Goal: Information Seeking & Learning: Learn about a topic

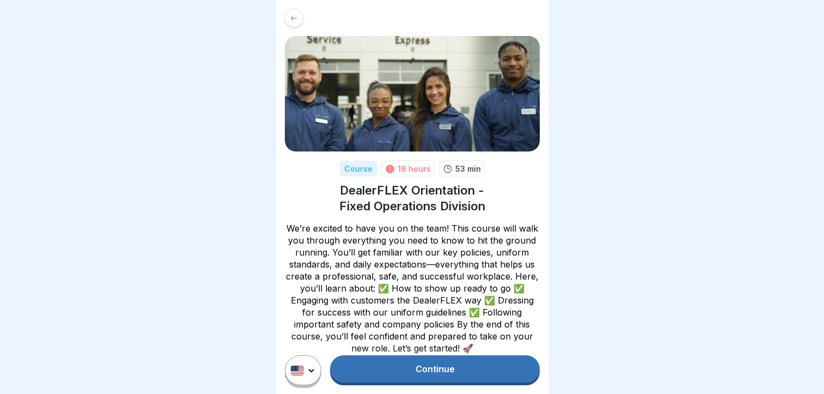
click at [400, 382] on link "Continue" at bounding box center [434, 368] width 209 height 27
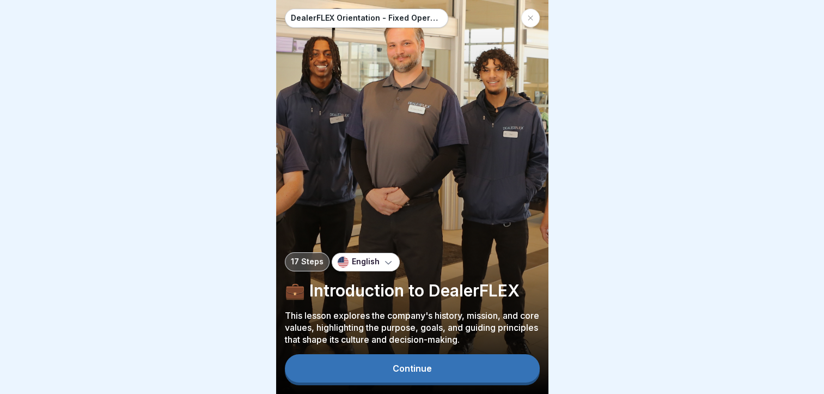
click at [400, 382] on button "Continue" at bounding box center [412, 368] width 255 height 28
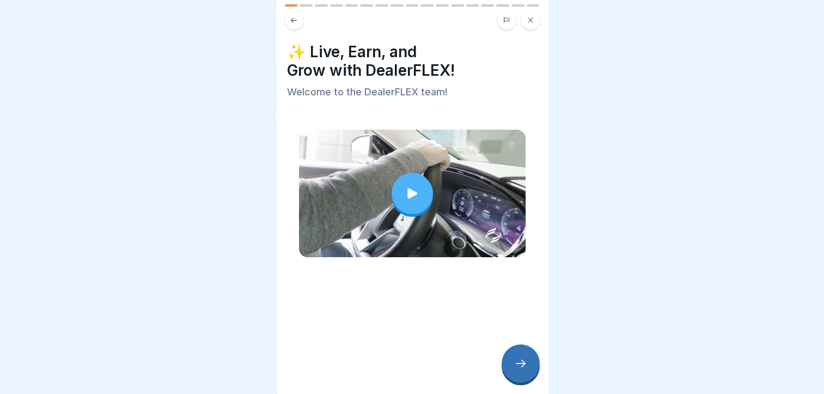
click at [398, 191] on div at bounding box center [412, 193] width 41 height 41
click at [521, 367] on icon at bounding box center [520, 363] width 13 height 13
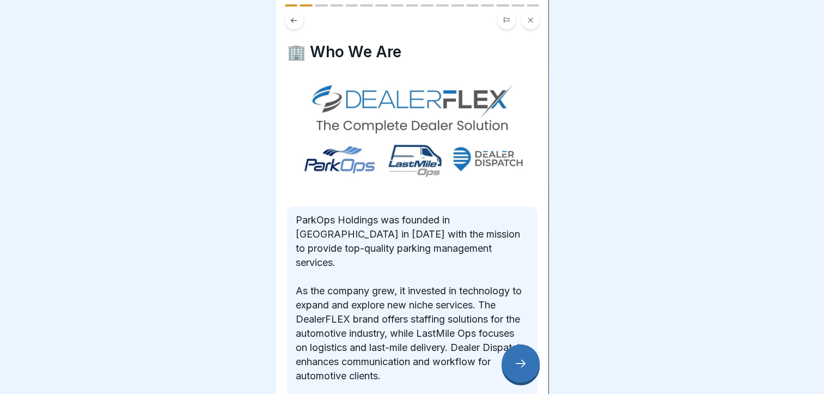
drag, startPoint x: 549, startPoint y: 271, endPoint x: 557, endPoint y: 323, distance: 52.4
click at [557, 323] on div at bounding box center [412, 197] width 824 height 394
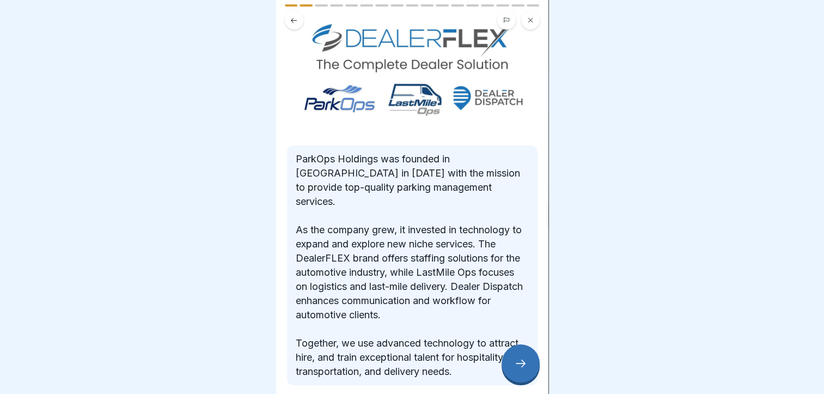
scroll to position [99, 0]
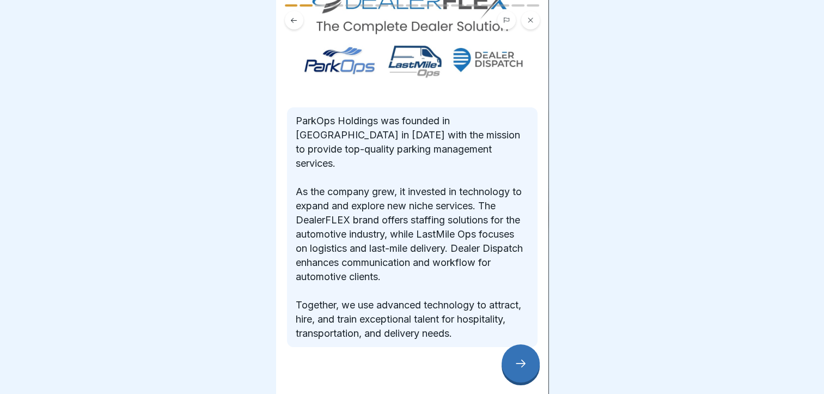
click at [530, 378] on div at bounding box center [521, 363] width 38 height 38
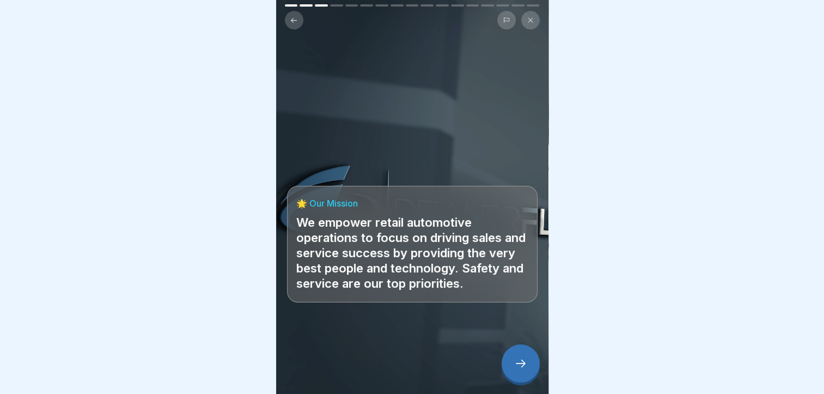
click at [530, 378] on div at bounding box center [521, 363] width 38 height 38
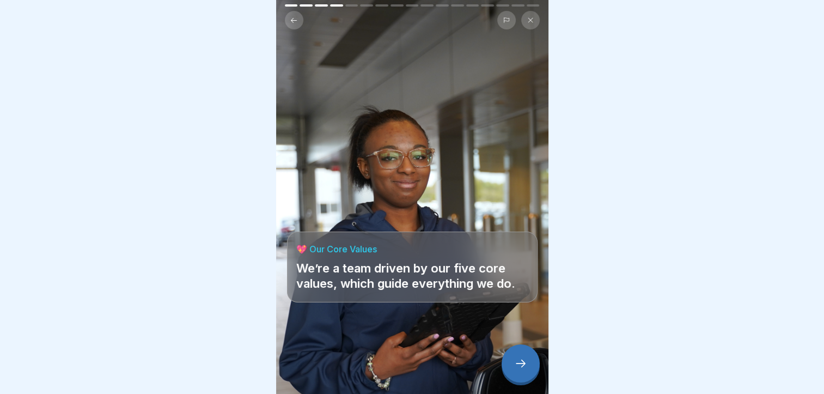
click at [530, 378] on div at bounding box center [521, 363] width 38 height 38
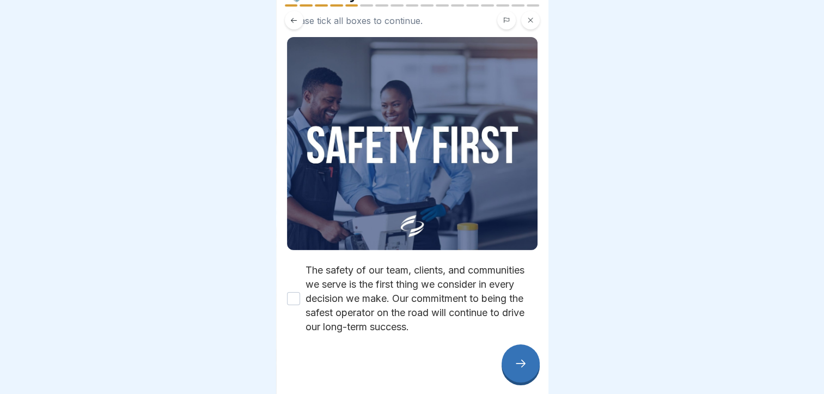
scroll to position [70, 0]
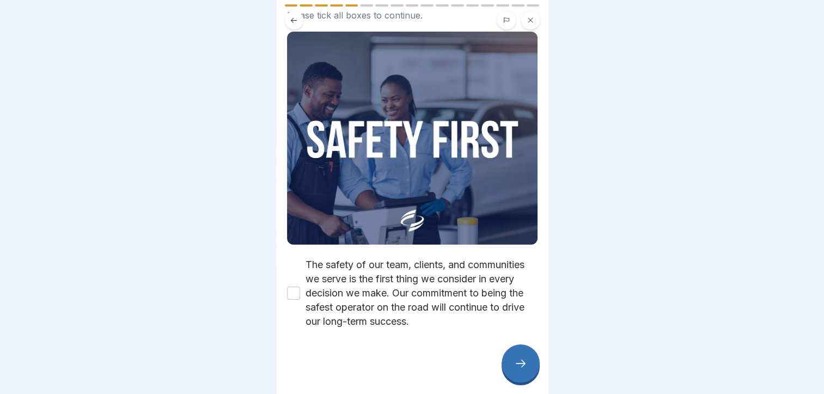
click at [287, 287] on button "The safety of our team, clients, and communities we serve is the first thing we…" at bounding box center [293, 293] width 13 height 13
click at [518, 370] on icon at bounding box center [520, 363] width 13 height 13
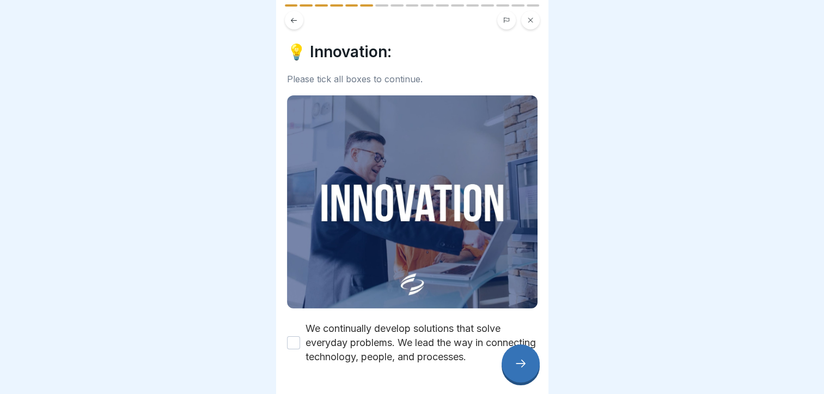
click at [300, 334] on div "We continually develop solutions that solve everyday problems. We lead the way …" at bounding box center [412, 342] width 251 height 42
click at [290, 336] on button "We continually develop solutions that solve everyday problems. We lead the way …" at bounding box center [293, 342] width 13 height 13
click at [516, 363] on div at bounding box center [521, 363] width 38 height 38
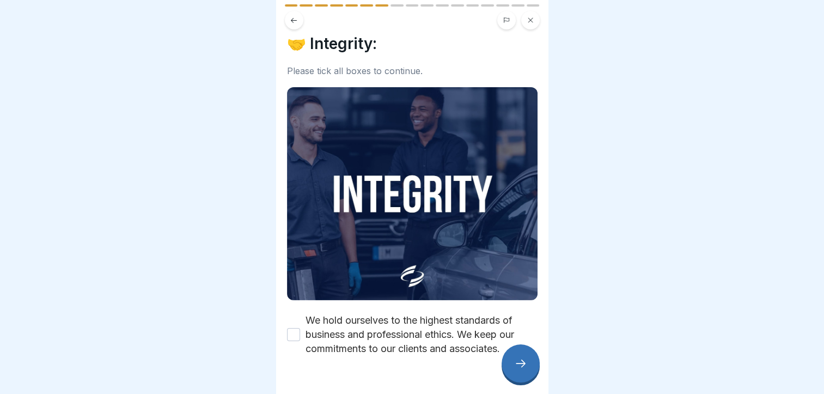
scroll to position [13, 0]
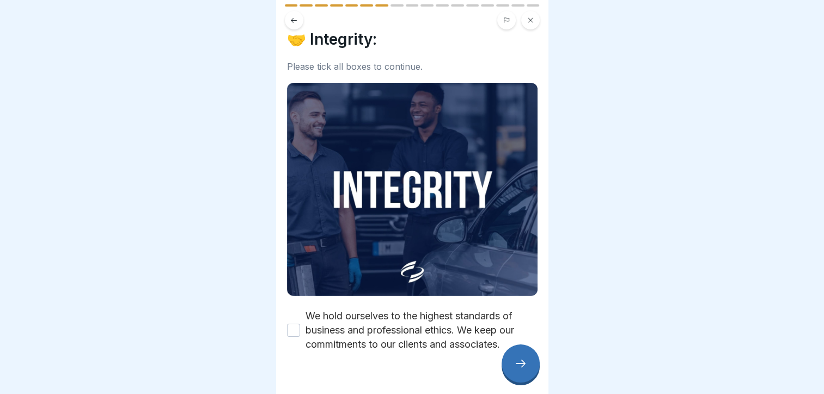
click at [364, 328] on label "We hold ourselves to the highest standards of business and professional ethics.…" at bounding box center [422, 330] width 232 height 42
click at [300, 328] on button "We hold ourselves to the highest standards of business and professional ethics.…" at bounding box center [293, 330] width 13 height 13
click at [513, 365] on div at bounding box center [521, 363] width 38 height 38
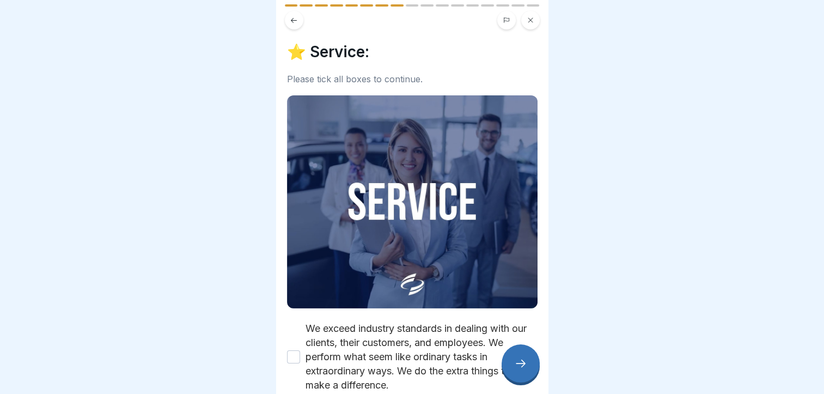
click at [513, 365] on div at bounding box center [521, 363] width 38 height 38
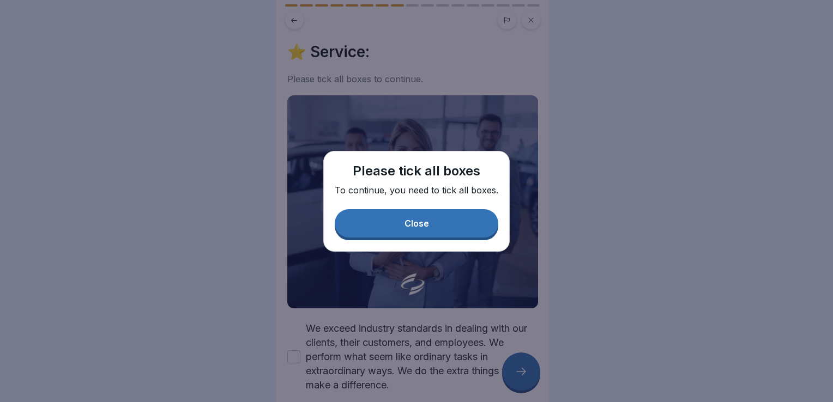
click at [435, 221] on button "Close" at bounding box center [416, 223] width 163 height 28
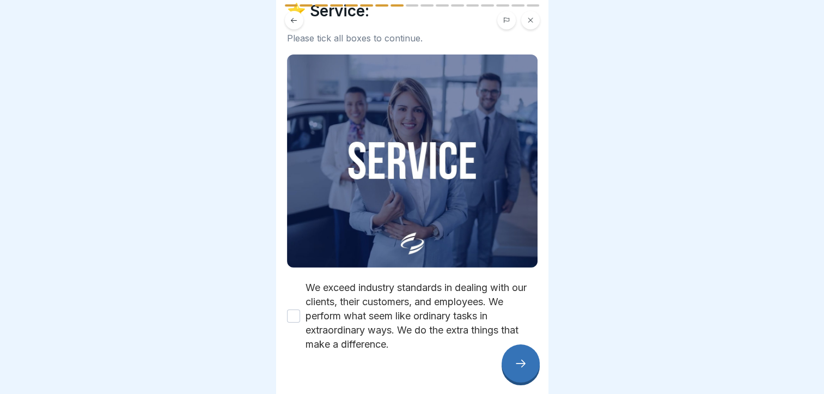
scroll to position [41, 0]
click at [289, 314] on button "We exceed industry standards in dealing with our clients, their customers, and …" at bounding box center [293, 315] width 13 height 13
click at [524, 370] on icon at bounding box center [520, 363] width 13 height 13
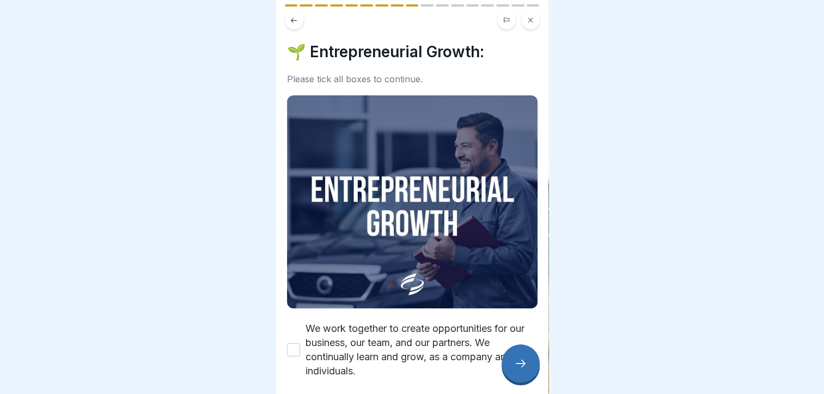
click at [300, 344] on div "We work together to create opportunities for our business, our team, and our pa…" at bounding box center [412, 349] width 251 height 57
click at [296, 345] on button "We work together to create opportunities for our business, our team, and our pa…" at bounding box center [293, 349] width 13 height 13
click at [514, 370] on icon at bounding box center [520, 363] width 13 height 13
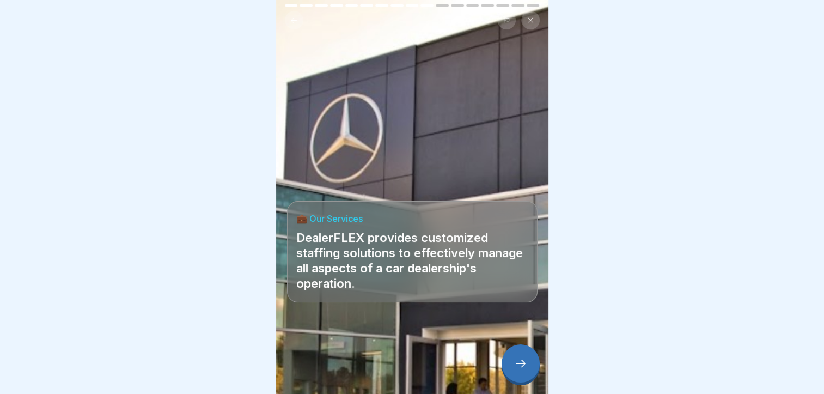
click at [520, 370] on icon at bounding box center [520, 363] width 13 height 13
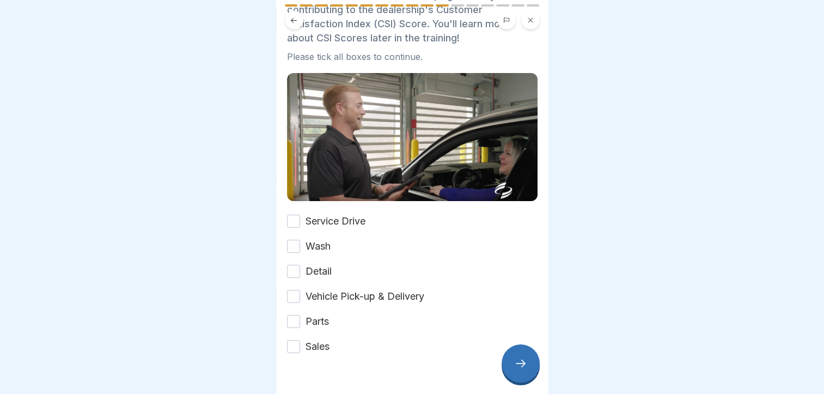
scroll to position [96, 0]
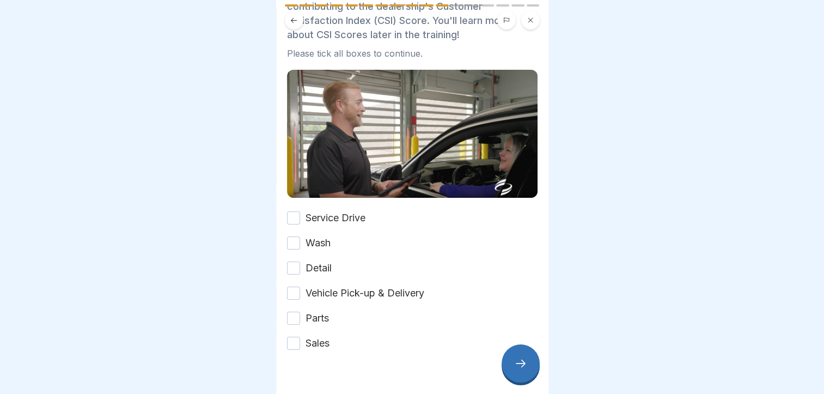
click at [302, 218] on div "Service Drive" at bounding box center [326, 218] width 78 height 14
click at [291, 214] on button "Service Drive" at bounding box center [293, 217] width 13 height 13
click at [292, 240] on button "Wash" at bounding box center [293, 242] width 13 height 13
click at [289, 263] on button "Detail" at bounding box center [293, 268] width 13 height 13
click at [292, 287] on button "Vehicle Pick-up & Delivery" at bounding box center [293, 293] width 13 height 13
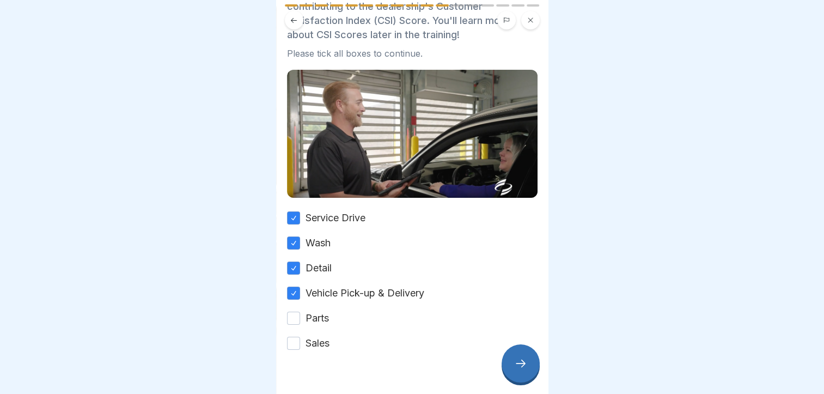
click at [299, 314] on button "Parts" at bounding box center [293, 318] width 13 height 13
click at [294, 342] on button "Sales" at bounding box center [293, 343] width 13 height 13
click at [526, 362] on div at bounding box center [521, 363] width 38 height 38
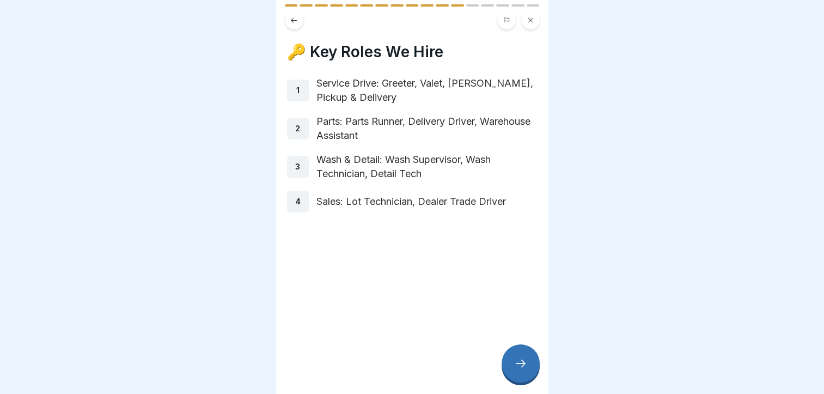
click at [519, 370] on icon at bounding box center [520, 363] width 13 height 13
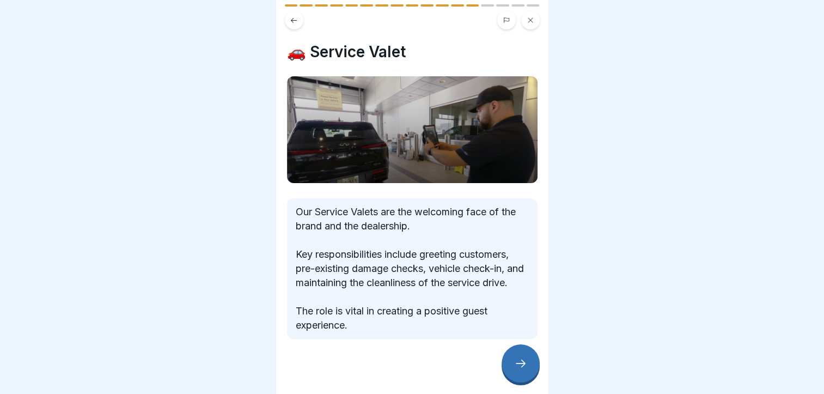
click at [518, 363] on div at bounding box center [521, 363] width 38 height 38
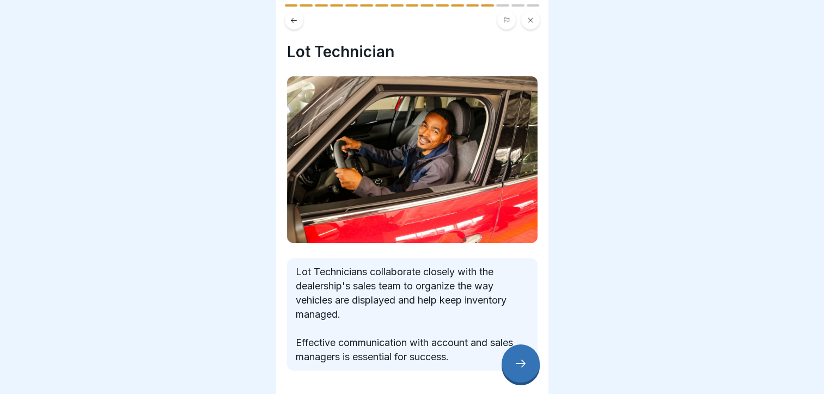
click at [517, 370] on icon at bounding box center [520, 363] width 13 height 13
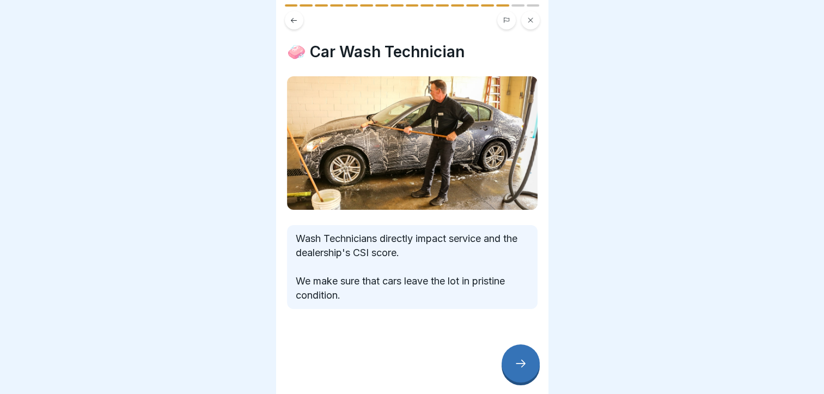
click at [519, 363] on div at bounding box center [521, 363] width 38 height 38
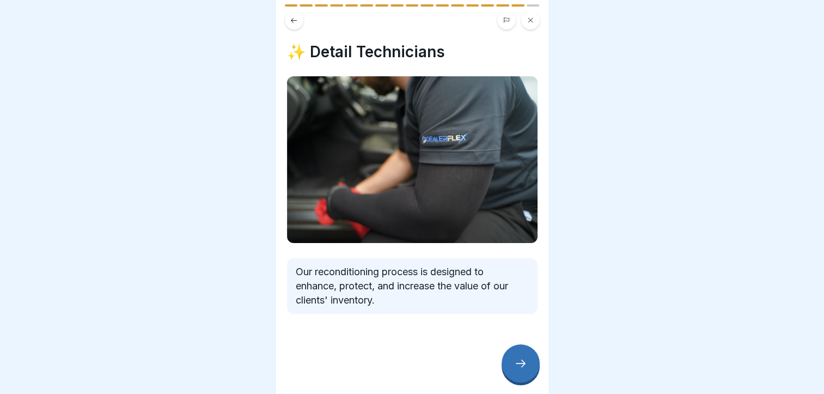
click at [528, 366] on div at bounding box center [521, 363] width 38 height 38
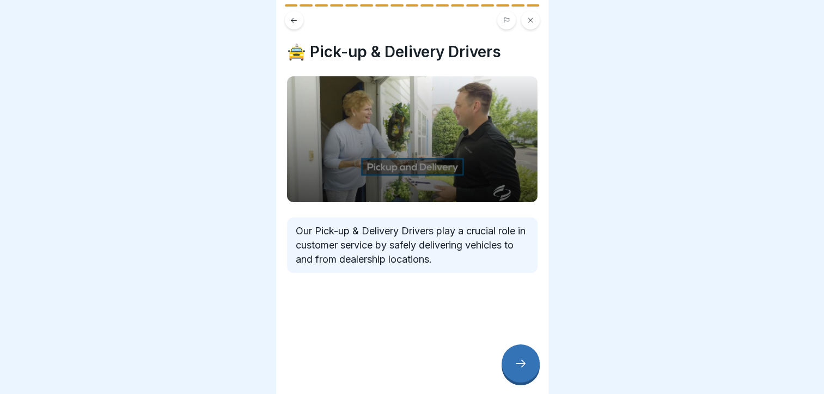
click at [528, 366] on div at bounding box center [521, 363] width 38 height 38
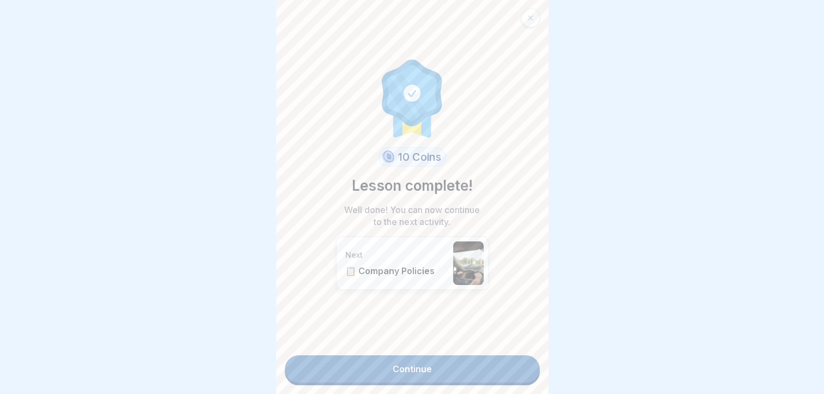
click at [453, 381] on link "Continue" at bounding box center [412, 368] width 255 height 27
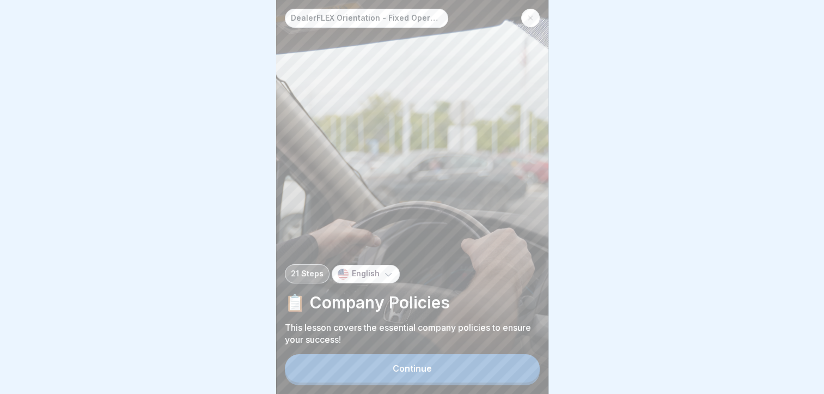
click at [453, 381] on button "Continue" at bounding box center [412, 368] width 255 height 28
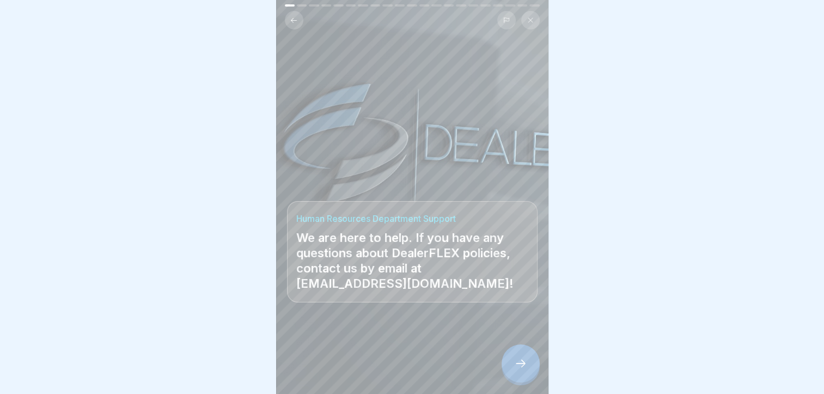
click at [512, 375] on div at bounding box center [521, 363] width 38 height 38
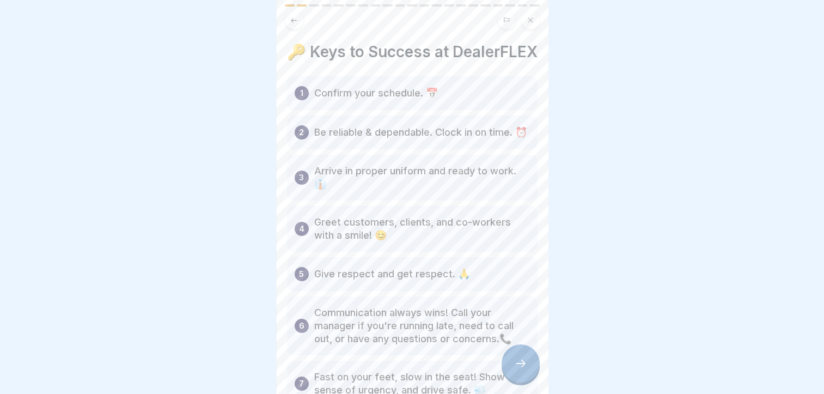
click at [512, 375] on div at bounding box center [521, 363] width 38 height 38
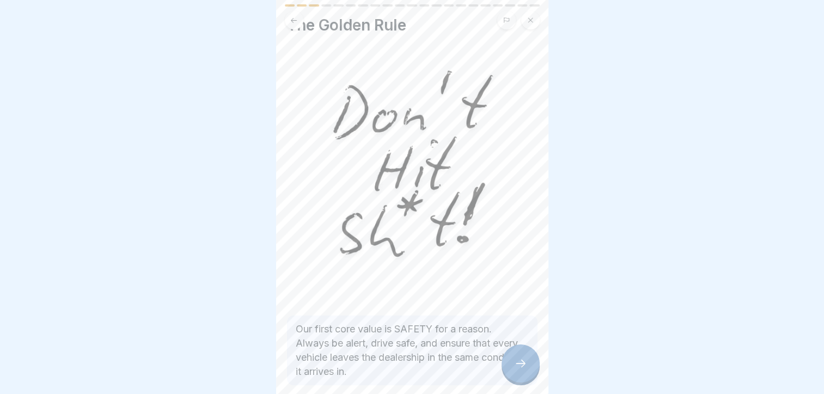
scroll to position [27, 0]
click at [521, 370] on icon at bounding box center [520, 363] width 13 height 13
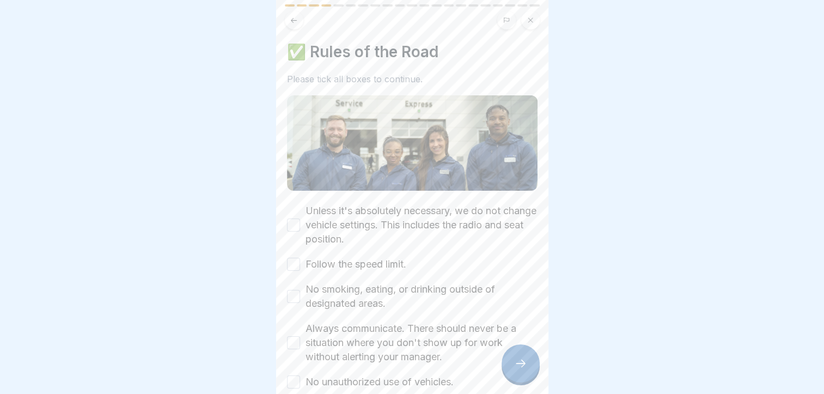
click at [298, 221] on button "Unless it's absolutely necessary, we do not change vehicle settings. This inclu…" at bounding box center [293, 224] width 13 height 13
click at [296, 258] on button "Follow the speed limit." at bounding box center [293, 264] width 13 height 13
click at [292, 290] on button "No smoking, eating, or drinking outside of designated areas." at bounding box center [293, 296] width 13 height 13
click at [289, 339] on button "Always communicate. There should never be a situation where you don't show up f…" at bounding box center [293, 342] width 13 height 13
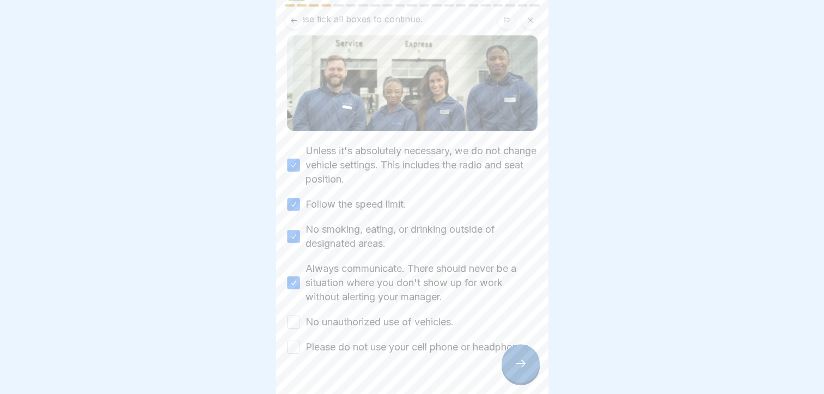
scroll to position [75, 0]
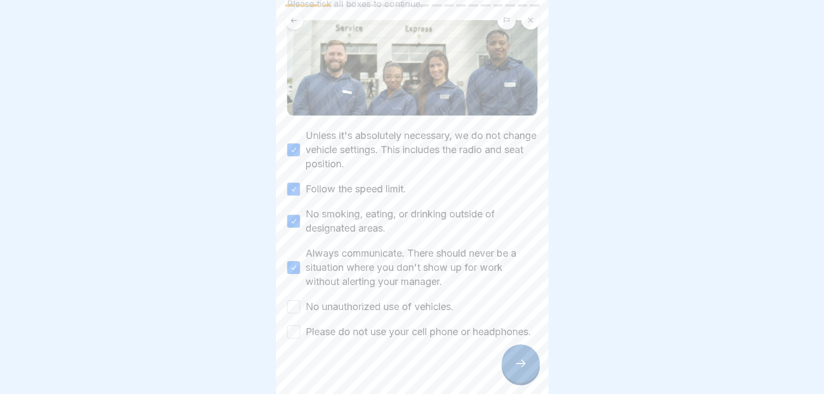
click at [365, 304] on label "No unauthorized use of vehicles." at bounding box center [380, 307] width 148 height 14
click at [300, 304] on button "No unauthorized use of vehicles." at bounding box center [293, 306] width 13 height 13
click at [342, 331] on label "Please do not use your cell phone or headphones." at bounding box center [419, 332] width 226 height 14
click at [300, 331] on button "Please do not use your cell phone or headphones." at bounding box center [293, 331] width 13 height 13
click at [520, 369] on icon at bounding box center [520, 363] width 13 height 13
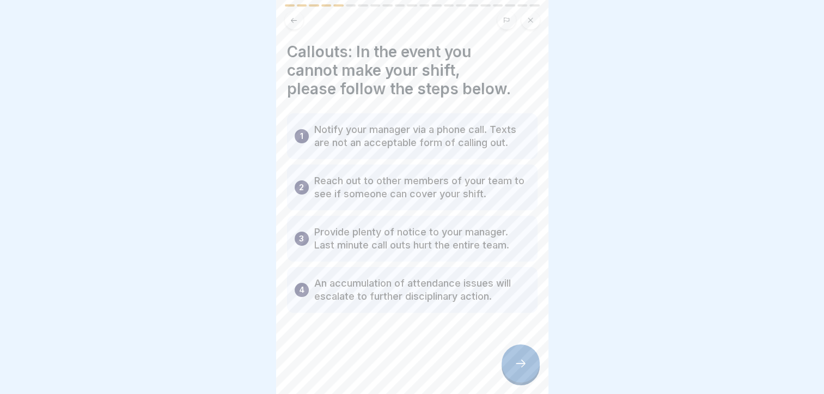
click at [510, 379] on div at bounding box center [521, 363] width 38 height 38
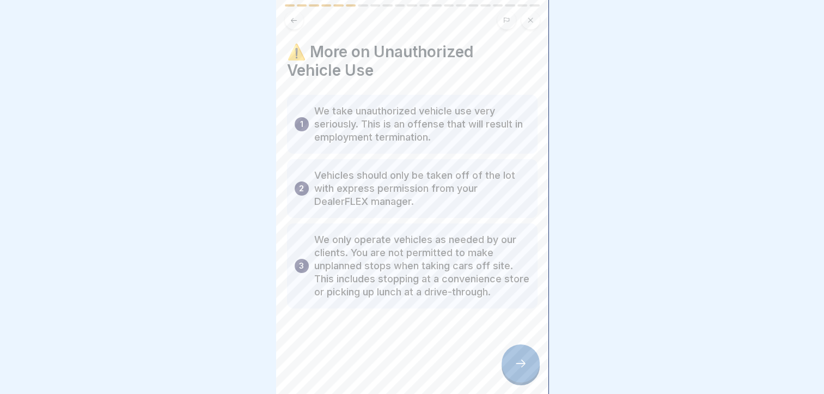
click at [518, 367] on icon at bounding box center [520, 363] width 13 height 13
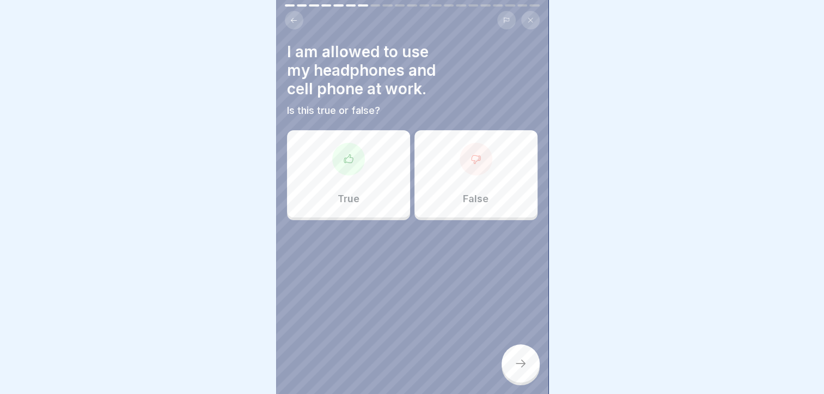
click at [472, 202] on p "False" at bounding box center [476, 199] width 26 height 12
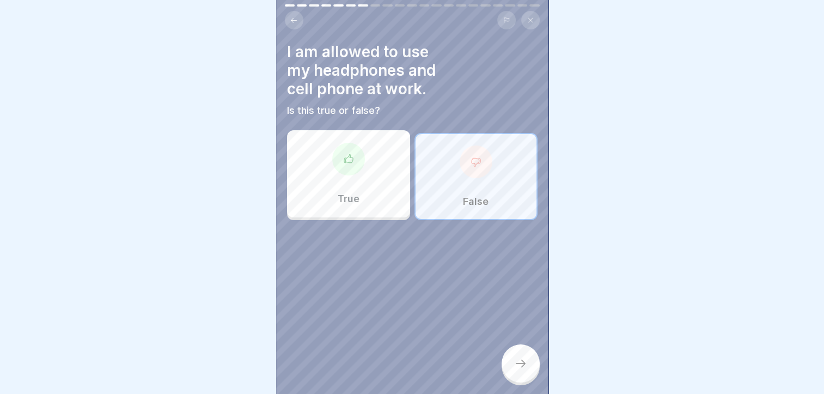
click at [470, 177] on div at bounding box center [476, 161] width 33 height 33
click at [514, 369] on icon at bounding box center [520, 363] width 13 height 13
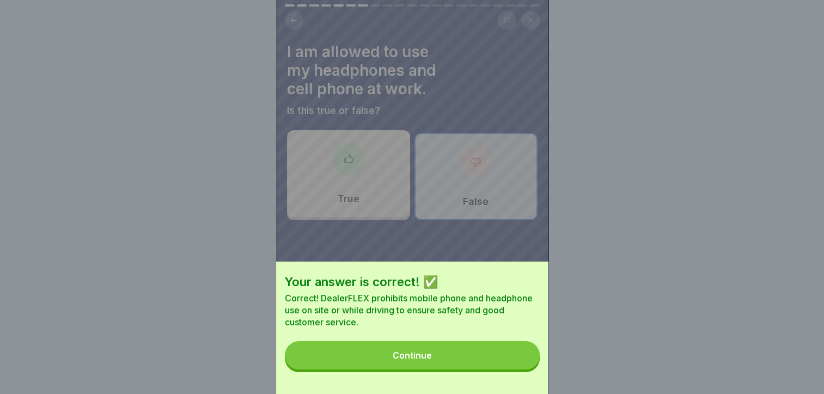
click at [452, 365] on button "Continue" at bounding box center [412, 355] width 255 height 28
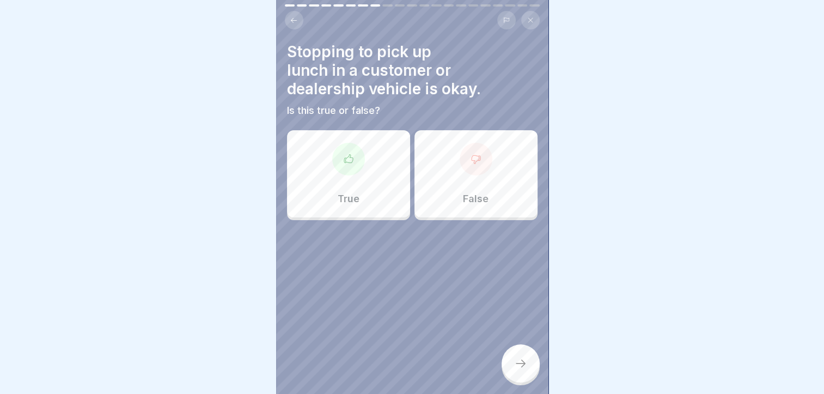
click at [439, 153] on div "False" at bounding box center [476, 173] width 123 height 87
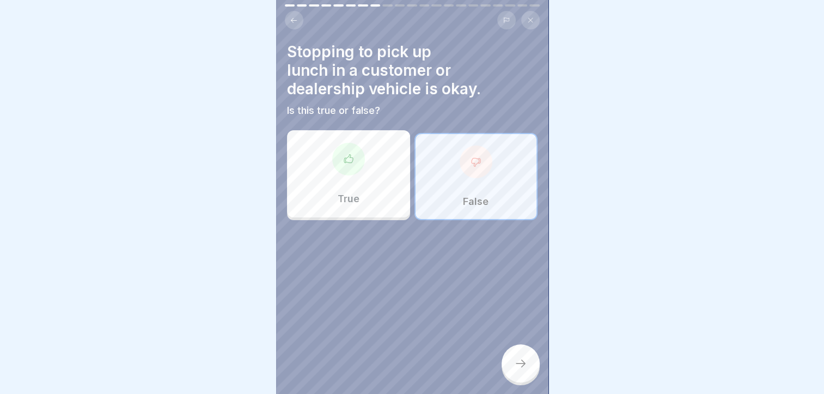
click at [523, 366] on div at bounding box center [521, 363] width 38 height 38
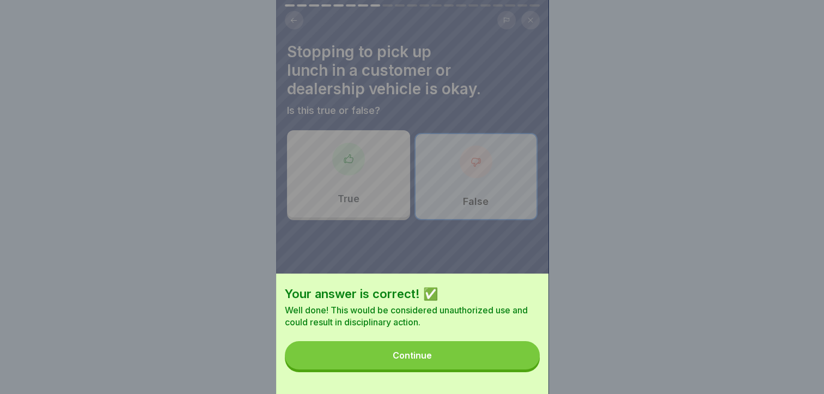
click at [482, 356] on button "Continue" at bounding box center [412, 355] width 255 height 28
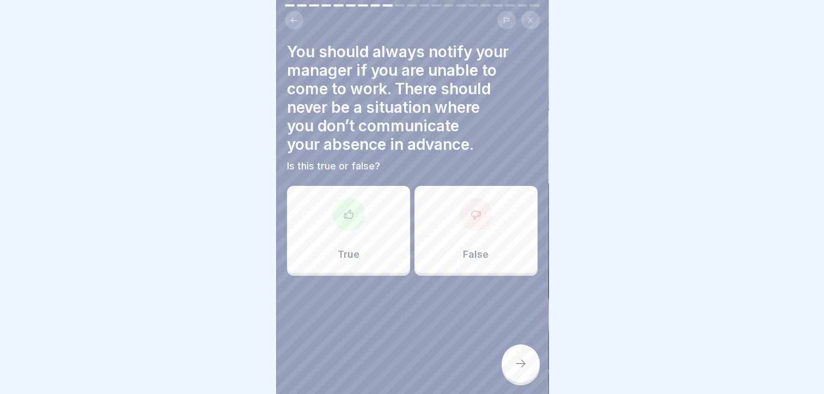
click at [351, 226] on div at bounding box center [348, 214] width 33 height 33
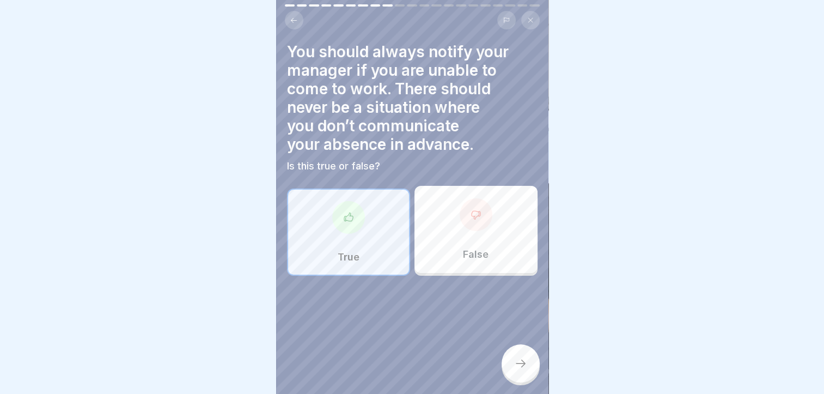
click at [523, 370] on icon at bounding box center [520, 363] width 13 height 13
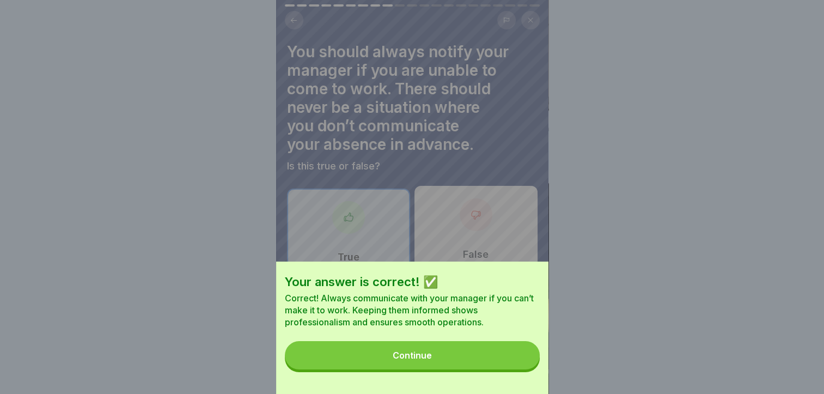
click at [457, 369] on button "Continue" at bounding box center [412, 355] width 255 height 28
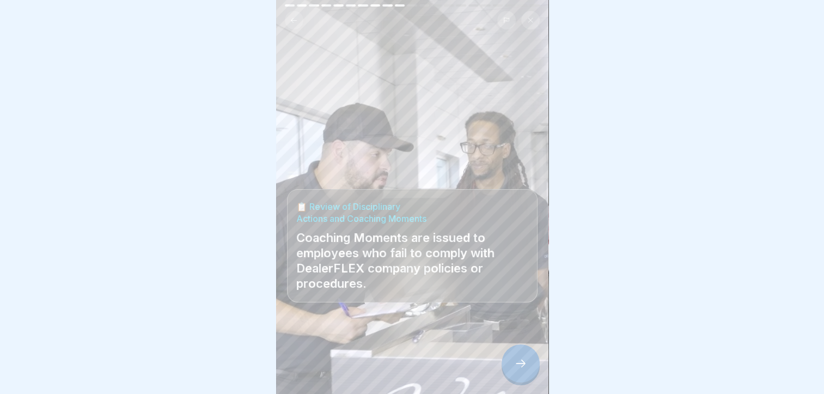
click at [523, 370] on icon at bounding box center [520, 363] width 13 height 13
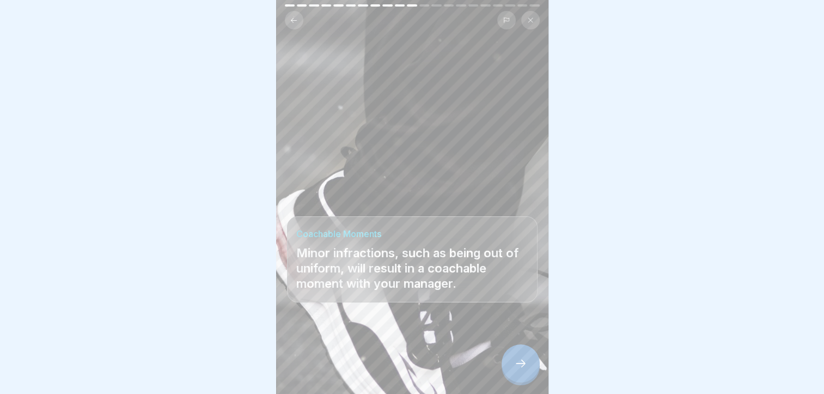
click at [523, 370] on icon at bounding box center [520, 363] width 13 height 13
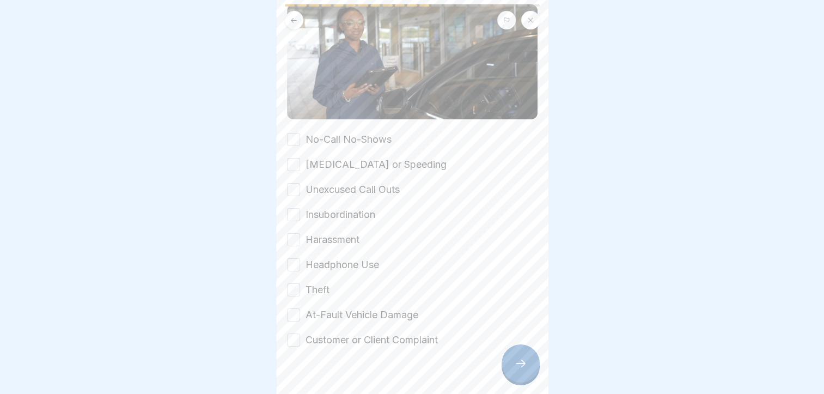
scroll to position [135, 0]
click at [321, 142] on div "No-Call No-Shows Reckless Driving or Speeding Unexcused Call Outs Insubordinati…" at bounding box center [412, 238] width 251 height 215
click at [294, 132] on button "No-Call No-Shows" at bounding box center [293, 138] width 13 height 13
click at [294, 163] on button "Reckless Driving or Speeding" at bounding box center [293, 163] width 13 height 13
click at [290, 186] on button "Unexcused Call Outs" at bounding box center [293, 188] width 13 height 13
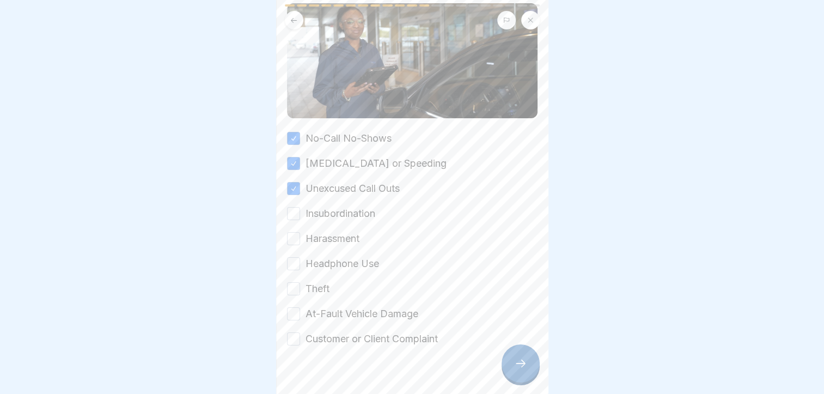
click at [289, 209] on button "Insubordination" at bounding box center [293, 213] width 13 height 13
click at [288, 236] on button "Harassment" at bounding box center [293, 238] width 13 height 13
click at [289, 262] on button "Headphone Use" at bounding box center [293, 263] width 13 height 13
click at [289, 286] on button "Theft" at bounding box center [293, 288] width 13 height 13
click at [289, 314] on button "At-Fault Vehicle Damage" at bounding box center [293, 313] width 13 height 13
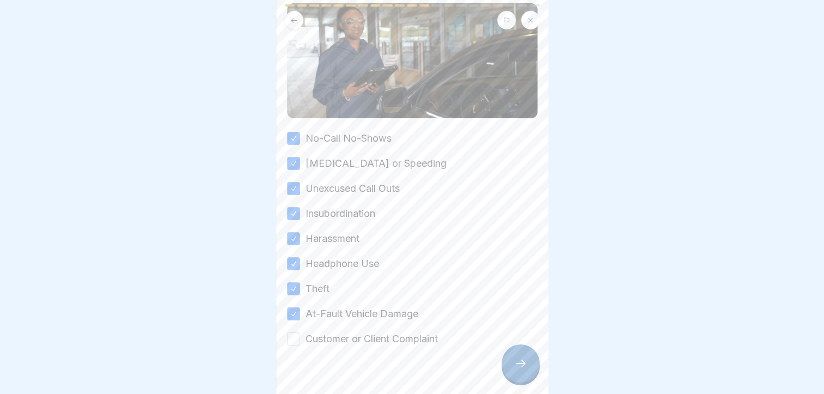
click at [289, 332] on button "Customer or Client Complaint" at bounding box center [293, 338] width 13 height 13
click at [521, 363] on div at bounding box center [521, 363] width 38 height 38
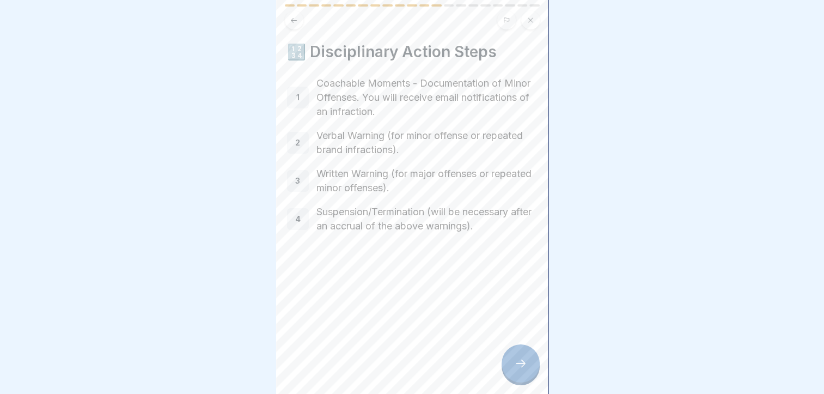
click at [523, 363] on div at bounding box center [521, 363] width 38 height 38
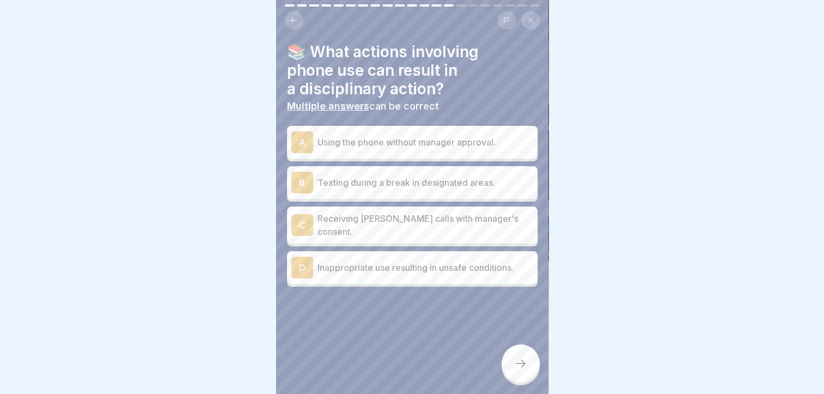
click at [379, 147] on p "Using the phone without manager approval." at bounding box center [426, 142] width 216 height 13
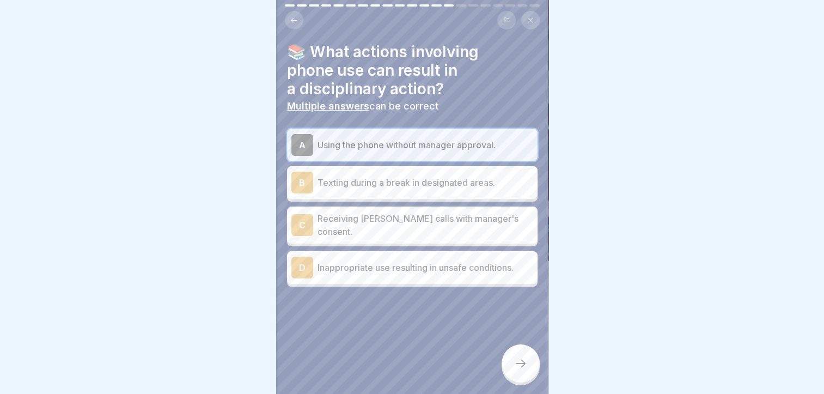
click at [360, 188] on p "Texting during a break in designated areas." at bounding box center [426, 182] width 216 height 13
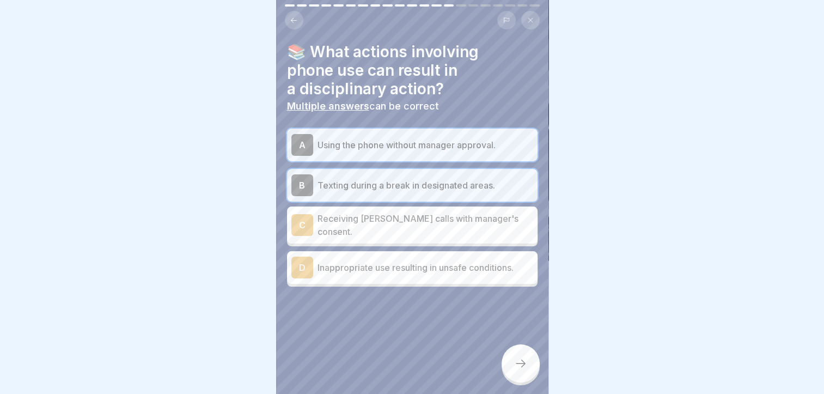
click at [362, 219] on p "Receiving urgent calls with manager's consent." at bounding box center [426, 225] width 216 height 26
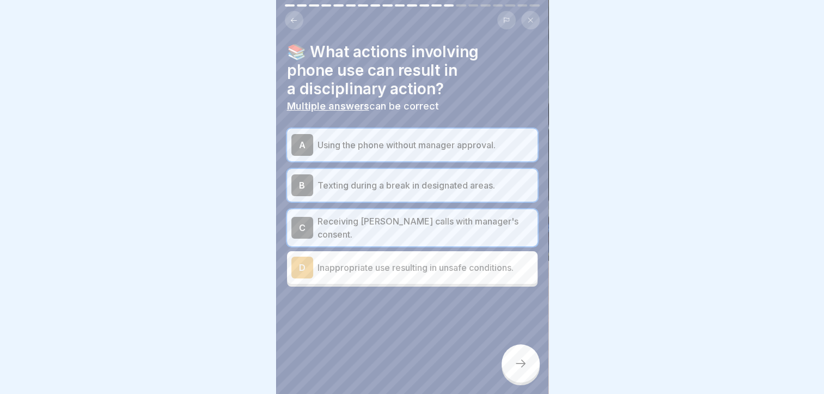
click at [367, 232] on div "C Receiving urgent calls with manager's consent." at bounding box center [412, 228] width 242 height 26
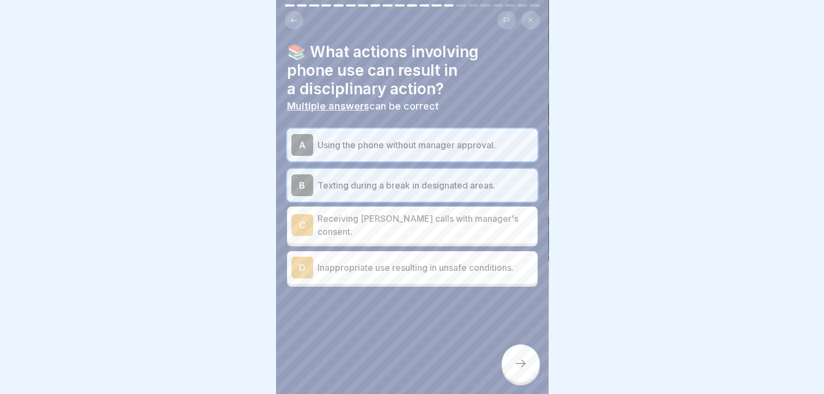
click at [357, 262] on p "Inappropriate use resulting in unsafe conditions." at bounding box center [426, 267] width 216 height 13
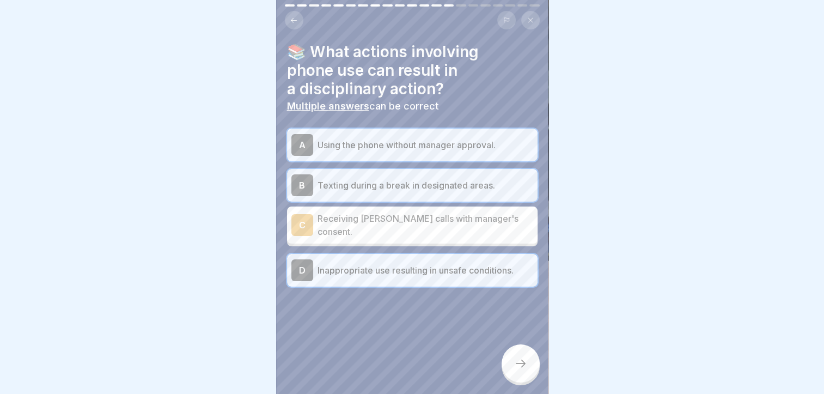
click at [524, 367] on icon at bounding box center [520, 363] width 13 height 13
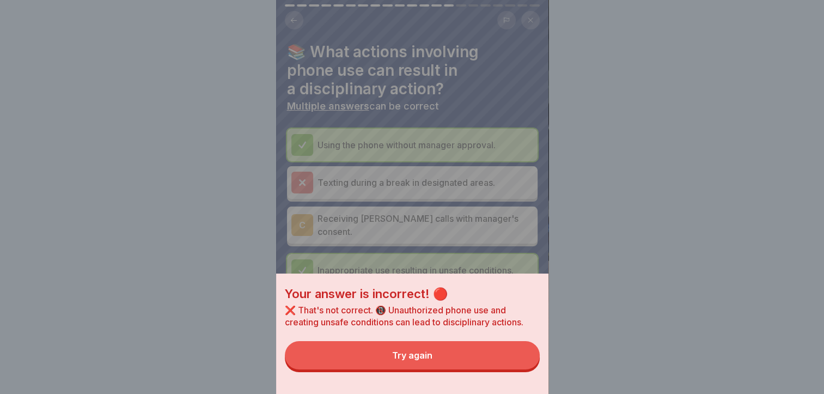
click at [386, 369] on button "Try again" at bounding box center [412, 355] width 255 height 28
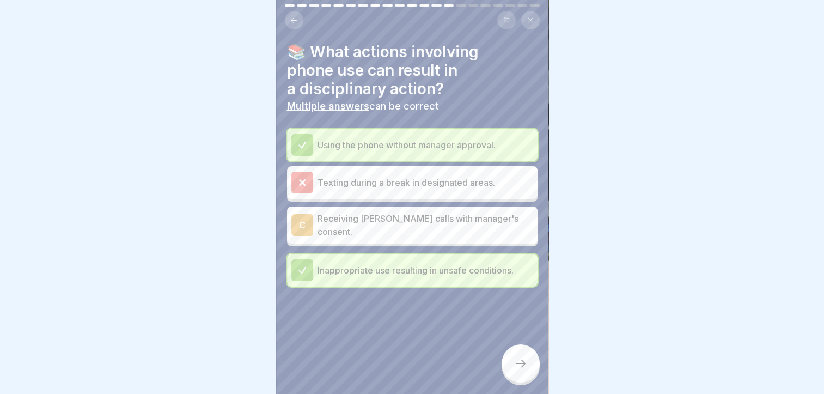
click at [376, 186] on p "Texting during a break in designated areas." at bounding box center [426, 182] width 216 height 13
click at [516, 380] on div at bounding box center [521, 363] width 38 height 38
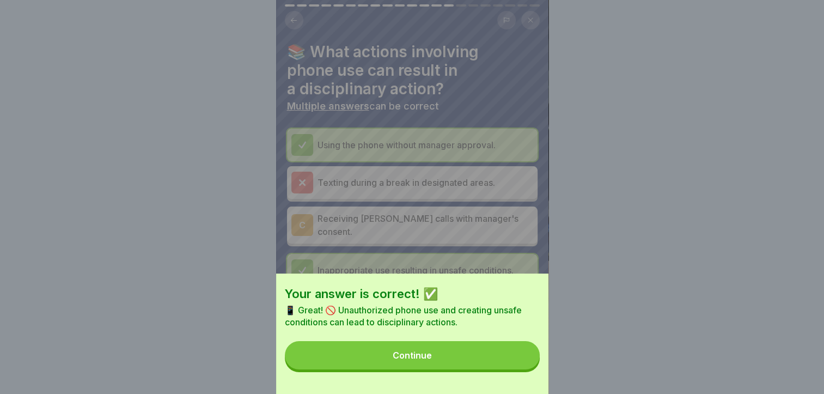
click at [411, 360] on div "Continue" at bounding box center [412, 355] width 39 height 10
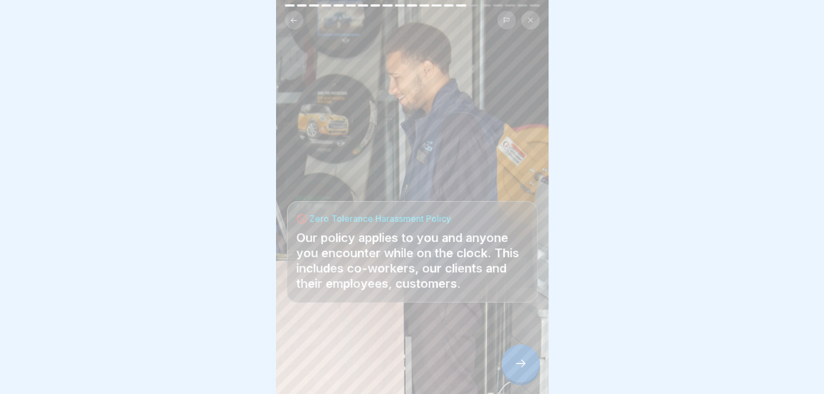
click at [521, 370] on icon at bounding box center [520, 363] width 13 height 13
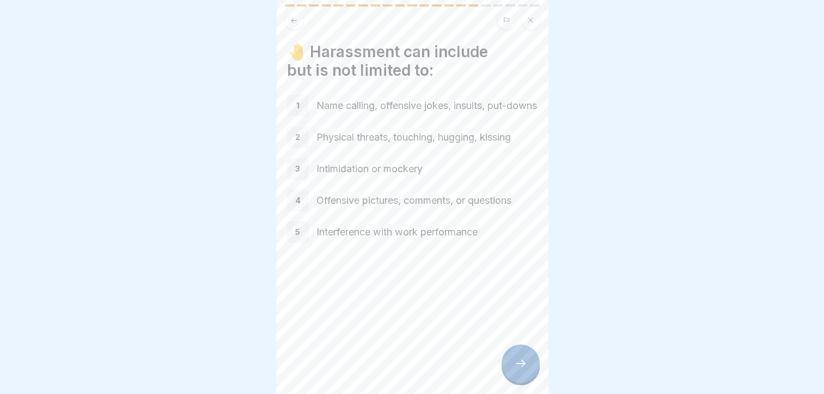
click at [523, 370] on icon at bounding box center [520, 363] width 13 height 13
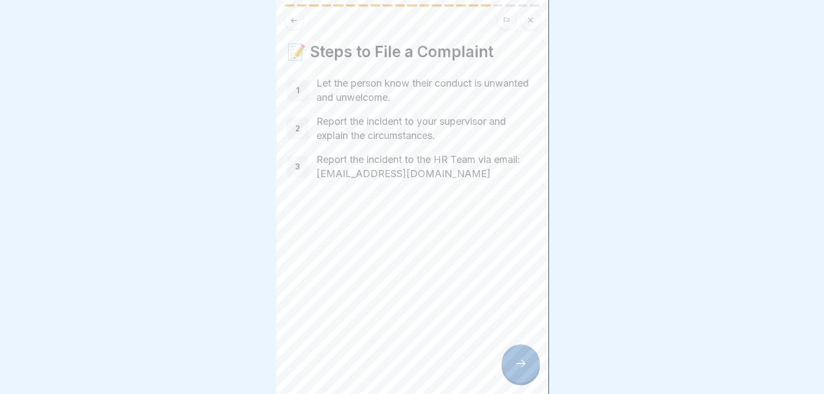
click at [520, 370] on icon at bounding box center [520, 363] width 13 height 13
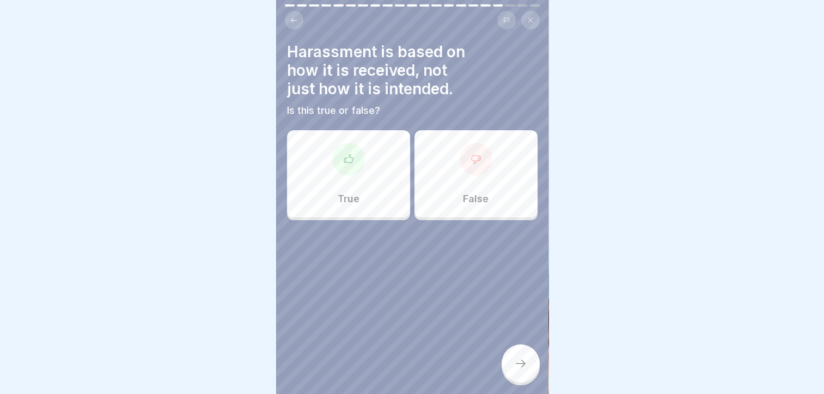
click at [436, 163] on div "False" at bounding box center [476, 173] width 123 height 87
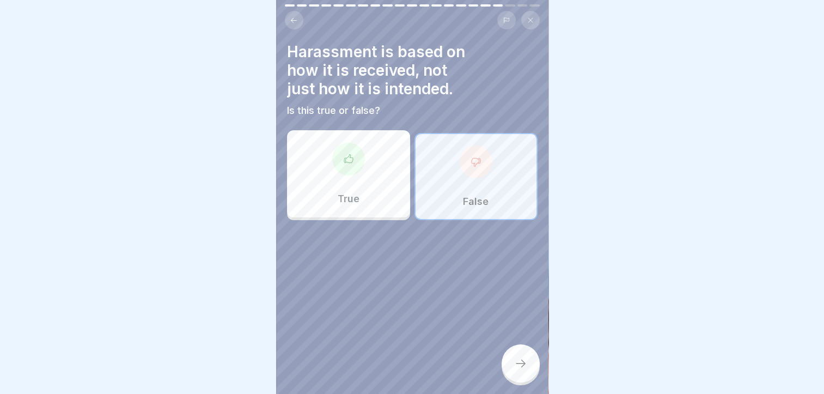
click at [515, 360] on div at bounding box center [521, 363] width 38 height 38
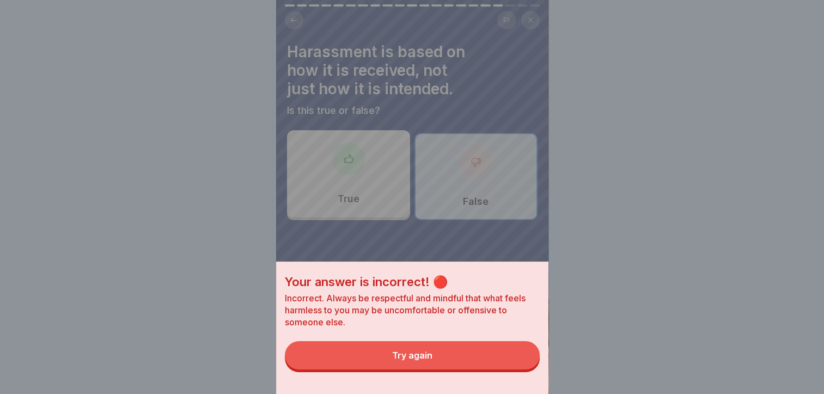
click at [515, 360] on button "Try again" at bounding box center [412, 355] width 255 height 28
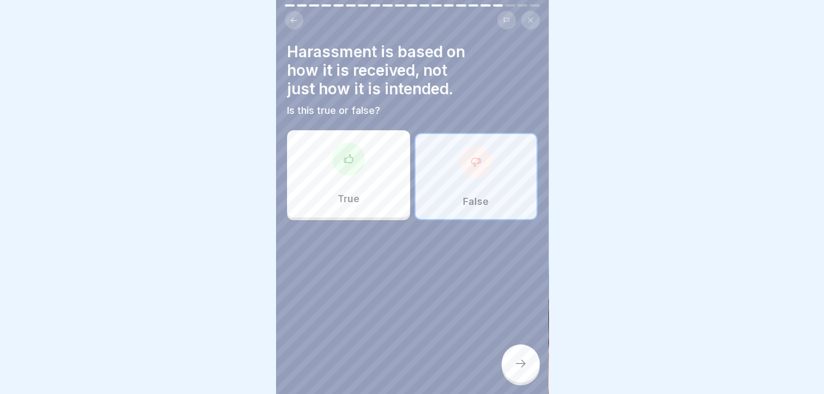
click at [345, 184] on div "True" at bounding box center [348, 173] width 123 height 87
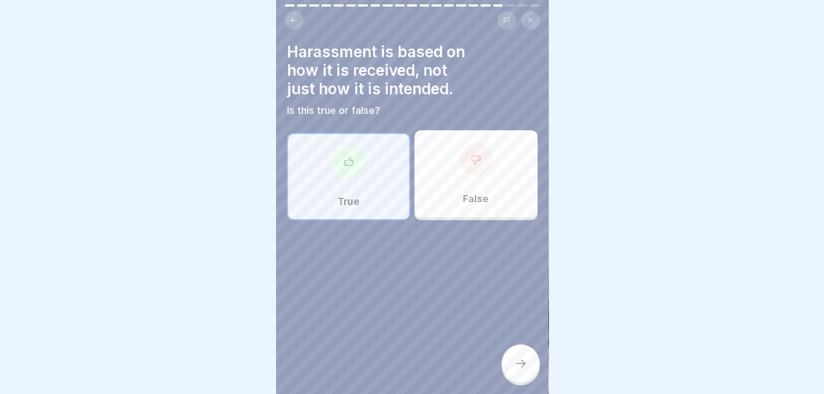
click at [523, 367] on icon at bounding box center [521, 364] width 10 height 8
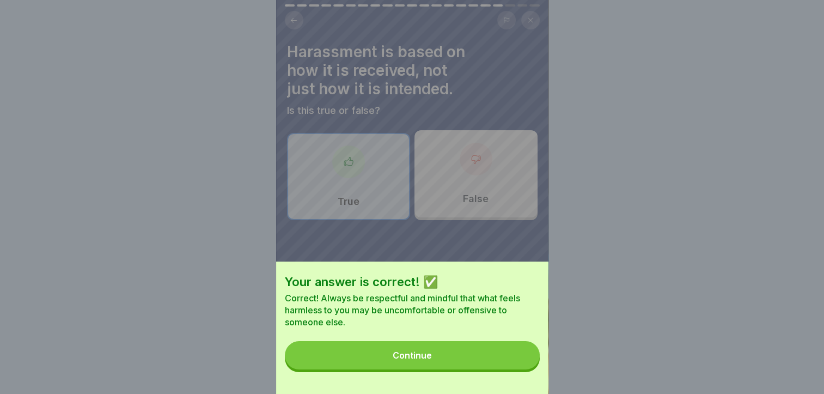
click at [496, 355] on button "Continue" at bounding box center [412, 355] width 255 height 28
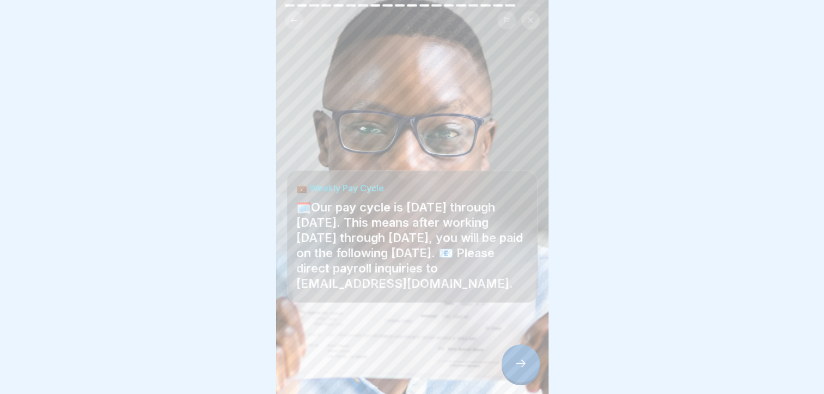
click at [518, 369] on icon at bounding box center [520, 363] width 13 height 13
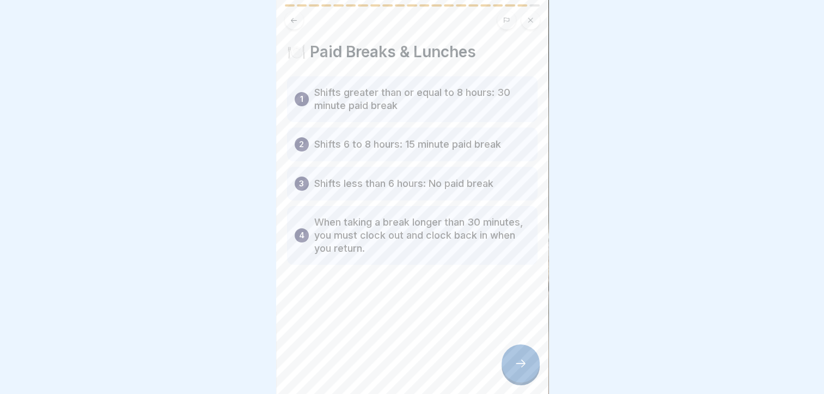
click at [523, 368] on icon at bounding box center [520, 363] width 13 height 13
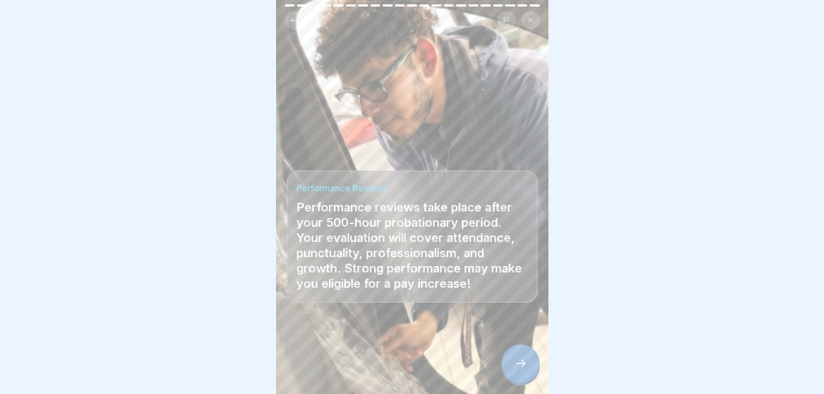
click at [520, 370] on icon at bounding box center [520, 363] width 13 height 13
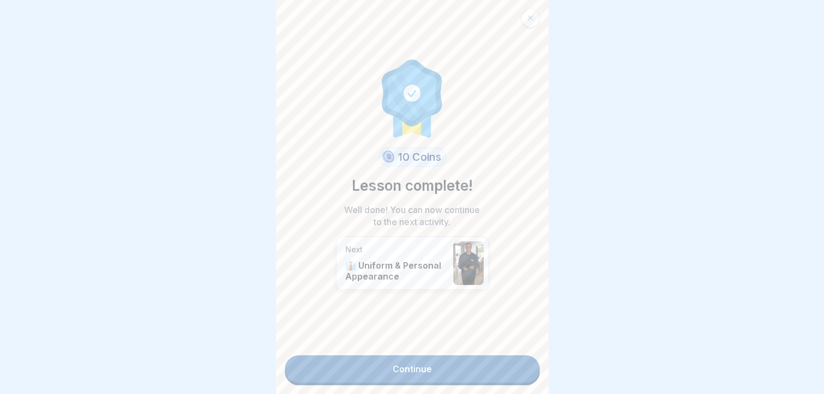
click at [488, 357] on link "Continue" at bounding box center [412, 368] width 255 height 27
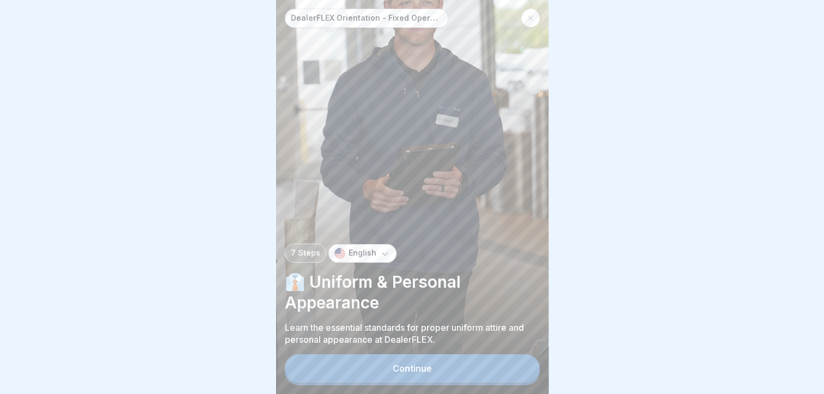
click at [460, 379] on button "Continue" at bounding box center [412, 368] width 255 height 28
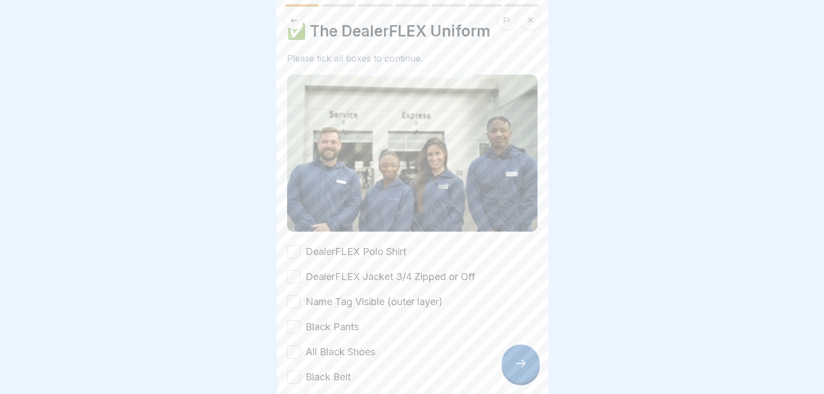
scroll to position [20, 0]
click at [349, 250] on label "DealerFLEX Polo Shirt" at bounding box center [356, 253] width 101 height 14
click at [300, 250] on button "DealerFLEX Polo Shirt" at bounding box center [293, 252] width 13 height 13
click at [344, 274] on label "DealerFLEX Jacket 3/4 Zipped or Off" at bounding box center [391, 278] width 170 height 14
click at [300, 274] on button "DealerFLEX Jacket 3/4 Zipped or Off" at bounding box center [293, 277] width 13 height 13
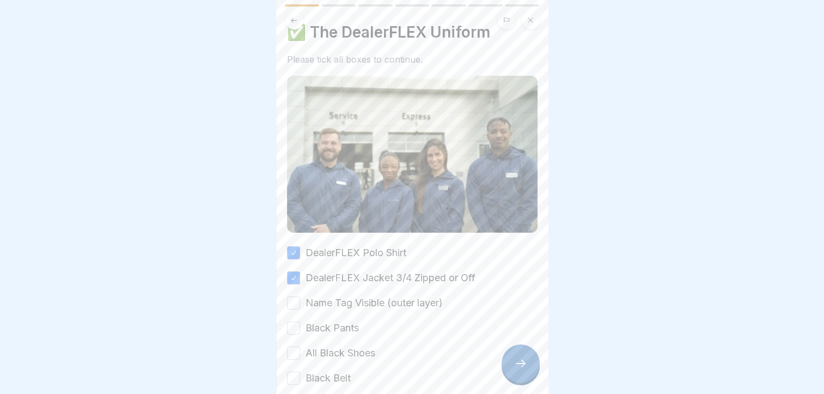
click at [334, 300] on label "Name Tag Visible (outer layer)" at bounding box center [374, 303] width 137 height 14
click at [300, 300] on button "Name Tag Visible (outer layer)" at bounding box center [293, 302] width 13 height 13
click at [325, 324] on label "Black Pants" at bounding box center [332, 328] width 53 height 14
click at [300, 324] on button "Black Pants" at bounding box center [293, 327] width 13 height 13
click at [323, 349] on label "All Black Shoes" at bounding box center [341, 353] width 70 height 14
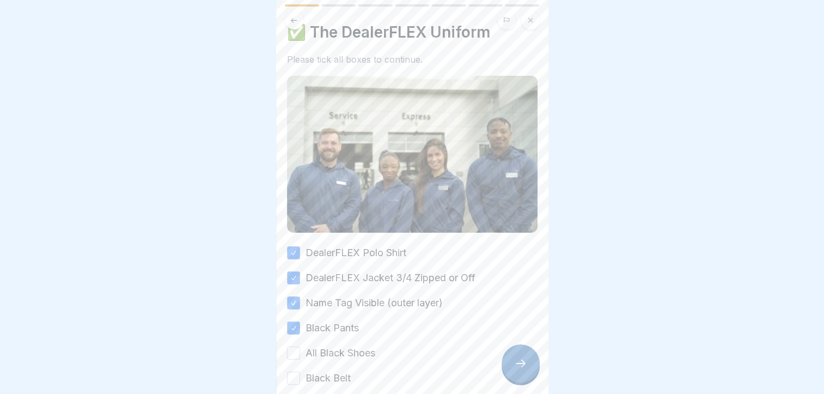
click at [300, 349] on button "All Black Shoes" at bounding box center [293, 353] width 13 height 13
click at [323, 374] on label "Black Belt" at bounding box center [328, 378] width 45 height 14
click at [300, 374] on button "Black Belt" at bounding box center [293, 378] width 13 height 13
click at [521, 380] on div at bounding box center [521, 363] width 38 height 38
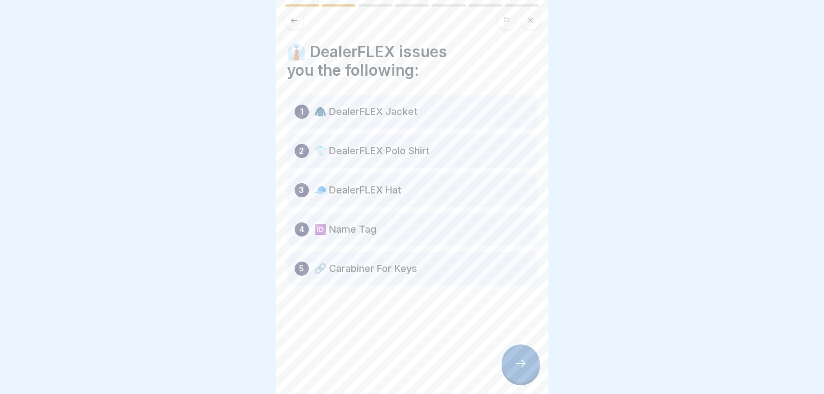
click at [521, 379] on div at bounding box center [521, 363] width 38 height 38
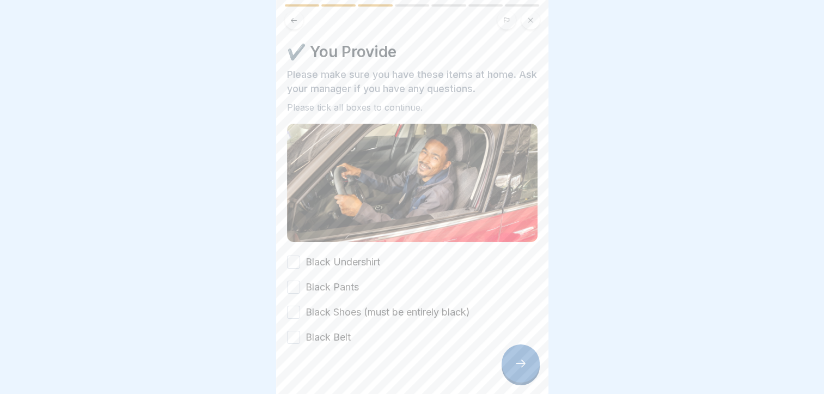
click at [346, 260] on label "Black Undershirt" at bounding box center [343, 262] width 75 height 14
click at [300, 260] on button "Black Undershirt" at bounding box center [293, 262] width 13 height 13
click at [341, 287] on label "Black Pants" at bounding box center [332, 287] width 53 height 14
click at [300, 287] on button "Black Pants" at bounding box center [293, 287] width 13 height 13
click at [341, 306] on label "Black Shoes (must be entirely black)" at bounding box center [388, 312] width 165 height 14
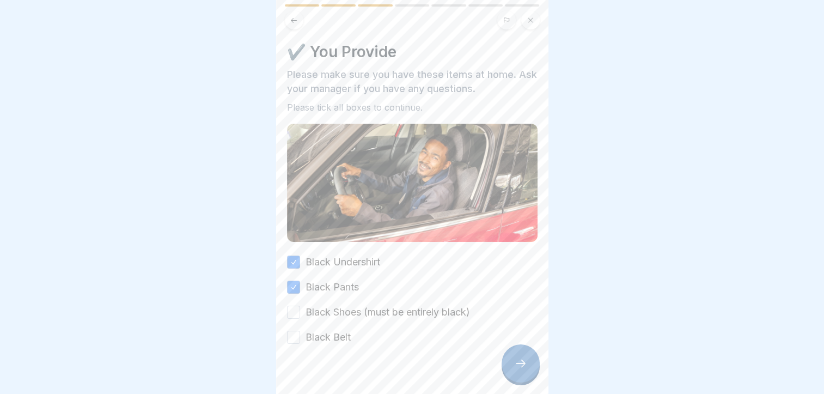
click at [300, 306] on button "Black Shoes (must be entirely black)" at bounding box center [293, 312] width 13 height 13
click at [326, 337] on label "Black Belt" at bounding box center [328, 337] width 45 height 14
click at [300, 337] on button "Black Belt" at bounding box center [293, 337] width 13 height 13
click at [523, 367] on icon at bounding box center [520, 363] width 13 height 13
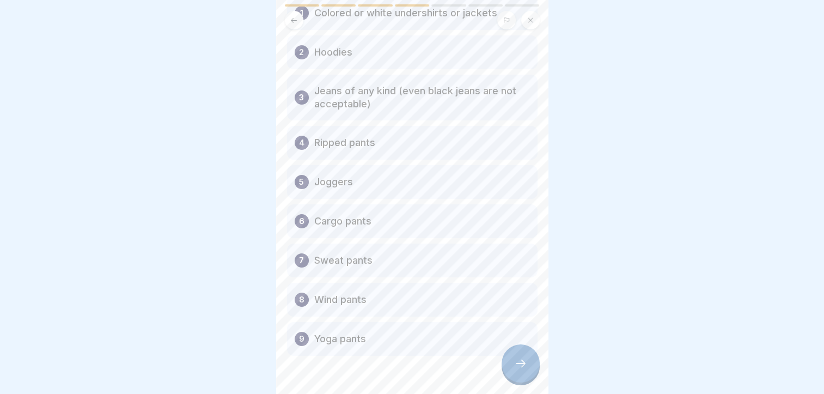
scroll to position [119, 0]
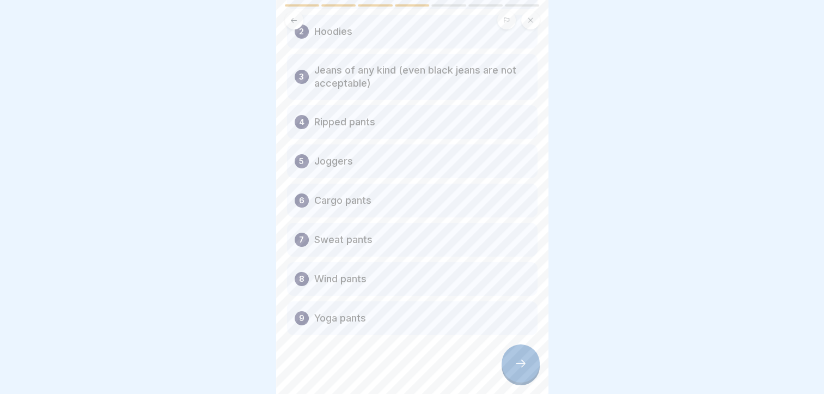
click at [521, 370] on icon at bounding box center [520, 363] width 13 height 13
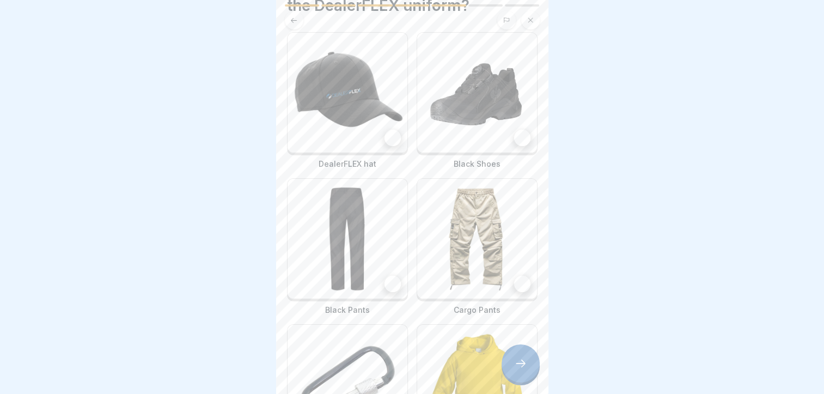
scroll to position [70, 0]
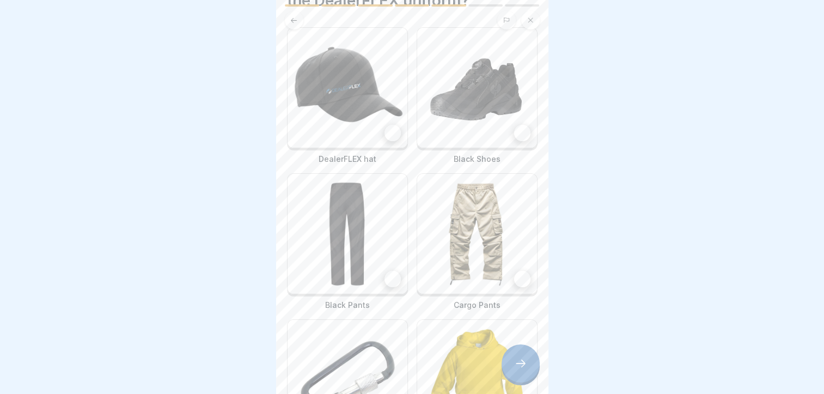
drag, startPoint x: 553, startPoint y: 252, endPoint x: 573, endPoint y: 301, distance: 52.8
click at [573, 301] on div at bounding box center [412, 197] width 824 height 394
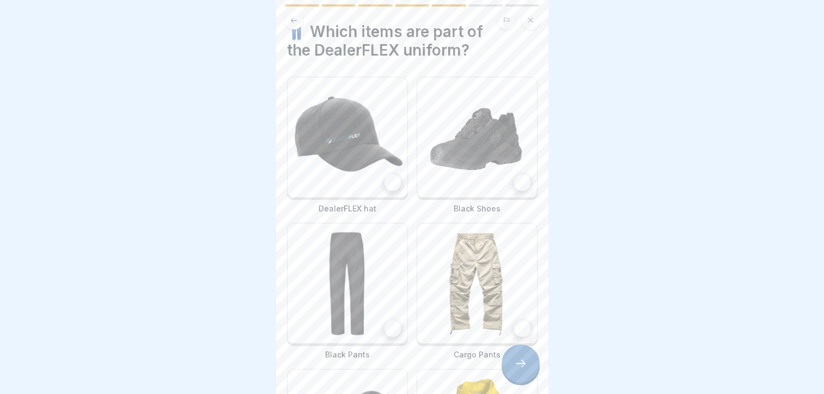
scroll to position [5, 0]
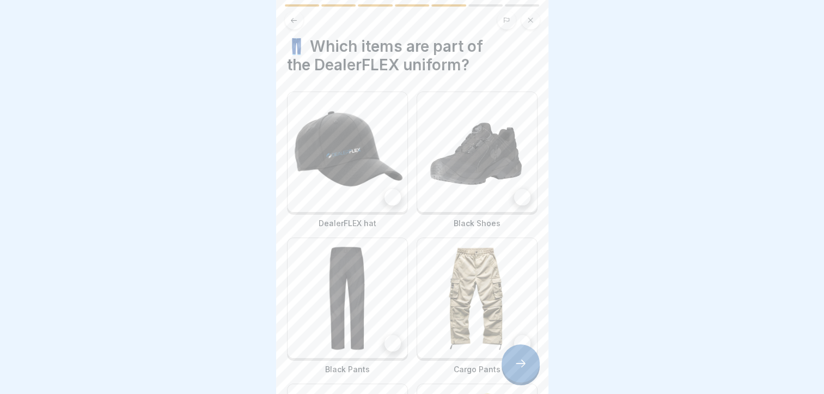
click at [320, 147] on img at bounding box center [348, 152] width 120 height 120
click at [451, 162] on img at bounding box center [477, 152] width 120 height 120
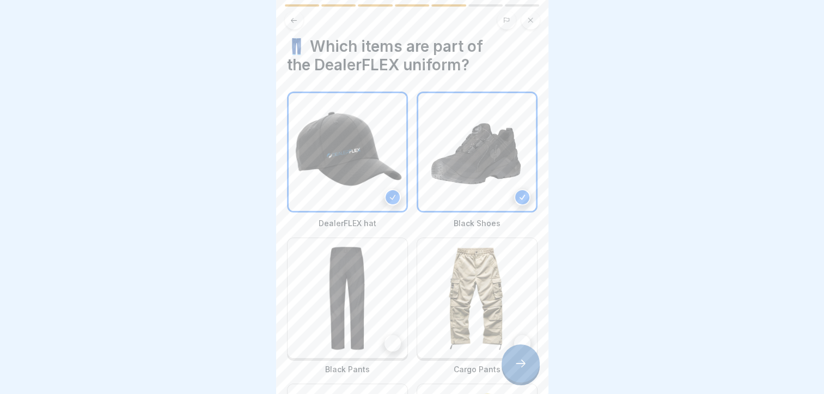
click at [372, 291] on img at bounding box center [348, 298] width 120 height 120
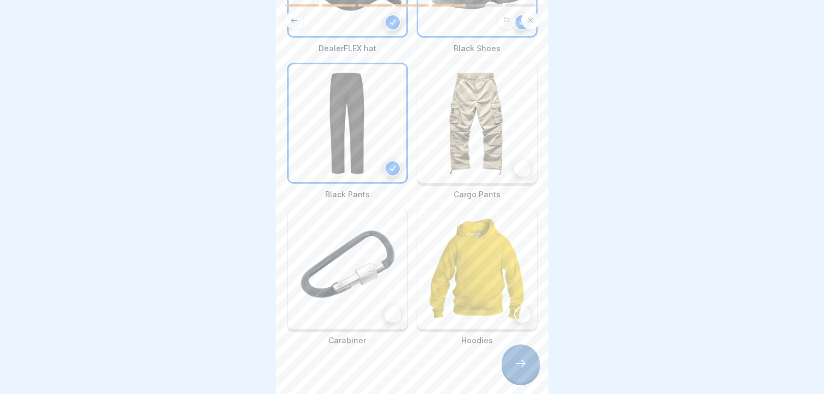
scroll to position [185, 0]
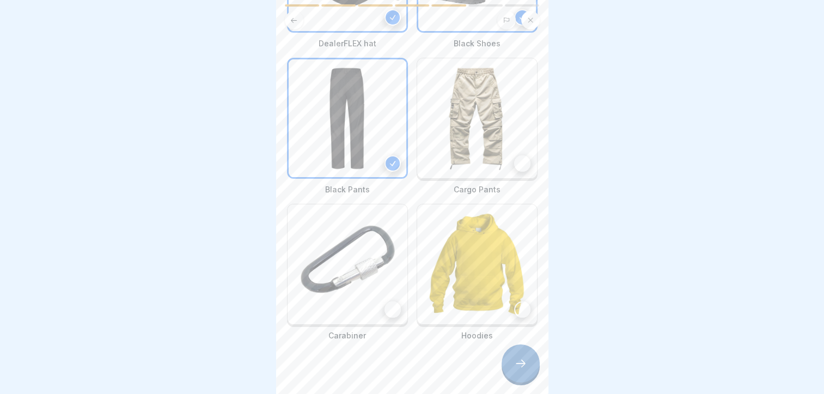
click at [361, 239] on img at bounding box center [348, 264] width 120 height 120
click at [520, 370] on icon at bounding box center [520, 363] width 13 height 13
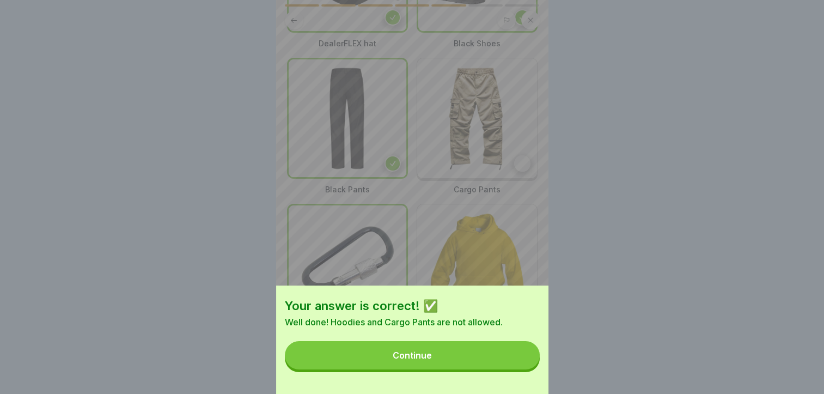
click at [505, 366] on button "Continue" at bounding box center [412, 355] width 255 height 28
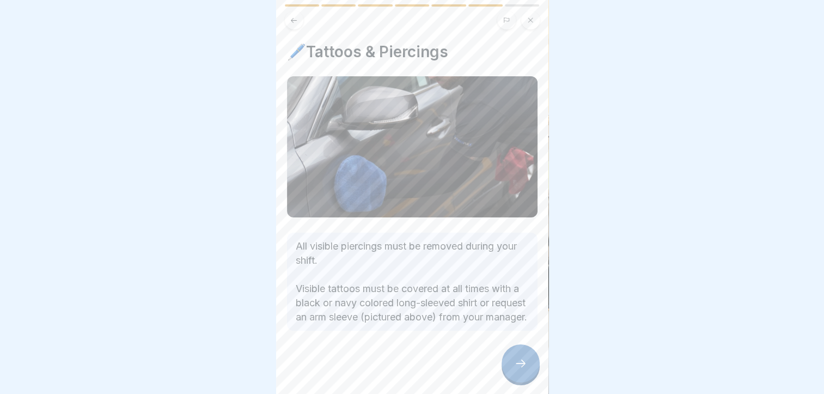
click at [522, 360] on div at bounding box center [521, 363] width 38 height 38
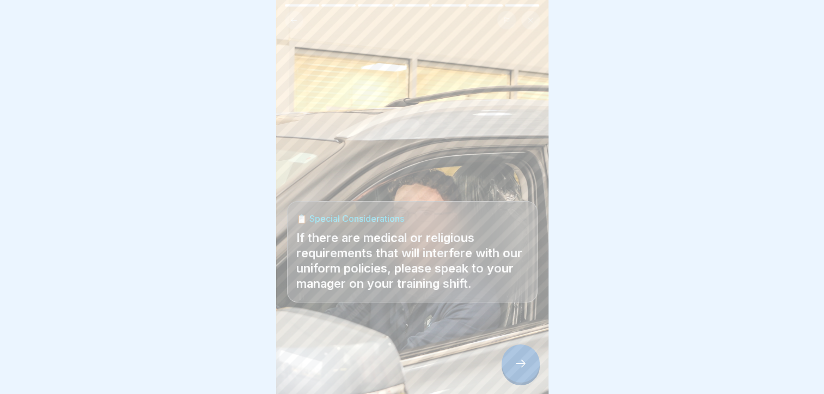
click at [522, 360] on div at bounding box center [521, 363] width 38 height 38
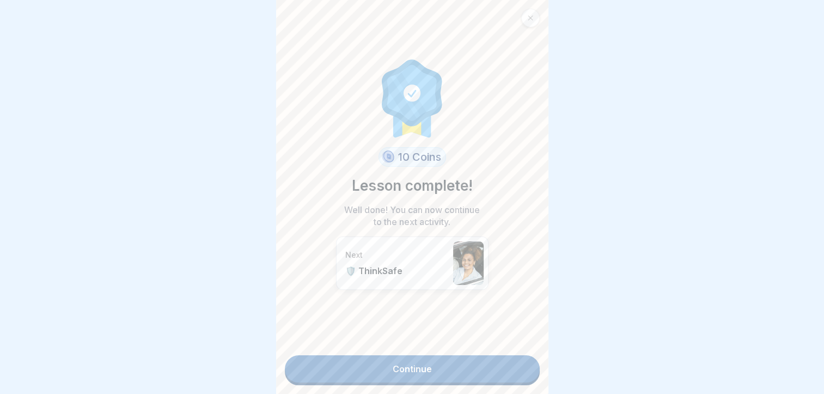
click at [466, 362] on link "Continue" at bounding box center [412, 368] width 255 height 27
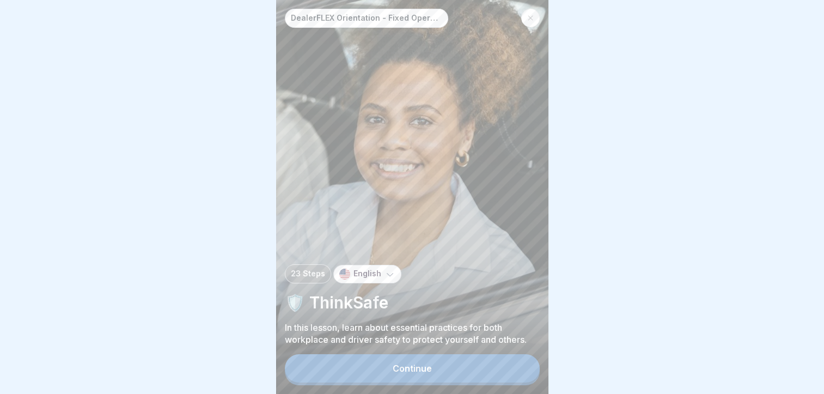
click at [466, 362] on div "Continue" at bounding box center [412, 369] width 255 height 31
click at [445, 372] on button "Continue" at bounding box center [412, 368] width 255 height 28
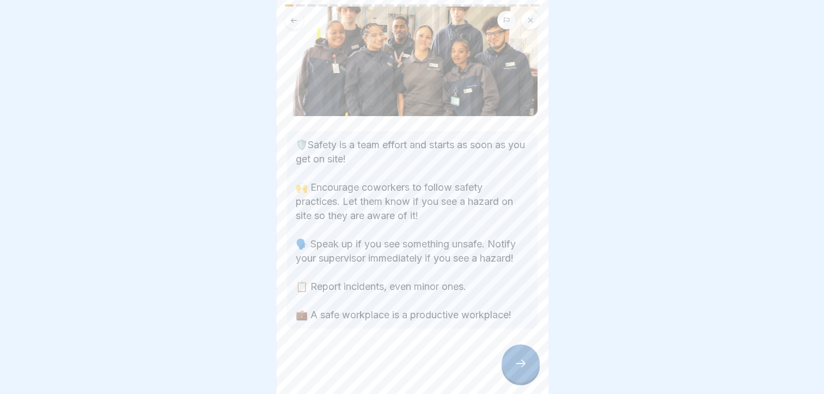
scroll to position [76, 0]
click at [520, 367] on icon at bounding box center [520, 363] width 13 height 13
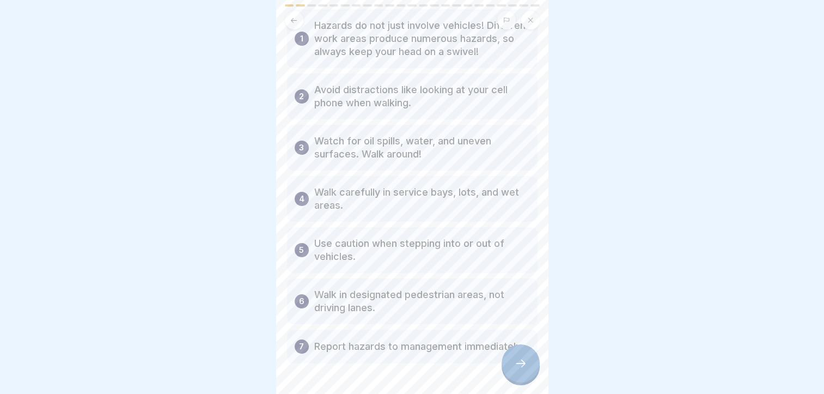
scroll to position [78, 0]
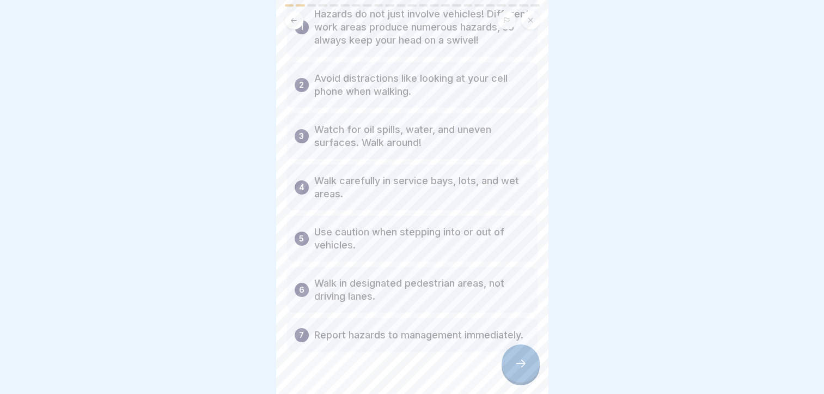
click at [519, 380] on div at bounding box center [521, 363] width 38 height 38
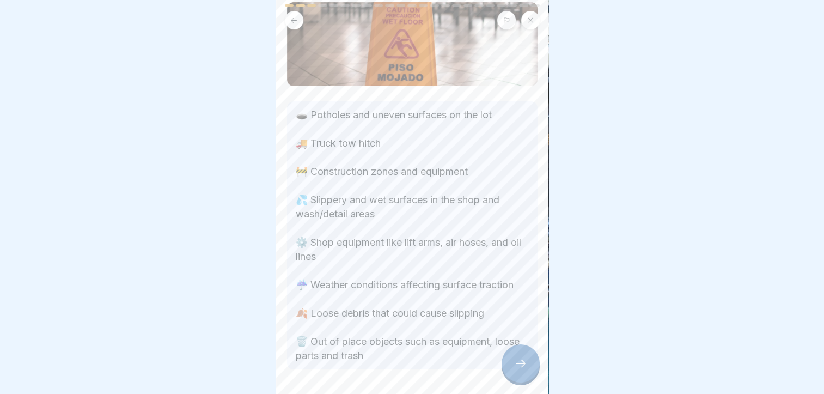
scroll to position [87, 0]
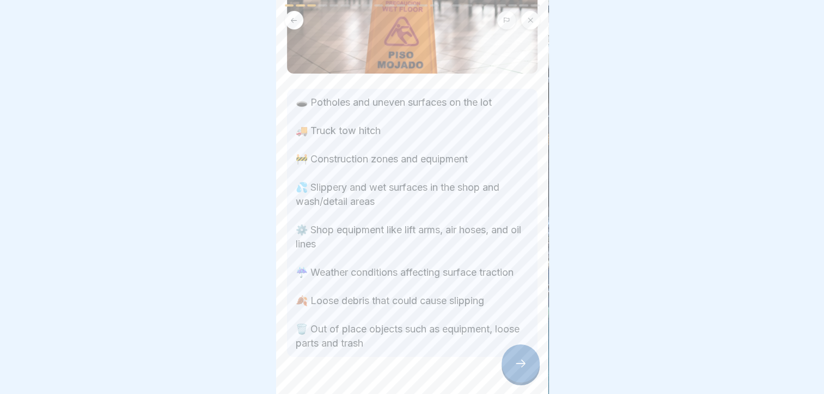
click at [534, 375] on div at bounding box center [521, 363] width 38 height 38
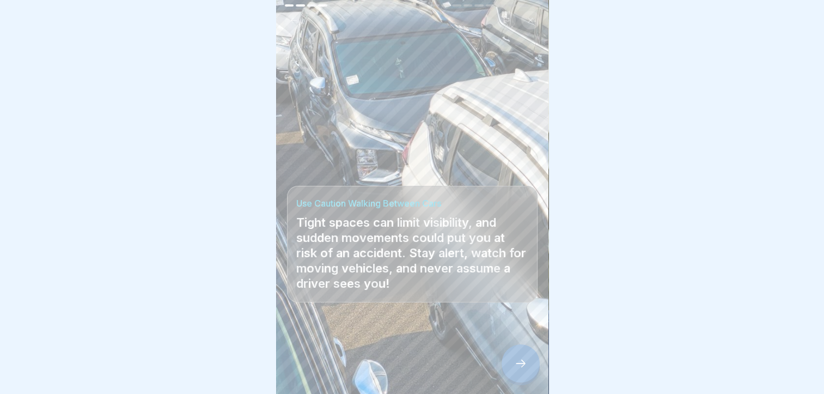
click at [519, 366] on div at bounding box center [521, 363] width 38 height 38
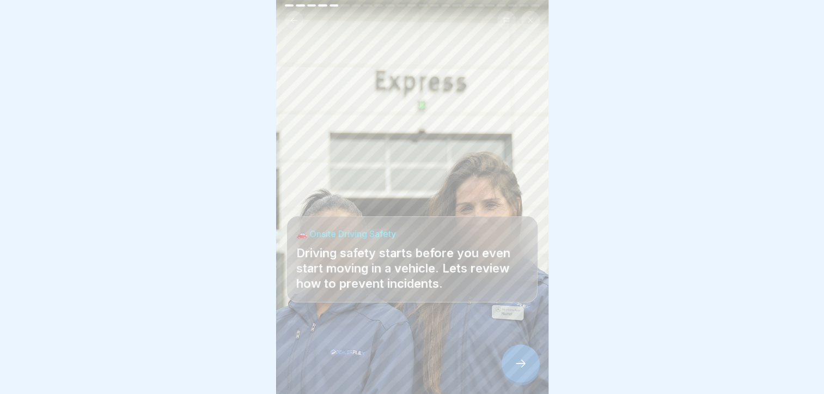
click at [519, 366] on div at bounding box center [521, 363] width 38 height 38
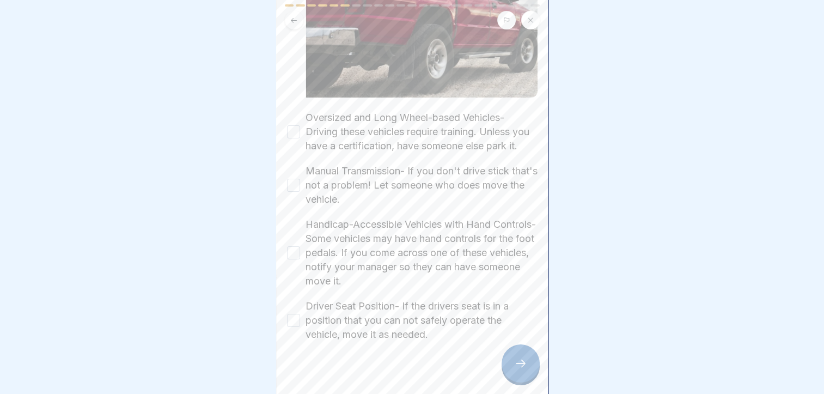
scroll to position [205, 0]
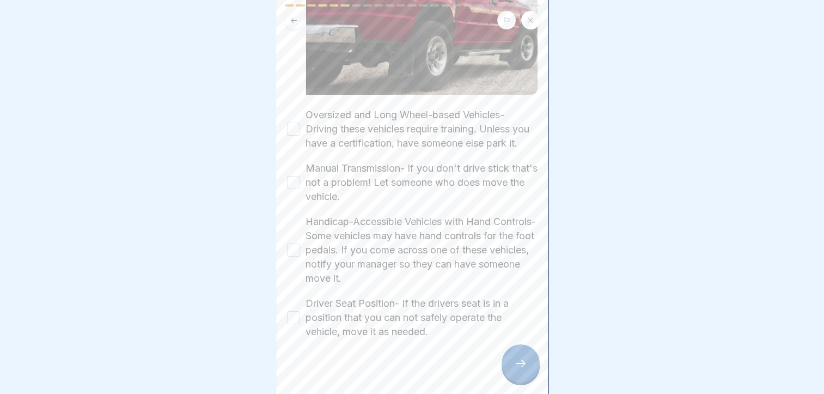
click at [423, 119] on label "Oversized and Long Wheel-based Vehicles- Driving these vehicles require trainin…" at bounding box center [422, 129] width 232 height 42
click at [300, 123] on button "Oversized and Long Wheel-based Vehicles- Driving these vehicles require trainin…" at bounding box center [293, 129] width 13 height 13
click at [367, 182] on label "Manual Transmission- If you don't drive stick that's not a problem! Let someone…" at bounding box center [422, 182] width 232 height 42
click at [300, 182] on button "Manual Transmission- If you don't drive stick that's not a problem! Let someone…" at bounding box center [293, 182] width 13 height 13
click at [334, 234] on label "Handicap-Accessible Vehicles with Hand Controls- Some vehicles may have hand co…" at bounding box center [422, 250] width 232 height 71
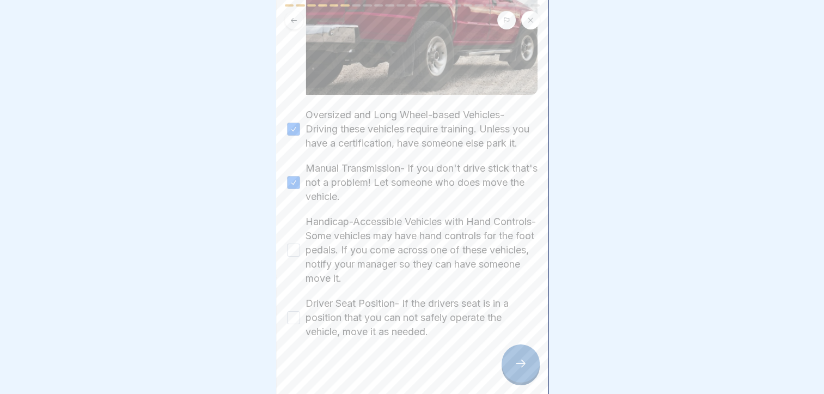
click at [300, 244] on button "Handicap-Accessible Vehicles with Hand Controls- Some vehicles may have hand co…" at bounding box center [293, 250] width 13 height 13
click at [327, 329] on label "Driver Seat Position- If the drivers seat is in a position that you can not saf…" at bounding box center [422, 317] width 232 height 42
click at [300, 324] on button "Driver Seat Position- If the drivers seat is in a position that you can not saf…" at bounding box center [293, 317] width 13 height 13
click at [504, 373] on div at bounding box center [521, 363] width 38 height 38
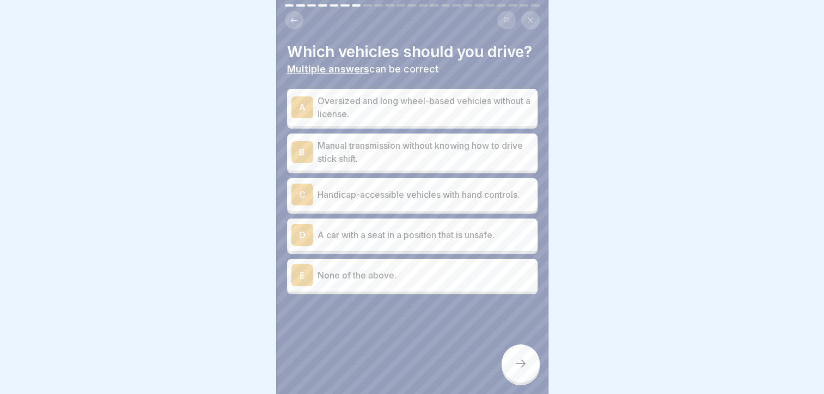
click at [335, 282] on p "None of the above." at bounding box center [426, 275] width 216 height 13
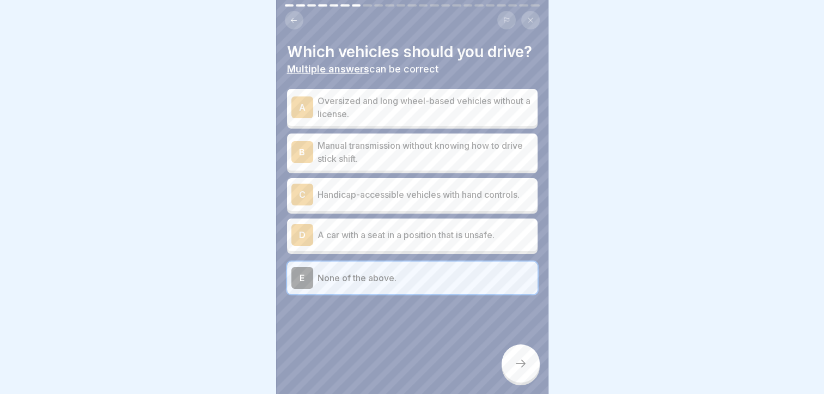
click at [521, 378] on div at bounding box center [521, 363] width 38 height 38
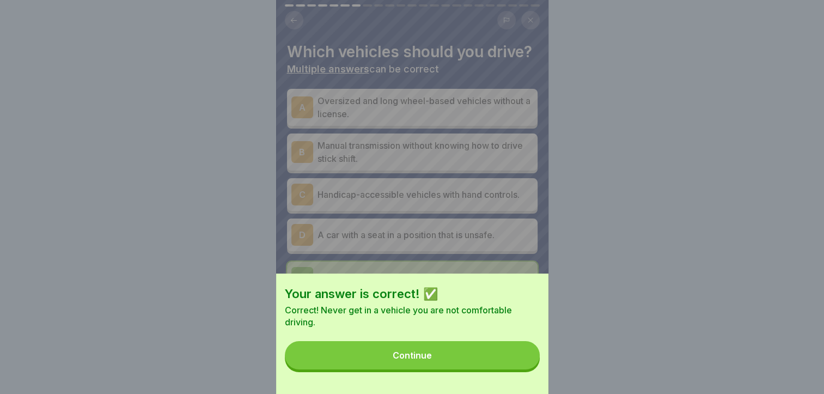
click at [493, 360] on button "Continue" at bounding box center [412, 355] width 255 height 28
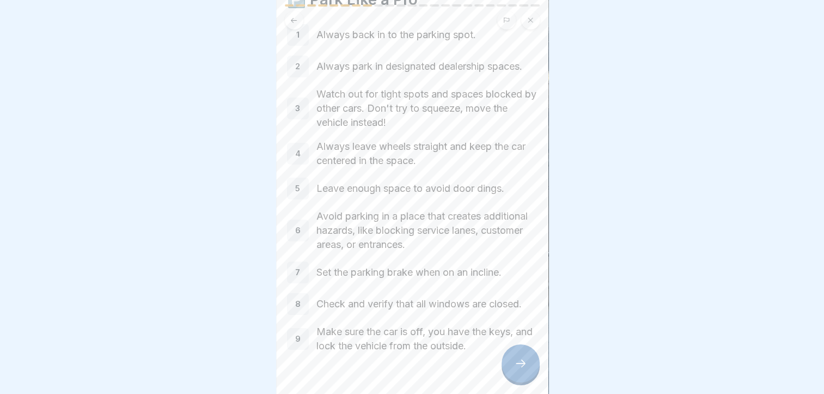
scroll to position [53, 0]
click at [527, 365] on div at bounding box center [521, 363] width 38 height 38
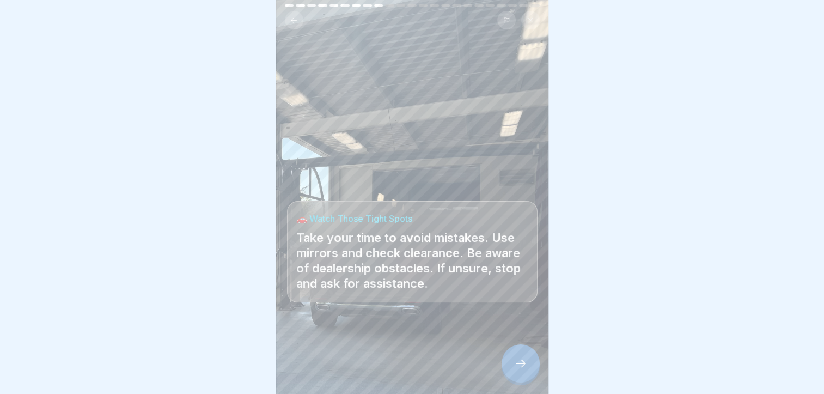
click at [527, 365] on div at bounding box center [521, 363] width 38 height 38
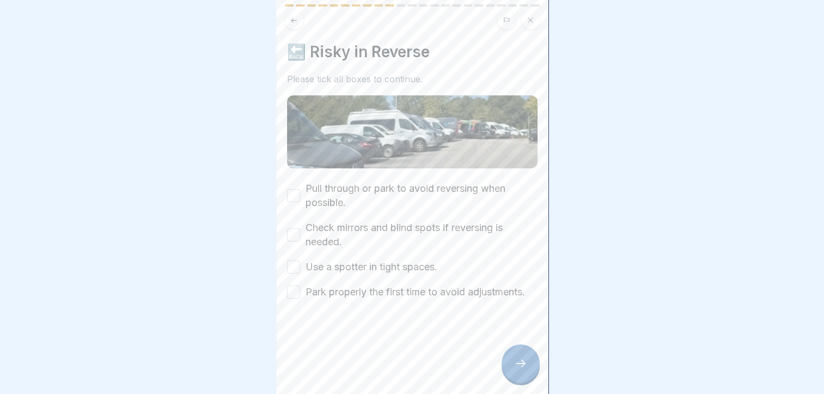
click at [310, 189] on label "Pull through or park to avoid reversing when possible." at bounding box center [422, 195] width 232 height 28
click at [300, 189] on button "Pull through or park to avoid reversing when possible." at bounding box center [293, 195] width 13 height 13
click at [299, 234] on button "Check mirrors and blind spots if reversing is needed." at bounding box center [293, 234] width 13 height 13
type button "on"
click at [287, 228] on button "Check mirrors and blind spots if reversing is needed." at bounding box center [293, 234] width 13 height 13
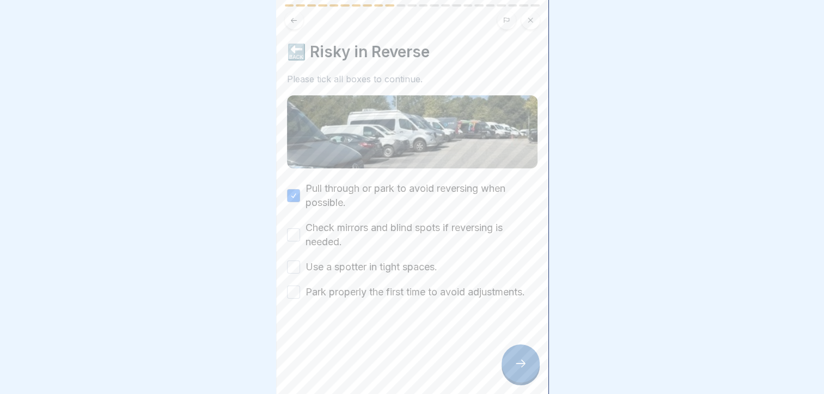
click at [325, 221] on label "Check mirrors and blind spots if reversing is needed." at bounding box center [422, 235] width 232 height 28
click at [300, 228] on button "on" at bounding box center [293, 234] width 13 height 13
click at [310, 269] on label "Use a spotter in tight spaces." at bounding box center [372, 267] width 132 height 14
click at [300, 269] on button "Use a spotter in tight spaces." at bounding box center [293, 266] width 13 height 13
click at [310, 289] on label "Park properly the first time to avoid adjustments." at bounding box center [416, 292] width 220 height 14
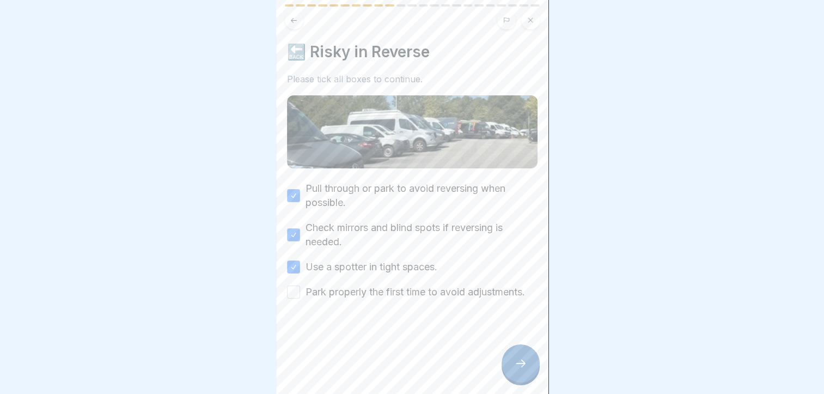
click at [300, 289] on button "Park properly the first time to avoid adjustments." at bounding box center [293, 291] width 13 height 13
click at [519, 370] on icon at bounding box center [520, 363] width 13 height 13
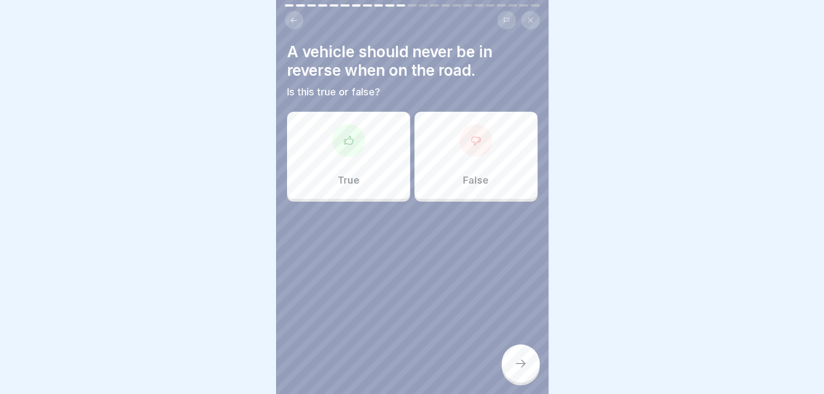
click at [339, 159] on div "True" at bounding box center [348, 155] width 123 height 87
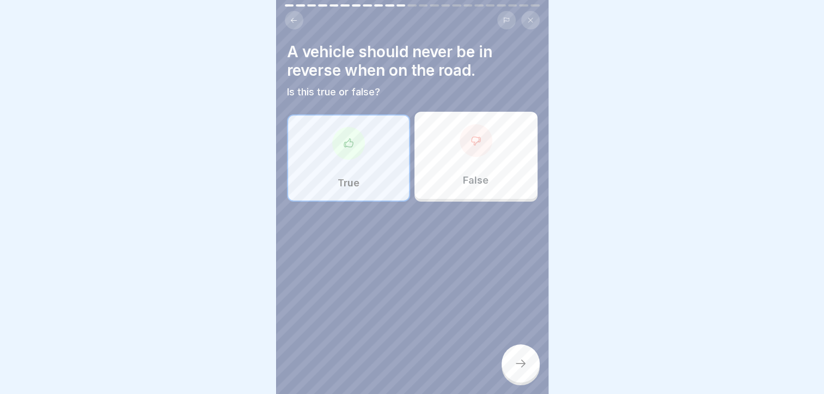
click at [518, 370] on icon at bounding box center [520, 363] width 13 height 13
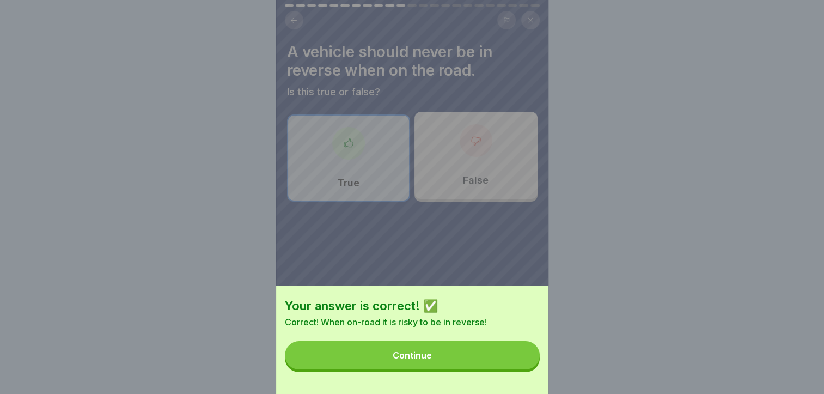
click at [518, 369] on button "Continue" at bounding box center [412, 355] width 255 height 28
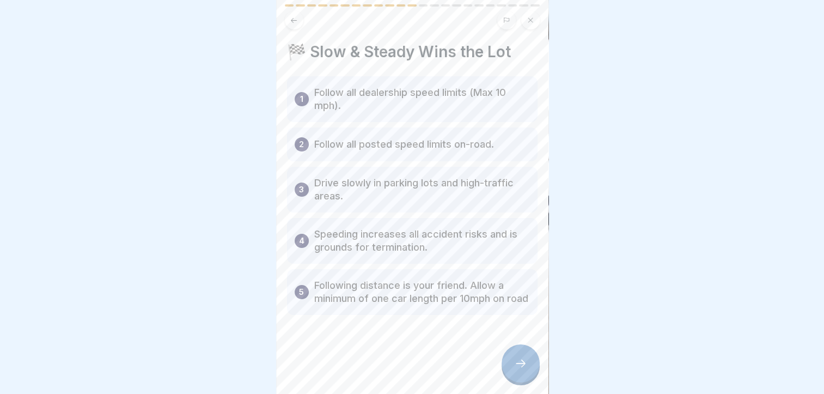
click at [519, 366] on div at bounding box center [521, 363] width 38 height 38
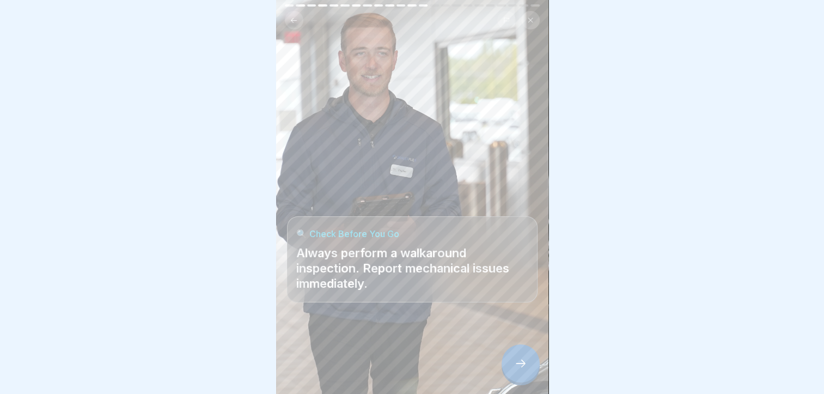
click at [519, 366] on div at bounding box center [521, 363] width 38 height 38
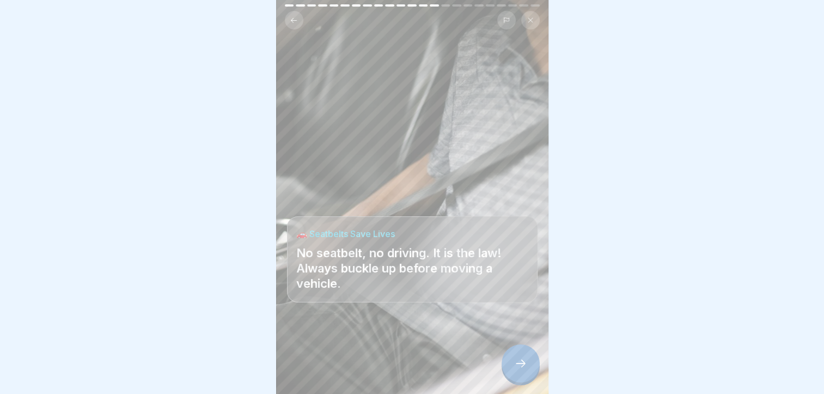
click at [519, 366] on div at bounding box center [521, 363] width 38 height 38
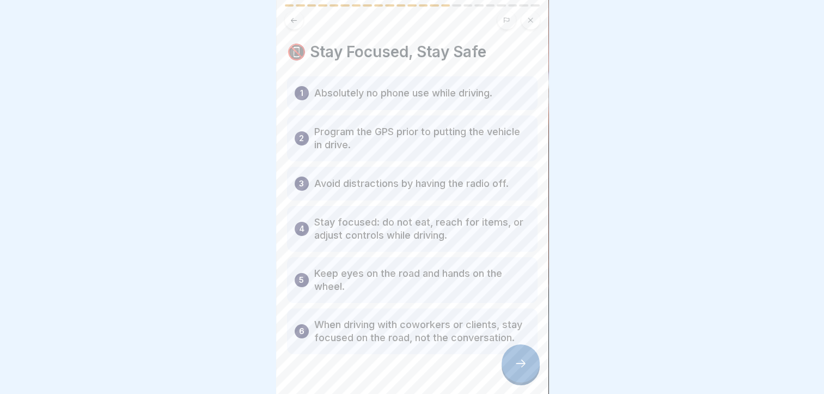
click at [515, 361] on div at bounding box center [521, 363] width 38 height 38
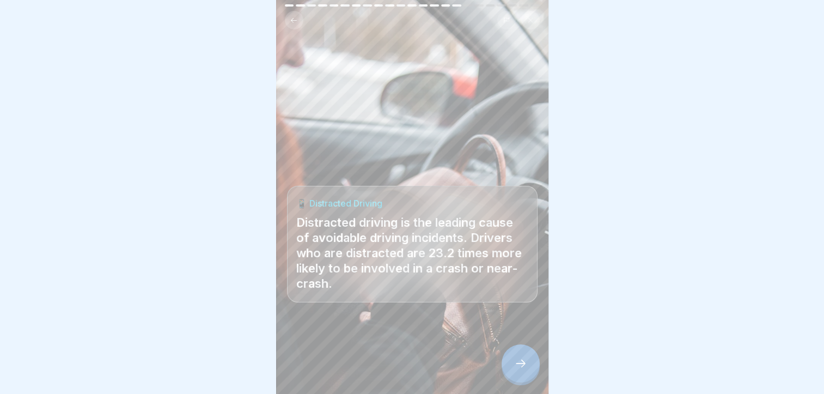
click at [515, 361] on div at bounding box center [521, 363] width 38 height 38
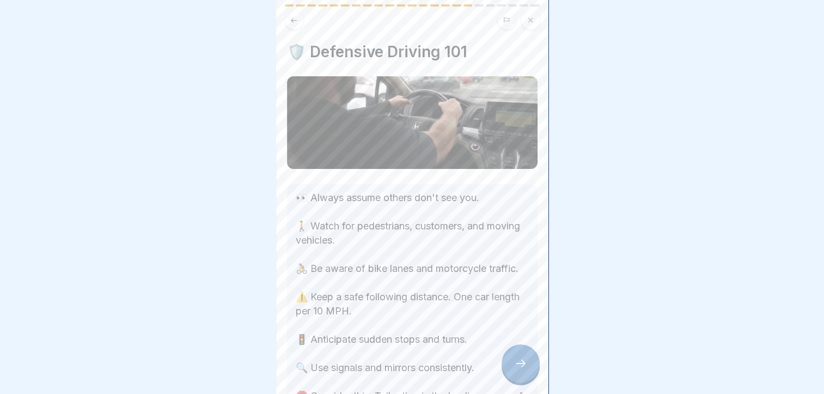
click at [518, 361] on div at bounding box center [521, 363] width 38 height 38
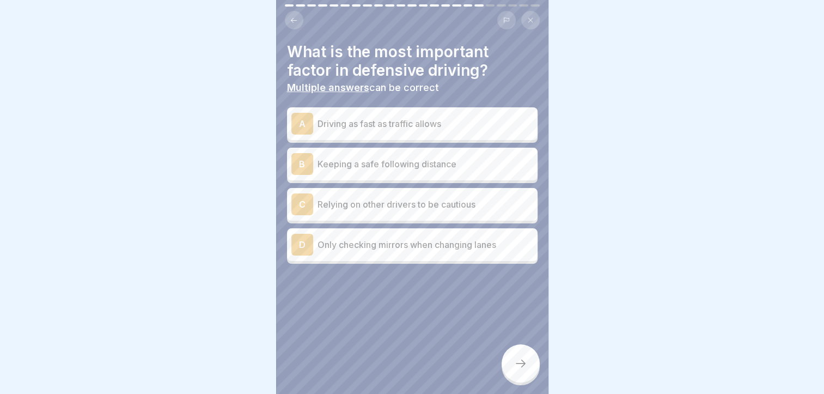
drag, startPoint x: 518, startPoint y: 361, endPoint x: 619, endPoint y: 86, distance: 292.5
click at [619, 86] on div at bounding box center [412, 197] width 824 height 394
click at [374, 165] on p "Keeping a safe following distance" at bounding box center [426, 163] width 216 height 13
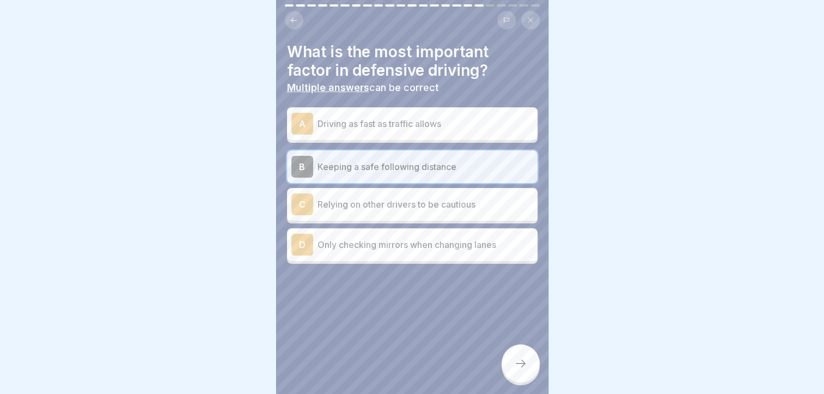
click at [290, 23] on icon at bounding box center [294, 20] width 8 height 8
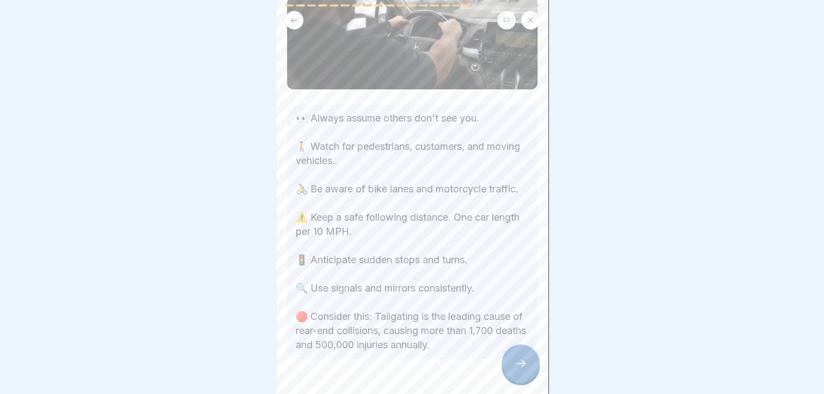
scroll to position [95, 0]
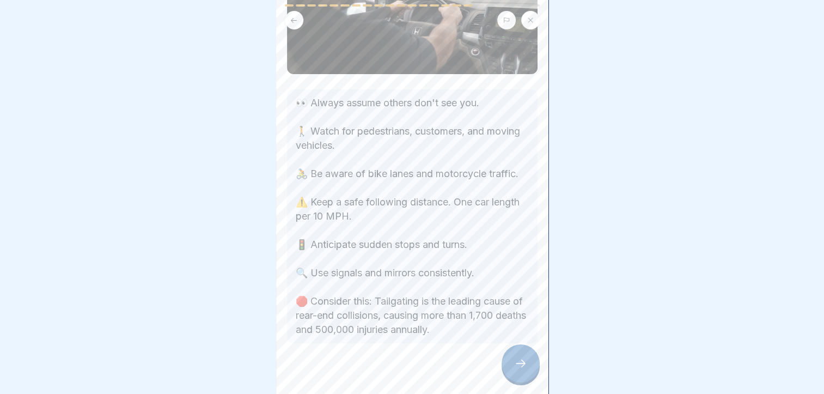
click at [506, 360] on div "DealerFLEX Orientation - Fixed Operations Division 23 Steps English 🛡️ ThinkSaf…" at bounding box center [412, 197] width 272 height 394
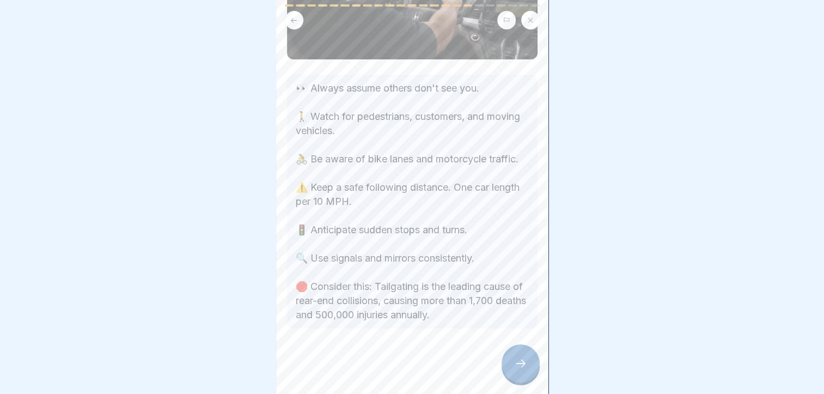
click at [519, 380] on div at bounding box center [521, 363] width 38 height 38
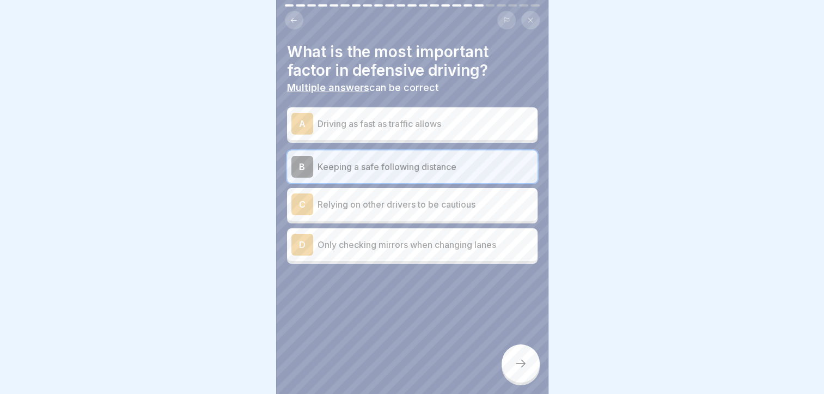
click at [519, 362] on div at bounding box center [521, 363] width 38 height 38
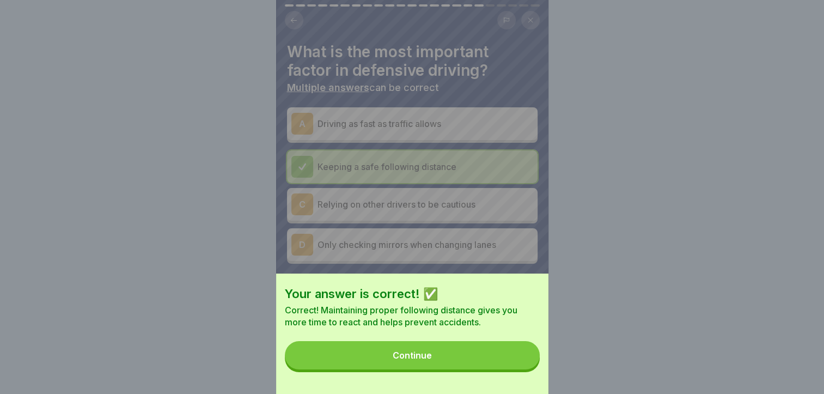
click at [510, 361] on button "Continue" at bounding box center [412, 355] width 255 height 28
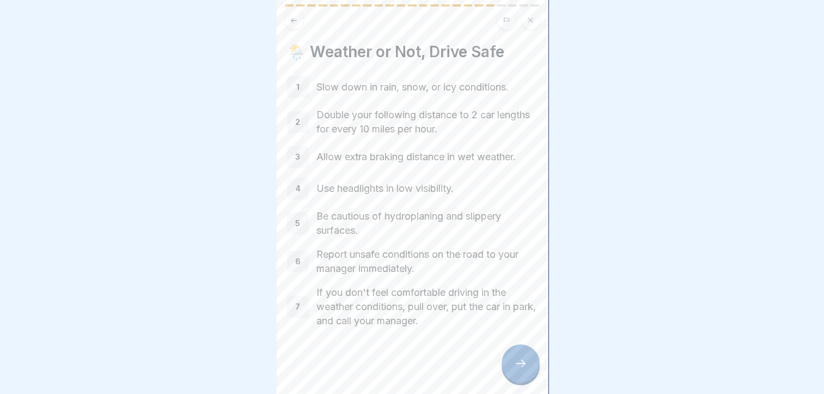
click at [522, 366] on div at bounding box center [521, 363] width 38 height 38
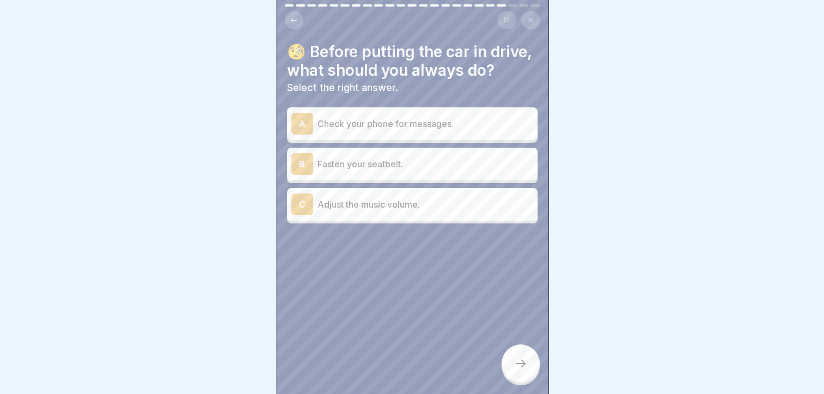
click at [356, 175] on div "B Fasten your seatbelt." at bounding box center [412, 164] width 242 height 22
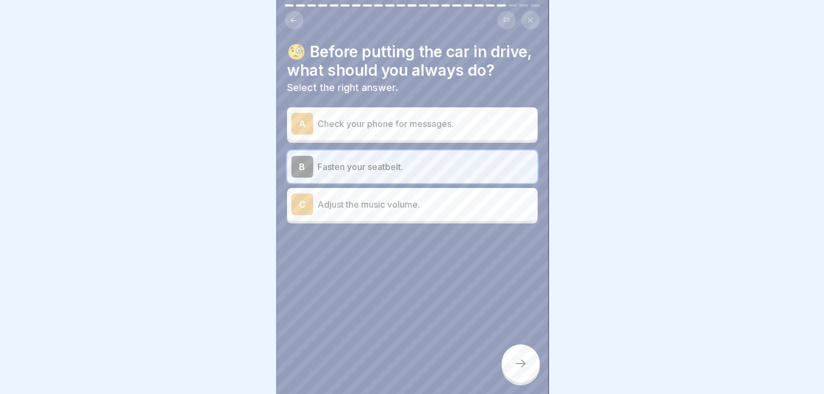
click at [525, 370] on icon at bounding box center [520, 363] width 13 height 13
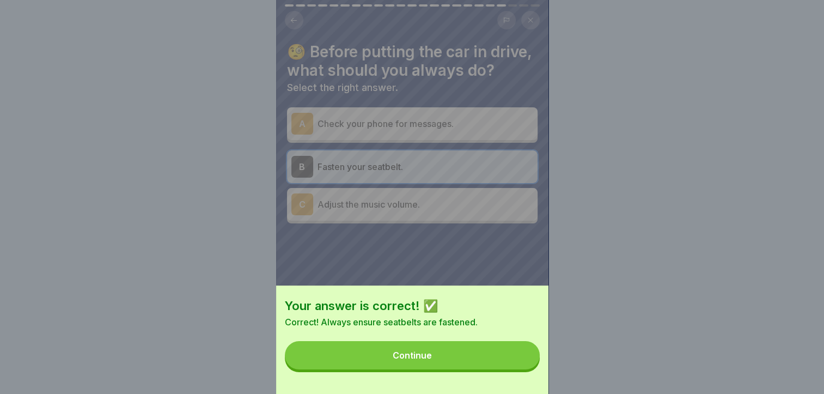
click at [499, 369] on button "Continue" at bounding box center [412, 355] width 255 height 28
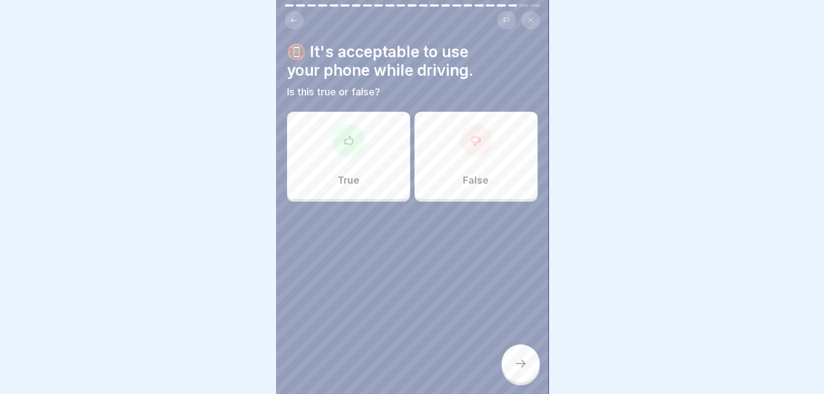
click at [460, 146] on div at bounding box center [476, 140] width 33 height 33
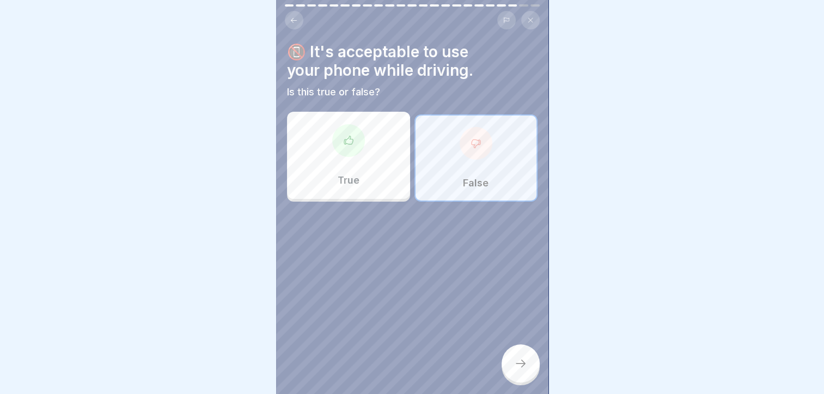
click at [514, 364] on div at bounding box center [521, 363] width 38 height 38
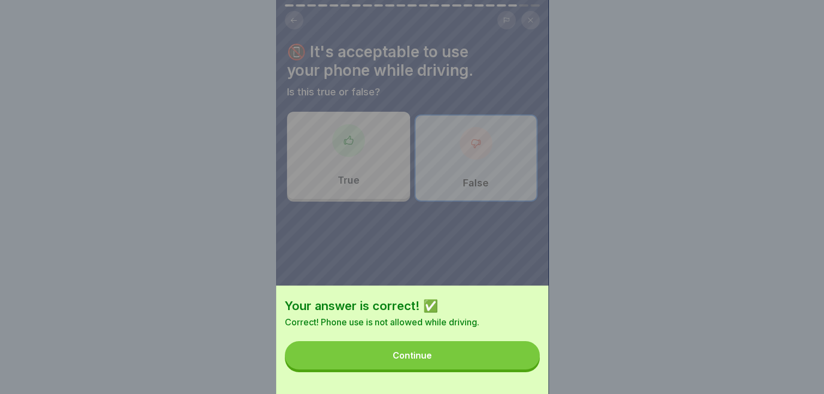
click at [514, 364] on button "Continue" at bounding box center [412, 355] width 255 height 28
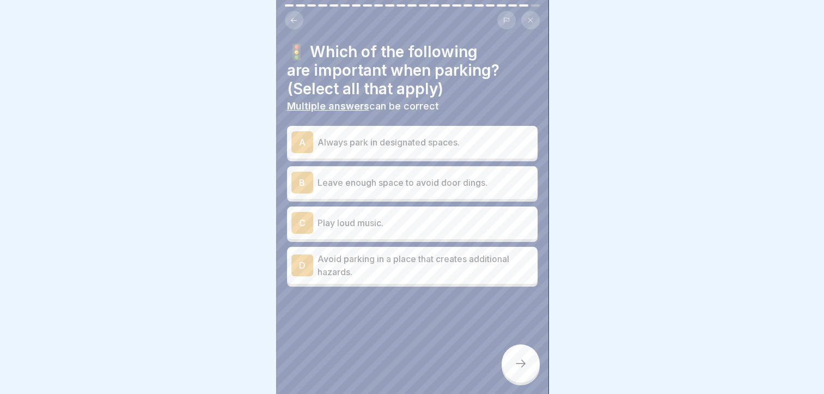
click at [368, 185] on p "Leave enough space to avoid door dings." at bounding box center [426, 182] width 216 height 13
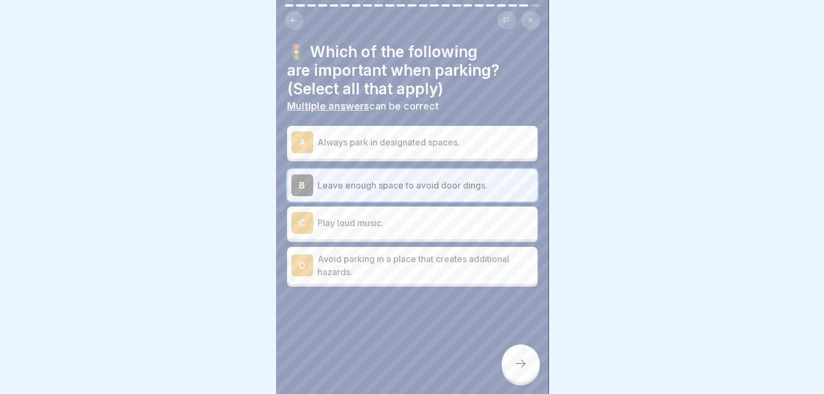
click at [370, 269] on p "Avoid parking in a place that creates additional hazards." at bounding box center [426, 265] width 216 height 26
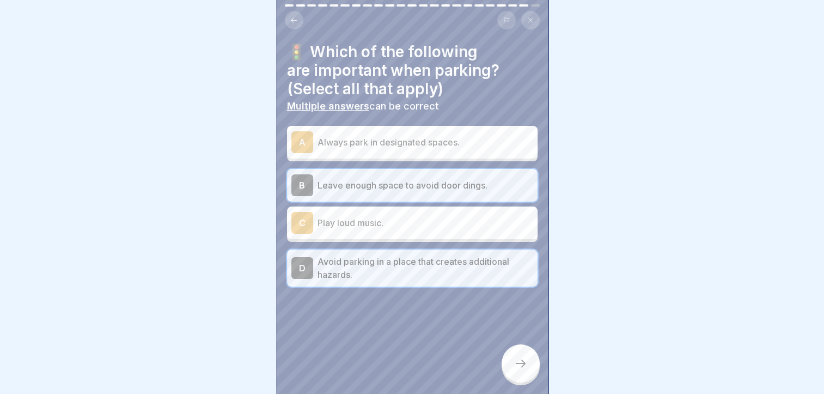
click at [386, 129] on div "A Always park in designated spaces." at bounding box center [412, 142] width 251 height 33
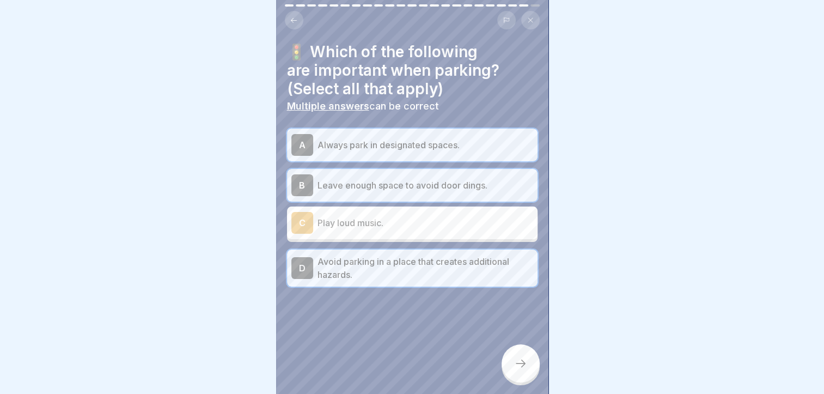
click at [517, 366] on div at bounding box center [521, 363] width 38 height 38
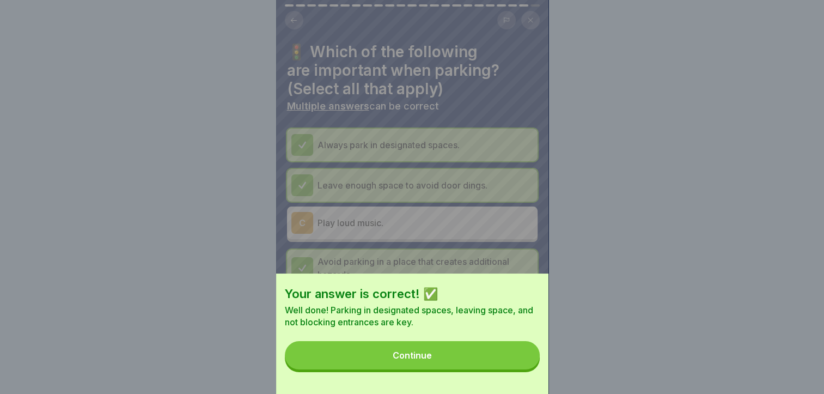
click at [500, 359] on button "Continue" at bounding box center [412, 355] width 255 height 28
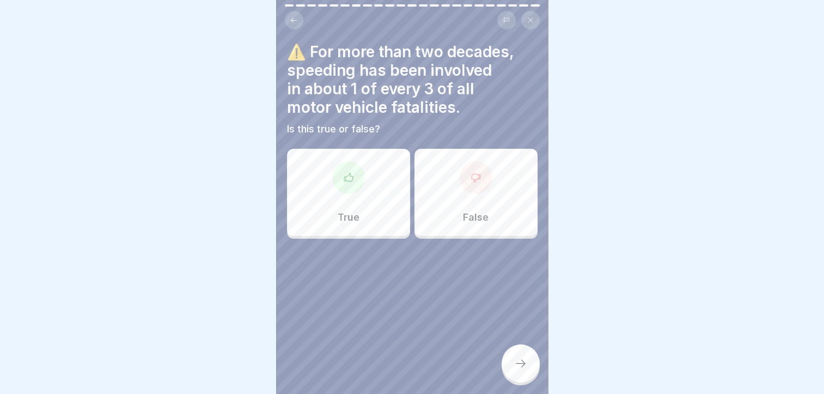
click at [353, 198] on div "True" at bounding box center [348, 192] width 123 height 87
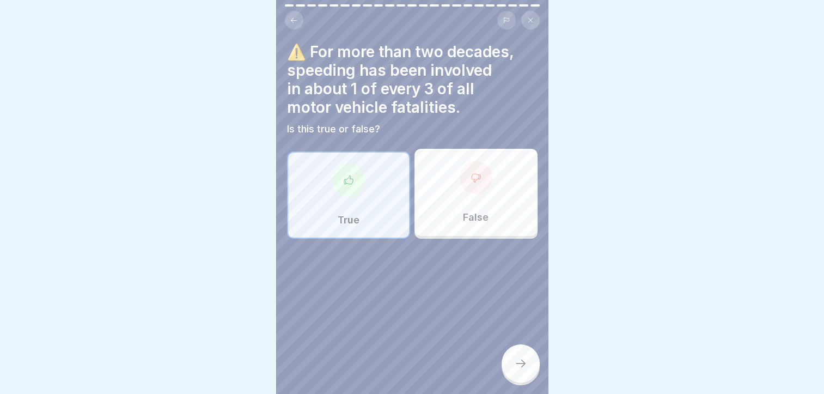
click at [529, 368] on div at bounding box center [521, 363] width 38 height 38
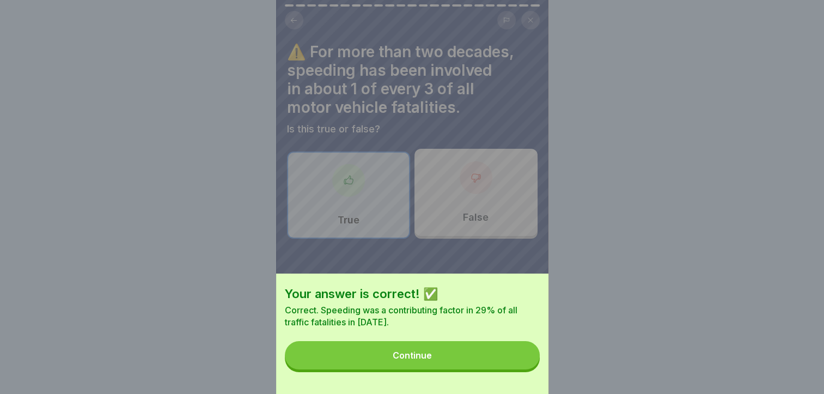
click at [519, 365] on button "Continue" at bounding box center [412, 355] width 255 height 28
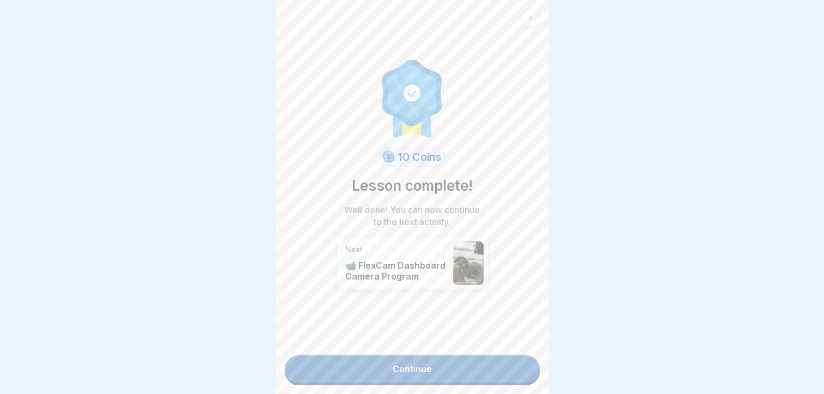
click at [442, 367] on link "Continue" at bounding box center [412, 368] width 255 height 27
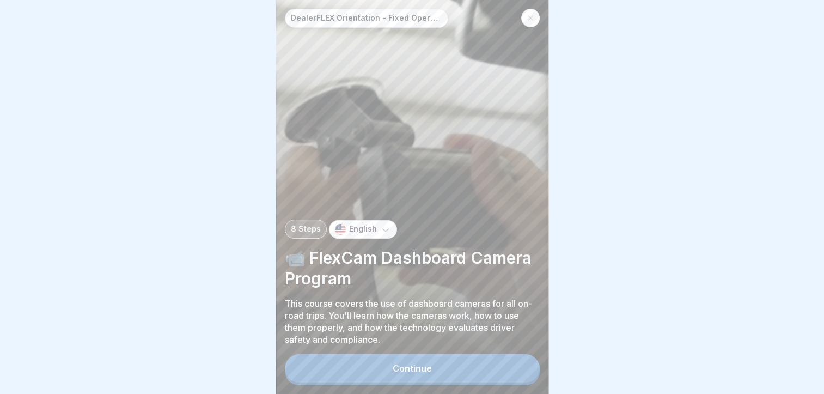
click at [442, 367] on button "Continue" at bounding box center [412, 368] width 255 height 28
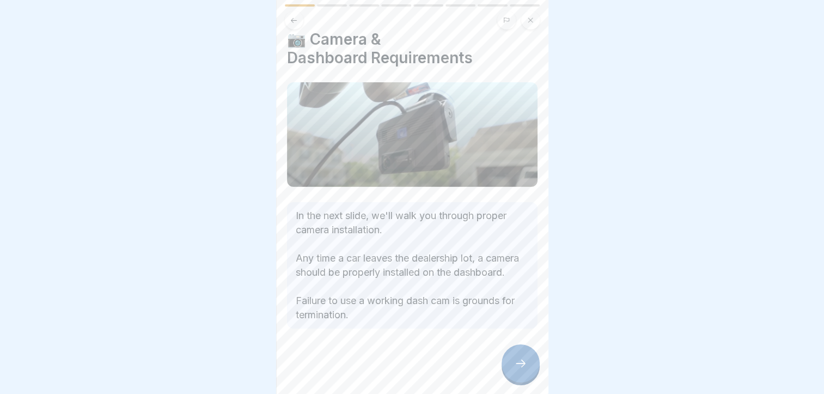
scroll to position [23, 0]
click at [525, 370] on icon at bounding box center [520, 363] width 13 height 13
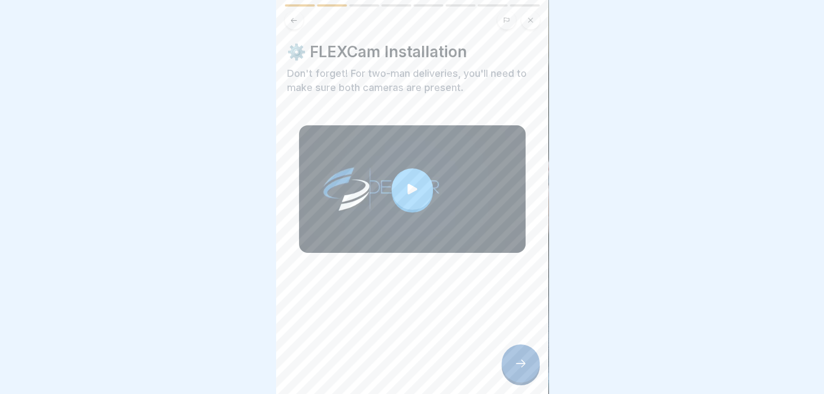
click at [405, 173] on div at bounding box center [412, 188] width 41 height 41
click at [521, 363] on div at bounding box center [521, 363] width 38 height 38
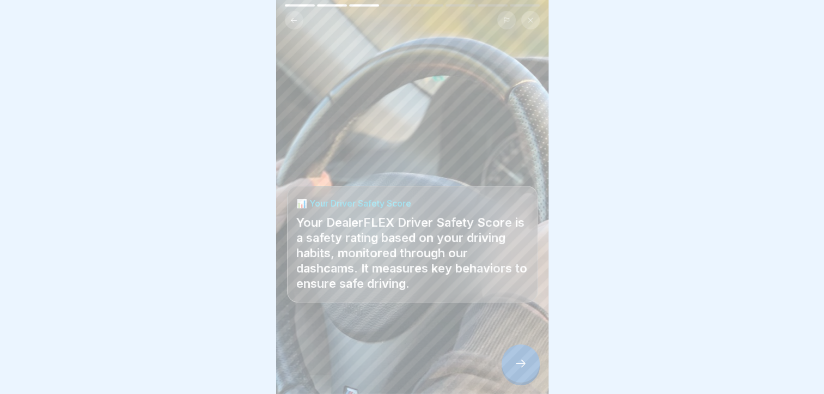
click at [521, 363] on div at bounding box center [521, 363] width 38 height 38
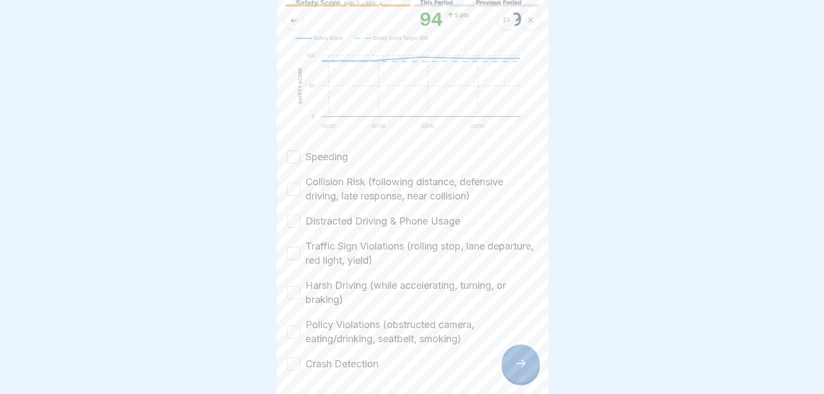
scroll to position [250, 0]
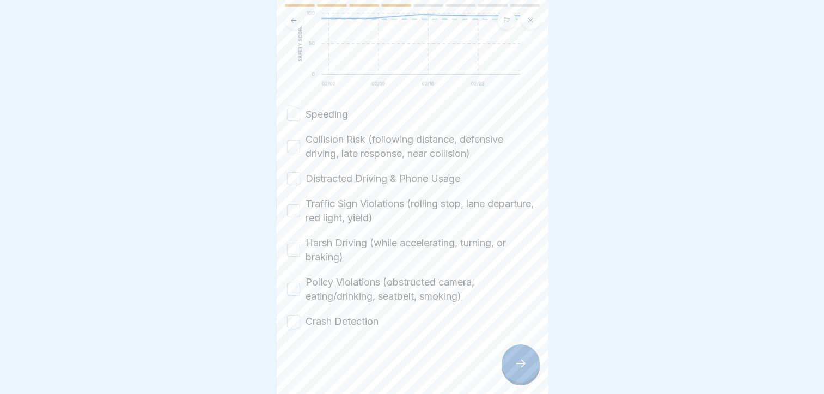
click at [290, 109] on button "Speeding" at bounding box center [293, 114] width 13 height 13
click at [292, 145] on button "Collision Risk (following distance, defensive driving, late response, near coll…" at bounding box center [293, 146] width 13 height 13
click at [292, 174] on button "Distracted Driving & Phone Usage" at bounding box center [293, 178] width 13 height 13
type button "on"
click at [292, 204] on button "Traffic Sign Violations (rolling stop, lane departure, red light, yield)" at bounding box center [293, 210] width 13 height 13
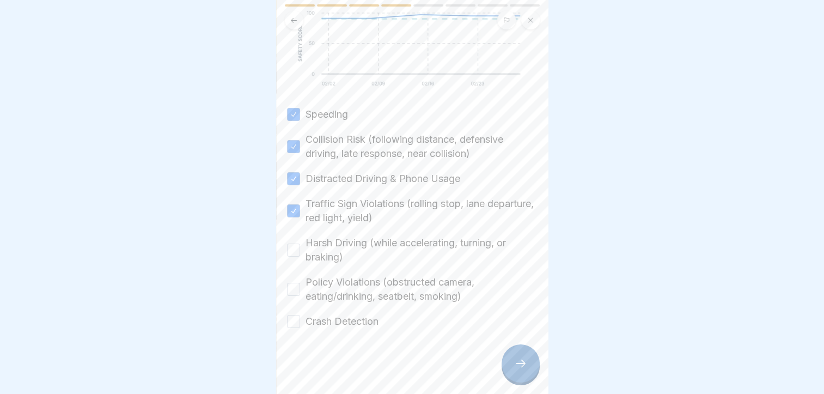
click at [296, 253] on button "Harsh Driving (while accelerating, turning, or braking)" at bounding box center [293, 250] width 13 height 13
click at [288, 286] on button "Policy Violations (obstructed camera, eating/drinking, seatbelt, smoking)" at bounding box center [293, 289] width 13 height 13
click at [285, 323] on div "✅ How is your Driver Safety Score calculated? The Safety Score is a grade out o…" at bounding box center [412, 197] width 272 height 394
click at [342, 318] on label "Crash Detection" at bounding box center [342, 321] width 73 height 14
click at [300, 318] on button "Crash Detection" at bounding box center [293, 321] width 13 height 13
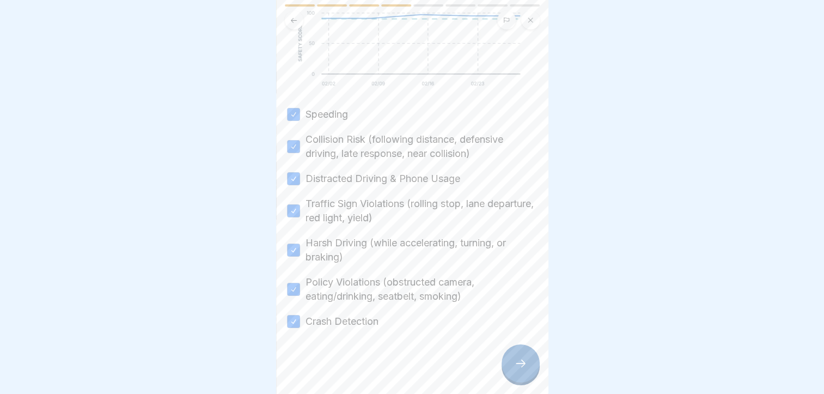
click at [523, 380] on div at bounding box center [521, 363] width 38 height 38
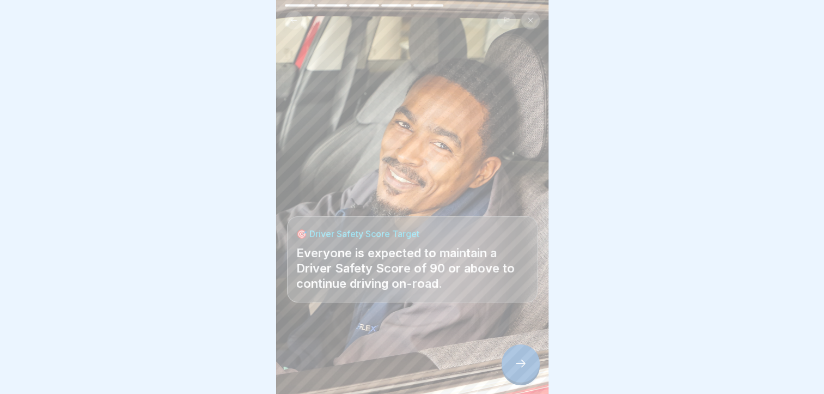
click at [523, 380] on div at bounding box center [521, 363] width 38 height 38
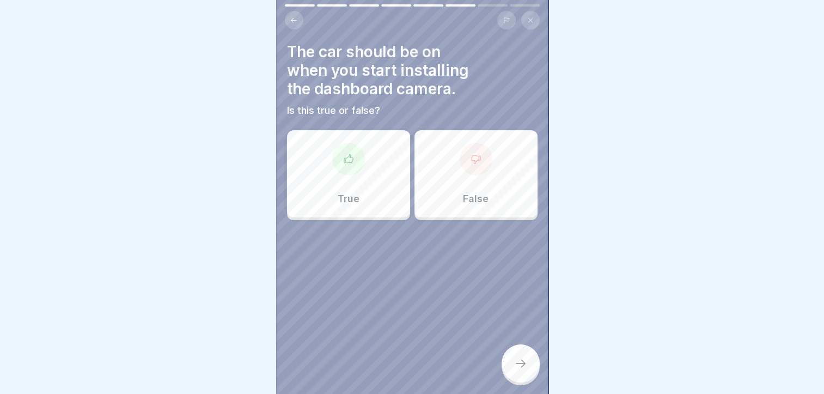
click at [472, 163] on icon at bounding box center [476, 159] width 11 height 11
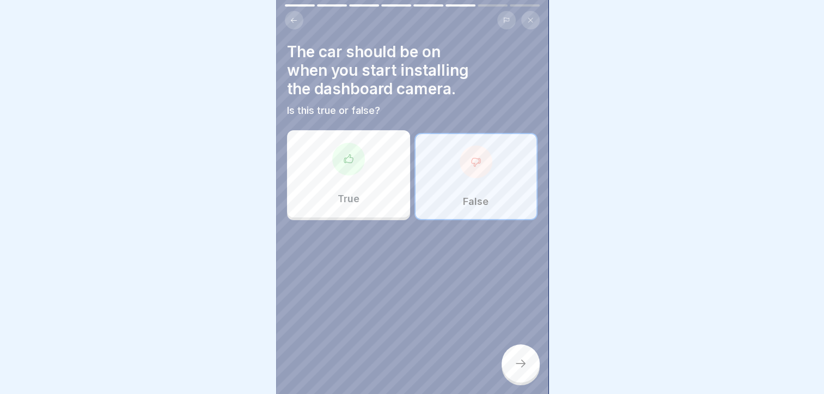
click at [510, 367] on div at bounding box center [521, 363] width 38 height 38
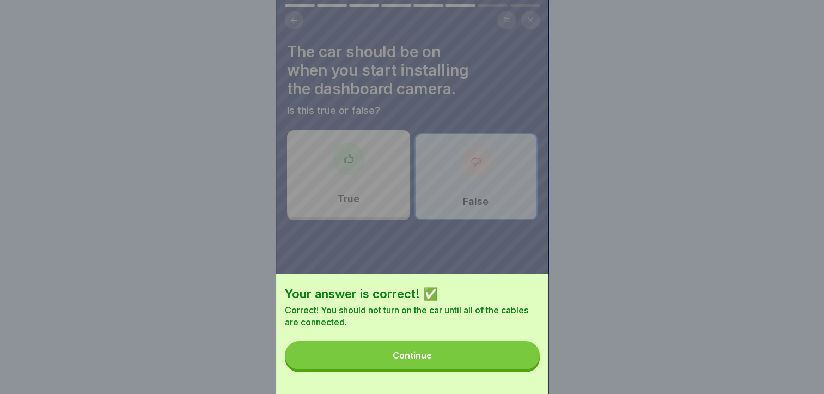
click at [499, 362] on button "Continue" at bounding box center [412, 355] width 255 height 28
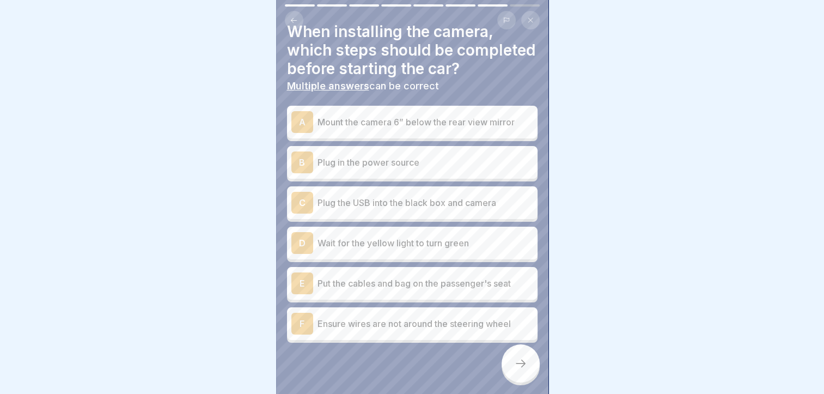
scroll to position [17, 0]
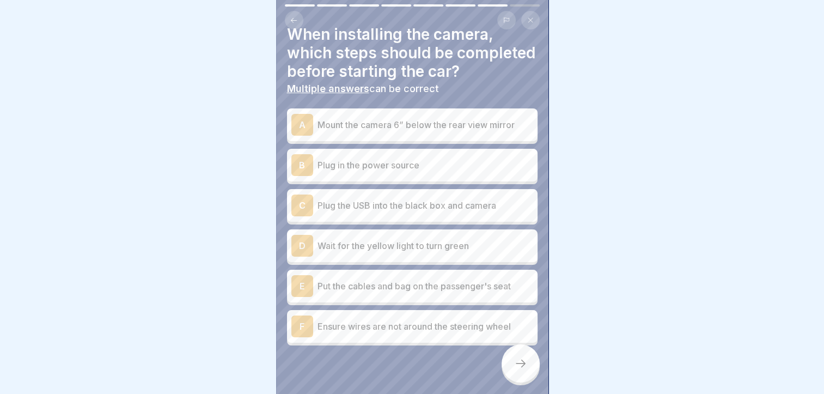
click at [350, 174] on div "B Plug in the power source" at bounding box center [412, 165] width 242 height 22
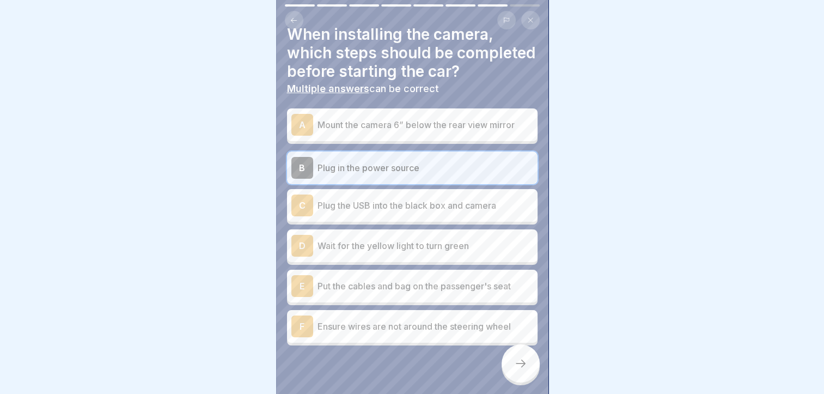
click at [350, 293] on p "Put the cables and bag on the passenger's seat" at bounding box center [426, 286] width 216 height 13
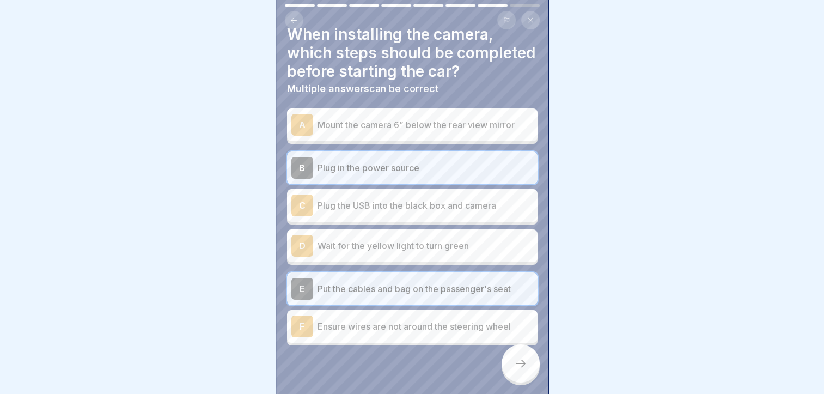
click at [343, 333] on p "Ensure wires are not around the steering wheel" at bounding box center [426, 326] width 216 height 13
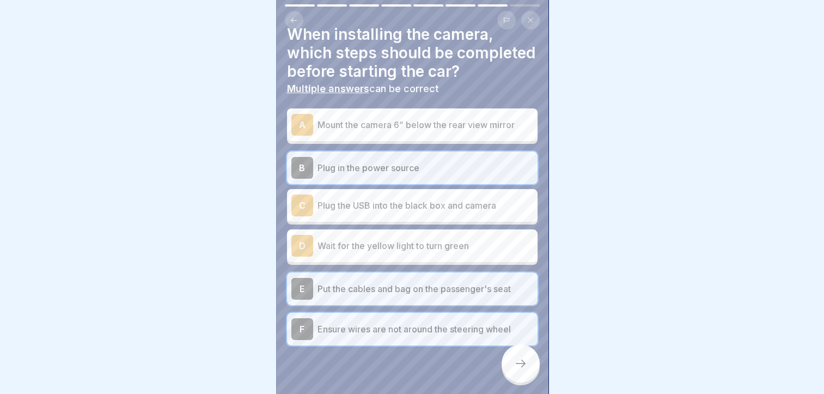
click at [446, 141] on div "A Mount the camera 6” below the rear view mirror" at bounding box center [412, 124] width 251 height 33
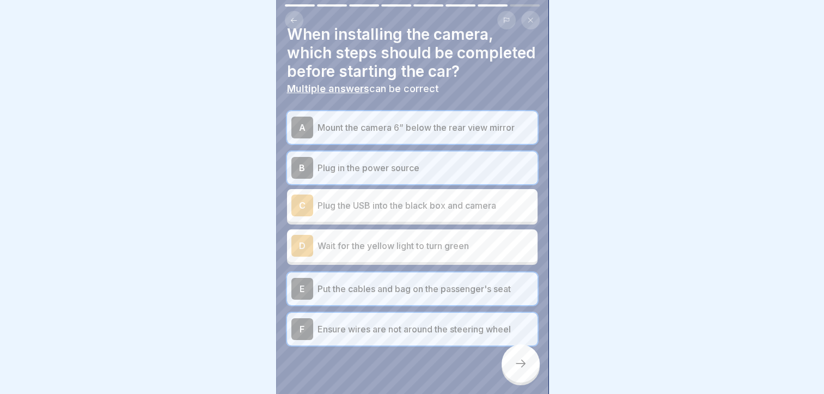
click at [465, 222] on div "C Plug the USB into the black box and camera" at bounding box center [412, 205] width 251 height 33
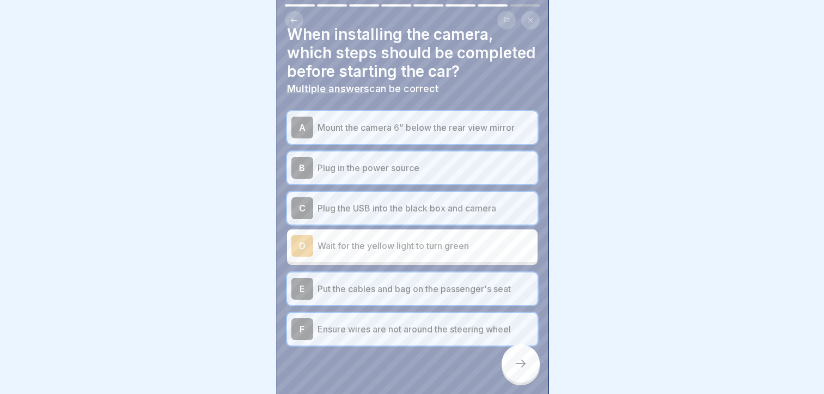
click at [498, 252] on p "Wait for the yellow light to turn green" at bounding box center [426, 245] width 216 height 13
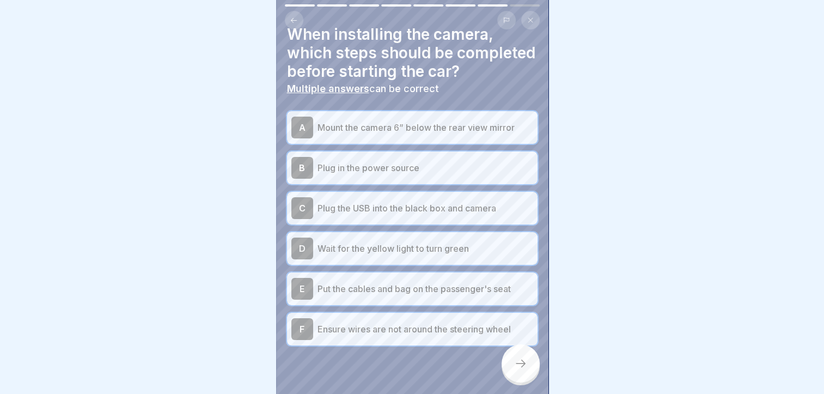
click at [527, 367] on div at bounding box center [521, 363] width 38 height 38
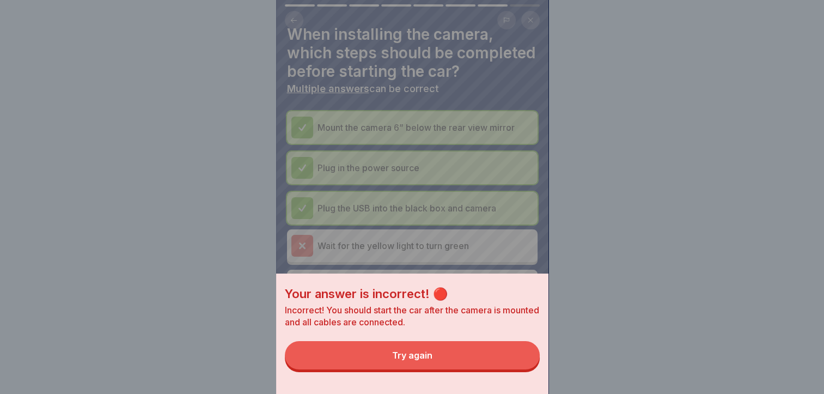
click at [527, 367] on button "Try again" at bounding box center [412, 355] width 255 height 28
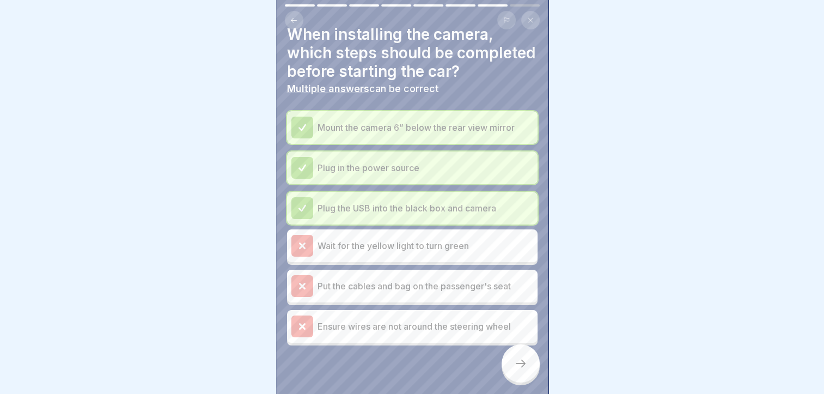
click at [406, 252] on p "Wait for the yellow light to turn green" at bounding box center [426, 245] width 216 height 13
click at [533, 370] on div at bounding box center [521, 363] width 38 height 38
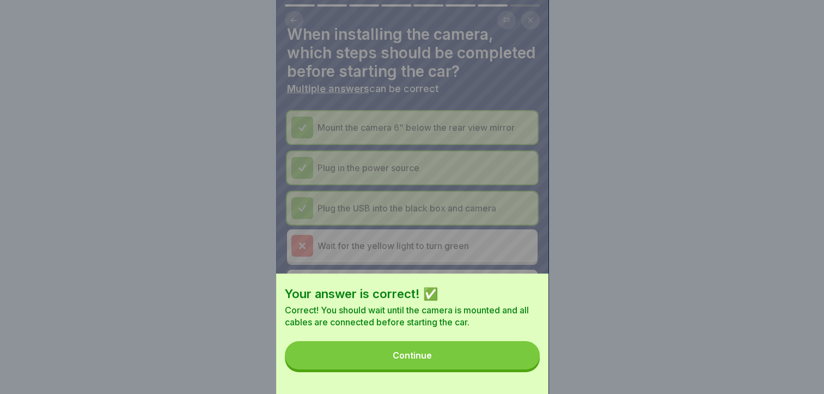
click at [533, 369] on button "Continue" at bounding box center [412, 355] width 255 height 28
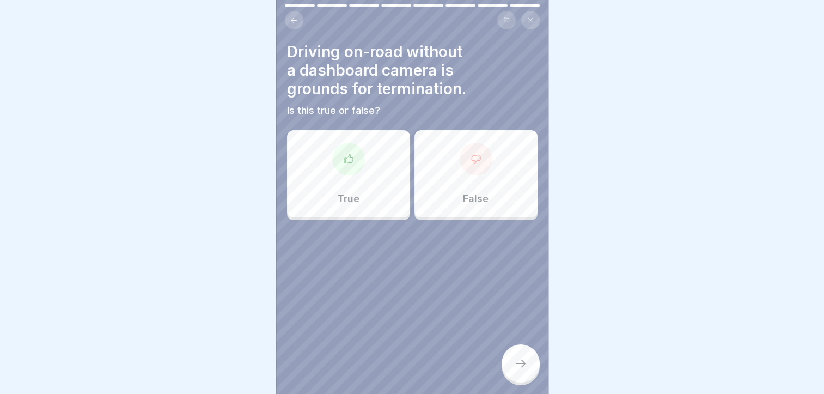
click at [345, 183] on div "True" at bounding box center [348, 173] width 123 height 87
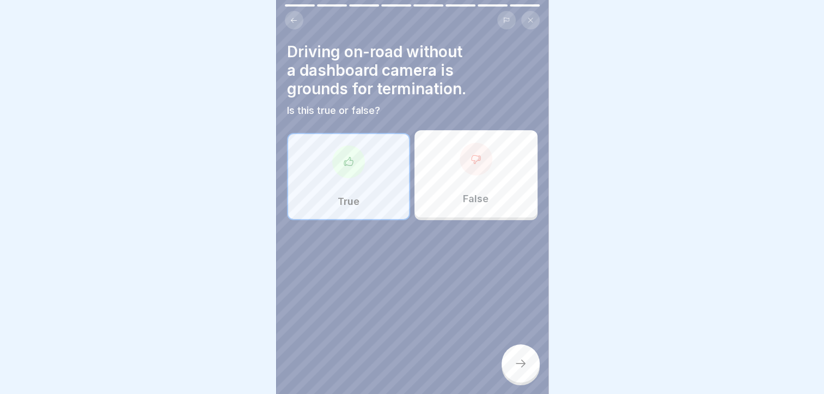
click at [527, 380] on div at bounding box center [521, 363] width 38 height 38
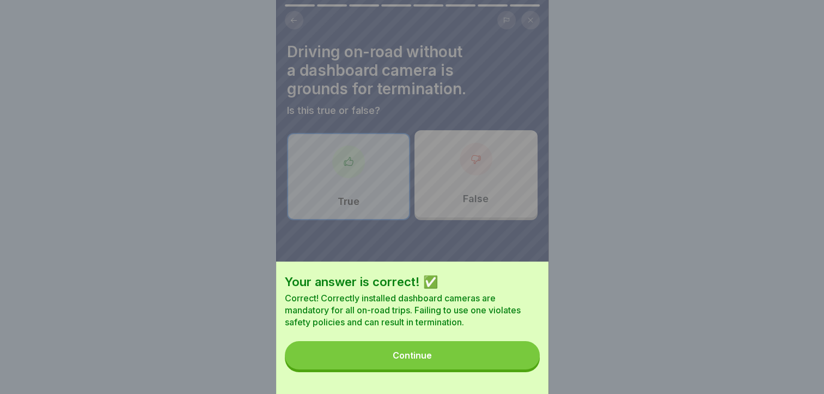
click at [493, 361] on button "Continue" at bounding box center [412, 355] width 255 height 28
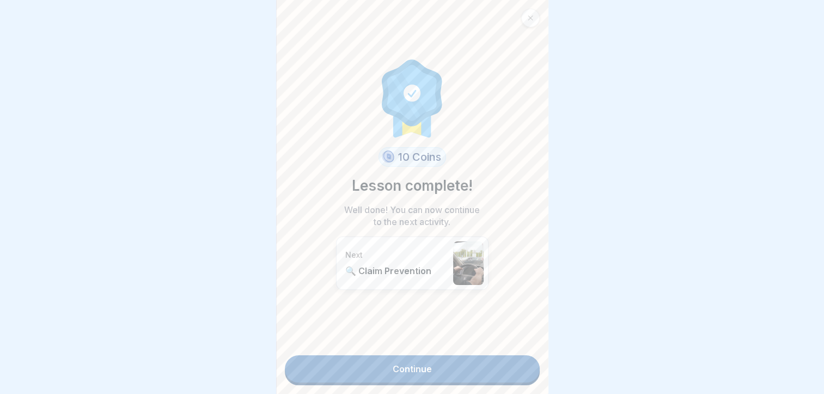
click at [493, 361] on link "Continue" at bounding box center [412, 368] width 255 height 27
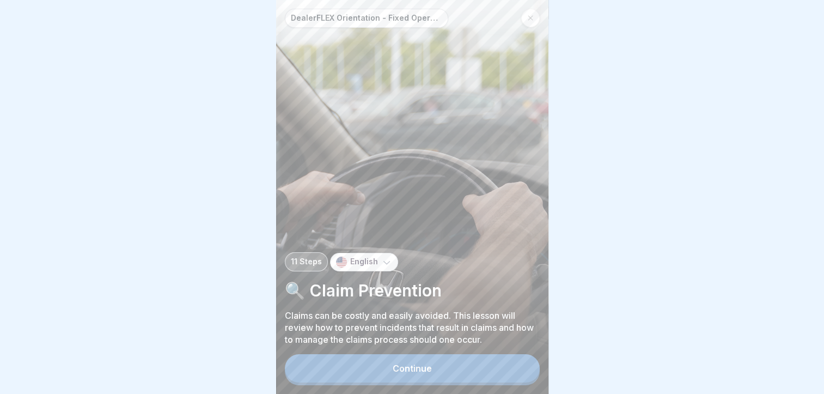
click at [488, 377] on button "Continue" at bounding box center [412, 368] width 255 height 28
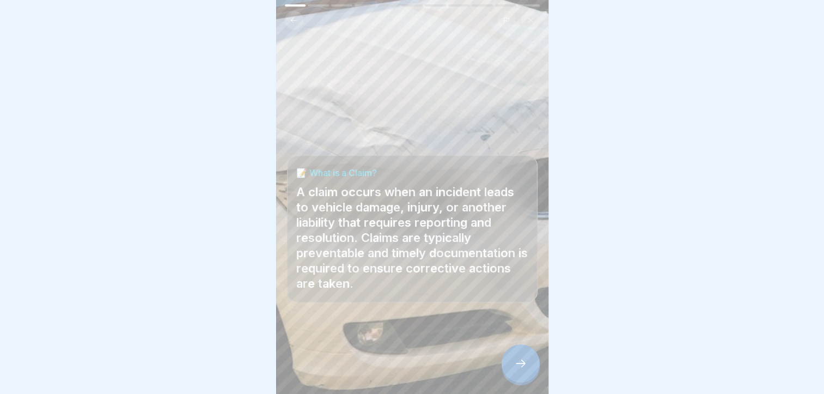
click at [528, 373] on div at bounding box center [521, 363] width 38 height 38
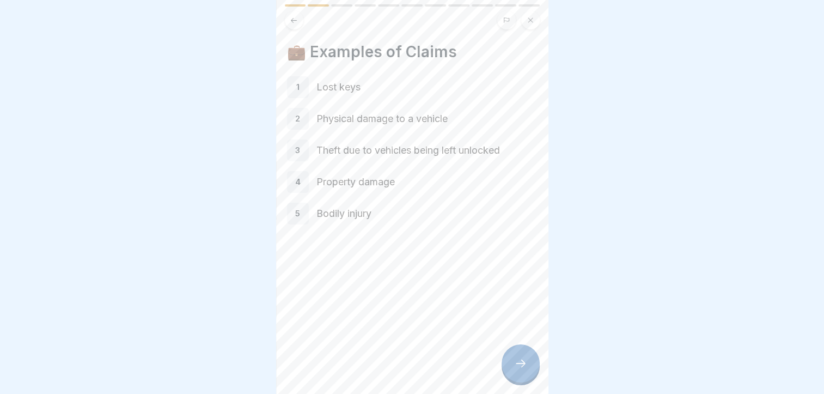
type button "on"
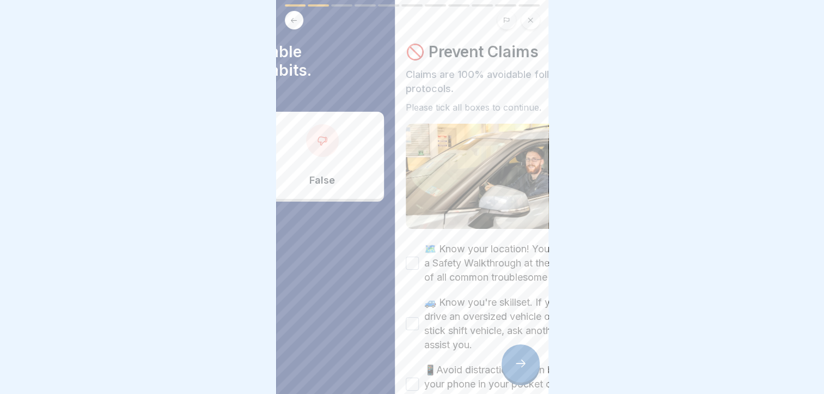
type button "on"
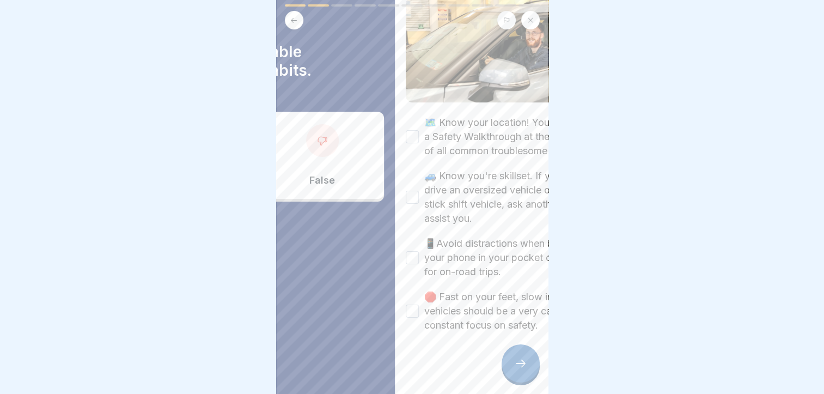
click at [294, 17] on icon at bounding box center [294, 20] width 8 height 8
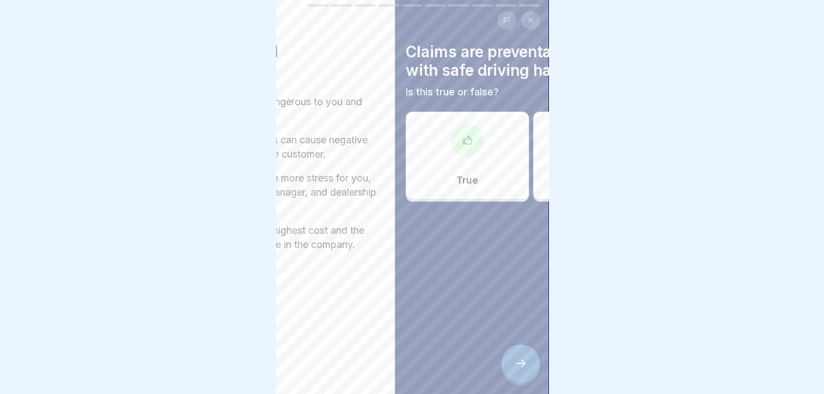
click at [294, 17] on icon at bounding box center [294, 20] width 8 height 8
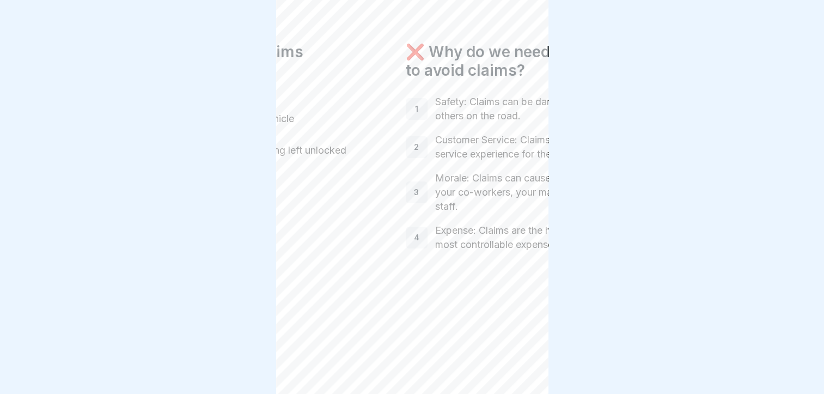
click at [499, 57] on h4 "❌ Why do we need to avoid claims?" at bounding box center [531, 60] width 251 height 37
click at [534, 390] on div "❌ Why do we need to avoid claims? 1 Safety: Claims can be dangerous to you and …" at bounding box center [531, 197] width 272 height 394
click at [488, 334] on div "❌ Why do we need to avoid claims? 1 Safety: Claims can be dangerous to you and …" at bounding box center [531, 197] width 272 height 394
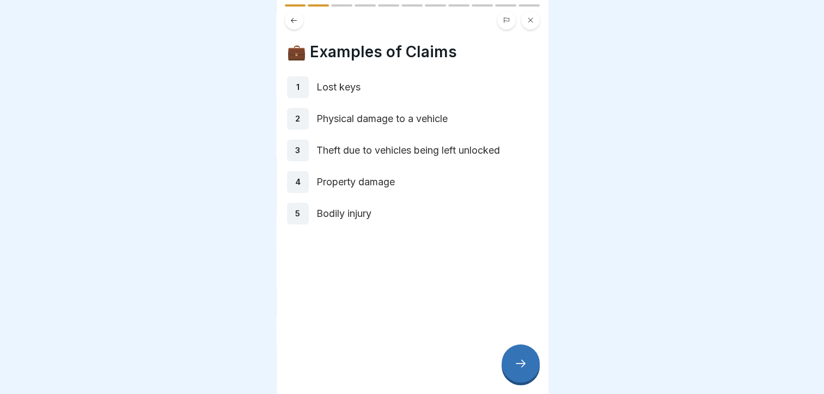
type button "on"
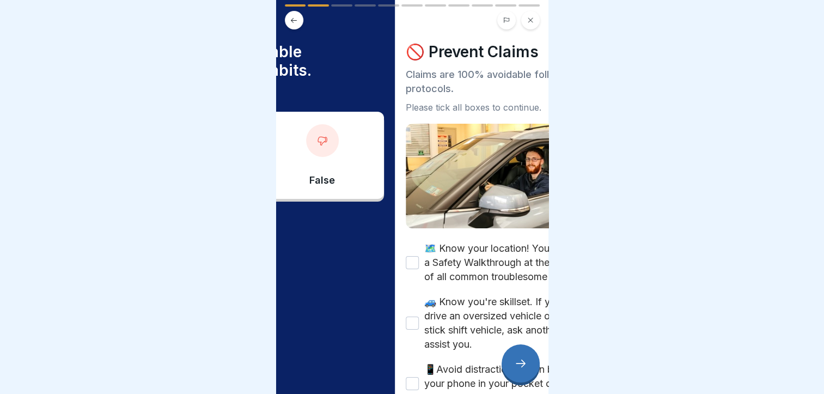
type button "on"
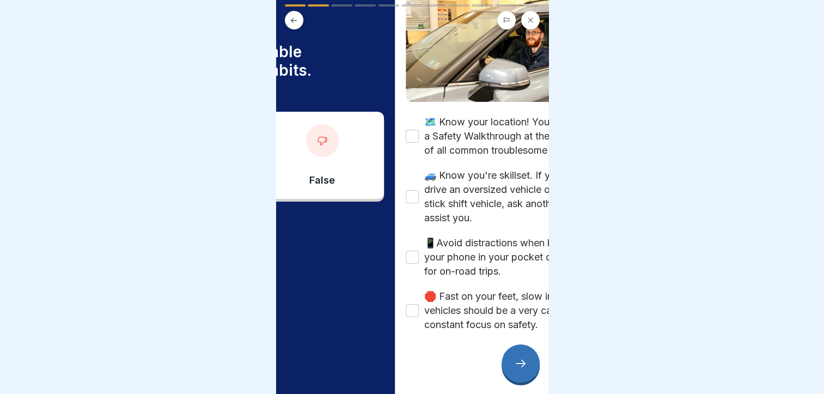
scroll to position [0, 2724]
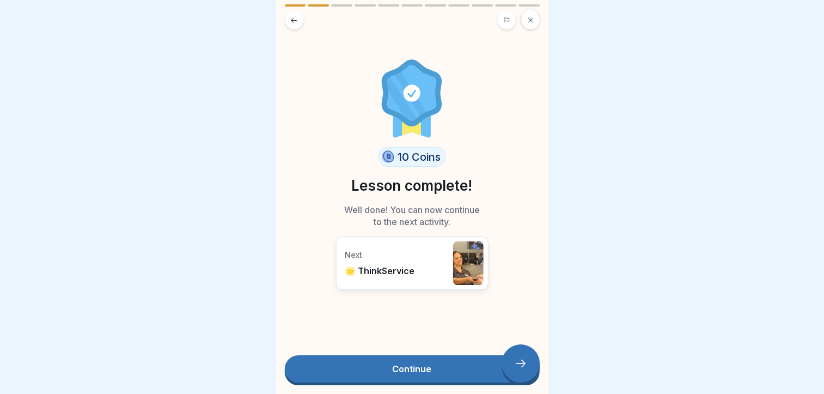
click at [403, 358] on link "Continue" at bounding box center [412, 368] width 255 height 27
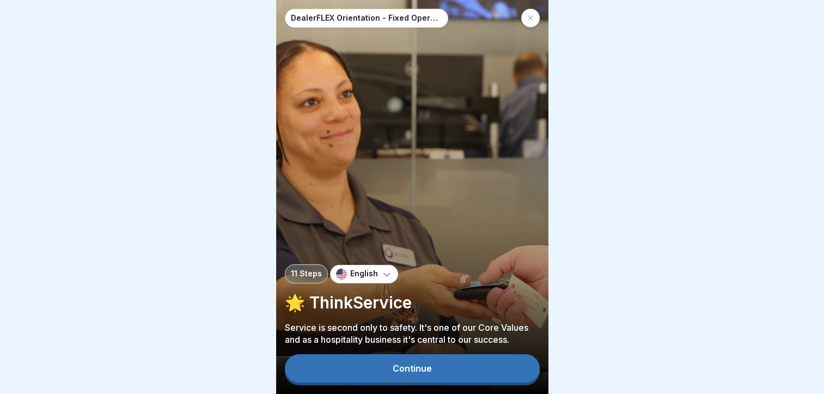
click at [410, 373] on div "Continue" at bounding box center [412, 368] width 39 height 10
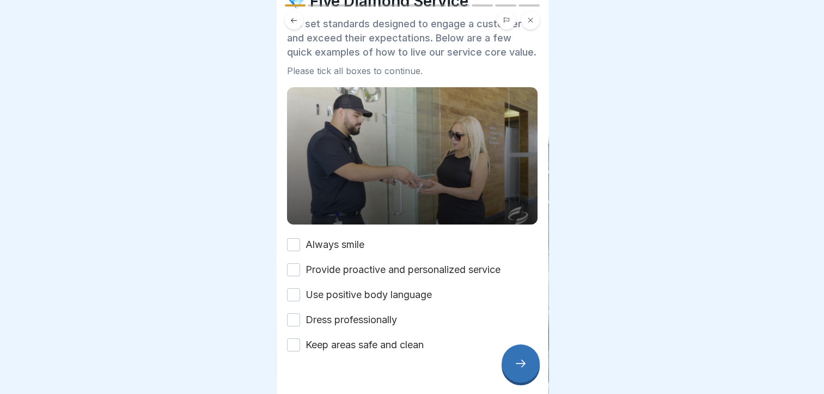
scroll to position [51, 0]
click at [344, 246] on label "Always smile" at bounding box center [335, 244] width 59 height 14
click at [300, 246] on button "Always smile" at bounding box center [293, 244] width 13 height 13
click at [340, 276] on label "Provide proactive and personalized service" at bounding box center [403, 269] width 195 height 14
click at [300, 276] on button "Provide proactive and personalized service" at bounding box center [293, 269] width 13 height 13
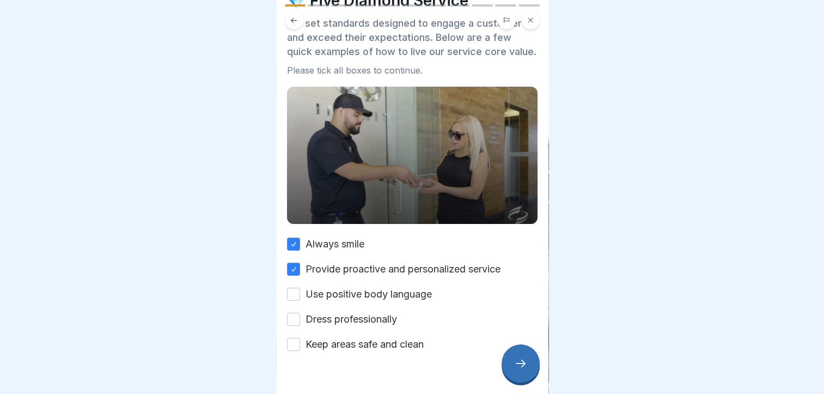
click at [330, 301] on label "Use positive body language" at bounding box center [369, 294] width 126 height 14
click at [300, 301] on button "Use positive body language" at bounding box center [293, 294] width 13 height 13
click at [329, 326] on label "Dress professionally" at bounding box center [352, 319] width 92 height 14
click at [300, 326] on button "Dress professionally" at bounding box center [293, 319] width 13 height 13
click at [337, 348] on label "Keep areas safe and clean" at bounding box center [365, 344] width 118 height 14
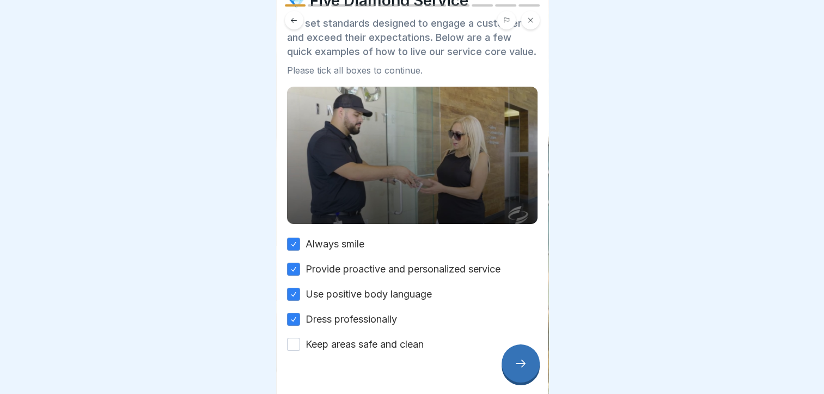
click at [300, 348] on button "Keep areas safe and clean" at bounding box center [293, 344] width 13 height 13
click at [506, 365] on div at bounding box center [521, 363] width 38 height 38
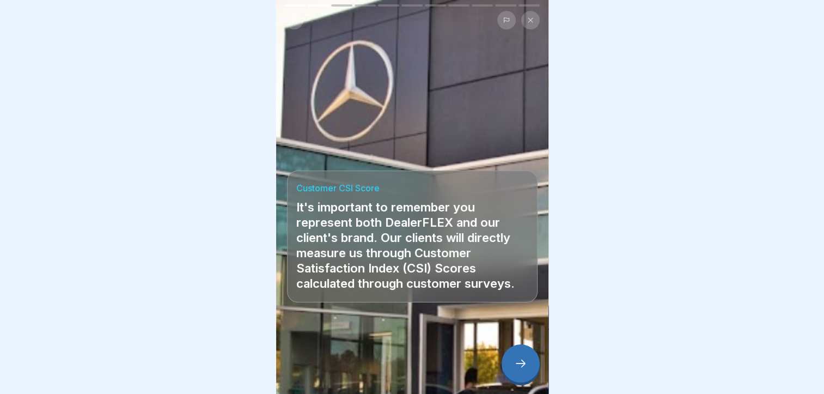
click at [506, 365] on div at bounding box center [521, 363] width 38 height 38
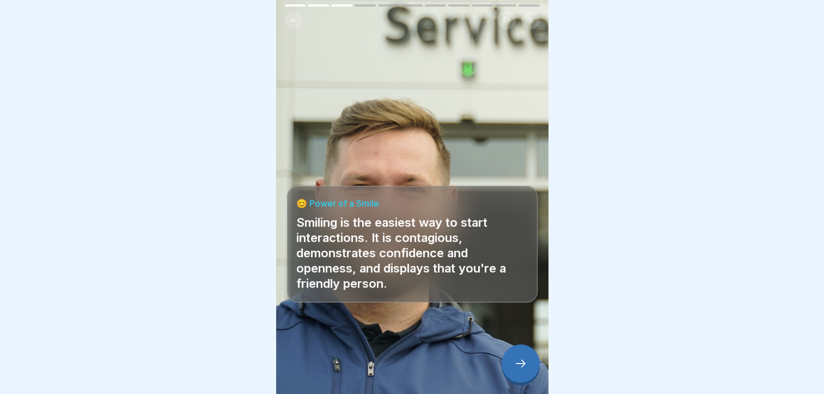
click at [506, 365] on div at bounding box center [521, 363] width 38 height 38
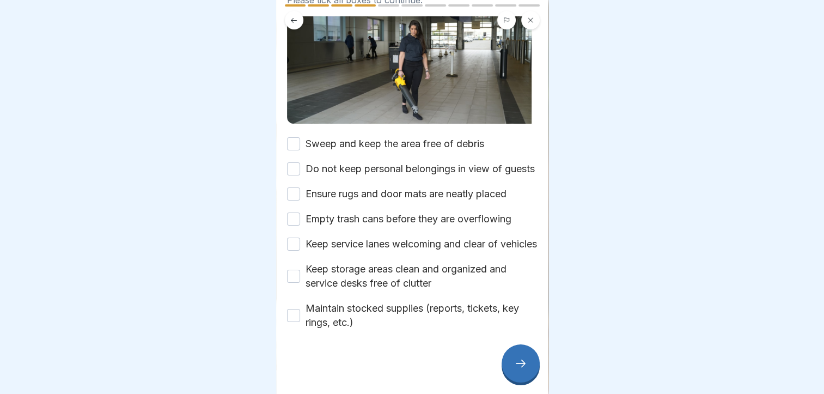
scroll to position [113, 0]
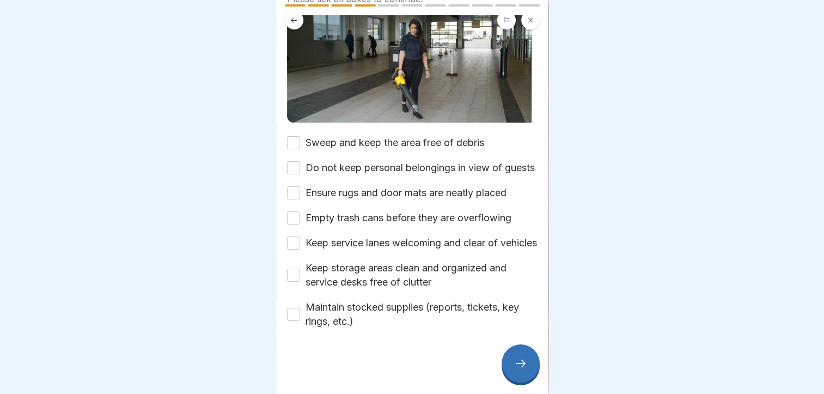
click at [402, 136] on label "Sweep and keep the area free of debris" at bounding box center [395, 143] width 179 height 14
click at [300, 136] on button "Sweep and keep the area free of debris" at bounding box center [293, 142] width 13 height 13
click at [393, 161] on label "Do not keep personal belongings in view of guests" at bounding box center [420, 168] width 229 height 14
click at [300, 161] on button "Do not keep personal belongings in view of guests" at bounding box center [293, 167] width 13 height 13
click at [393, 199] on label "Ensure rugs and door mats are neatly placed" at bounding box center [406, 193] width 201 height 14
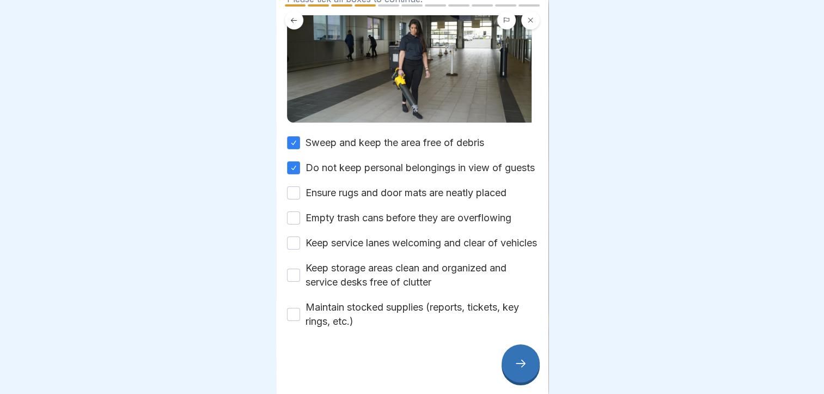
click at [300, 199] on button "Ensure rugs and door mats are neatly placed" at bounding box center [293, 192] width 13 height 13
click at [378, 225] on label "Empty trash cans before they are overflowing" at bounding box center [409, 218] width 206 height 14
click at [300, 224] on button "Empty trash cans before they are overflowing" at bounding box center [293, 217] width 13 height 13
click at [377, 250] on label "Keep service lanes welcoming and clear of vehicles" at bounding box center [422, 243] width 232 height 14
click at [300, 250] on button "Keep service lanes welcoming and clear of vehicles" at bounding box center [293, 242] width 13 height 13
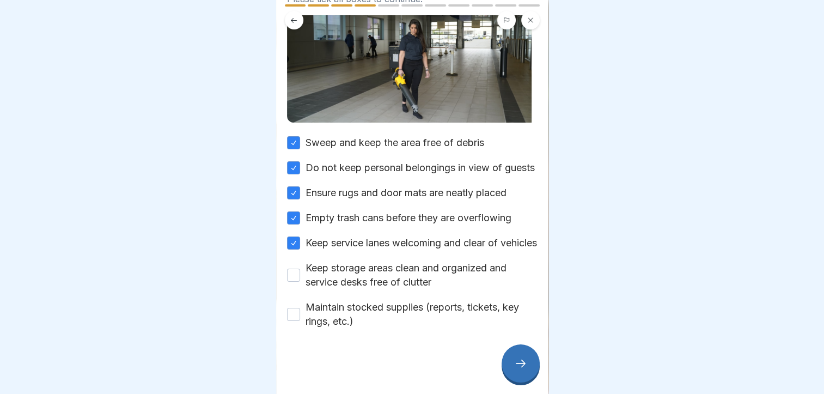
click at [349, 289] on label "Keep storage areas clean and organized and service desks free of clutter" at bounding box center [422, 275] width 232 height 28
click at [300, 282] on button "Keep storage areas clean and organized and service desks free of clutter" at bounding box center [293, 275] width 13 height 13
click at [337, 329] on label "Maintain stocked supplies (reports, tickets, key rings, etc.)" at bounding box center [422, 314] width 232 height 28
click at [300, 321] on button "Maintain stocked supplies (reports, tickets, key rings, etc.)" at bounding box center [293, 314] width 13 height 13
click at [526, 370] on icon at bounding box center [520, 363] width 13 height 13
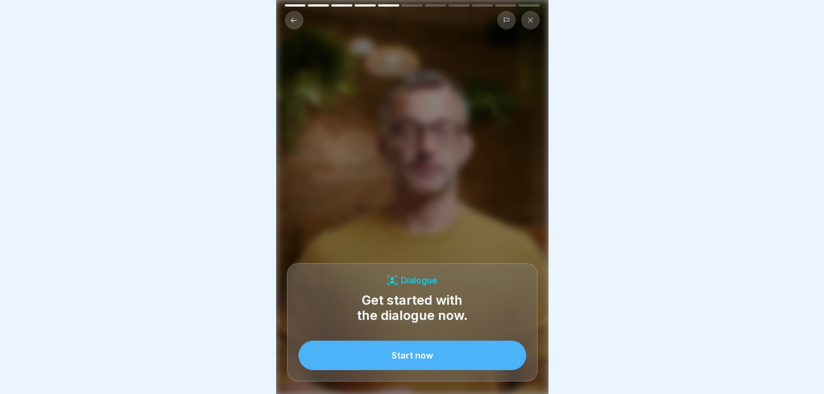
click at [466, 359] on button "Start now" at bounding box center [413, 355] width 228 height 29
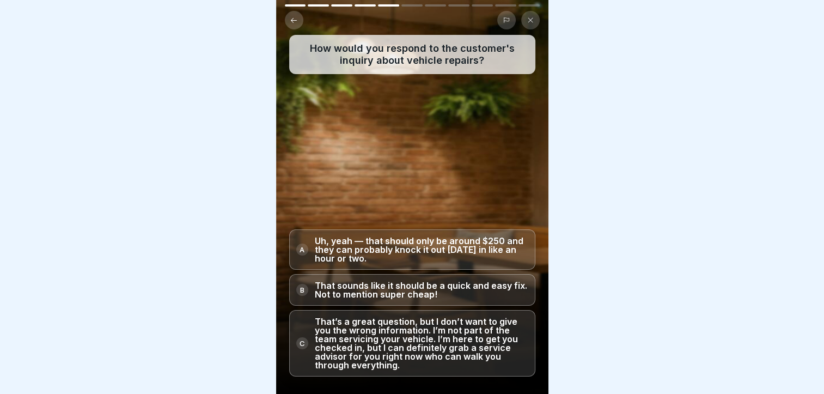
click at [391, 344] on p "That’s a great question, but I don’t want to give you the wrong information. I’…" at bounding box center [422, 343] width 214 height 52
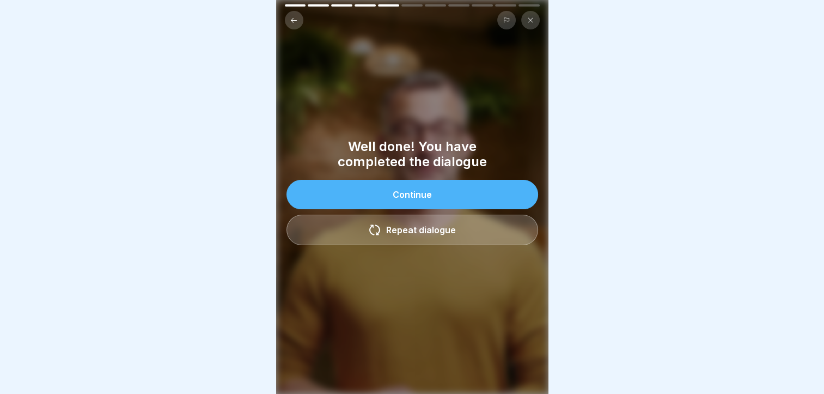
click at [428, 192] on button "Continue" at bounding box center [413, 194] width 252 height 29
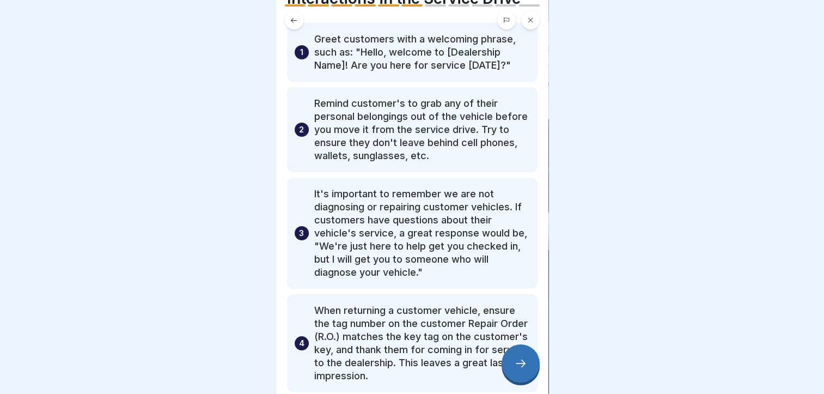
scroll to position [71, 0]
click at [391, 76] on div "1 Greet customers with a welcoming phrase, such as: "Hello, welcome to [Dealers…" at bounding box center [412, 53] width 251 height 59
click at [371, 108] on p "Remind customer's to grab any of their personal belongings out of the vehicle b…" at bounding box center [422, 130] width 216 height 65
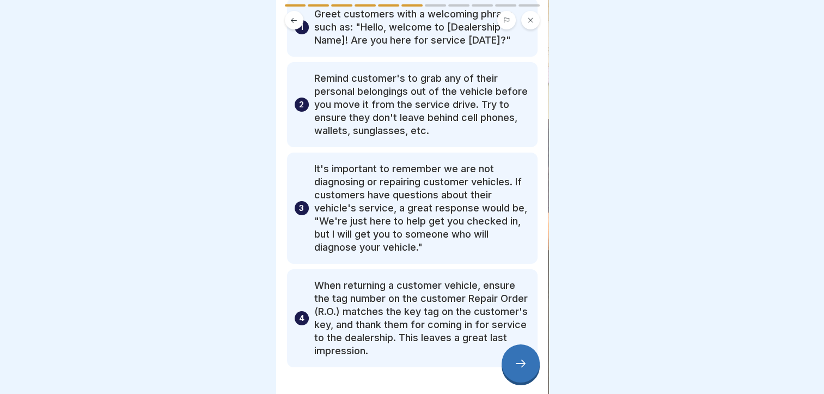
scroll to position [114, 0]
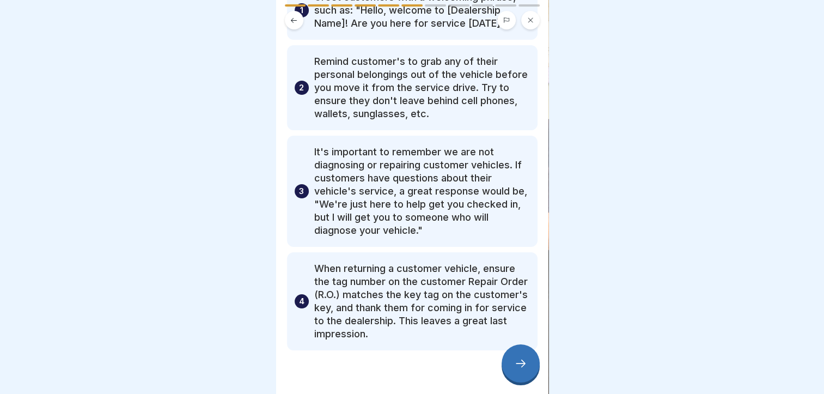
click at [525, 380] on div at bounding box center [521, 363] width 38 height 38
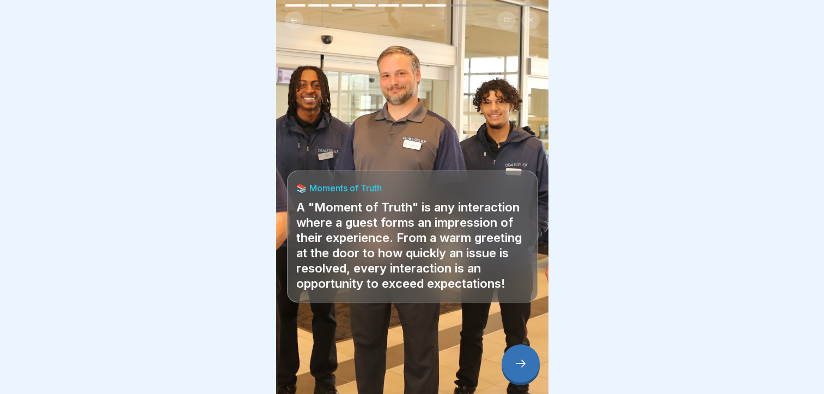
click at [525, 380] on div at bounding box center [521, 363] width 38 height 38
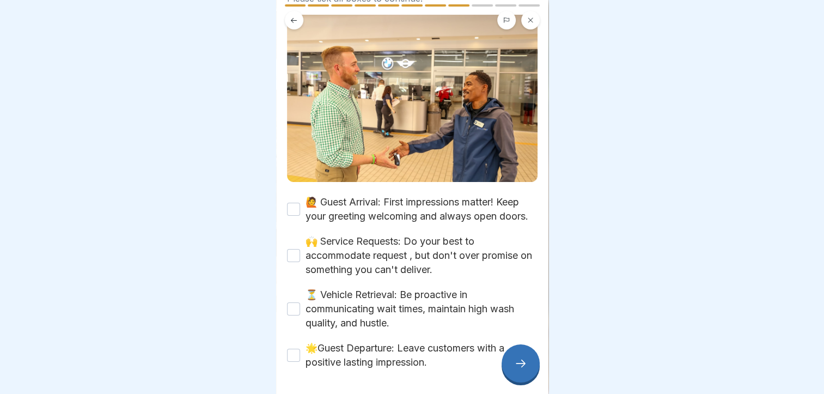
scroll to position [191, 0]
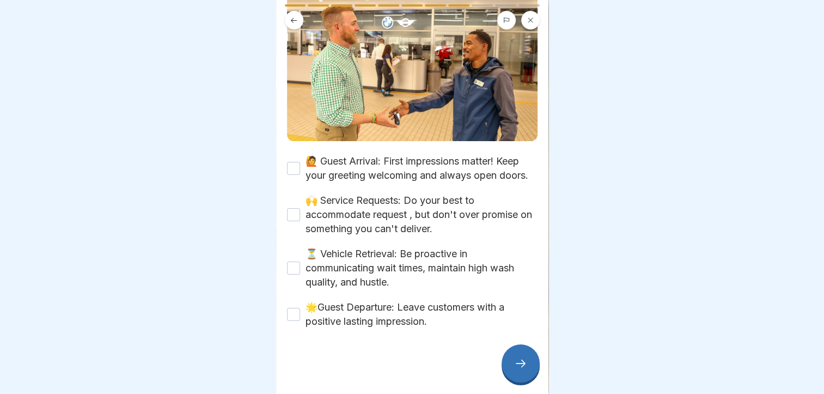
click at [326, 161] on label "🙋 Guest Arrival: First impressions matter! Keep your greeting welcoming and alw…" at bounding box center [422, 168] width 232 height 28
click at [300, 162] on button "🙋 Guest Arrival: First impressions matter! Keep your greeting welcoming and alw…" at bounding box center [293, 168] width 13 height 13
click at [294, 221] on button "🙌 Service Requests: Do your best to accommodate request , but don't over promis…" at bounding box center [293, 214] width 13 height 13
click at [291, 276] on div "⏳ Vehicle Retrieval: Be proactive in communicating wait times, maintain high wa…" at bounding box center [412, 268] width 251 height 42
click at [296, 267] on button "⏳ Vehicle Retrieval: Be proactive in communicating wait times, maintain high wa…" at bounding box center [293, 268] width 13 height 13
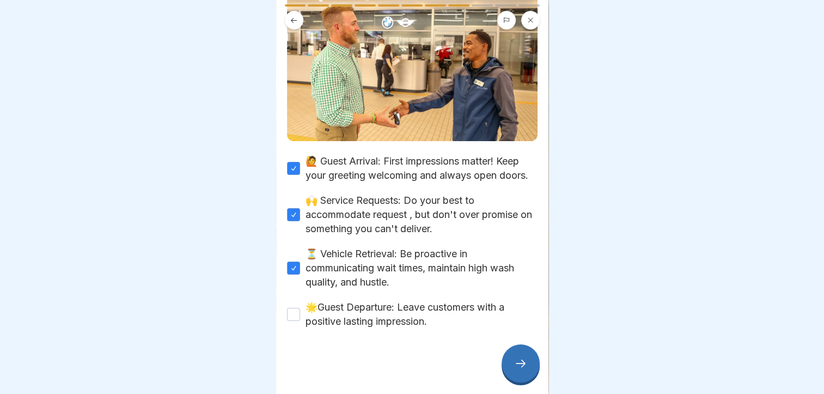
click at [293, 317] on button "🌟Guest Departure: Leave customers with a positive lasting impression." at bounding box center [293, 314] width 13 height 13
click at [521, 369] on icon at bounding box center [520, 363] width 13 height 13
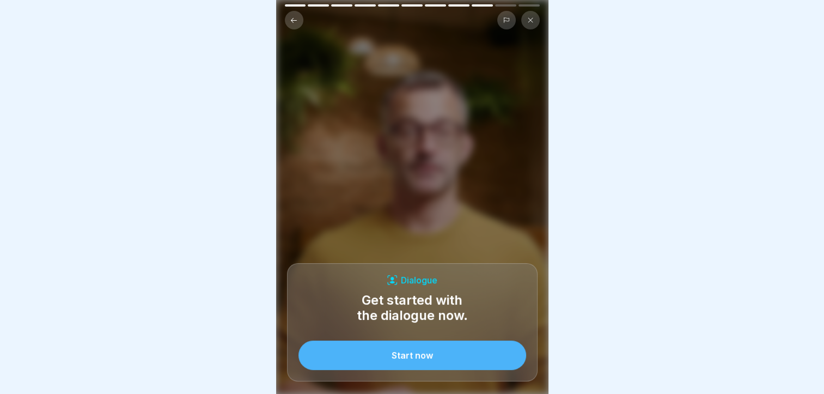
click at [486, 367] on button "Start now" at bounding box center [413, 355] width 228 height 29
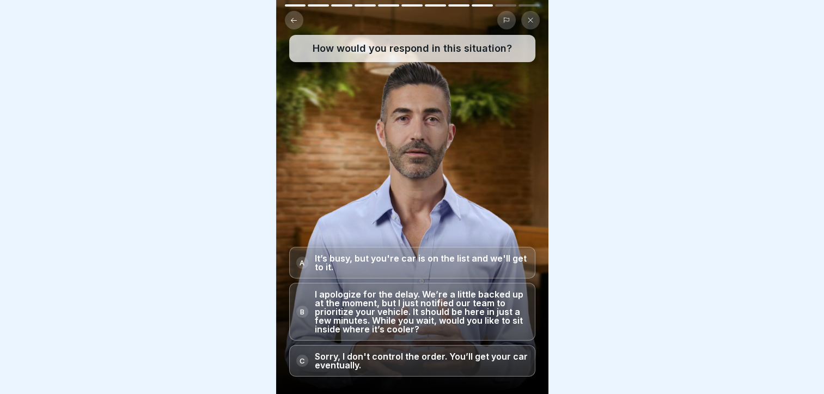
click at [456, 320] on p "I apologize for the delay. We’re a little backed up at the moment, but I just n…" at bounding box center [422, 312] width 214 height 44
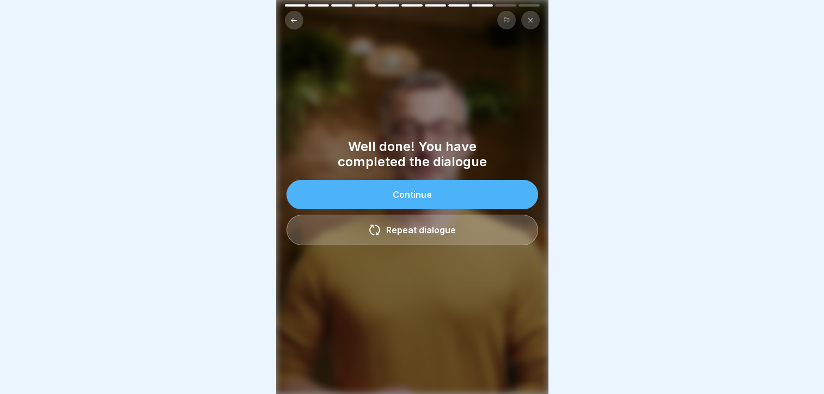
click at [445, 200] on button "Continue" at bounding box center [413, 194] width 252 height 29
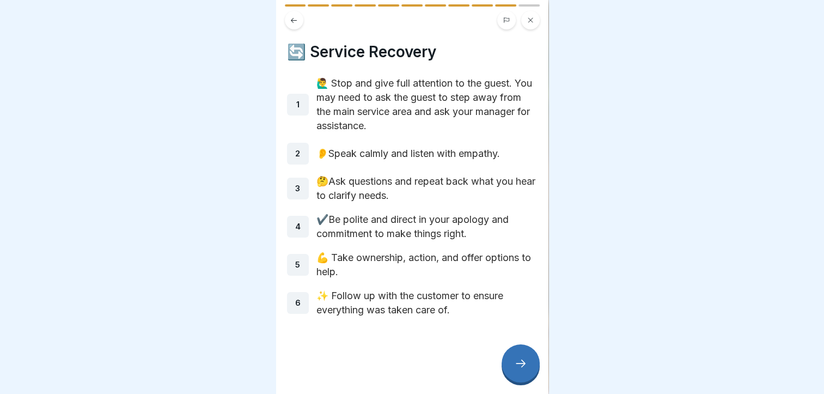
click at [518, 364] on div at bounding box center [521, 363] width 38 height 38
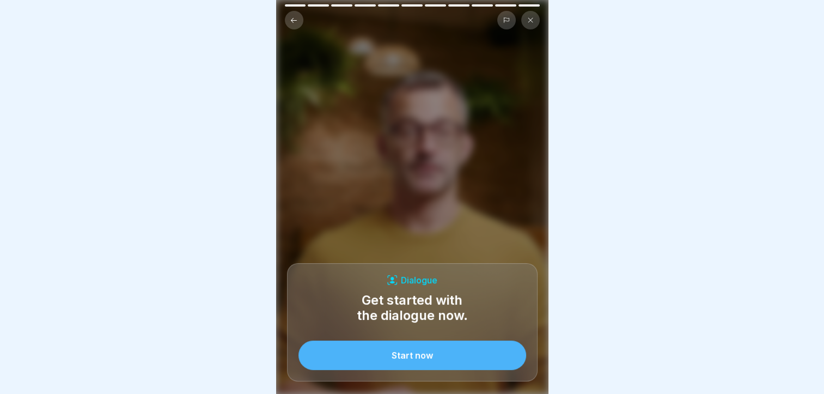
click at [485, 359] on button "Start now" at bounding box center [413, 355] width 228 height 29
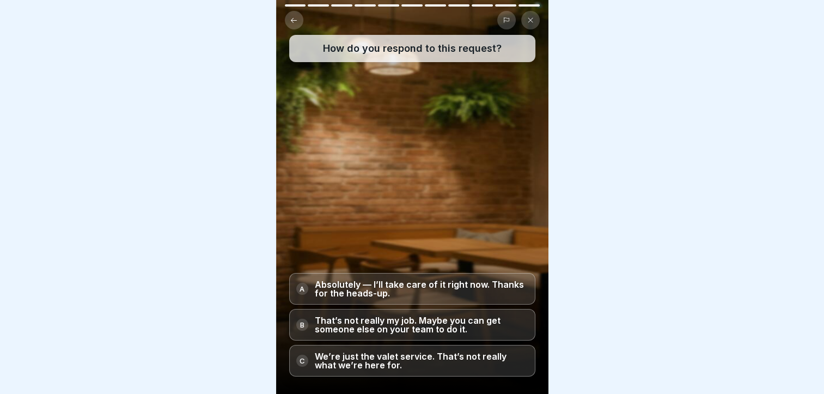
click at [373, 291] on p "Absolutely — I’ll take care of it right now. Thanks for the heads-up." at bounding box center [422, 288] width 214 height 17
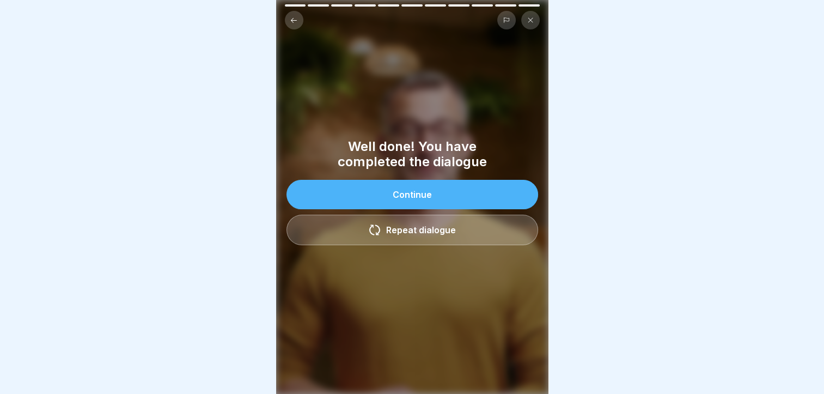
click at [454, 189] on button "Continue" at bounding box center [413, 194] width 252 height 29
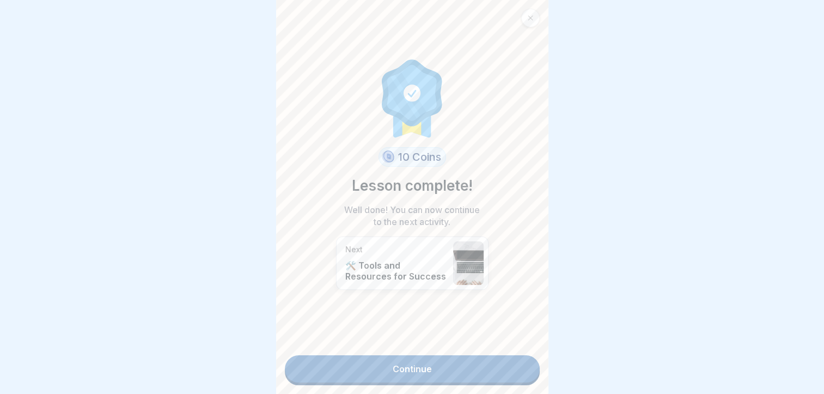
click at [416, 365] on link "Continue" at bounding box center [412, 368] width 255 height 27
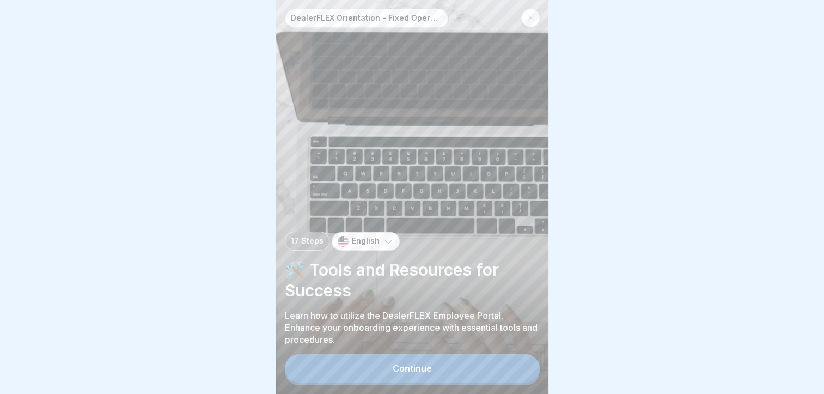
click at [416, 365] on button "Continue" at bounding box center [412, 368] width 255 height 28
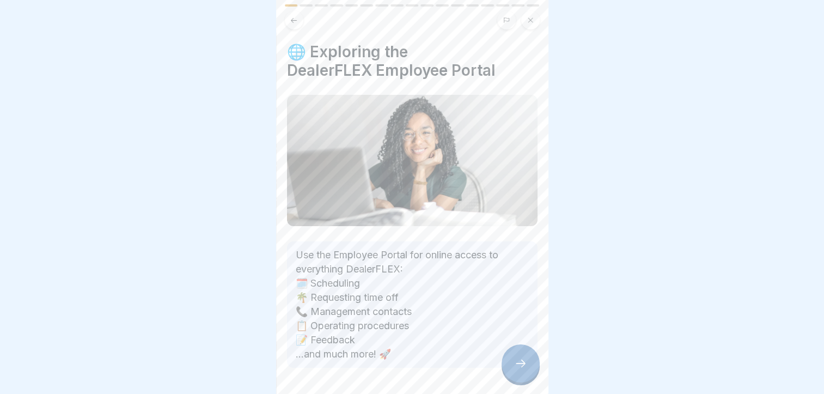
click at [500, 379] on div at bounding box center [412, 400] width 251 height 65
click at [515, 369] on icon at bounding box center [520, 363] width 13 height 13
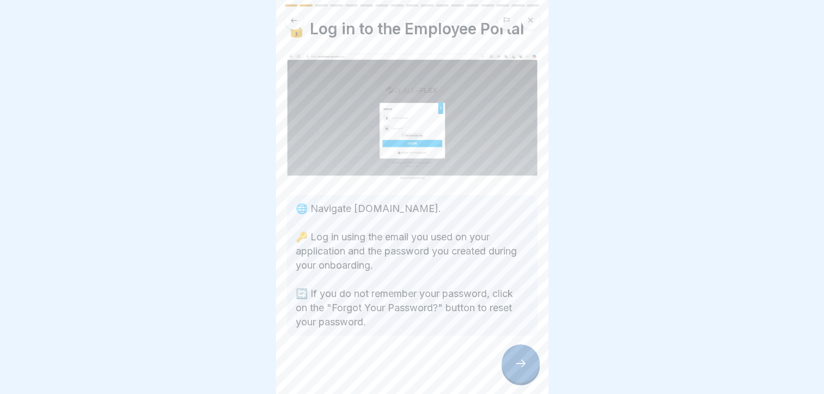
scroll to position [26, 0]
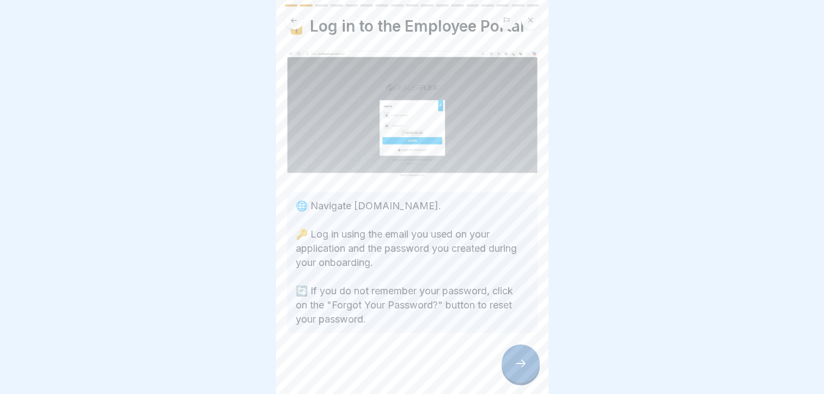
click at [527, 368] on div at bounding box center [521, 363] width 38 height 38
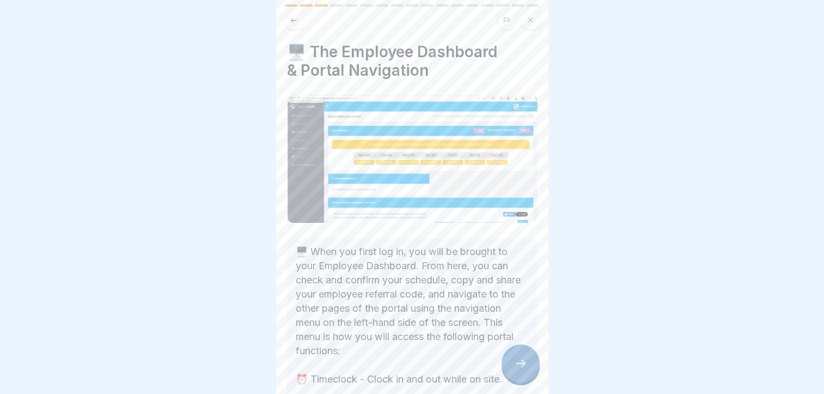
click at [520, 378] on div at bounding box center [521, 363] width 38 height 38
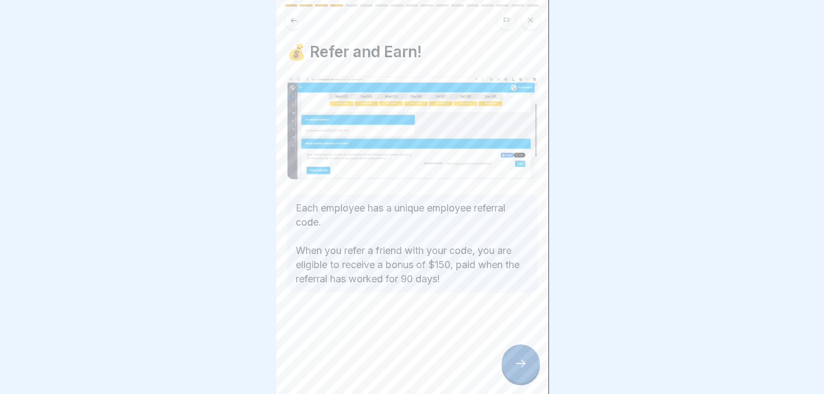
click at [531, 372] on div at bounding box center [521, 363] width 38 height 38
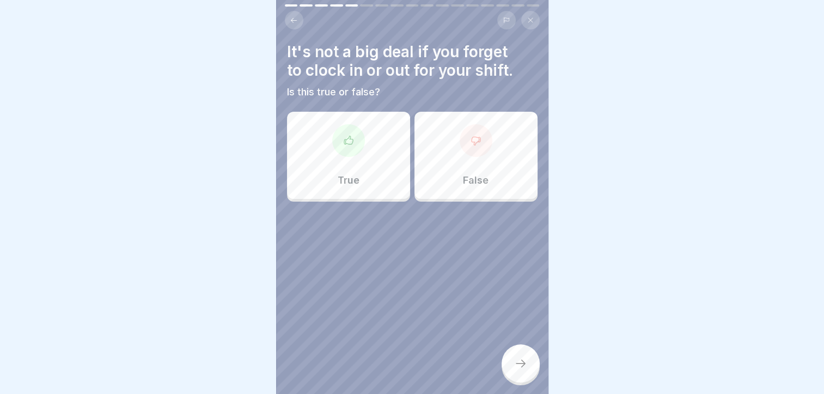
click at [449, 143] on div "False" at bounding box center [476, 155] width 123 height 87
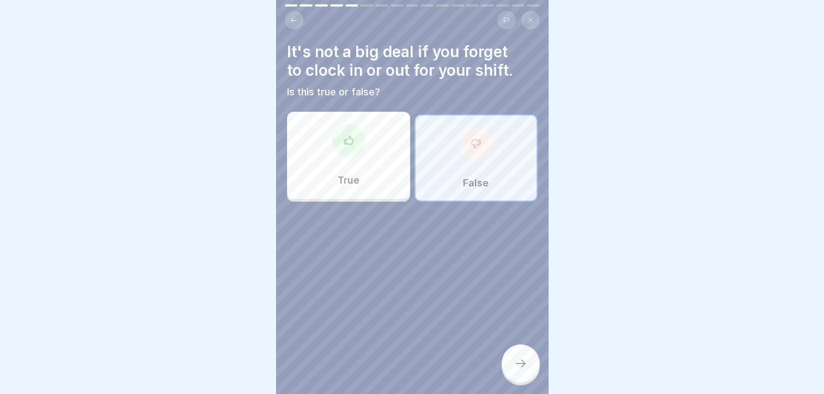
click at [521, 365] on div at bounding box center [521, 363] width 38 height 38
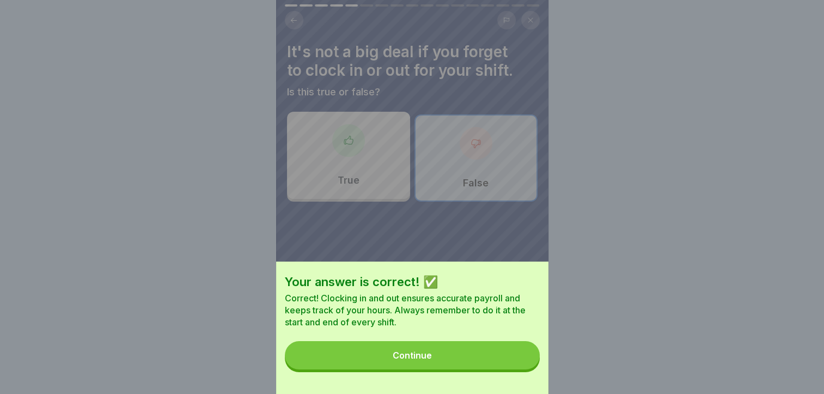
click at [392, 364] on button "Continue" at bounding box center [412, 355] width 255 height 28
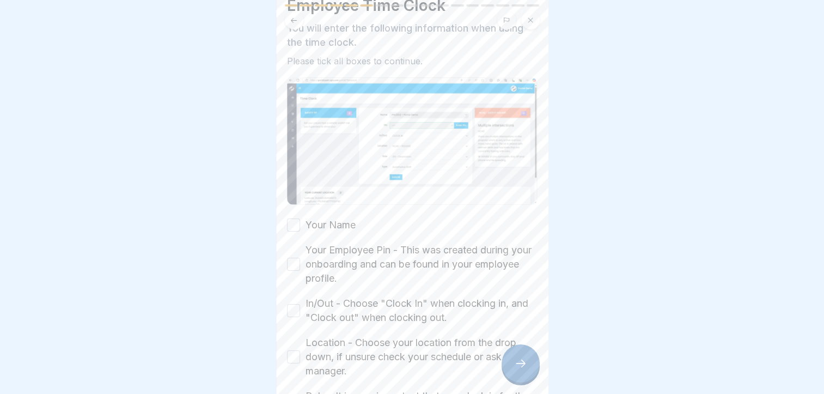
scroll to position [69, 0]
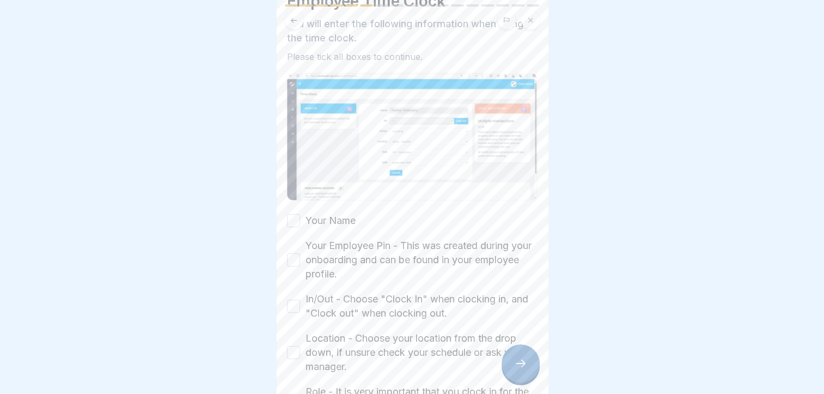
click at [377, 218] on div "Your Name Your Employee Pin - This was created during your onboarding and can b…" at bounding box center [412, 340] width 251 height 253
click at [293, 218] on button "Your Name" at bounding box center [293, 220] width 13 height 13
click at [293, 259] on button "Your Employee Pin - This was created during your onboarding and can be found in…" at bounding box center [293, 259] width 13 height 13
click at [300, 301] on div "In/Out - Choose "Clock In" when clocking in, and "Clock out" when clocking out." at bounding box center [412, 306] width 251 height 28
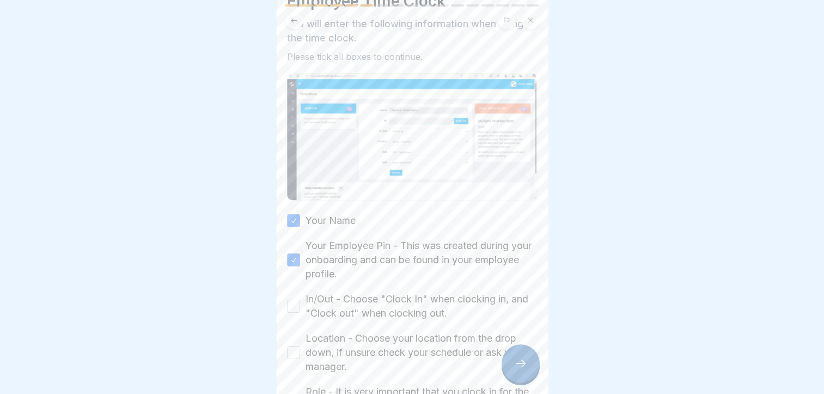
click at [298, 301] on button "In/Out - Choose "Clock In" when clocking in, and "Clock out" when clocking out." at bounding box center [293, 306] width 13 height 13
click at [299, 346] on button "Location - Choose your location from the drop down, if unsure check your schedu…" at bounding box center [293, 352] width 13 height 13
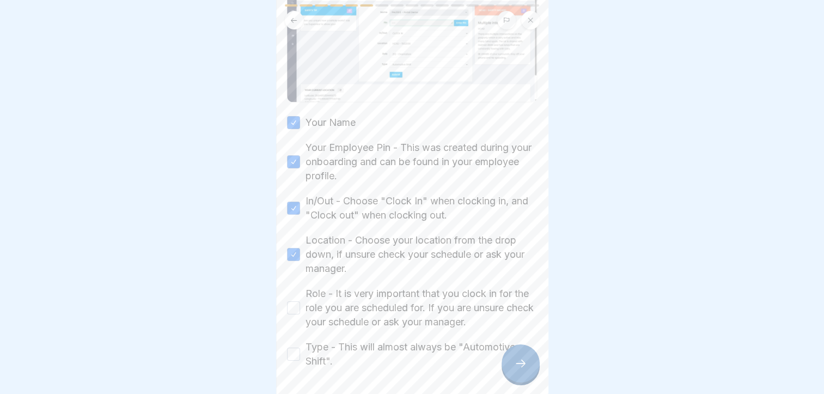
scroll to position [190, 0]
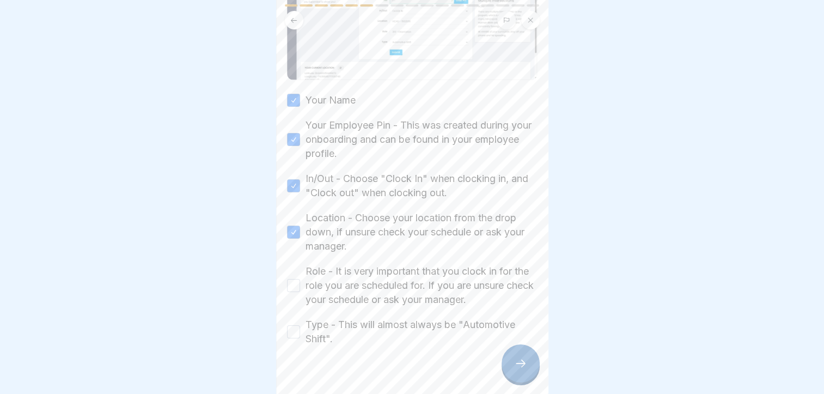
click at [293, 280] on button "Role - It is very important that you clock in for the role you are scheduled fo…" at bounding box center [293, 285] width 13 height 13
click at [294, 330] on button "Type - This will almost always be "Automotive Shift"." at bounding box center [293, 331] width 13 height 13
click at [532, 367] on div at bounding box center [521, 363] width 38 height 38
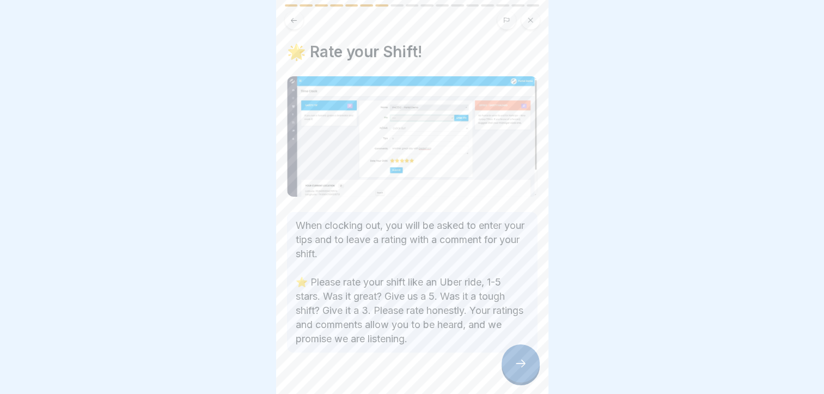
click at [521, 370] on icon at bounding box center [520, 363] width 13 height 13
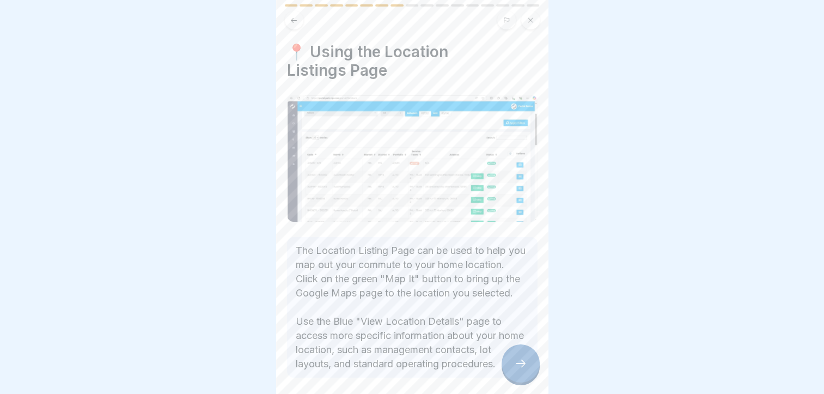
click at [521, 370] on icon at bounding box center [520, 363] width 13 height 13
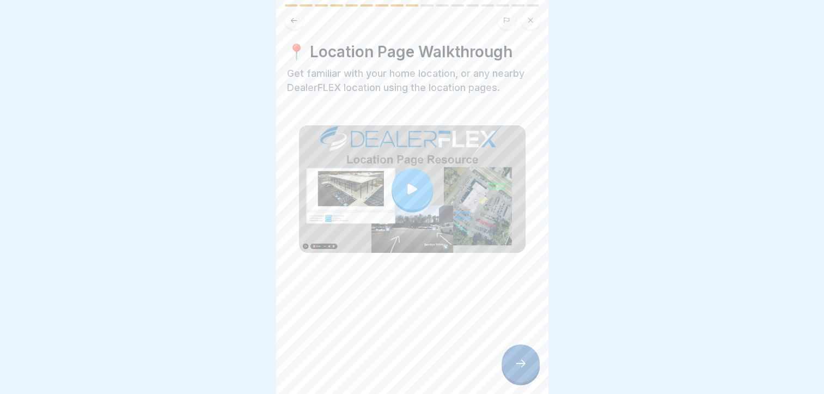
click at [521, 370] on icon at bounding box center [520, 363] width 13 height 13
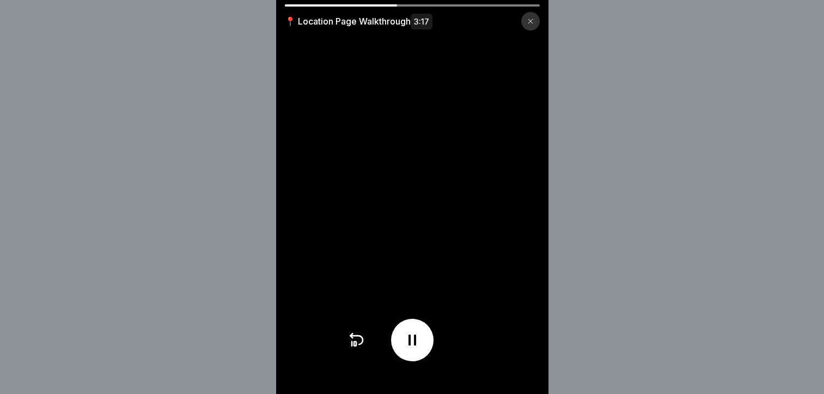
click at [435, 5] on div at bounding box center [412, 5] width 255 height 2
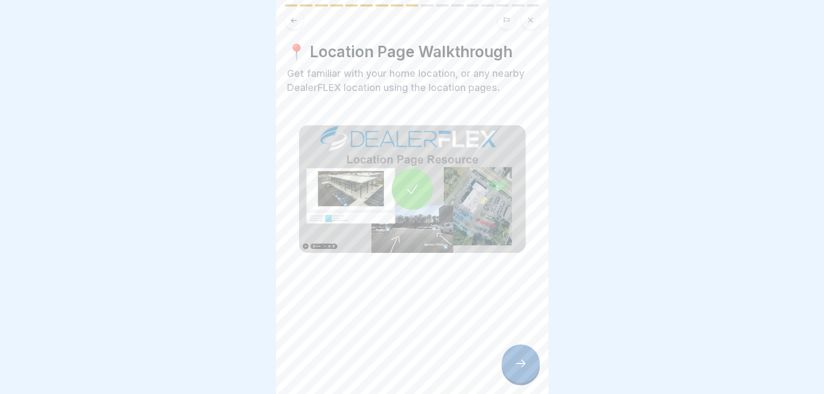
click at [520, 370] on icon at bounding box center [520, 363] width 13 height 13
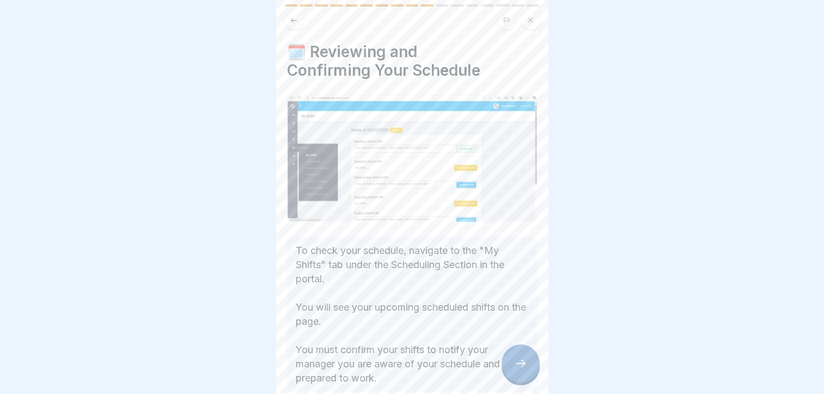
scroll to position [59, 0]
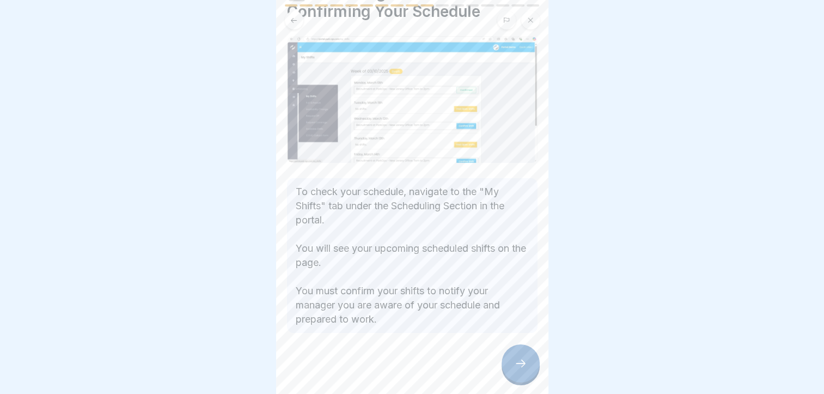
click at [516, 363] on div at bounding box center [521, 363] width 38 height 38
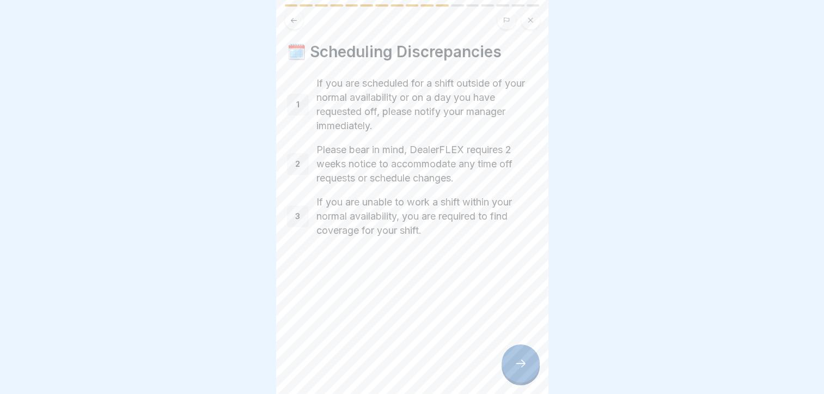
click at [516, 363] on div at bounding box center [521, 363] width 38 height 38
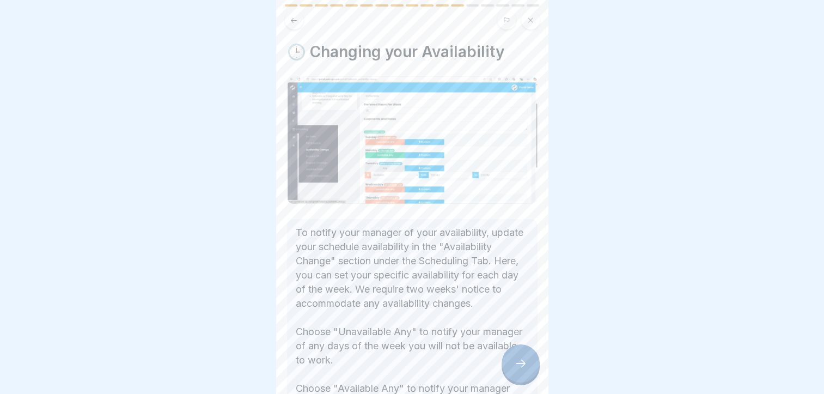
click at [516, 363] on div at bounding box center [521, 363] width 38 height 38
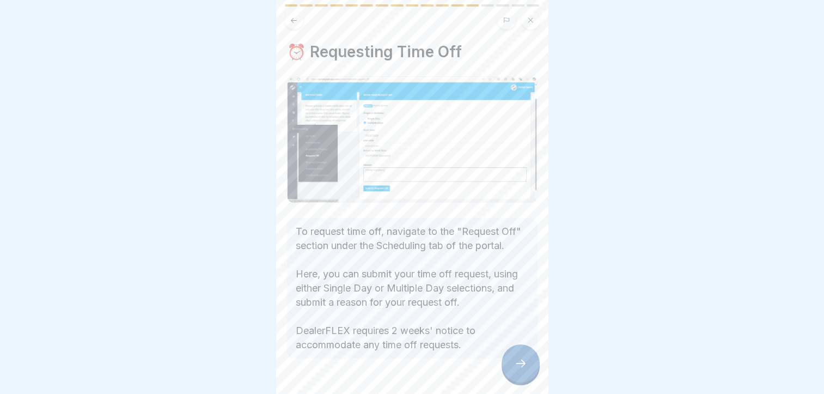
click at [516, 363] on div at bounding box center [521, 363] width 38 height 38
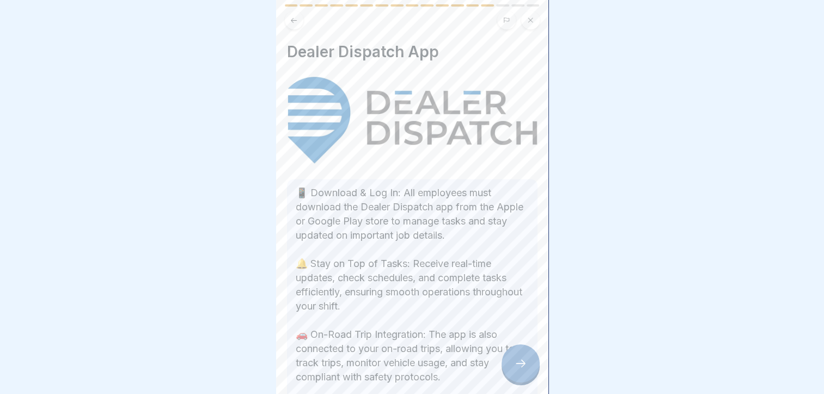
click at [516, 363] on div at bounding box center [521, 363] width 38 height 38
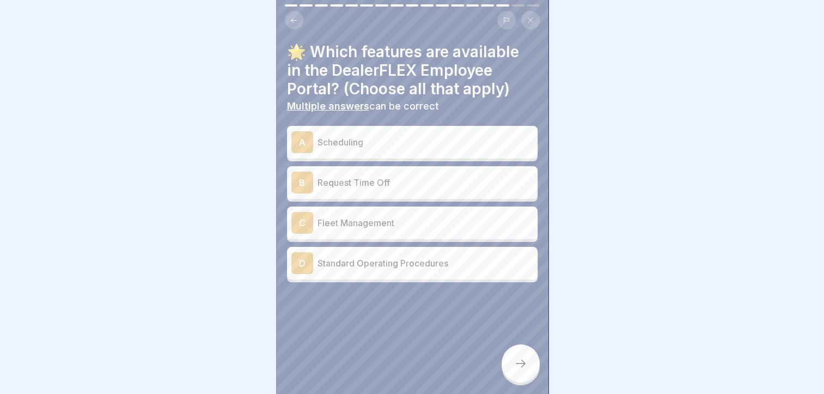
click at [333, 146] on p "Scheduling" at bounding box center [426, 142] width 216 height 13
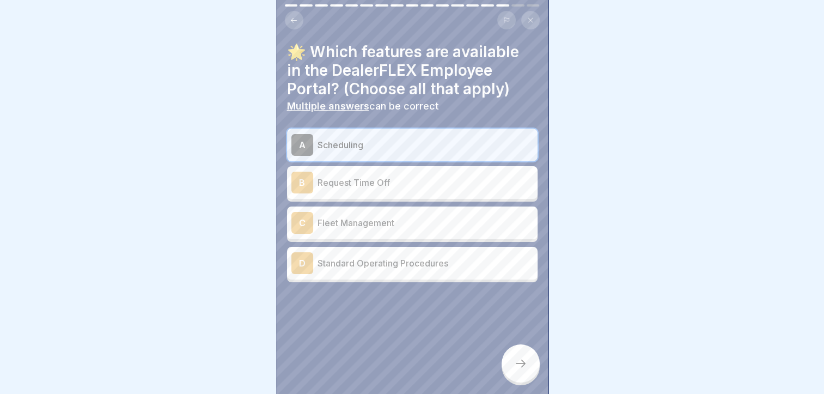
click at [342, 200] on div "A Scheduling B Request Time Off C Fleet Management D Standard Operating Procedu…" at bounding box center [412, 206] width 251 height 154
click at [345, 180] on p "Request Time Off" at bounding box center [426, 182] width 216 height 13
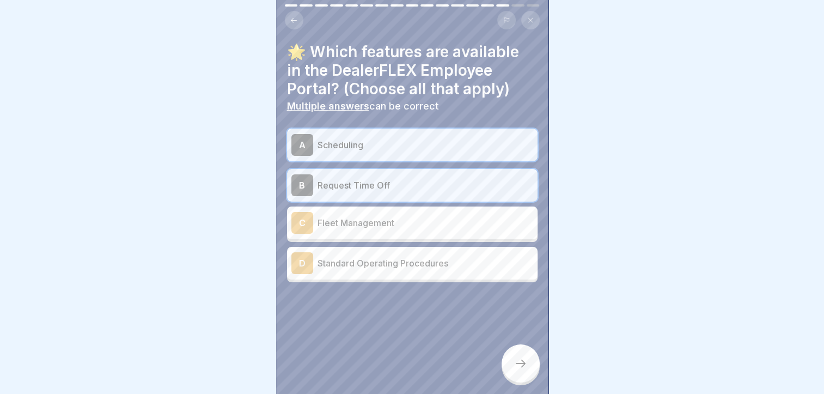
click at [351, 274] on div "D Standard Operating Procedures" at bounding box center [412, 263] width 251 height 33
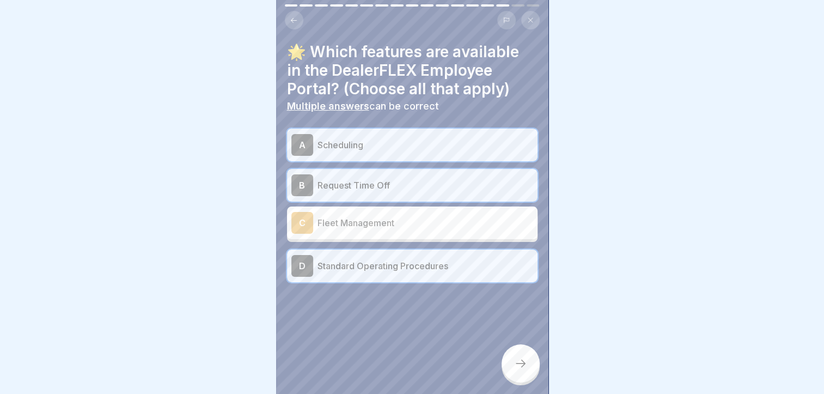
click at [521, 370] on icon at bounding box center [520, 363] width 13 height 13
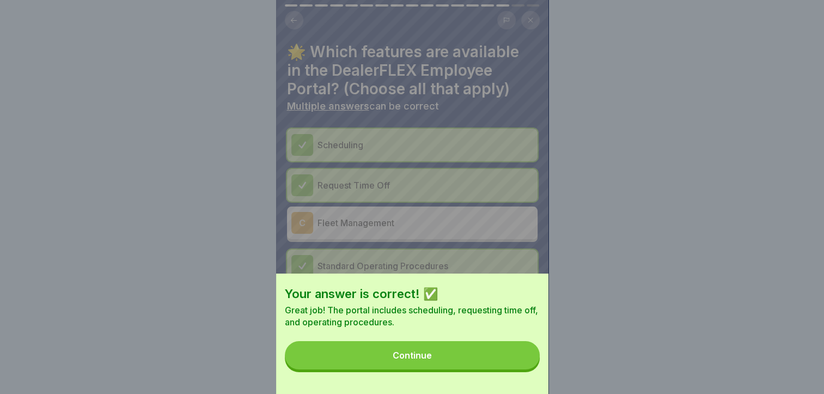
click at [499, 359] on button "Continue" at bounding box center [412, 355] width 255 height 28
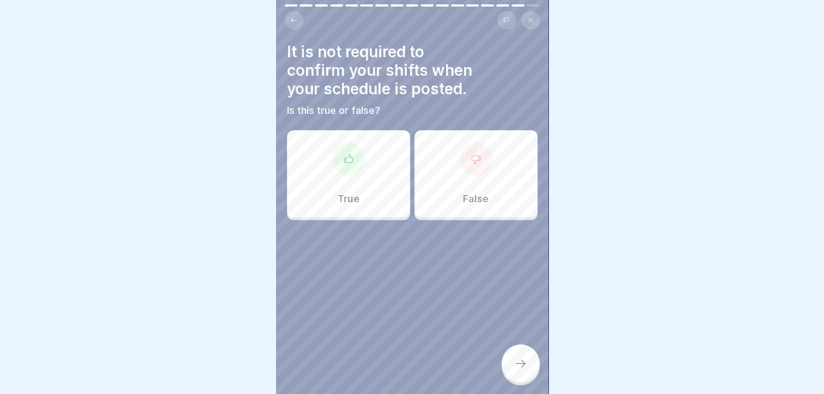
click at [460, 156] on div at bounding box center [476, 159] width 33 height 33
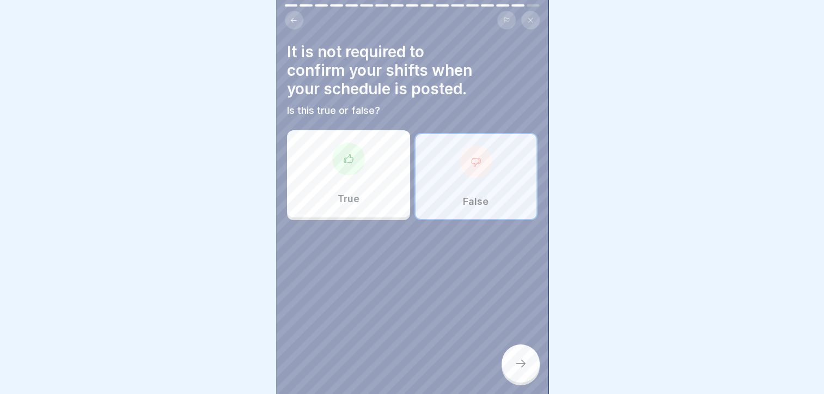
click at [519, 370] on icon at bounding box center [520, 363] width 13 height 13
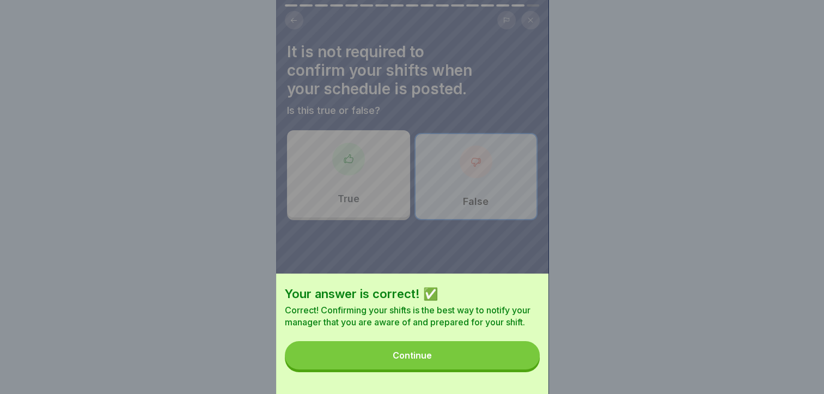
click at [488, 366] on button "Continue" at bounding box center [412, 355] width 255 height 28
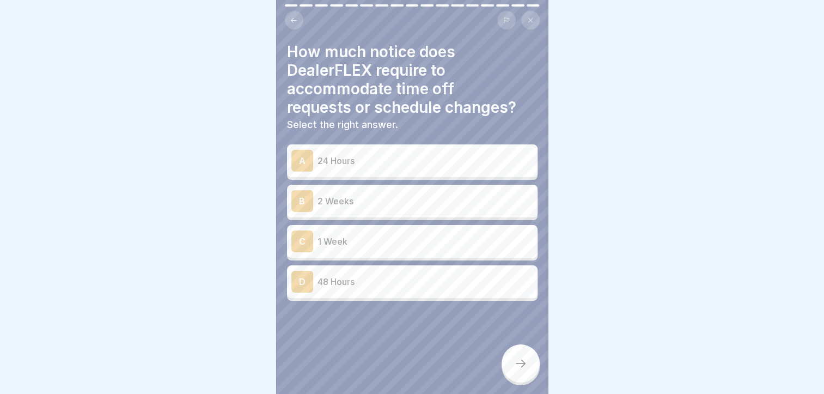
click at [445, 221] on div "A 24 Hours B 2 Weeks C 1 Week D 48 Hours" at bounding box center [412, 224] width 251 height 154
click at [444, 205] on p "2 Weeks" at bounding box center [426, 201] width 216 height 13
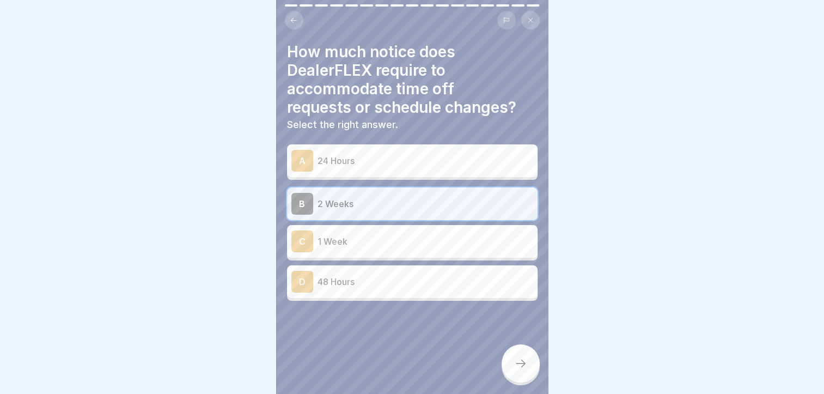
click at [527, 381] on div at bounding box center [521, 363] width 38 height 38
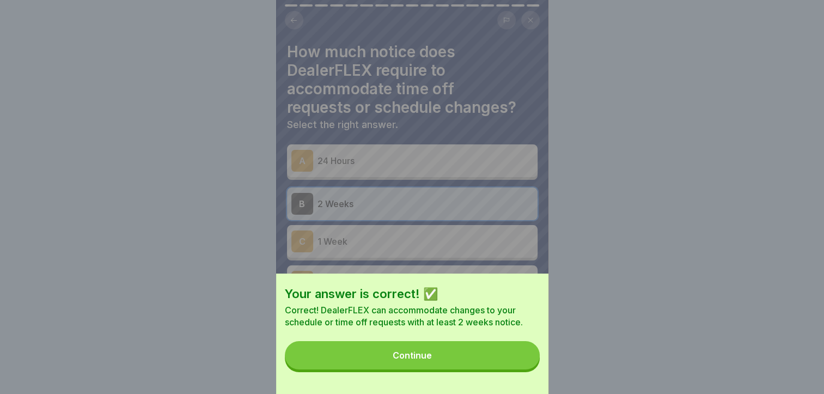
click at [466, 359] on button "Continue" at bounding box center [412, 355] width 255 height 28
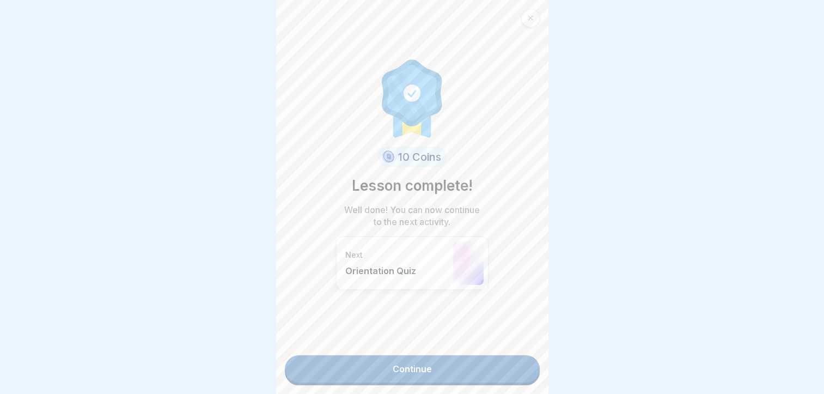
click at [460, 377] on link "Continue" at bounding box center [412, 368] width 255 height 27
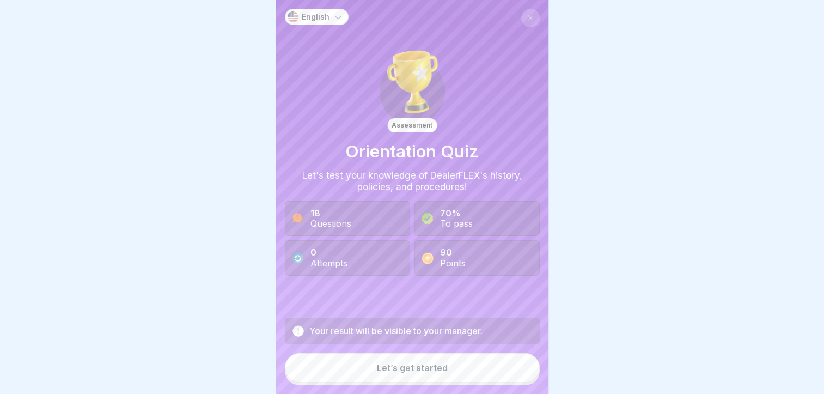
click at [430, 373] on div "Let’s get started" at bounding box center [412, 368] width 71 height 10
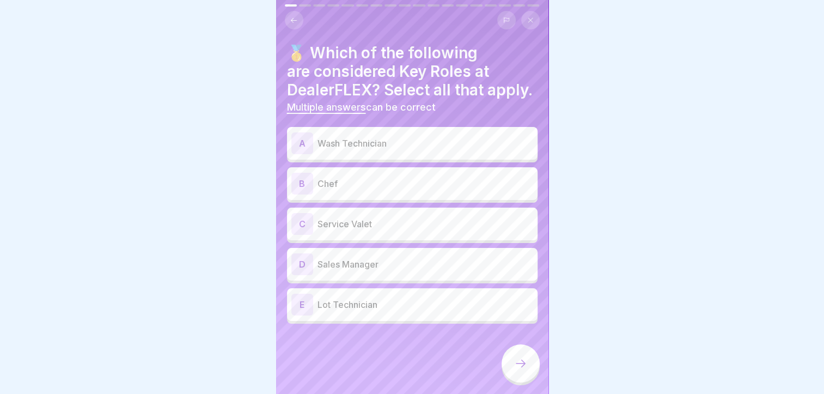
click at [354, 154] on div "A Wash Technician" at bounding box center [412, 143] width 242 height 22
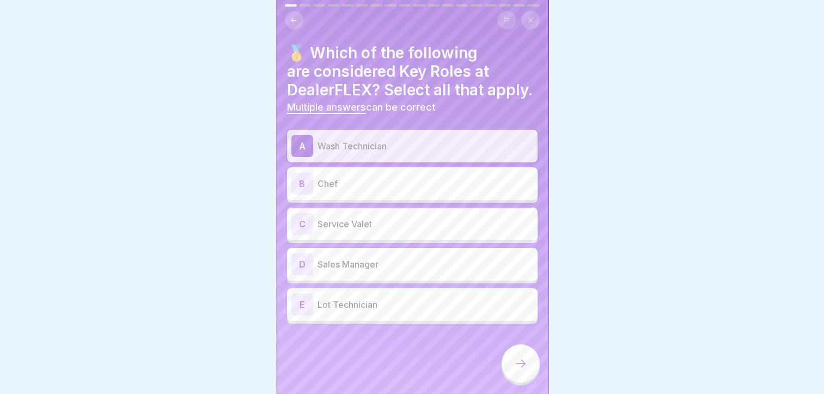
click at [353, 235] on div "C Service Valet" at bounding box center [412, 224] width 242 height 22
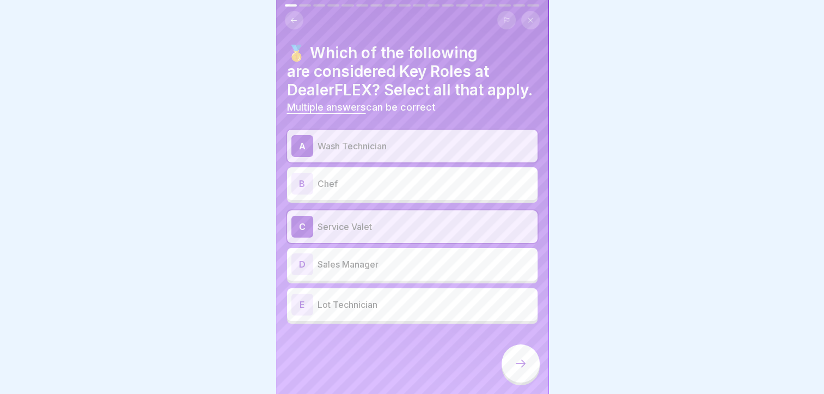
click at [355, 275] on div "D Sales Manager" at bounding box center [412, 264] width 242 height 22
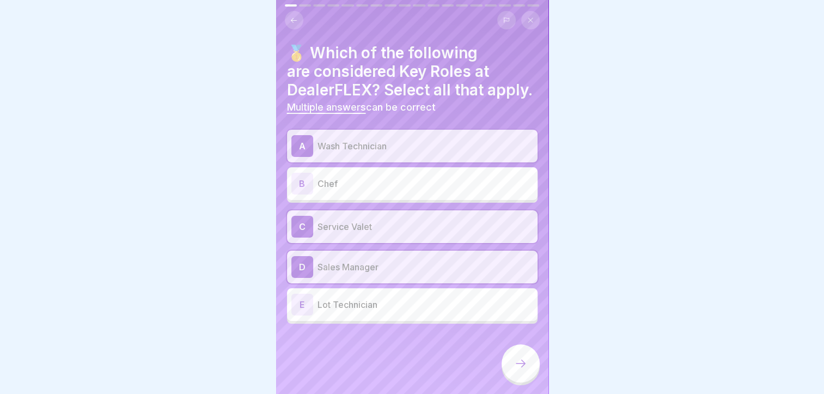
click at [360, 311] on p "Lot Technician" at bounding box center [426, 304] width 216 height 13
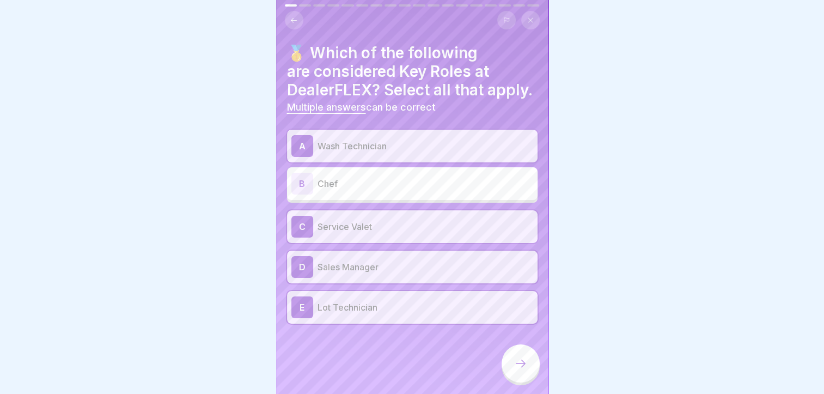
click at [520, 382] on div at bounding box center [521, 363] width 38 height 38
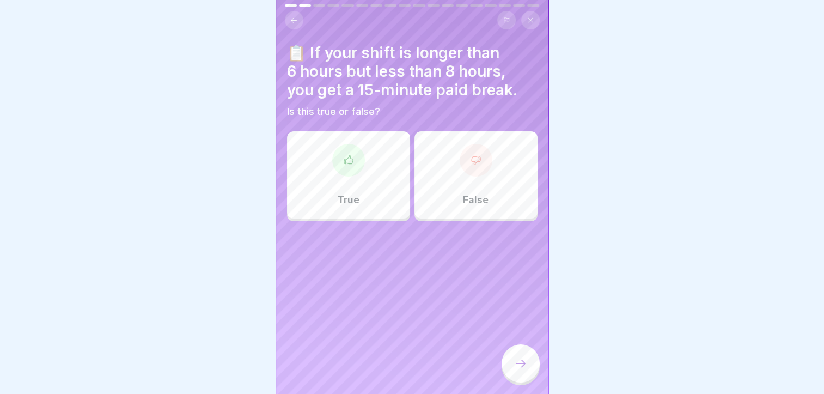
click at [370, 144] on div "True" at bounding box center [348, 174] width 123 height 87
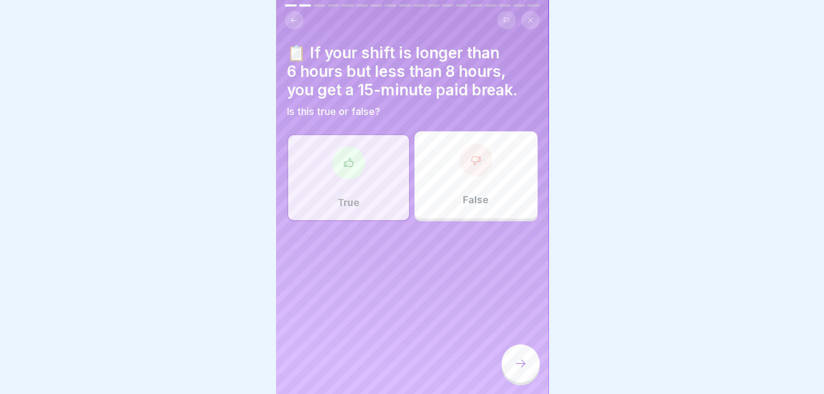
click at [521, 370] on icon at bounding box center [520, 363] width 13 height 13
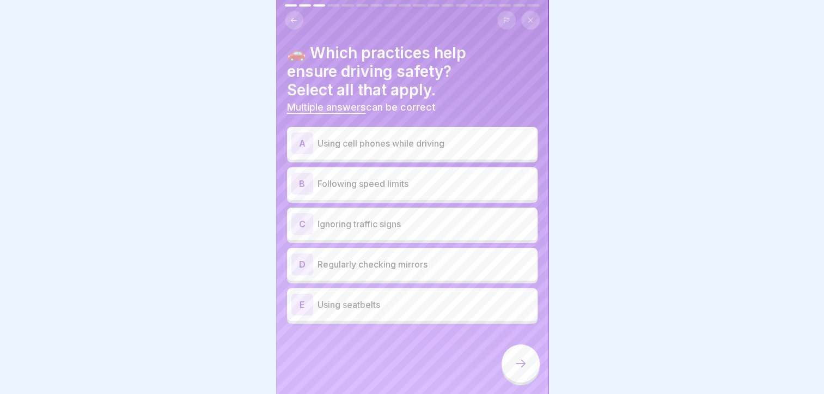
click at [357, 183] on p "Following speed limits" at bounding box center [426, 183] width 216 height 13
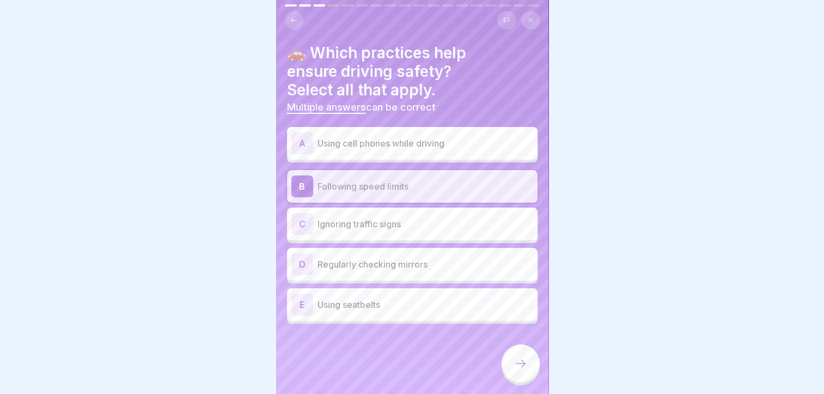
click at [366, 274] on div "D Regularly checking mirrors" at bounding box center [412, 264] width 242 height 22
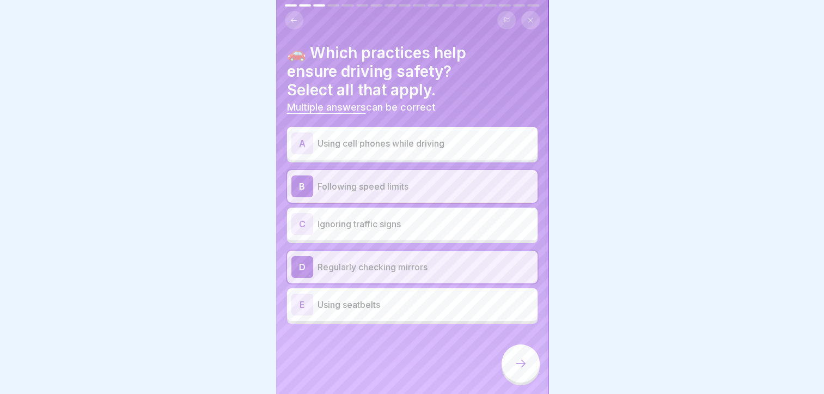
click at [367, 300] on p "Using seatbelts" at bounding box center [426, 304] width 216 height 13
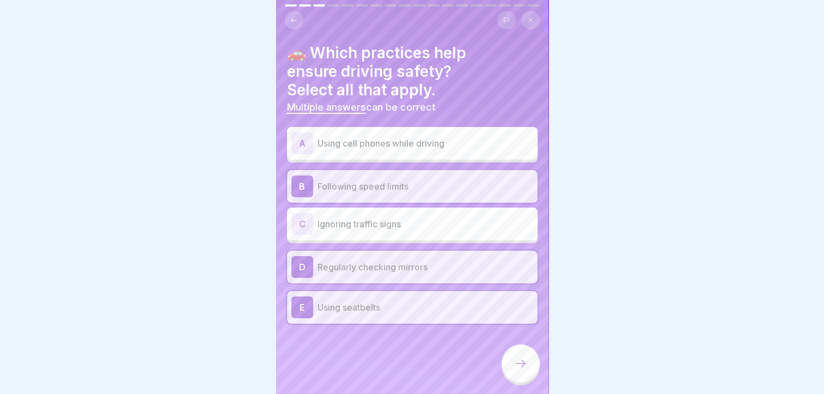
click at [515, 366] on div at bounding box center [521, 363] width 38 height 38
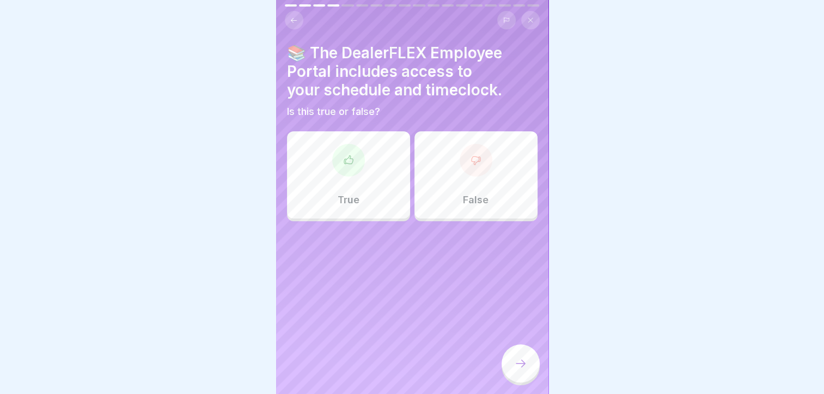
click at [373, 153] on div "True" at bounding box center [348, 174] width 123 height 87
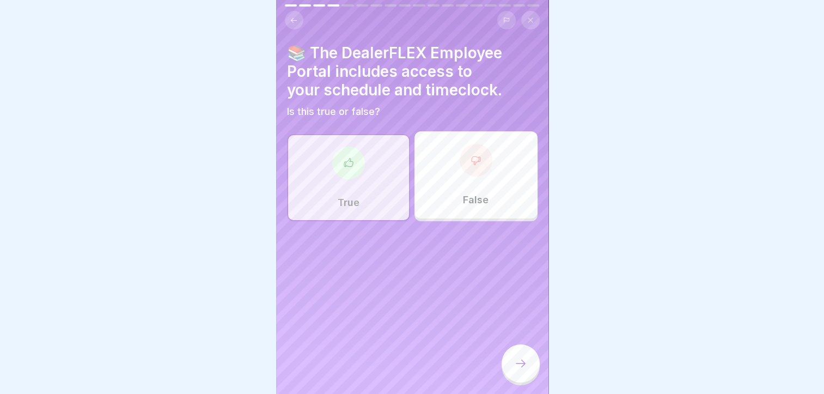
click at [515, 360] on div at bounding box center [521, 363] width 38 height 38
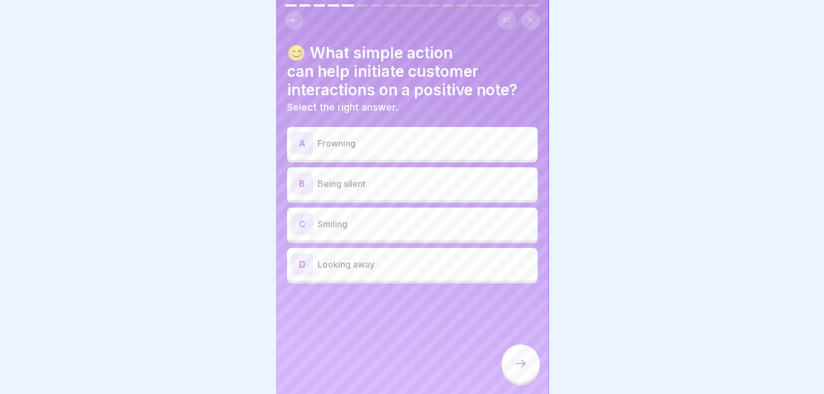
click at [375, 224] on p "Smiling" at bounding box center [426, 223] width 216 height 13
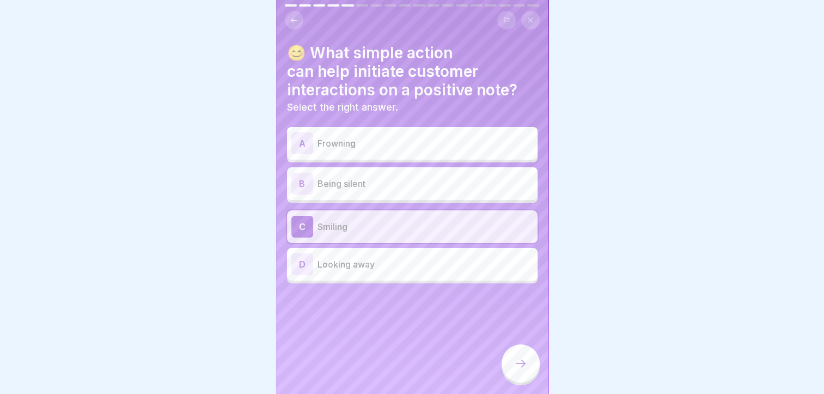
click at [514, 370] on icon at bounding box center [520, 363] width 13 height 13
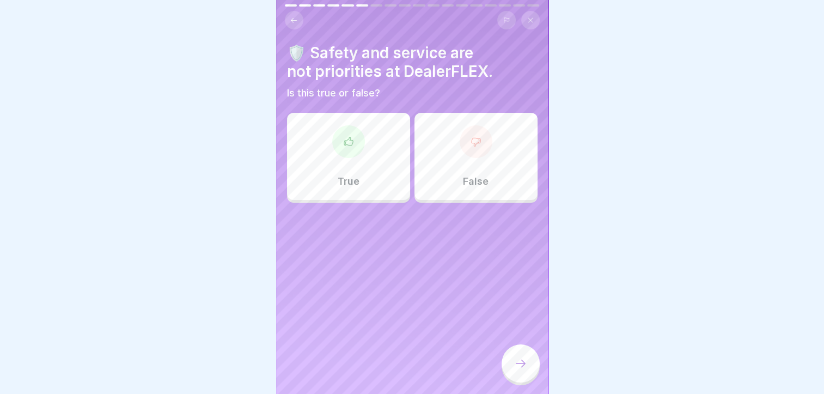
click at [447, 143] on div "False" at bounding box center [476, 156] width 123 height 87
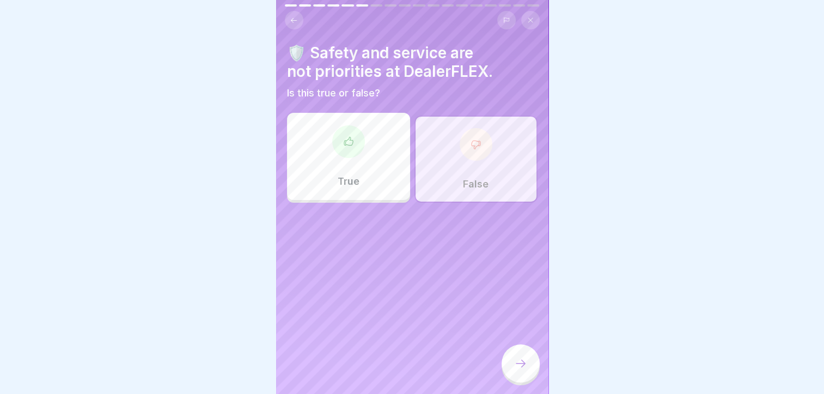
click at [515, 369] on icon at bounding box center [520, 363] width 13 height 13
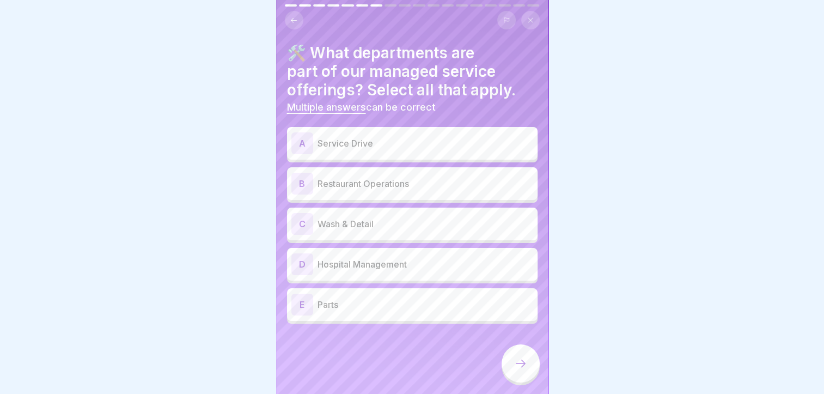
click at [369, 223] on p "Wash & Detail" at bounding box center [426, 223] width 216 height 13
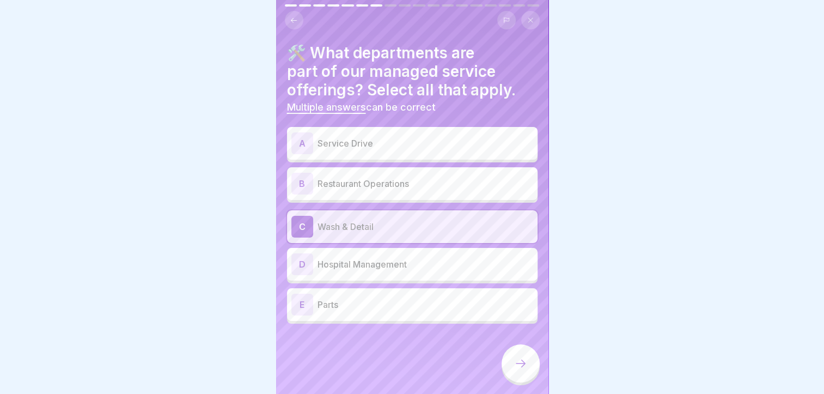
click at [349, 298] on p "Parts" at bounding box center [426, 304] width 216 height 13
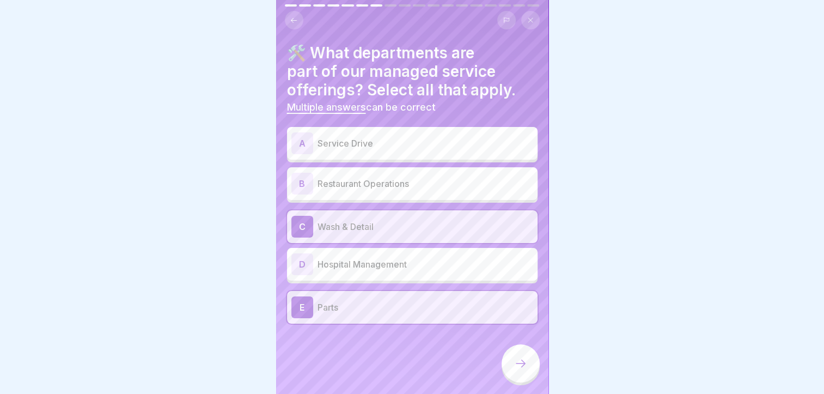
click at [373, 149] on p "Service Drive" at bounding box center [426, 143] width 216 height 13
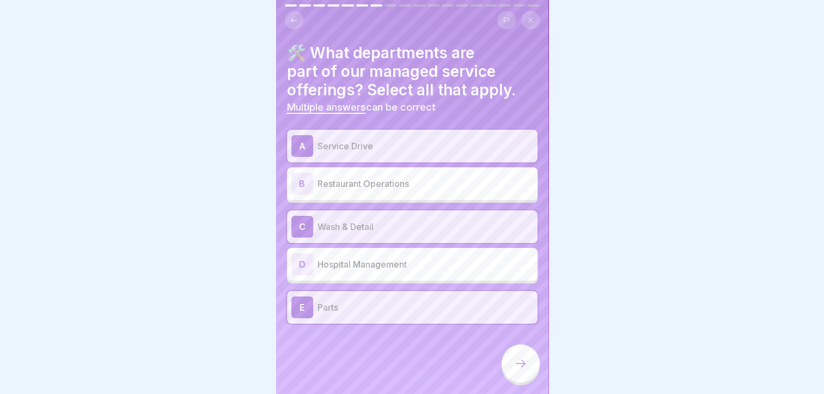
click at [522, 370] on icon at bounding box center [520, 363] width 13 height 13
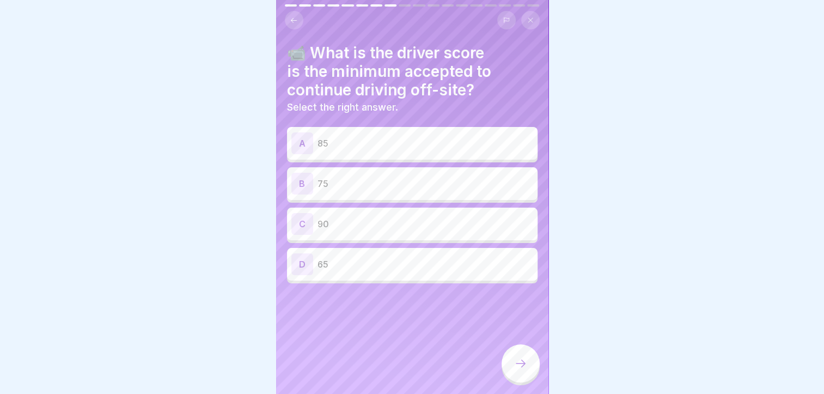
click at [421, 190] on p "75" at bounding box center [426, 183] width 216 height 13
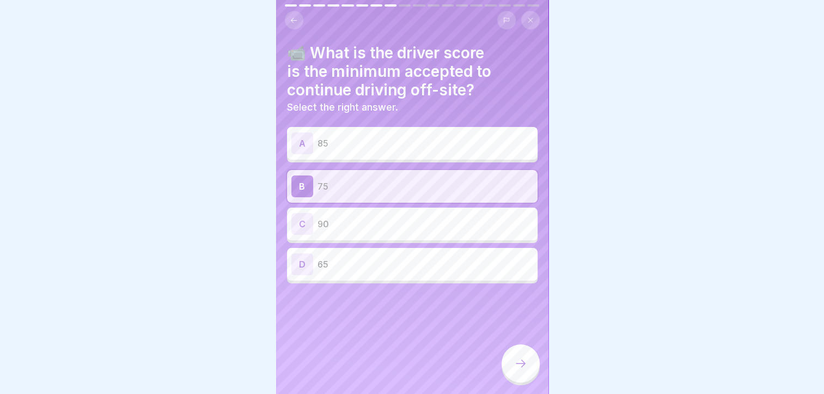
click at [531, 374] on div at bounding box center [521, 363] width 38 height 38
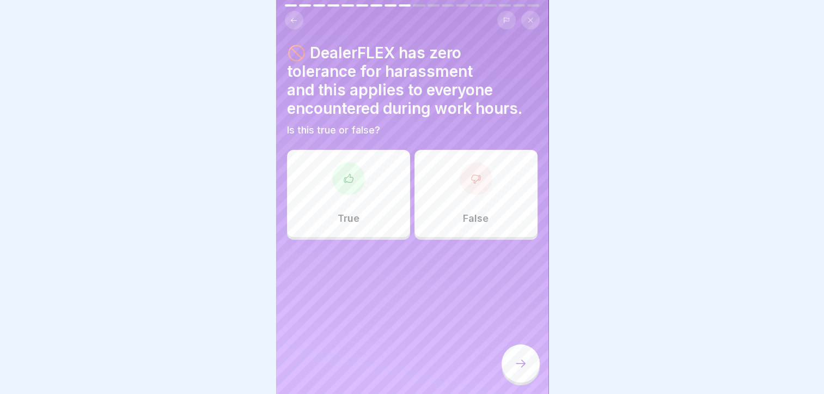
click at [367, 198] on div "True" at bounding box center [348, 193] width 123 height 87
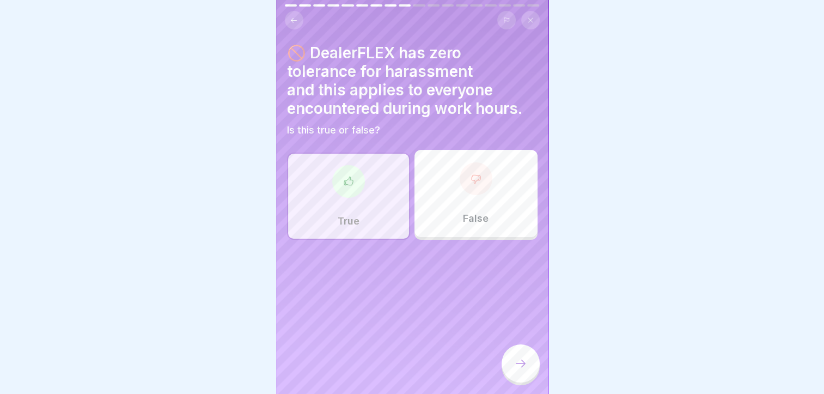
click at [533, 380] on div at bounding box center [521, 363] width 38 height 38
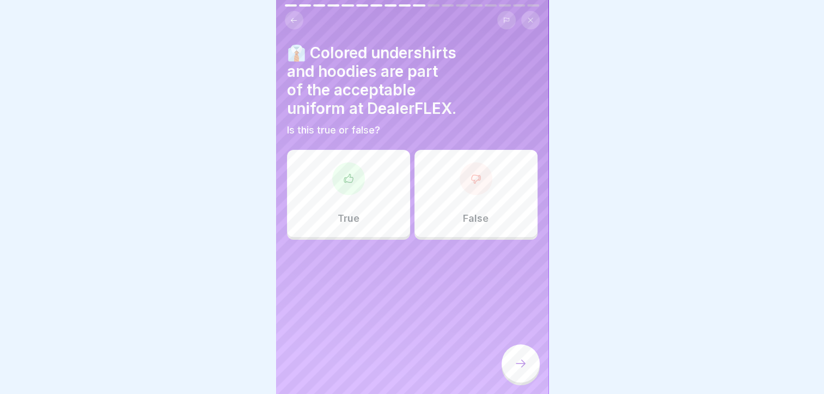
click at [471, 181] on icon at bounding box center [475, 179] width 9 height 8
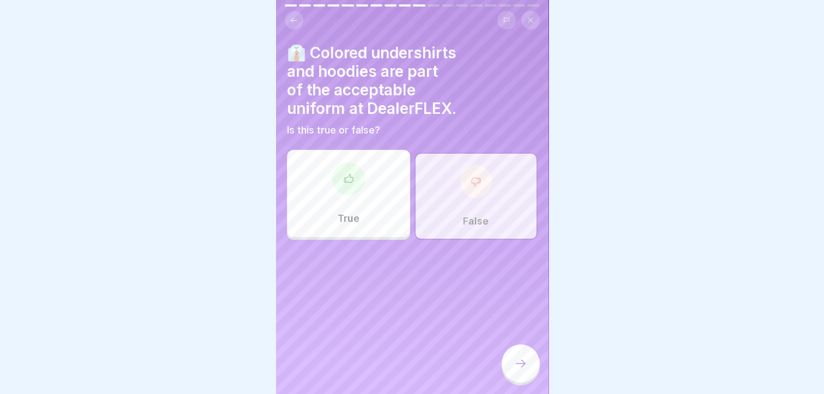
click at [519, 367] on icon at bounding box center [520, 363] width 13 height 13
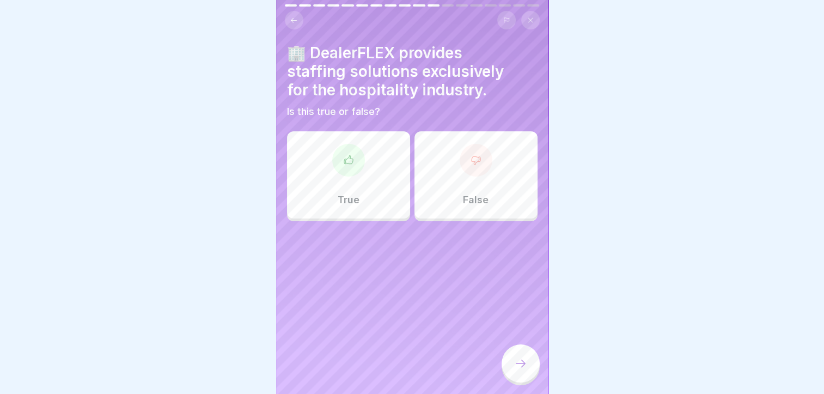
click at [373, 165] on div "True" at bounding box center [348, 174] width 123 height 87
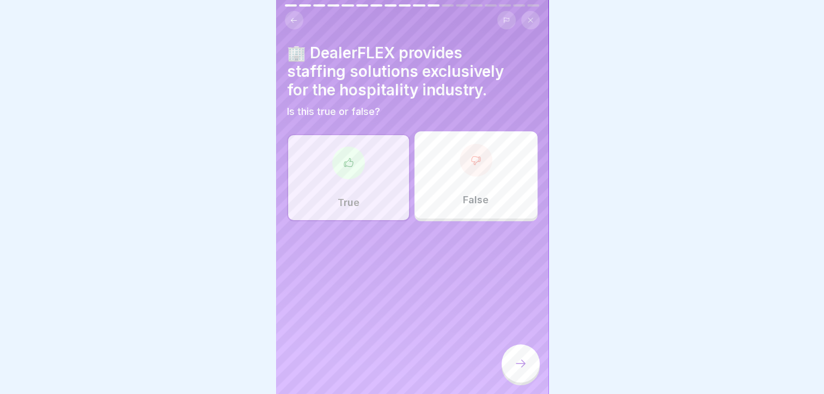
click at [521, 366] on div at bounding box center [521, 363] width 38 height 38
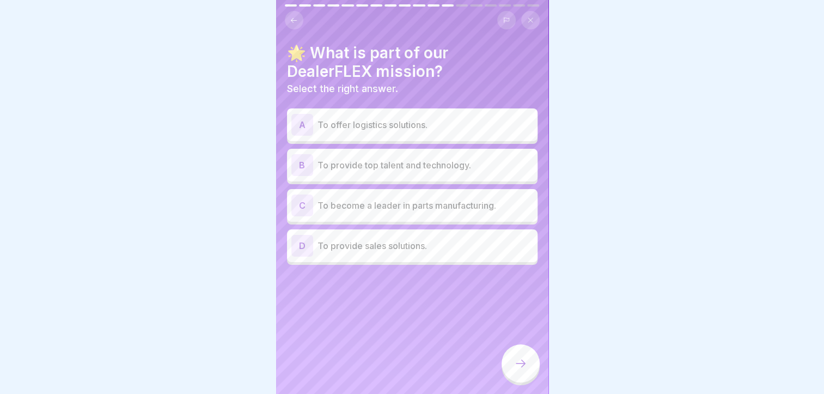
click at [411, 173] on div "B To provide top talent and technology." at bounding box center [412, 165] width 242 height 22
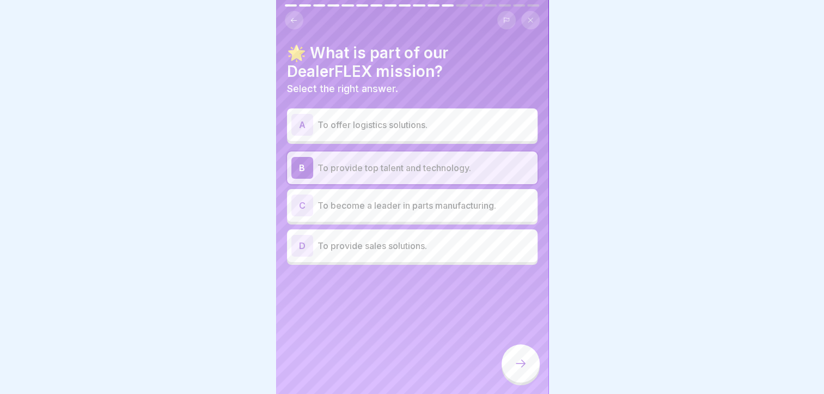
click at [530, 369] on div at bounding box center [521, 363] width 38 height 38
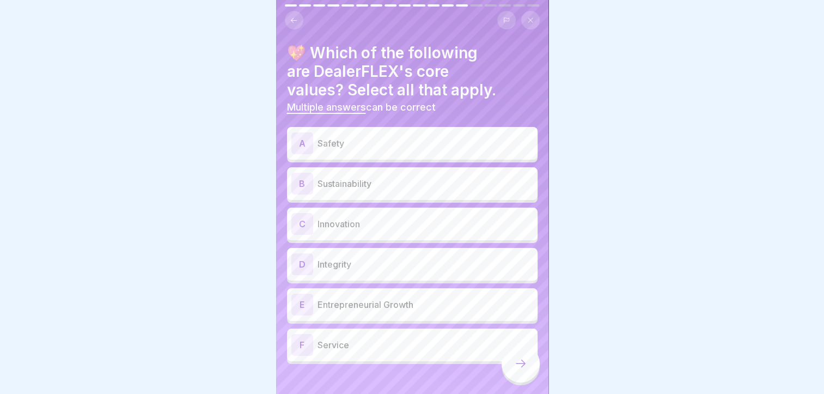
click at [333, 149] on p "Safety" at bounding box center [426, 143] width 216 height 13
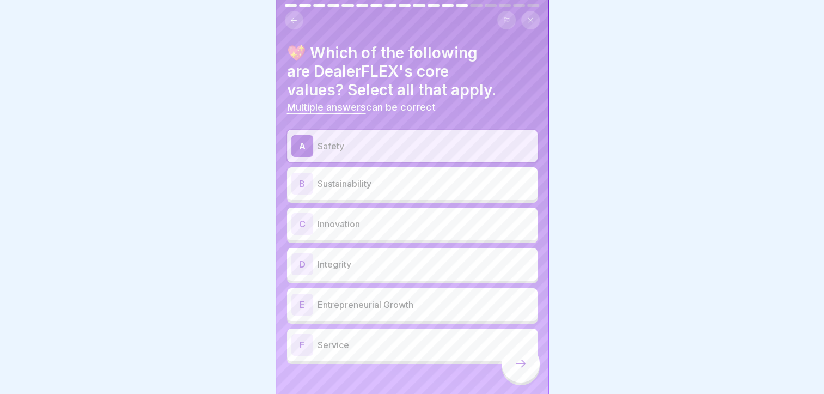
click at [347, 233] on div "C Innovation" at bounding box center [412, 224] width 242 height 22
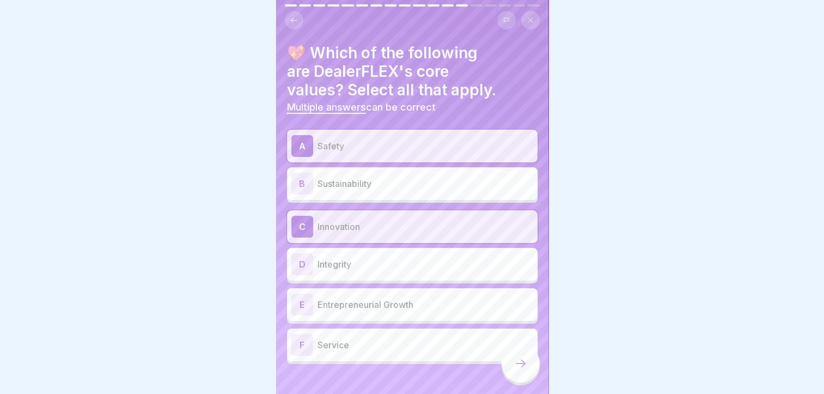
click at [351, 263] on p "Integrity" at bounding box center [426, 264] width 216 height 13
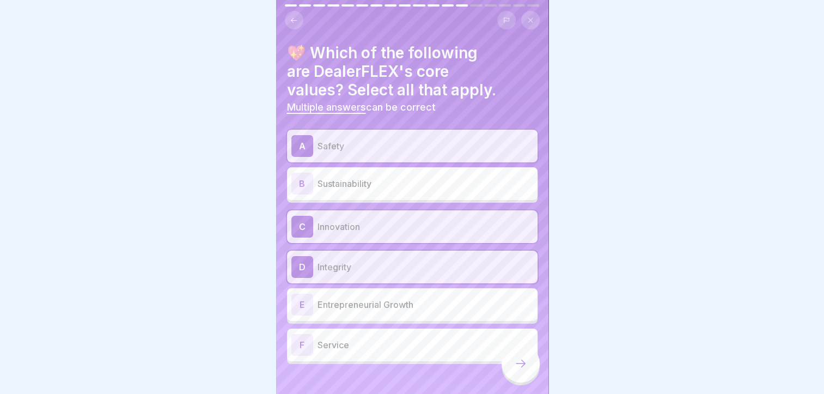
click at [357, 354] on div "F Service" at bounding box center [412, 345] width 242 height 22
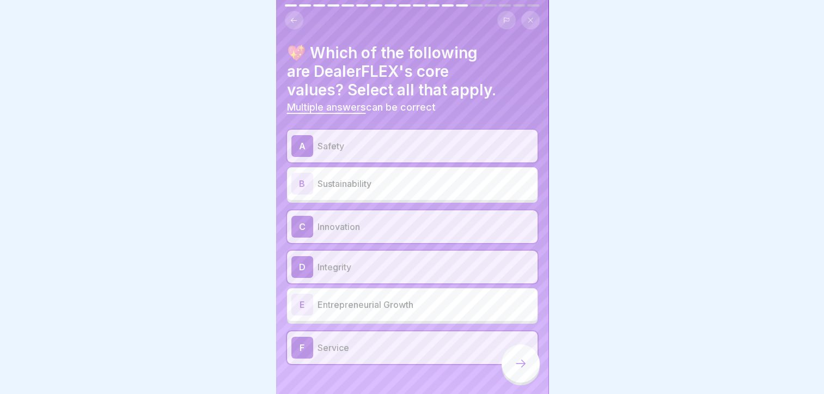
click at [324, 186] on p "Sustainability" at bounding box center [426, 183] width 216 height 13
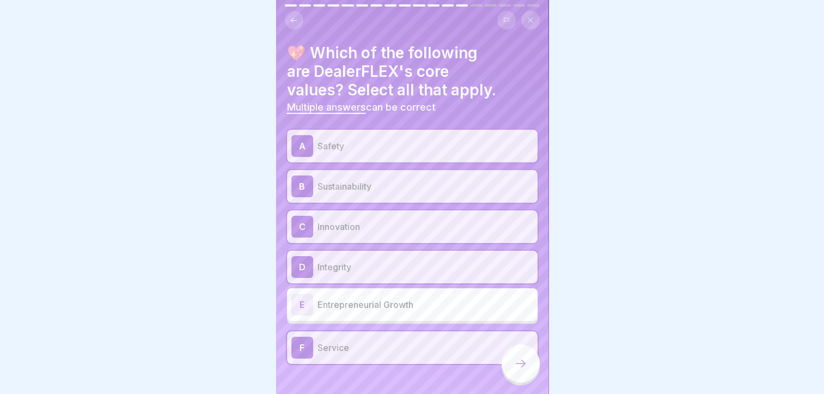
click at [354, 304] on p "Entrepreneurial Growth" at bounding box center [426, 304] width 216 height 13
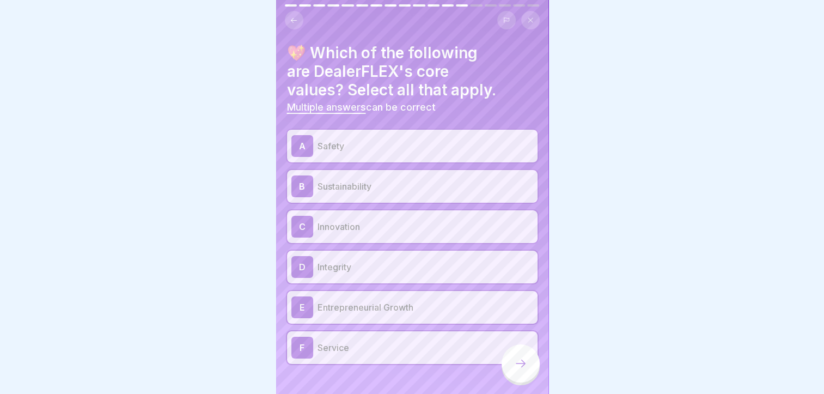
click at [530, 376] on div at bounding box center [521, 363] width 38 height 38
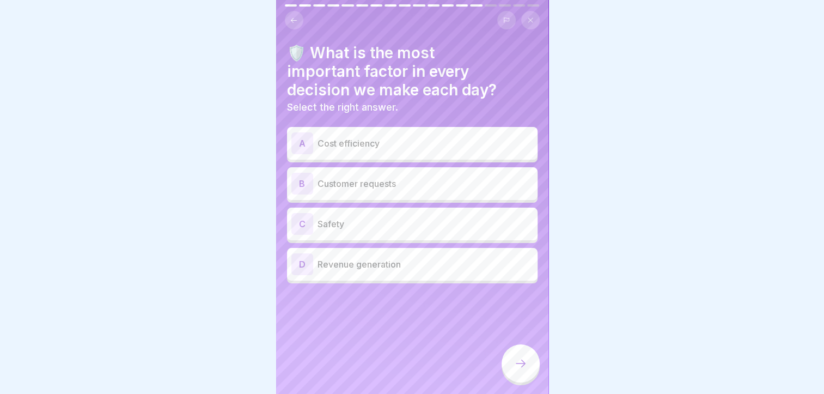
click at [378, 233] on div "C Safety" at bounding box center [412, 224] width 242 height 22
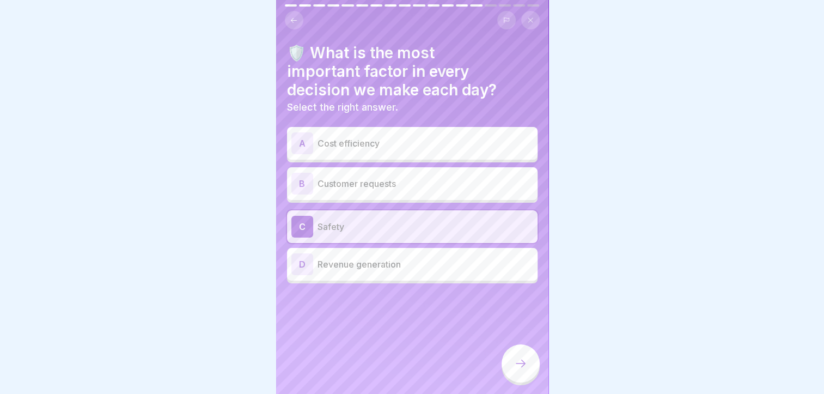
click at [382, 177] on p "Customer requests" at bounding box center [426, 183] width 216 height 13
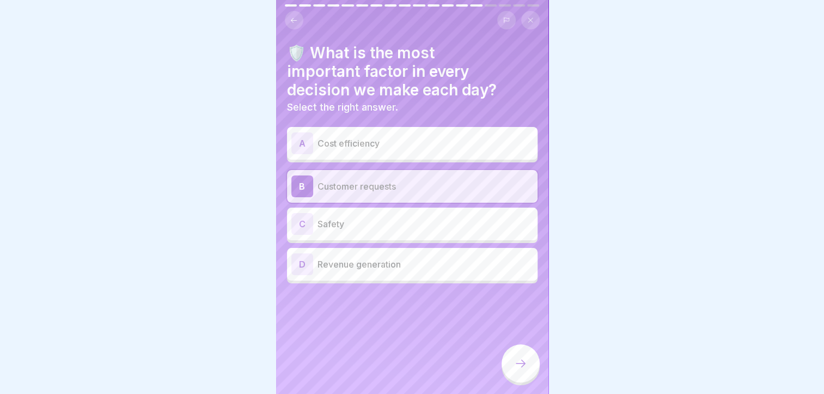
click at [386, 211] on div "C Safety" at bounding box center [412, 224] width 251 height 33
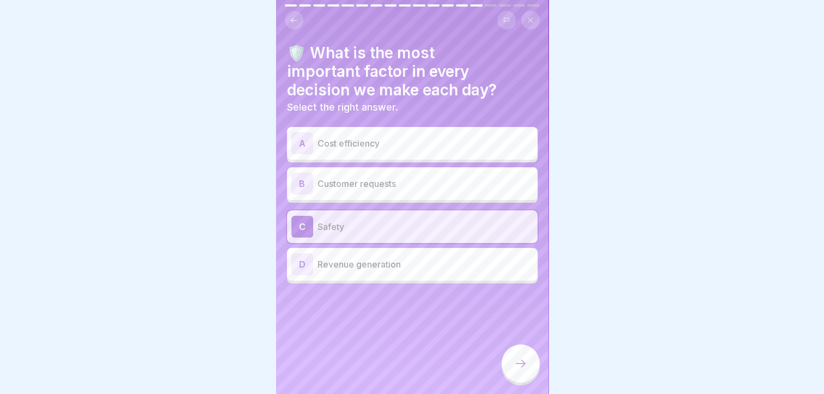
click at [525, 370] on icon at bounding box center [520, 363] width 13 height 13
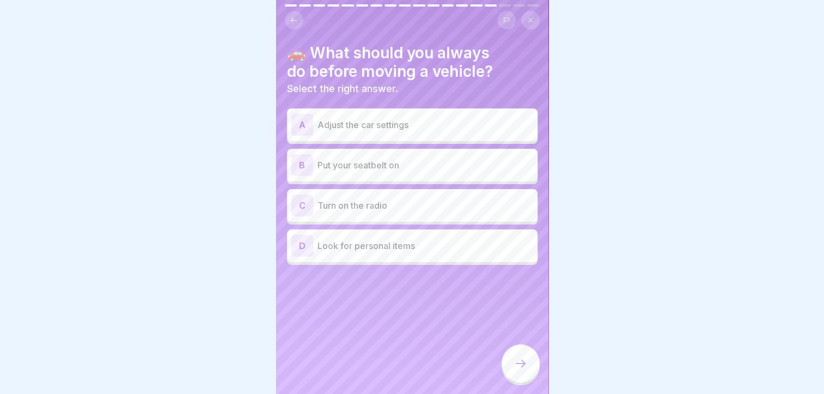
click at [369, 162] on p "Put your seatbelt on" at bounding box center [426, 165] width 216 height 13
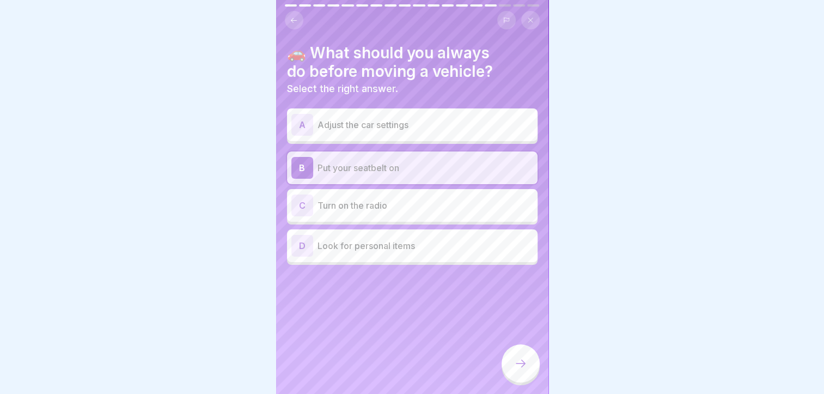
click at [525, 370] on icon at bounding box center [520, 363] width 13 height 13
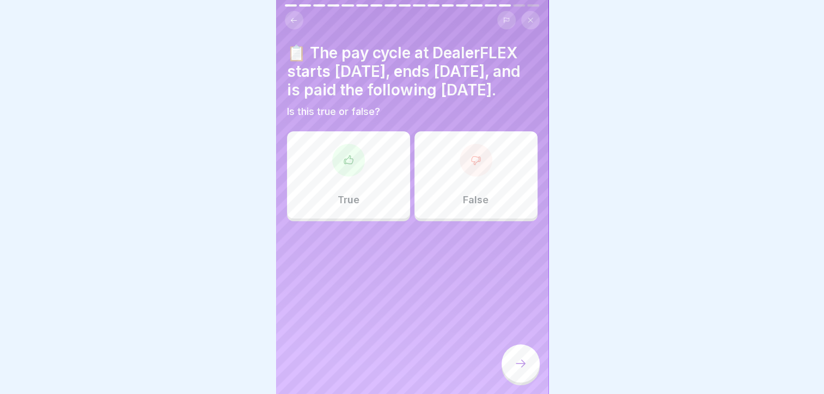
click at [360, 160] on div "True" at bounding box center [348, 174] width 123 height 87
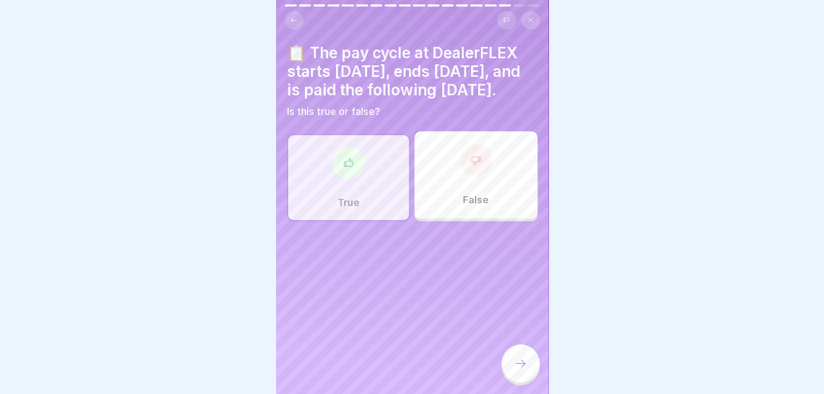
click at [529, 363] on div at bounding box center [521, 363] width 38 height 38
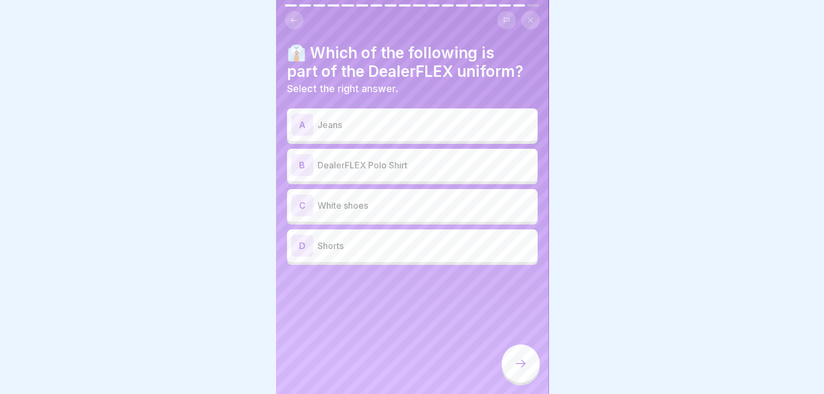
click at [366, 167] on p "DealerFLEX Polo Shirt" at bounding box center [426, 165] width 216 height 13
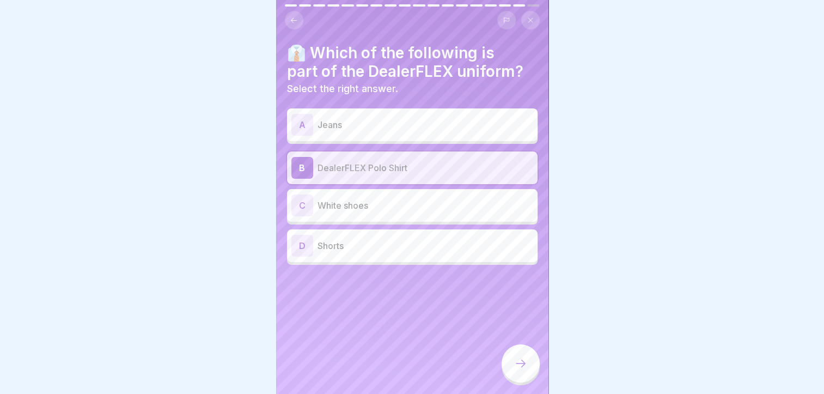
click at [525, 365] on div at bounding box center [521, 363] width 38 height 38
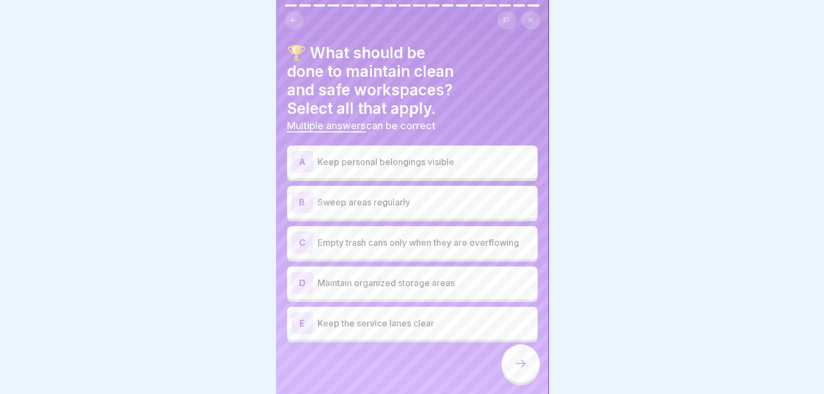
click at [373, 209] on div "B Sweep areas regularly" at bounding box center [412, 202] width 242 height 22
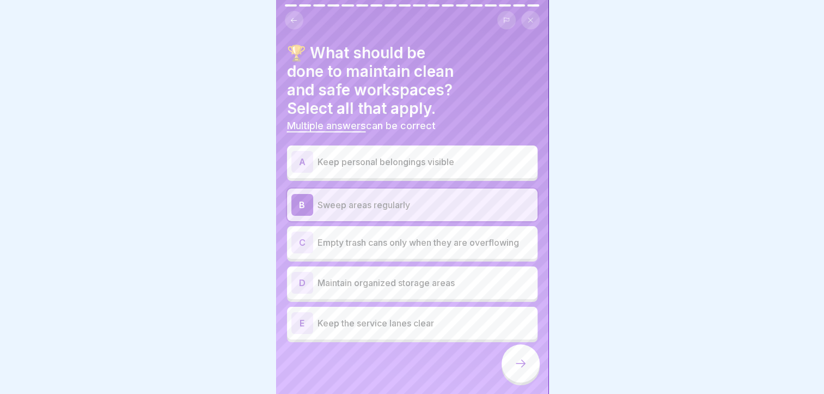
click at [378, 277] on p "Maintain organized storage areas" at bounding box center [426, 282] width 216 height 13
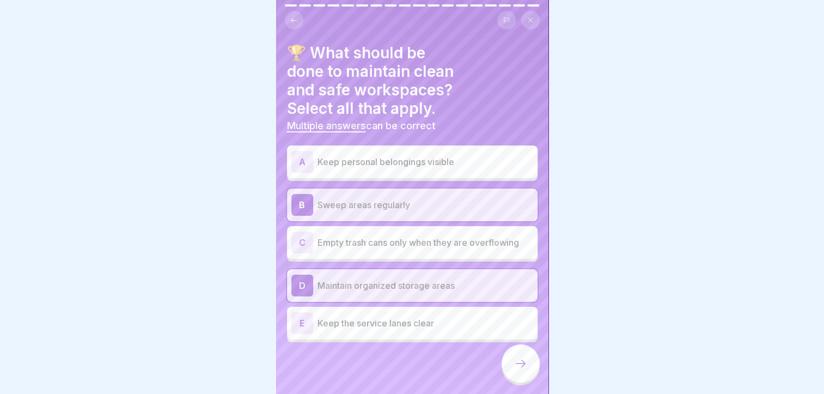
click at [370, 324] on p "Keep the service lanes clear" at bounding box center [426, 323] width 216 height 13
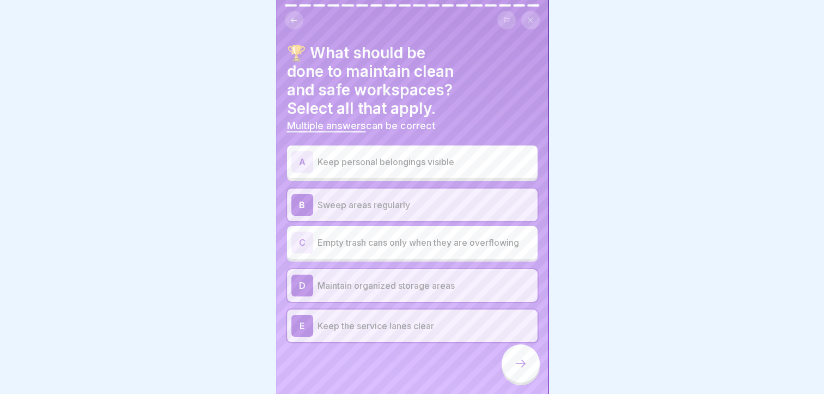
click at [528, 369] on div at bounding box center [521, 363] width 38 height 38
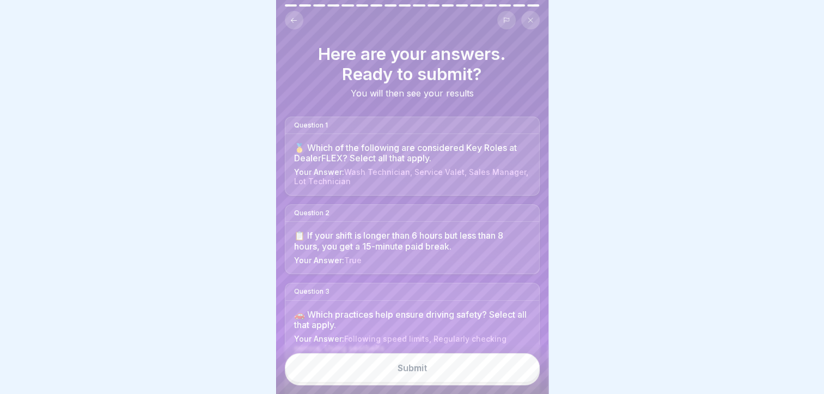
click at [472, 370] on button "Submit" at bounding box center [412, 367] width 255 height 29
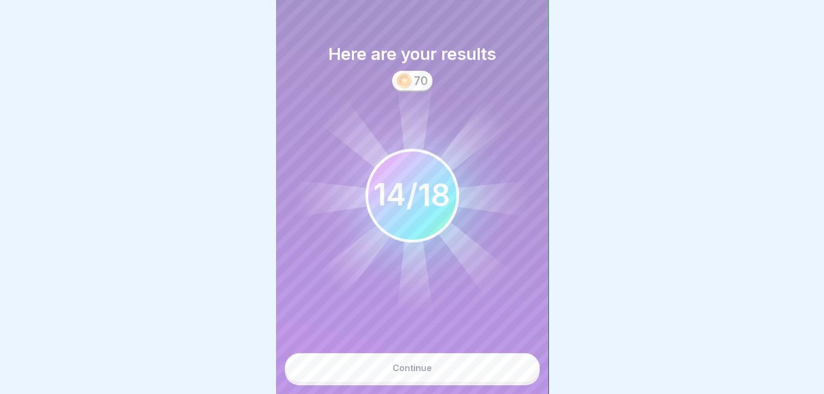
click at [472, 370] on button "Continue" at bounding box center [412, 367] width 255 height 29
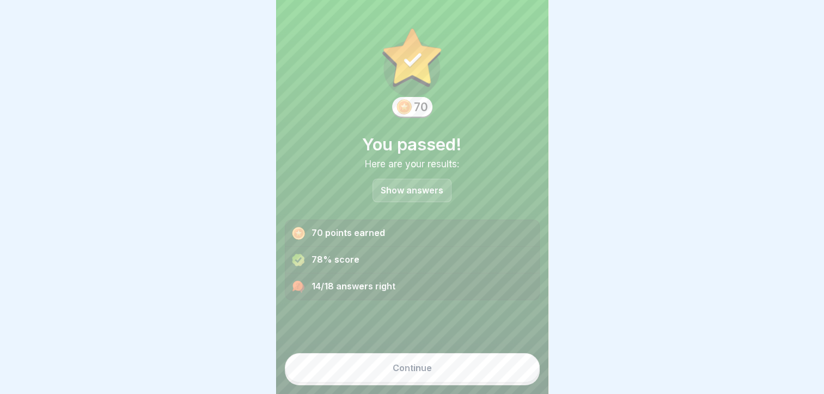
click at [472, 370] on button "Continue" at bounding box center [412, 367] width 255 height 29
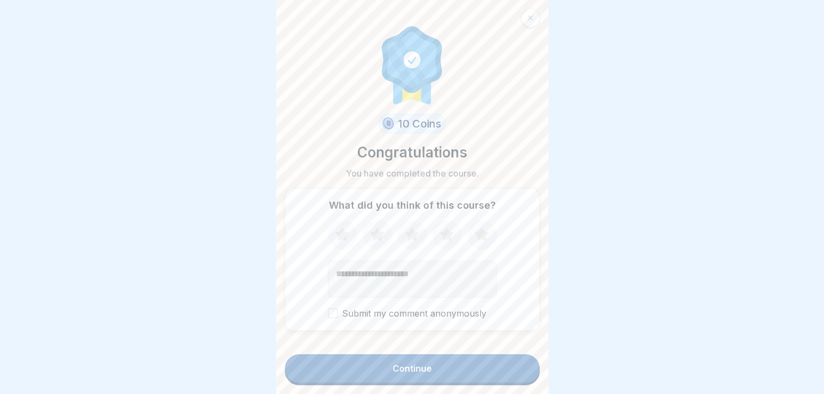
click at [472, 370] on button "Continue" at bounding box center [412, 368] width 255 height 28
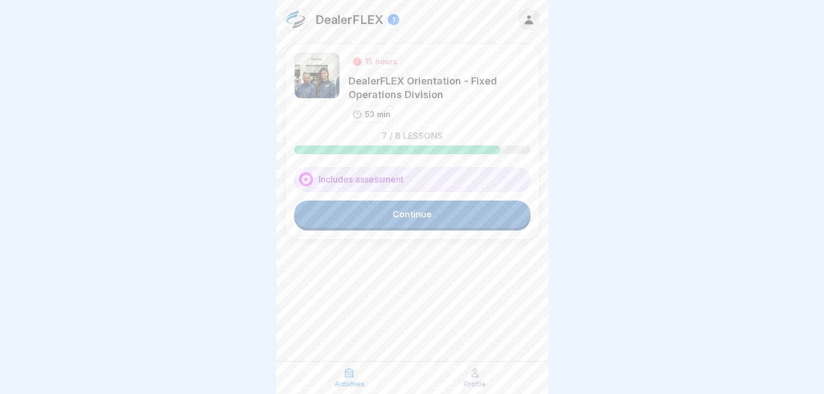
click at [399, 226] on link "Continue" at bounding box center [412, 214] width 236 height 27
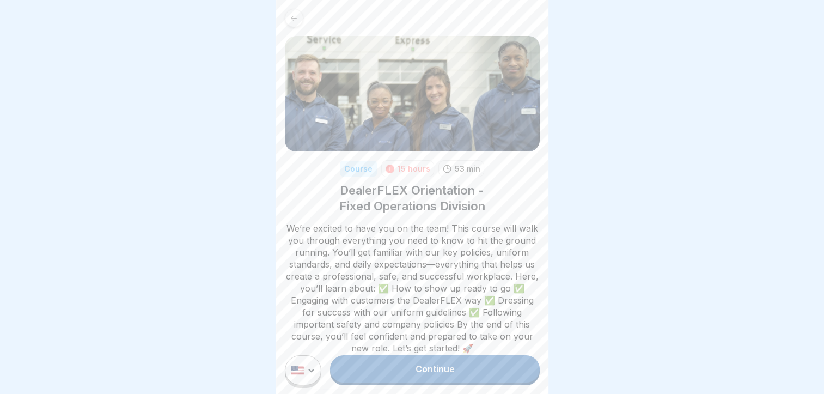
click at [295, 22] on icon at bounding box center [294, 18] width 8 height 8
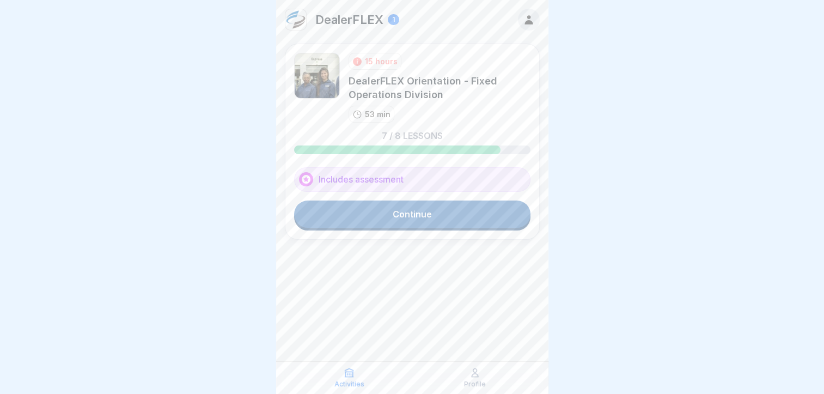
click at [482, 379] on div "Profile" at bounding box center [475, 377] width 120 height 21
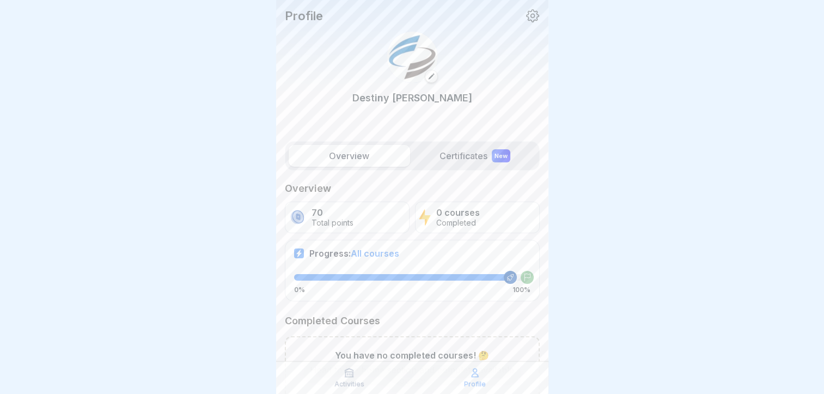
drag, startPoint x: 830, startPoint y: 137, endPoint x: 749, endPoint y: 300, distance: 182.7
click at [749, 300] on div at bounding box center [412, 197] width 824 height 394
click at [455, 352] on p "You have no completed courses! 🤔" at bounding box center [412, 355] width 154 height 10
drag, startPoint x: 828, startPoint y: 387, endPoint x: 599, endPoint y: 339, distance: 233.8
click at [599, 339] on div at bounding box center [412, 197] width 824 height 394
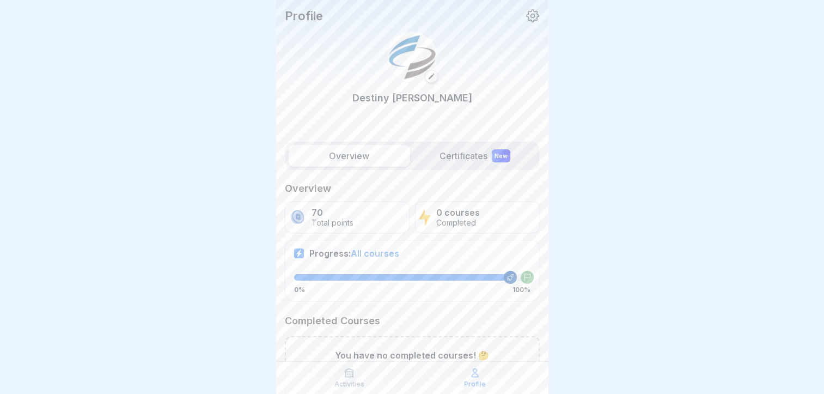
scroll to position [8, 0]
click at [499, 151] on div "New" at bounding box center [501, 155] width 19 height 13
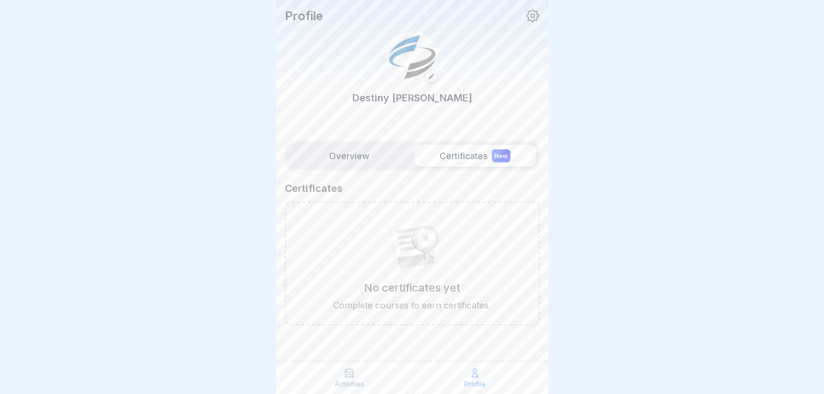
click at [320, 159] on label "Overview" at bounding box center [350, 156] width 122 height 22
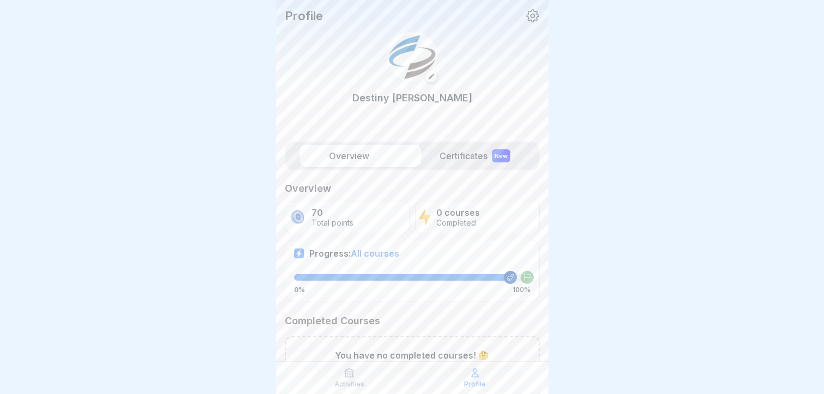
click at [320, 159] on label "Overview" at bounding box center [350, 156] width 122 height 22
click at [351, 372] on icon at bounding box center [349, 373] width 8 height 8
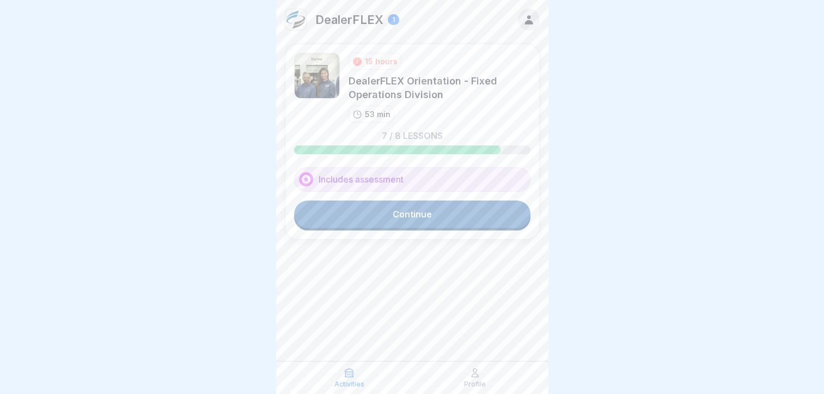
click at [451, 211] on link "Continue" at bounding box center [412, 214] width 236 height 27
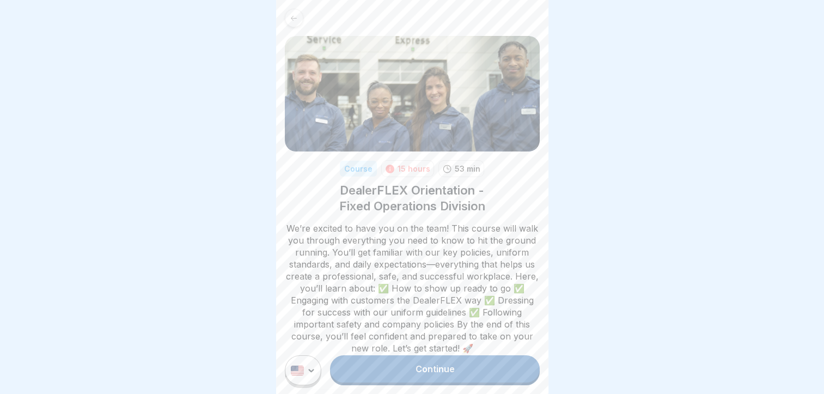
click at [420, 374] on link "Continue" at bounding box center [434, 368] width 209 height 27
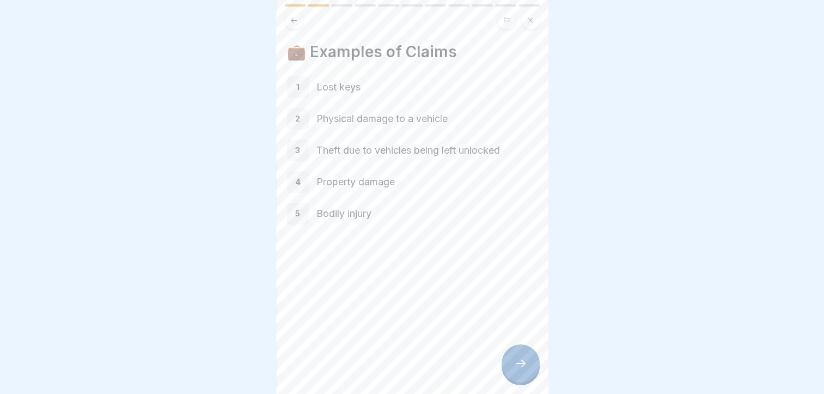
click at [519, 370] on icon at bounding box center [520, 363] width 13 height 13
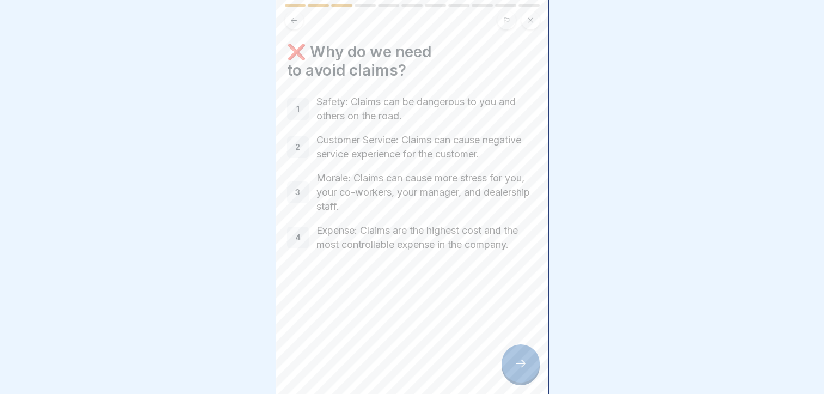
click at [519, 370] on icon at bounding box center [520, 363] width 13 height 13
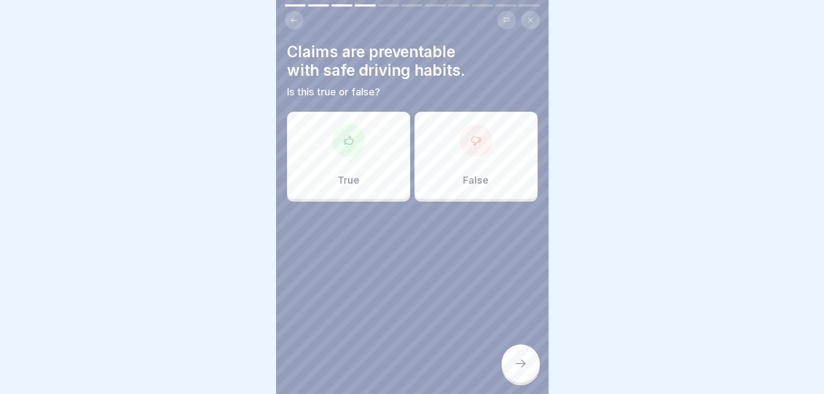
click at [369, 156] on div "True" at bounding box center [348, 155] width 123 height 87
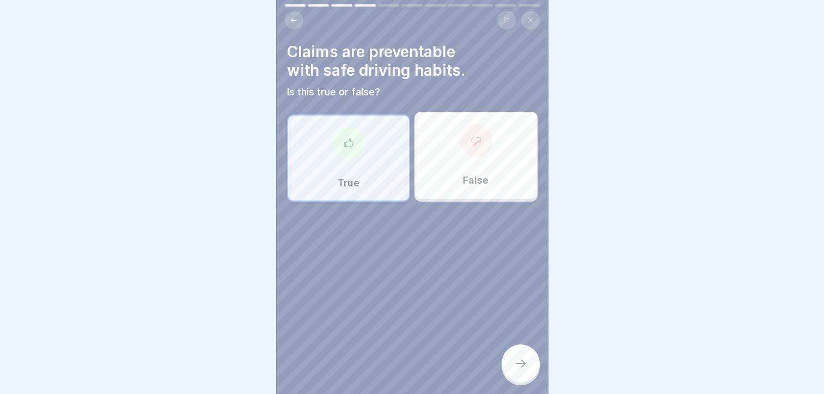
click at [519, 370] on icon at bounding box center [520, 363] width 13 height 13
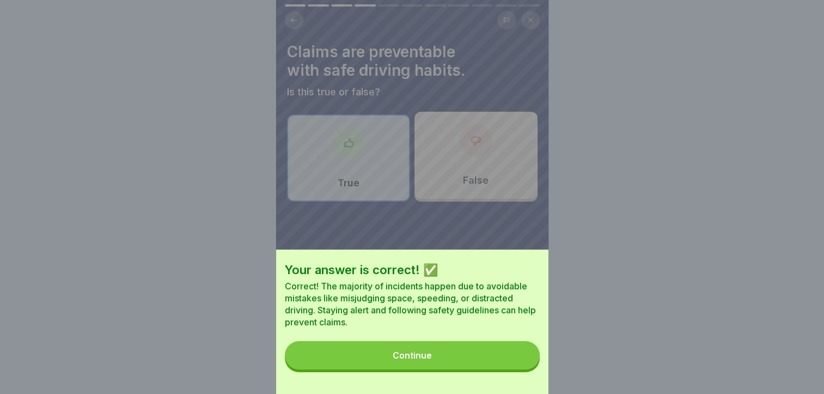
click at [511, 360] on button "Continue" at bounding box center [412, 355] width 255 height 28
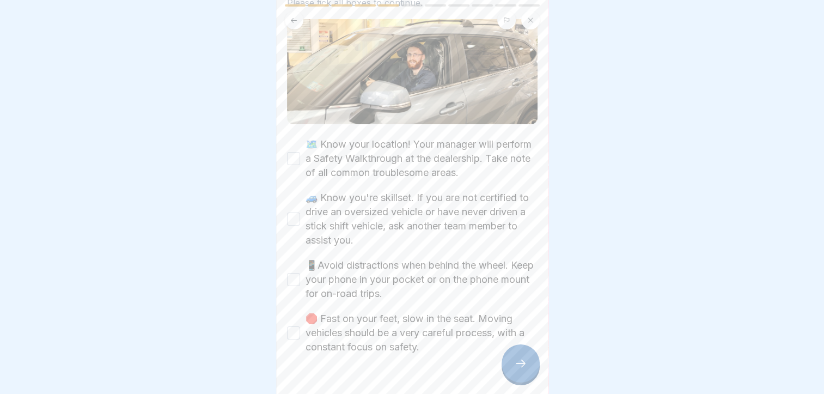
scroll to position [107, 0]
click at [359, 146] on label "🗺️ Know your location! Your manager will perform a Safety Walkthrough at the de…" at bounding box center [422, 156] width 232 height 42
click at [300, 150] on button "🗺️ Know your location! Your manager will perform a Safety Walkthrough at the de…" at bounding box center [293, 156] width 13 height 13
click at [324, 222] on label "🚙 Know you're skillset. If you are not certified to drive an oversized vehicle …" at bounding box center [422, 217] width 232 height 57
click at [300, 222] on button "🚙 Know you're skillset. If you are not certified to drive an oversized vehicle …" at bounding box center [293, 216] width 13 height 13
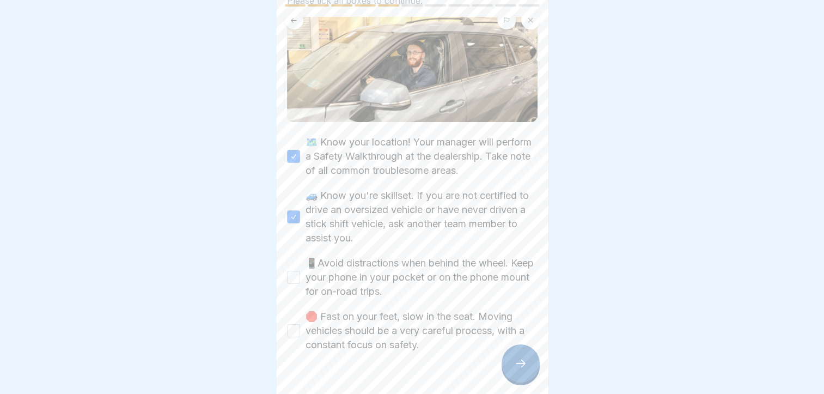
click at [320, 267] on label "📱Avoid distractions when behind the wheel. Keep your phone in your pocket or on…" at bounding box center [422, 277] width 232 height 42
click at [300, 271] on button "📱Avoid distractions when behind the wheel. Keep your phone in your pocket or on…" at bounding box center [293, 277] width 13 height 13
click at [359, 333] on label "🛑 Fast on your feet, slow in the seat. Moving vehicles should be a very careful…" at bounding box center [422, 330] width 232 height 42
click at [300, 333] on button "🛑 Fast on your feet, slow in the seat. Moving vehicles should be a very careful…" at bounding box center [293, 330] width 13 height 13
click at [531, 377] on div at bounding box center [521, 363] width 38 height 38
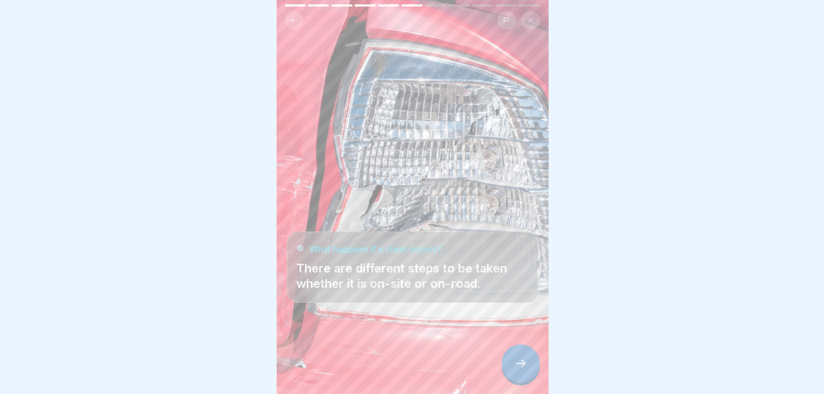
click at [531, 377] on div at bounding box center [521, 363] width 38 height 38
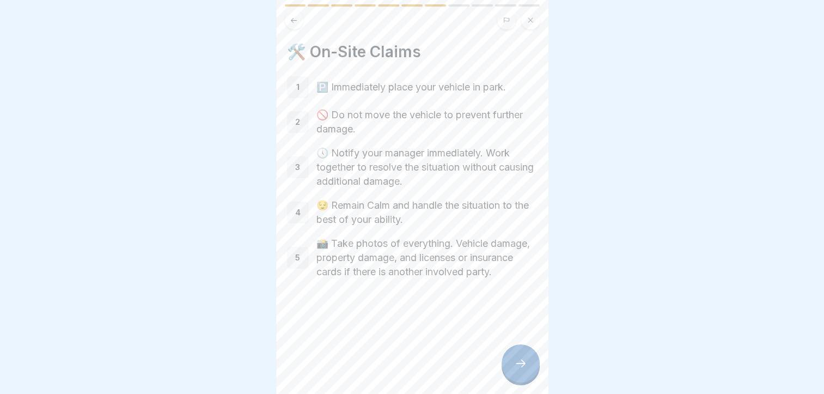
click at [531, 377] on div at bounding box center [521, 363] width 38 height 38
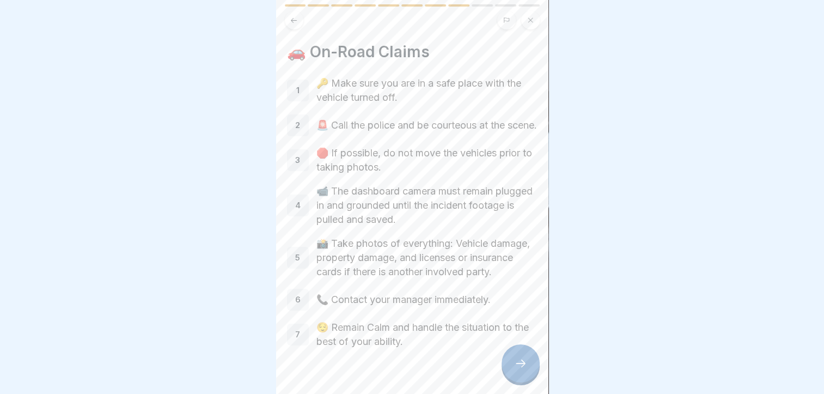
click at [531, 377] on div at bounding box center [521, 363] width 38 height 38
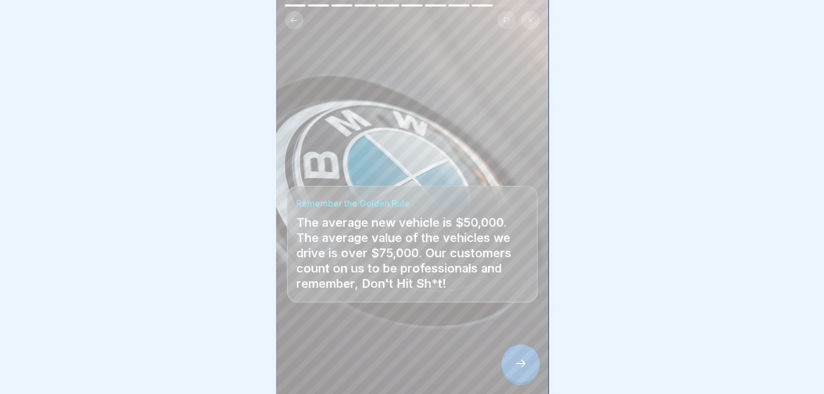
click at [531, 377] on div at bounding box center [521, 363] width 38 height 38
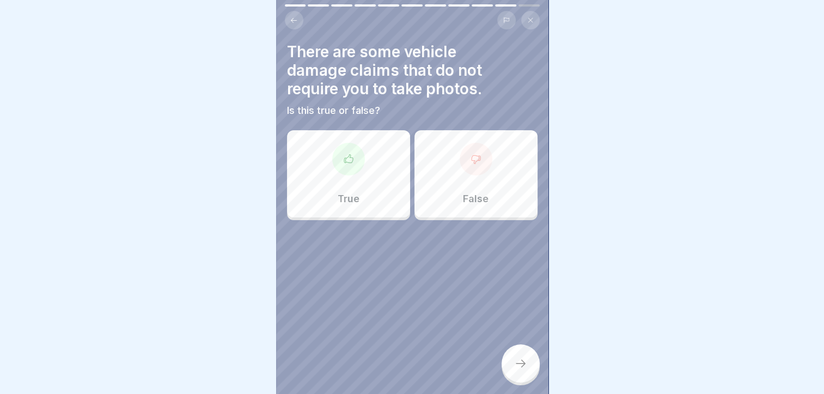
click at [434, 174] on div "False" at bounding box center [476, 173] width 123 height 87
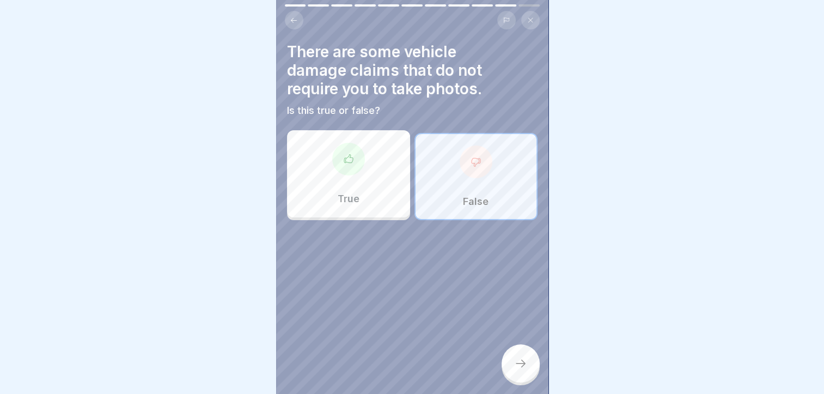
click at [506, 376] on div at bounding box center [521, 363] width 38 height 38
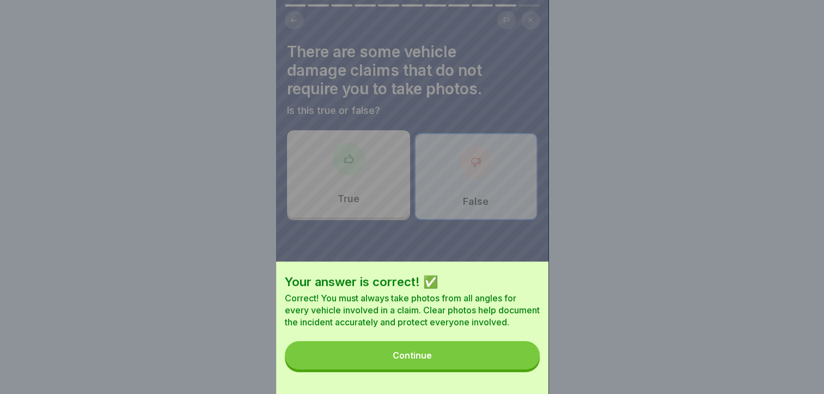
click at [506, 369] on button "Continue" at bounding box center [412, 355] width 255 height 28
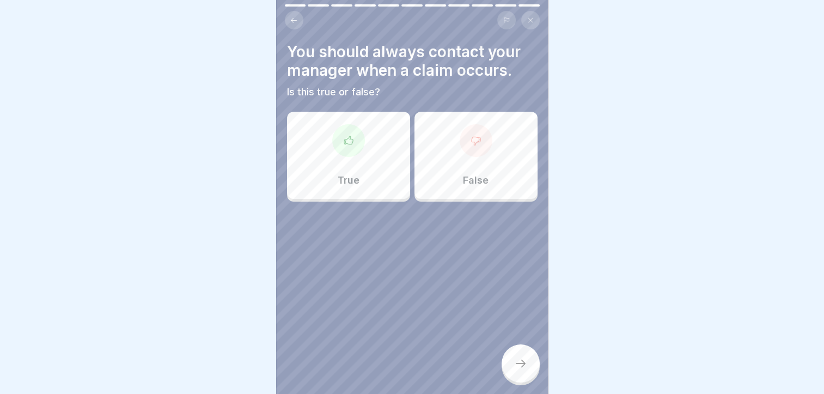
click at [374, 136] on div "True" at bounding box center [348, 155] width 123 height 87
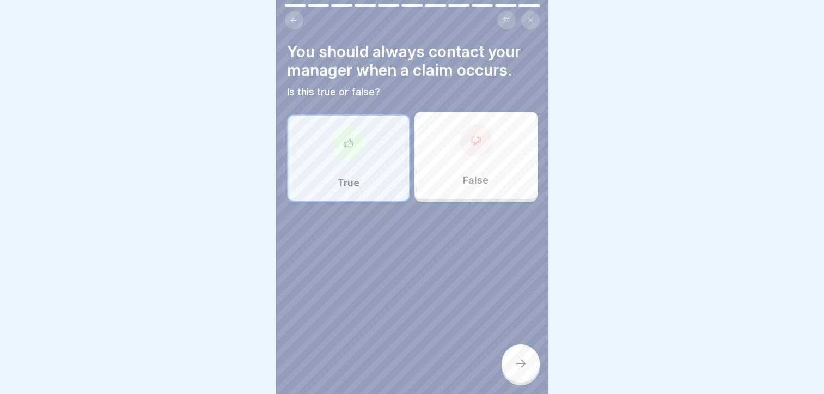
click at [515, 363] on div at bounding box center [521, 363] width 38 height 38
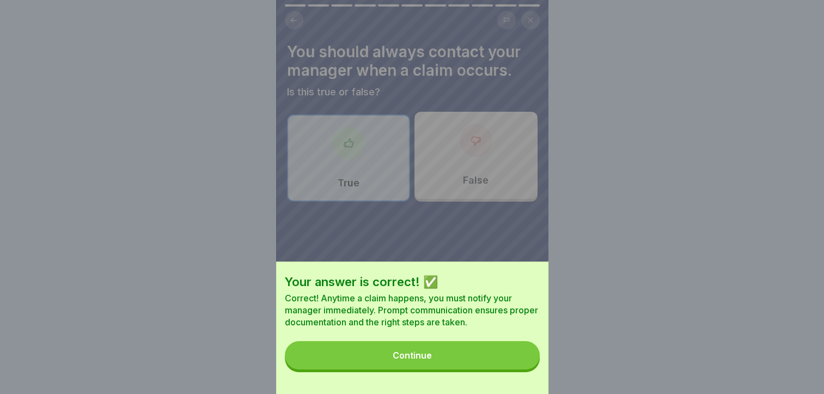
click at [515, 363] on button "Continue" at bounding box center [412, 355] width 255 height 28
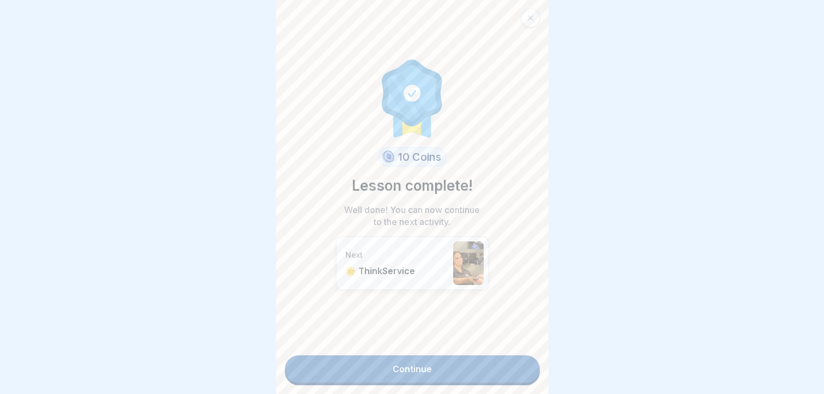
click at [515, 363] on link "Continue" at bounding box center [412, 368] width 255 height 27
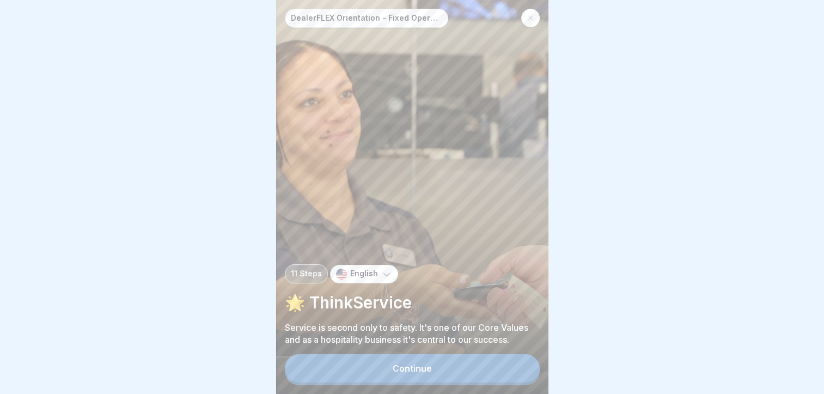
click at [515, 363] on div "Continue" at bounding box center [412, 369] width 255 height 31
click at [496, 367] on button "Continue" at bounding box center [412, 368] width 255 height 28
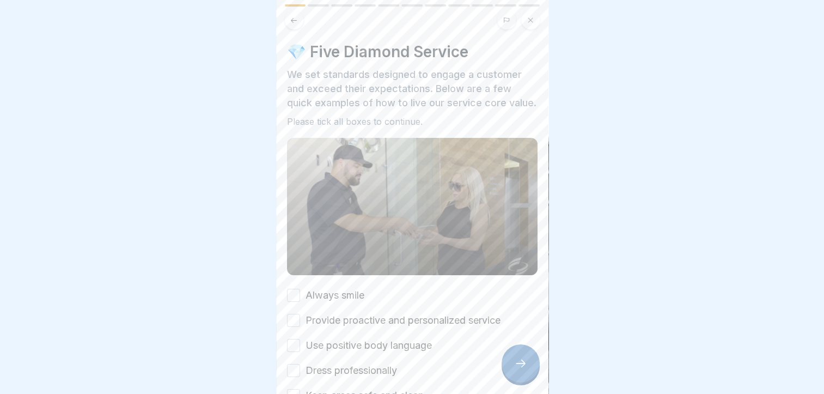
scroll to position [83, 0]
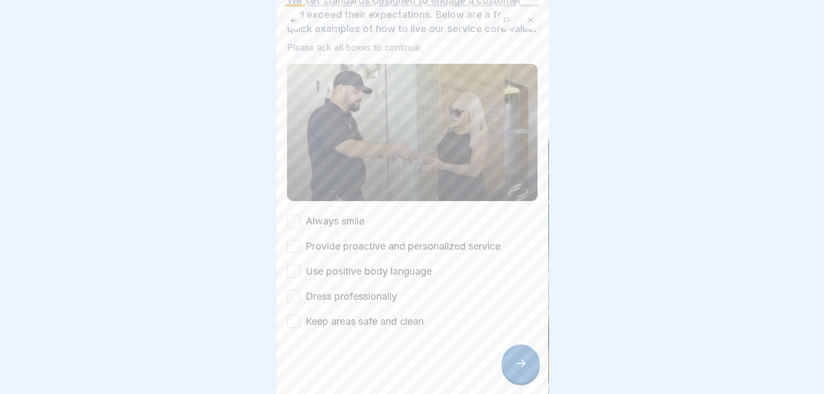
click at [333, 212] on div "💎 Five Diamond Service We set standards designed to engage a customer and excee…" at bounding box center [412, 148] width 251 height 360
click at [330, 224] on label "Always smile" at bounding box center [335, 221] width 59 height 14
click at [300, 224] on button "Always smile" at bounding box center [293, 221] width 13 height 13
click at [332, 244] on label "Provide proactive and personalized service" at bounding box center [403, 246] width 195 height 14
click at [300, 244] on button "Provide proactive and personalized service" at bounding box center [293, 246] width 13 height 13
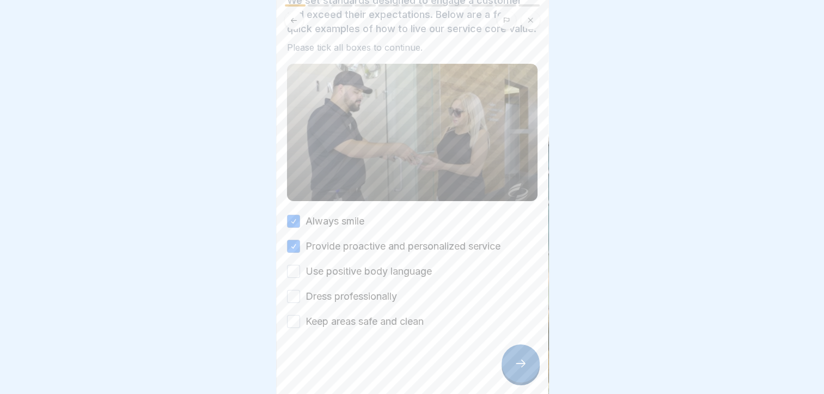
click at [334, 268] on label "Use positive body language" at bounding box center [369, 271] width 126 height 14
click at [300, 268] on button "Use positive body language" at bounding box center [293, 271] width 13 height 13
click at [333, 300] on label "Dress professionally" at bounding box center [352, 296] width 92 height 14
click at [300, 300] on button "Dress professionally" at bounding box center [293, 296] width 13 height 13
click at [333, 324] on label "Keep areas safe and clean" at bounding box center [365, 321] width 118 height 14
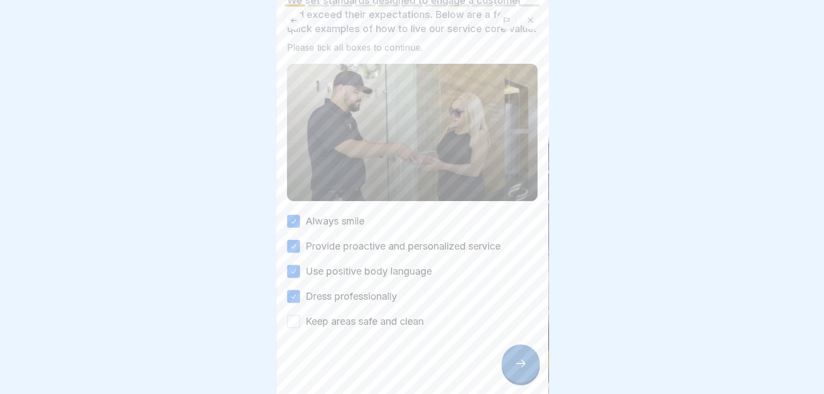
click at [300, 324] on button "Keep areas safe and clean" at bounding box center [293, 321] width 13 height 13
click at [520, 370] on icon at bounding box center [520, 363] width 13 height 13
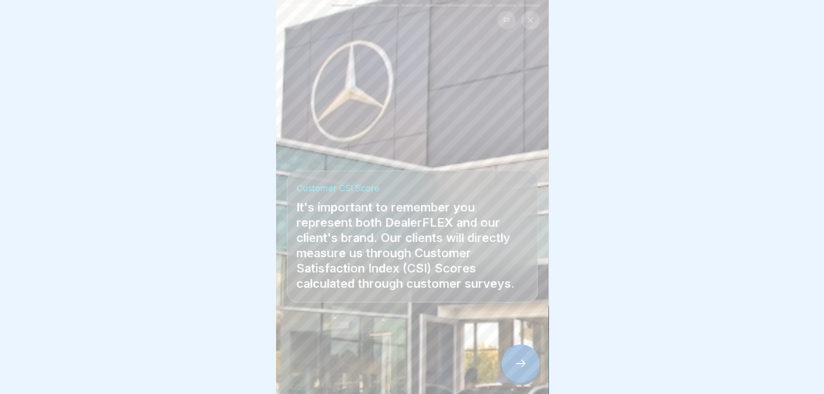
click at [520, 370] on icon at bounding box center [520, 363] width 13 height 13
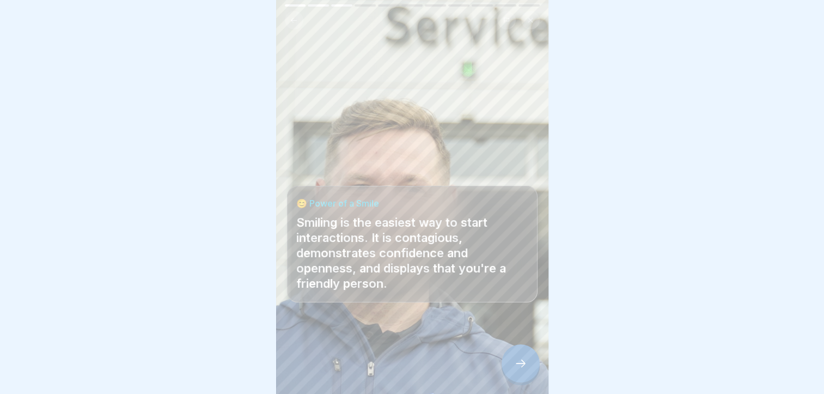
click at [520, 370] on icon at bounding box center [520, 363] width 13 height 13
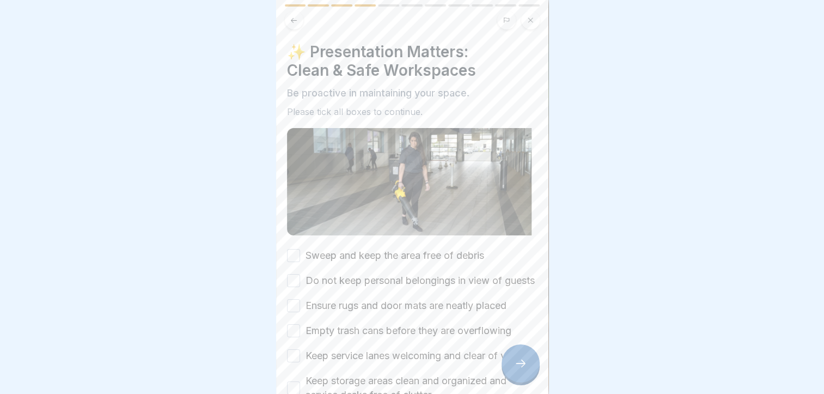
click at [520, 370] on icon at bounding box center [520, 363] width 13 height 13
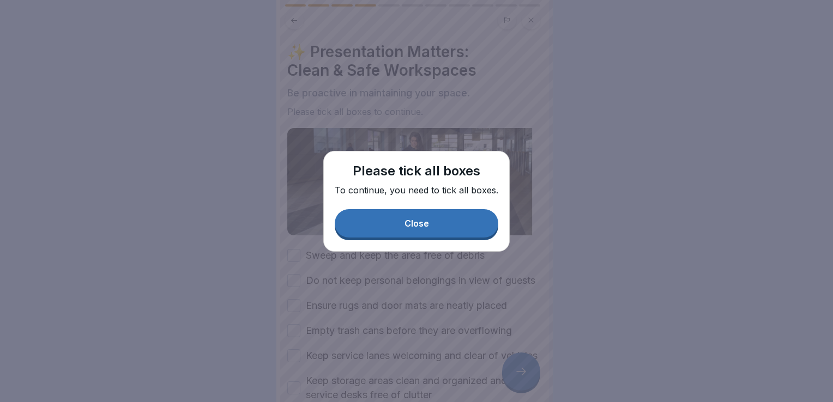
click at [435, 224] on button "Close" at bounding box center [416, 223] width 163 height 28
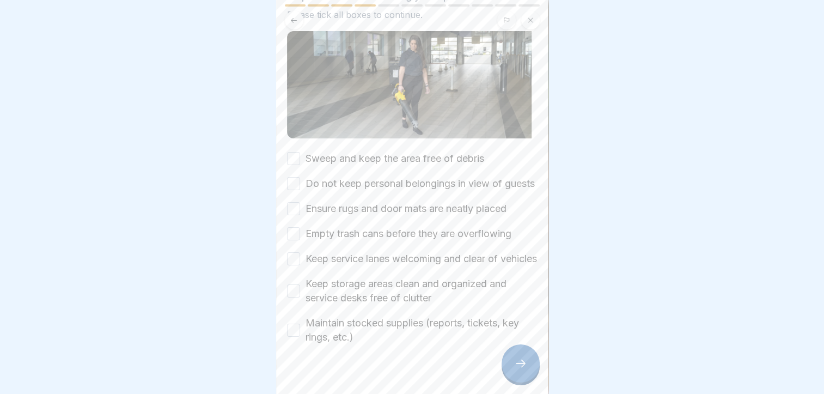
scroll to position [103, 0]
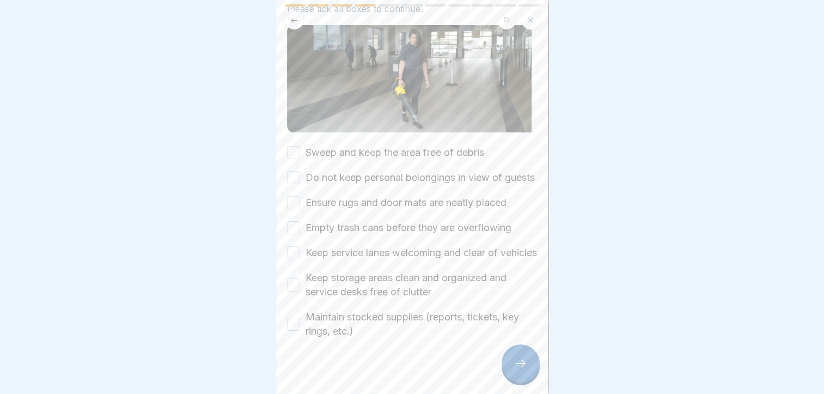
click at [300, 145] on div "Sweep and keep the area free of debris" at bounding box center [385, 152] width 197 height 14
click at [297, 154] on button "Sweep and keep the area free of debris" at bounding box center [293, 152] width 13 height 13
click at [292, 184] on button "Do not keep personal belongings in view of guests" at bounding box center [293, 177] width 13 height 13
click at [293, 224] on div "Sweep and keep the area free of debris Do not keep personal belongings in view …" at bounding box center [412, 241] width 251 height 193
click at [294, 209] on button "Ensure rugs and door mats are neatly placed" at bounding box center [293, 202] width 13 height 13
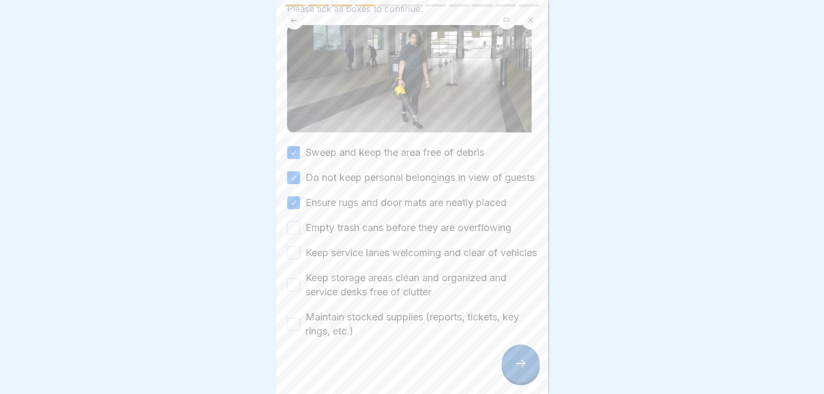
click at [293, 232] on button "Empty trash cans before they are overflowing" at bounding box center [293, 227] width 13 height 13
click at [288, 259] on button "Keep service lanes welcoming and clear of vehicles" at bounding box center [293, 252] width 13 height 13
click at [291, 291] on button "Keep storage areas clean and organized and service desks free of clutter" at bounding box center [293, 284] width 13 height 13
click at [293, 331] on button "Maintain stocked supplies (reports, tickets, key rings, etc.)" at bounding box center [293, 324] width 13 height 13
click at [521, 382] on div at bounding box center [521, 363] width 38 height 38
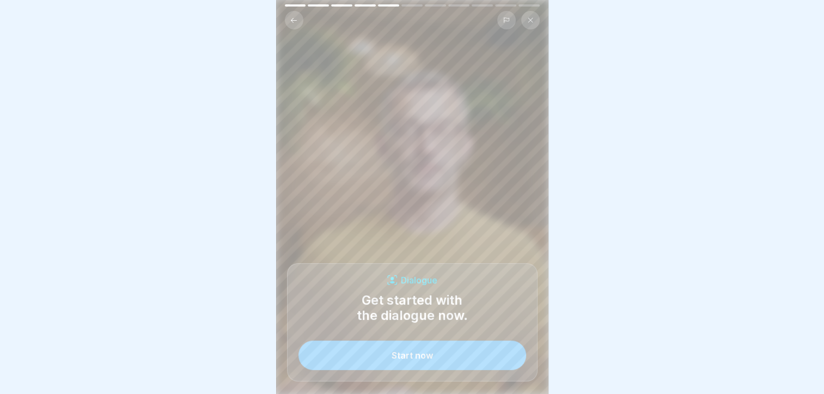
click at [495, 353] on button "Start now" at bounding box center [413, 355] width 228 height 29
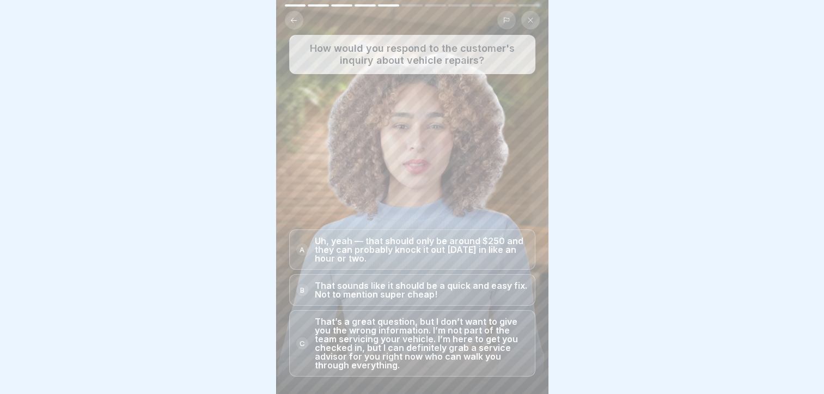
click at [436, 361] on p "That’s a great question, but I don’t want to give you the wrong information. I’…" at bounding box center [422, 343] width 214 height 52
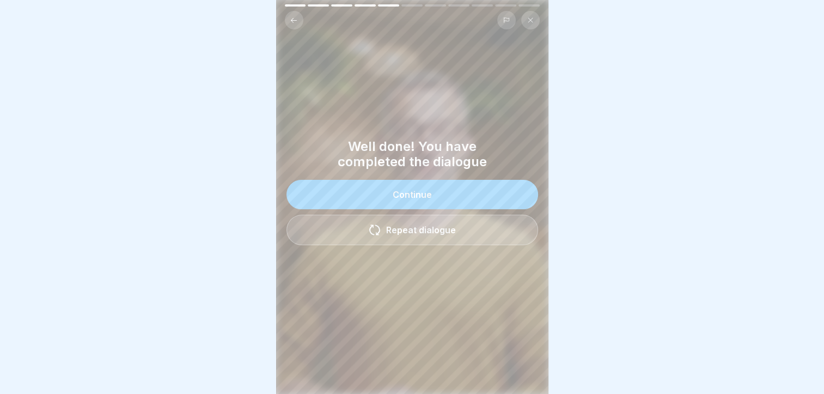
click at [439, 200] on button "Continue" at bounding box center [413, 194] width 252 height 29
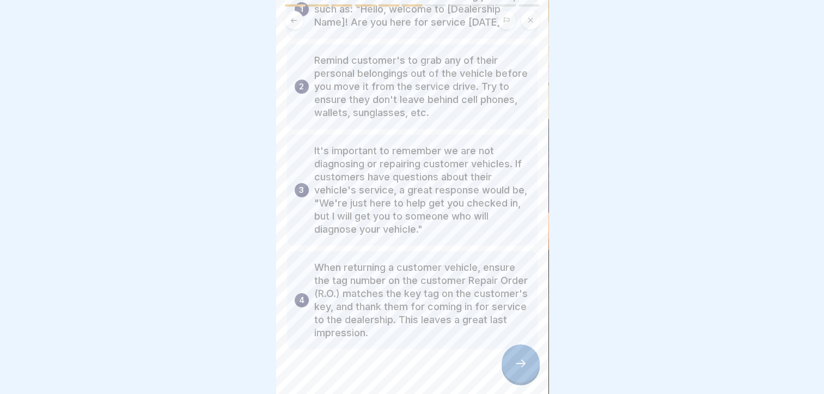
scroll to position [135, 0]
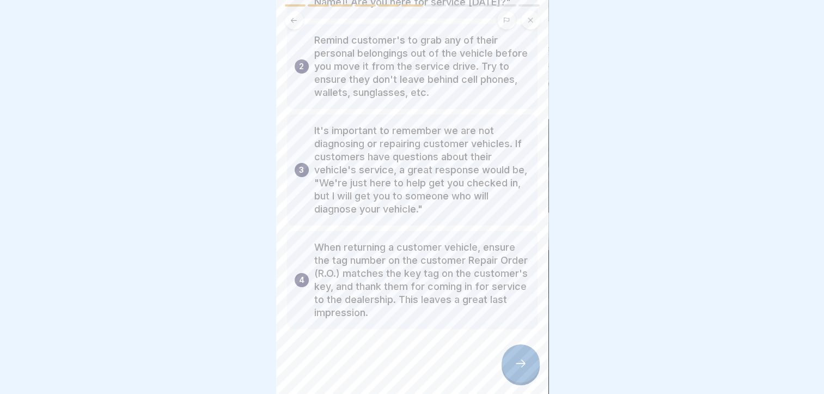
click at [510, 371] on div at bounding box center [521, 363] width 38 height 38
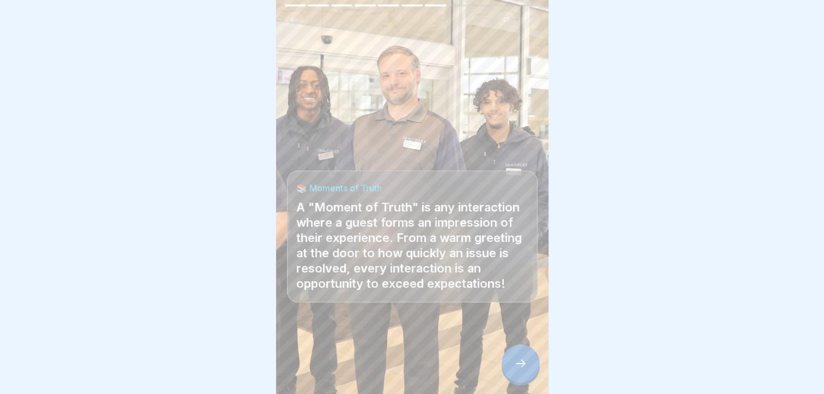
click at [521, 370] on icon at bounding box center [520, 363] width 13 height 13
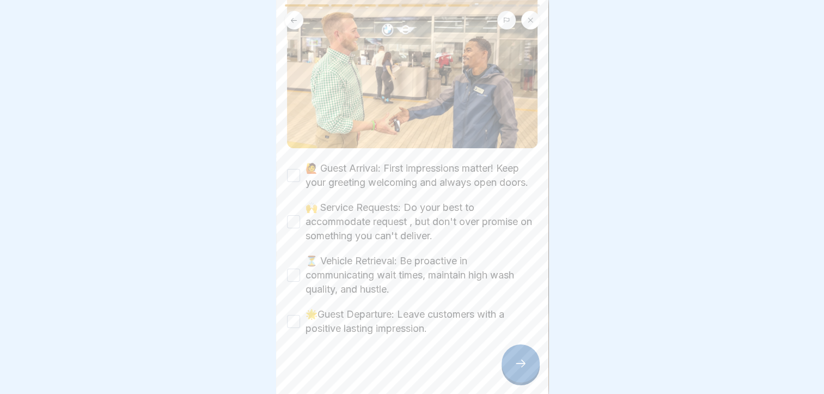
scroll to position [191, 0]
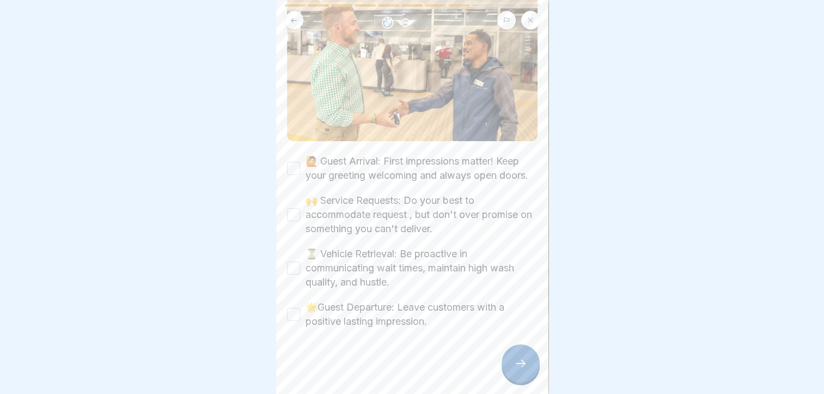
click at [415, 311] on label "🌟Guest Departure: Leave customers with a positive lasting impression." at bounding box center [422, 314] width 232 height 28
click at [300, 311] on button "🌟Guest Departure: Leave customers with a positive lasting impression." at bounding box center [293, 314] width 13 height 13
click at [393, 265] on label "⏳ Vehicle Retrieval: Be proactive in communicating wait times, maintain high wa…" at bounding box center [422, 268] width 232 height 42
click at [300, 265] on button "⏳ Vehicle Retrieval: Be proactive in communicating wait times, maintain high wa…" at bounding box center [293, 268] width 13 height 13
click at [387, 202] on label "🙌 Service Requests: Do your best to accommodate request , but don't over promis…" at bounding box center [422, 214] width 232 height 42
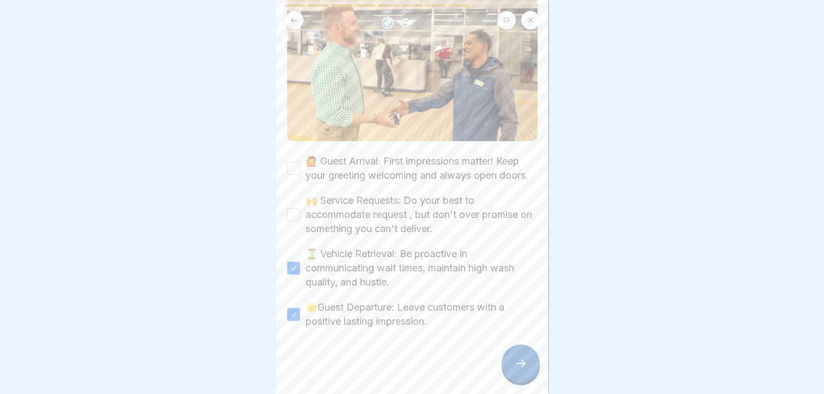
click at [300, 208] on button "🙌 Service Requests: Do your best to accommodate request , but don't over promis…" at bounding box center [293, 214] width 13 height 13
click at [390, 160] on label "🙋 Guest Arrival: First impressions matter! Keep your greeting welcoming and alw…" at bounding box center [422, 168] width 232 height 28
click at [300, 162] on button "🙋 Guest Arrival: First impressions matter! Keep your greeting welcoming and alw…" at bounding box center [293, 168] width 13 height 13
click at [525, 367] on icon at bounding box center [520, 363] width 13 height 13
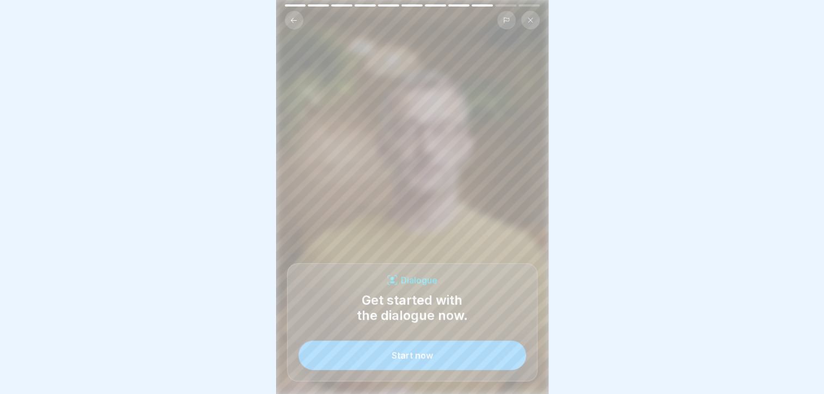
click at [471, 370] on button "Start now" at bounding box center [413, 355] width 228 height 29
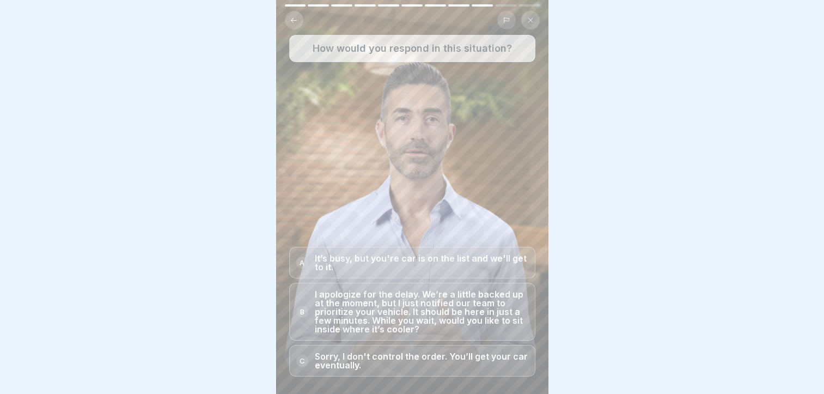
click at [458, 321] on p "I apologize for the delay. We’re a little backed up at the moment, but I just n…" at bounding box center [422, 312] width 214 height 44
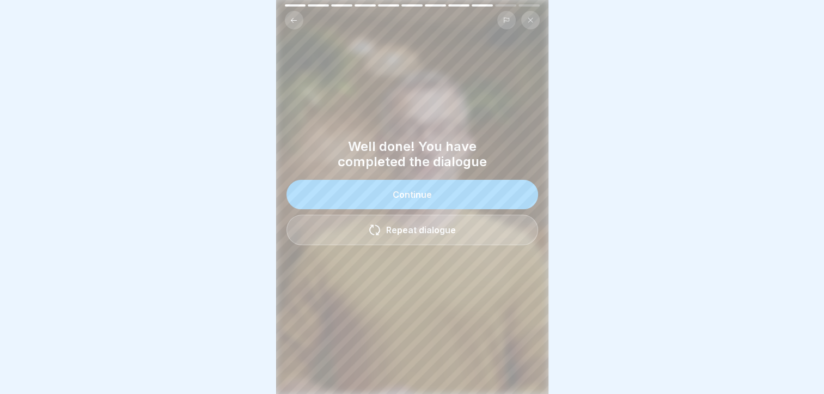
click at [445, 193] on button "Continue" at bounding box center [413, 194] width 252 height 29
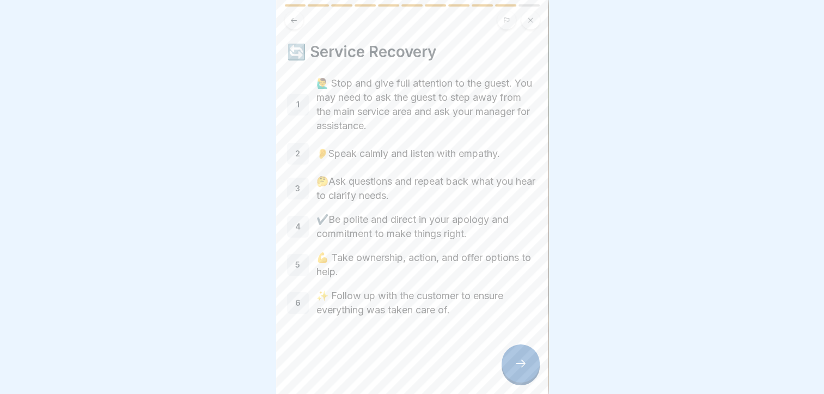
click at [528, 381] on div at bounding box center [521, 363] width 38 height 38
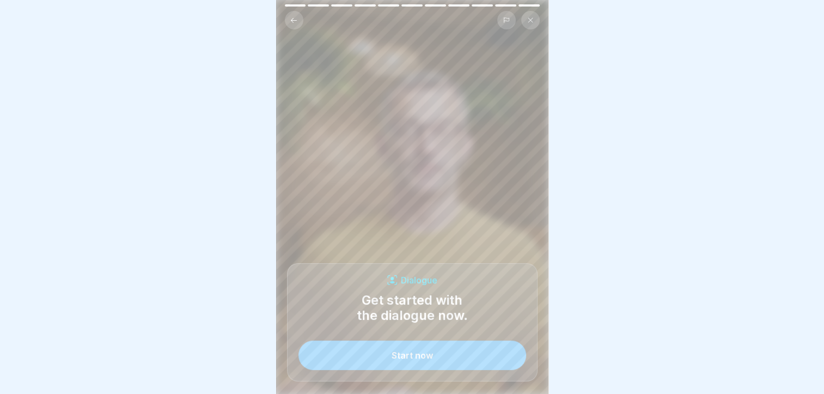
click at [465, 355] on button "Start now" at bounding box center [413, 355] width 228 height 29
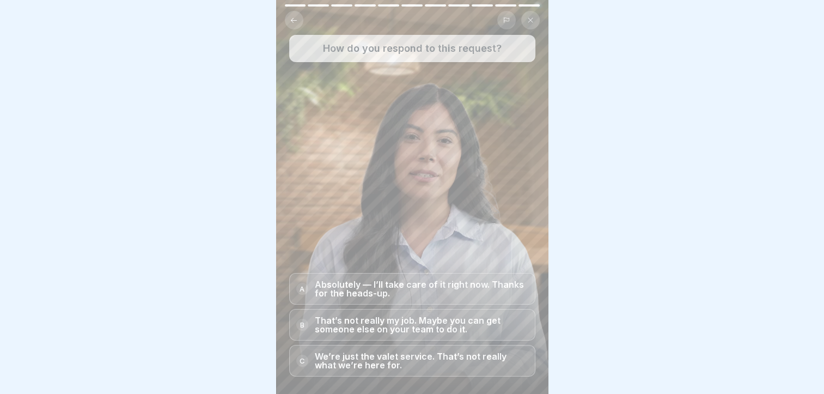
click at [386, 297] on p "Absolutely — I’ll take care of it right now. Thanks for the heads-up." at bounding box center [422, 288] width 214 height 17
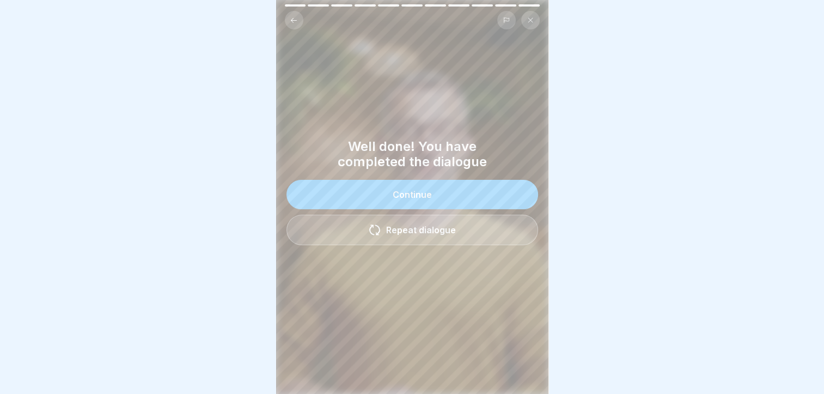
click at [402, 196] on div "Continue" at bounding box center [412, 195] width 39 height 10
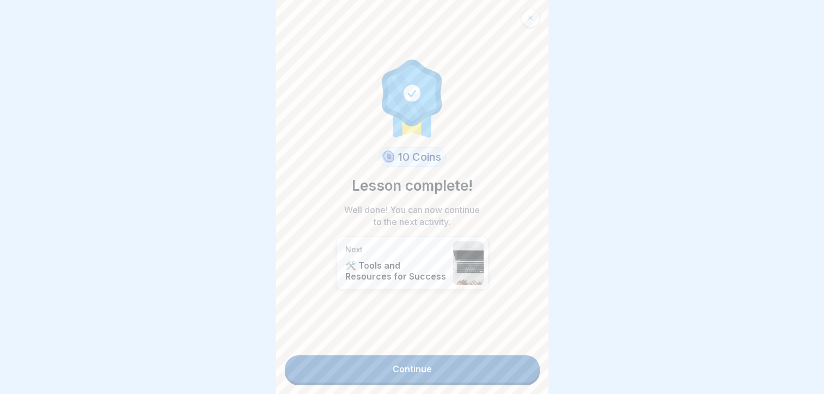
click at [384, 376] on link "Continue" at bounding box center [412, 368] width 255 height 27
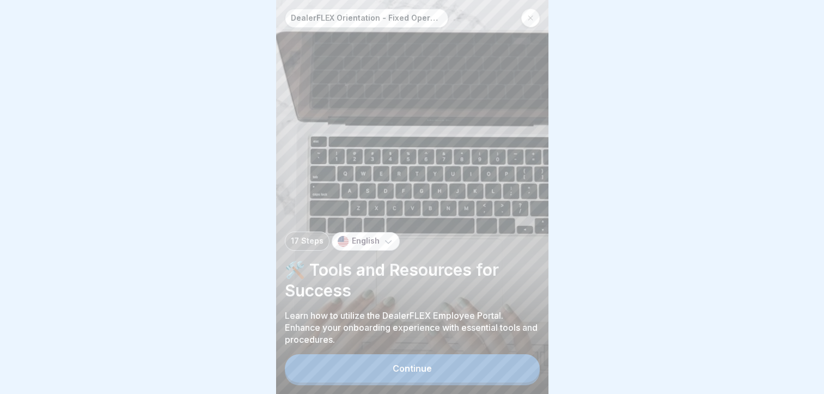
click at [384, 376] on button "Continue" at bounding box center [412, 368] width 255 height 28
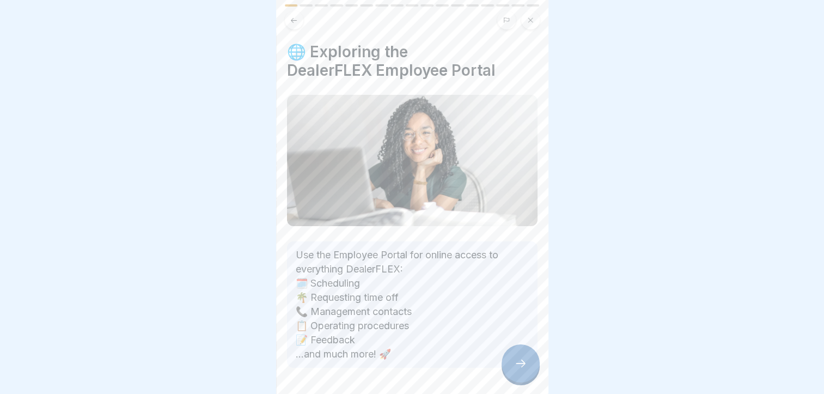
click at [514, 380] on div at bounding box center [521, 363] width 38 height 38
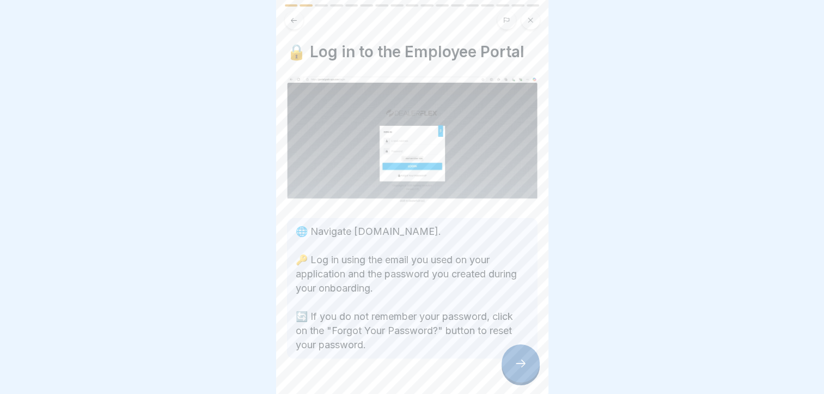
click at [514, 380] on div at bounding box center [521, 363] width 38 height 38
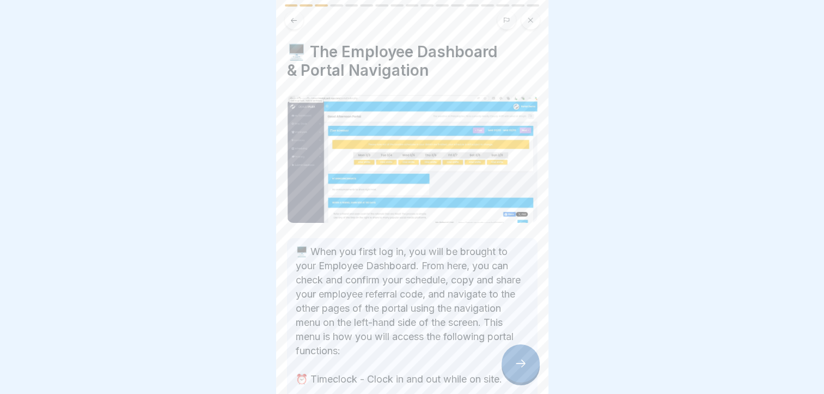
click at [514, 380] on div at bounding box center [521, 363] width 38 height 38
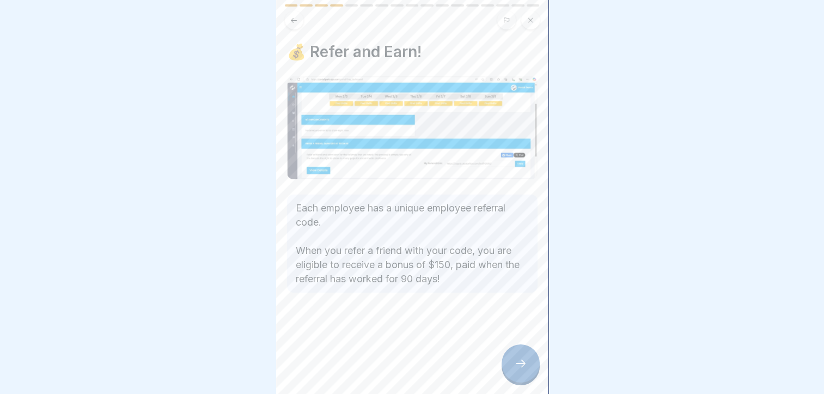
click at [514, 380] on div at bounding box center [521, 363] width 38 height 38
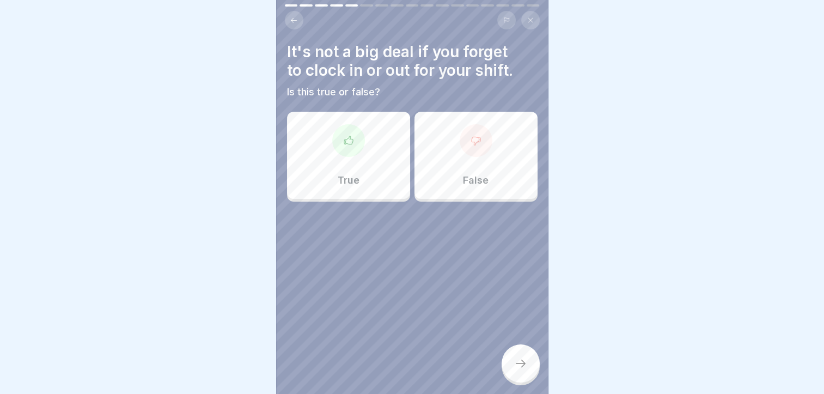
click at [460, 141] on div at bounding box center [476, 140] width 33 height 33
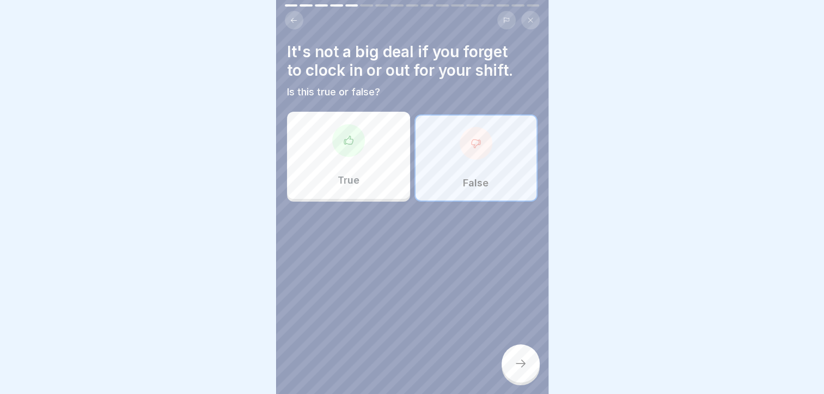
click at [514, 370] on icon at bounding box center [520, 363] width 13 height 13
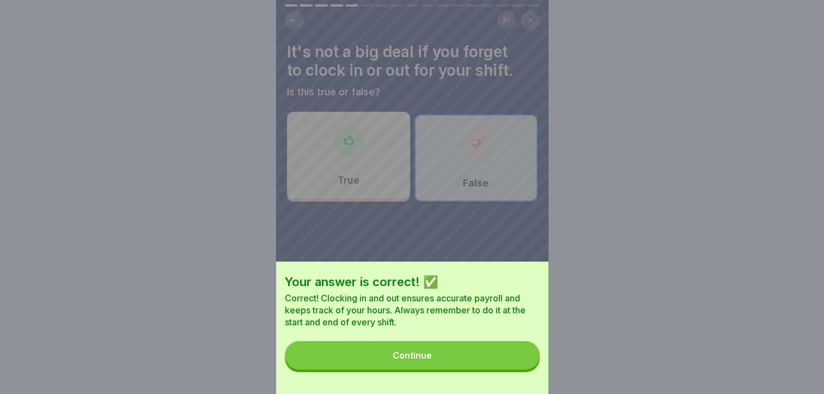
click at [502, 369] on button "Continue" at bounding box center [412, 355] width 255 height 28
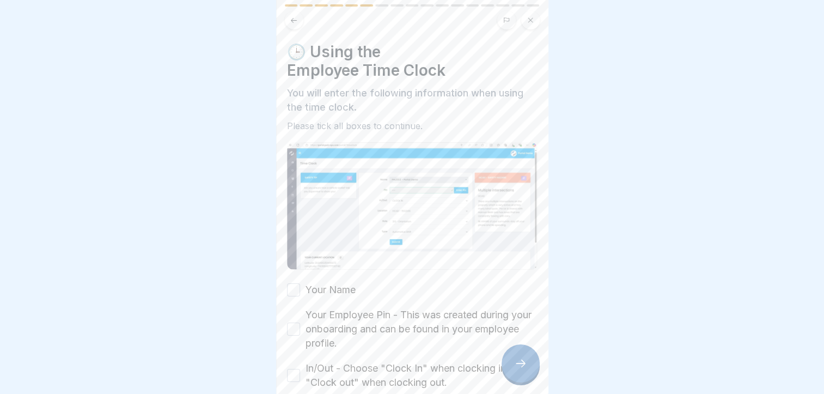
click at [502, 369] on div at bounding box center [521, 363] width 38 height 38
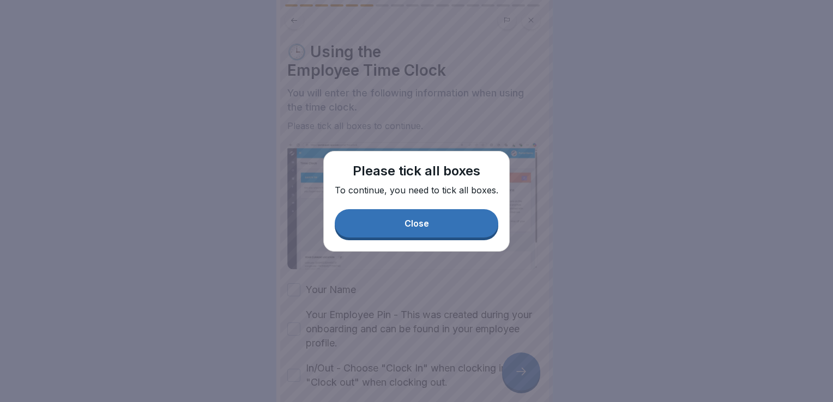
click at [406, 223] on div "Close" at bounding box center [416, 223] width 25 height 10
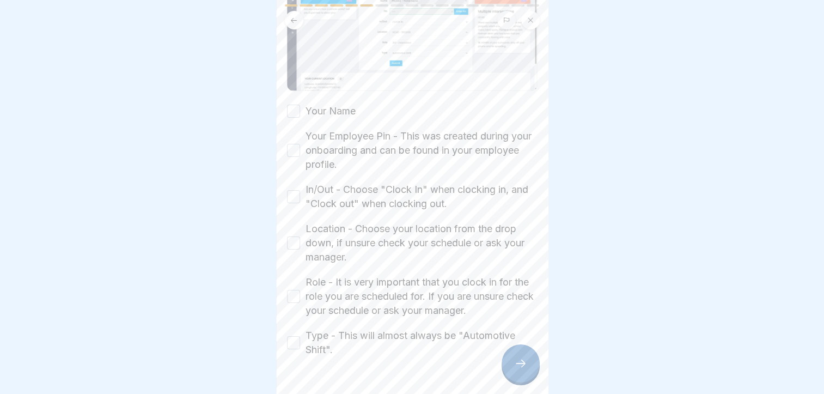
scroll to position [178, 0]
click at [300, 117] on div "Your Name Your Employee Pin - This was created during your onboarding and can b…" at bounding box center [412, 231] width 251 height 253
click at [291, 107] on button "Your Name" at bounding box center [293, 112] width 13 height 13
click at [298, 154] on div "Your Employee Pin - This was created during your onboarding and can be found in…" at bounding box center [412, 151] width 251 height 42
click at [296, 147] on button "Your Employee Pin - This was created during your onboarding and can be found in…" at bounding box center [293, 151] width 13 height 13
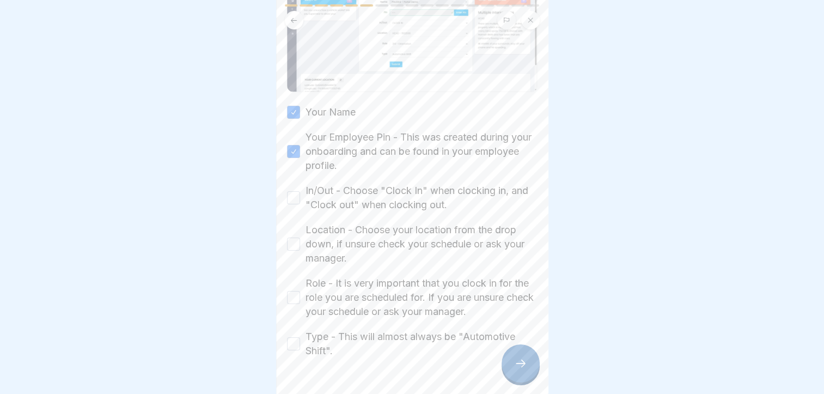
click at [294, 191] on button "In/Out - Choose "Clock In" when clocking in, and "Clock out" when clocking out." at bounding box center [293, 197] width 13 height 13
click at [295, 238] on button "Location - Choose your location from the drop down, if unsure check your schedu…" at bounding box center [293, 244] width 13 height 13
click at [297, 291] on button "Role - It is very important that you clock in for the role you are scheduled fo…" at bounding box center [293, 297] width 13 height 13
click at [296, 343] on button "Type - This will almost always be "Automotive Shift"." at bounding box center [293, 343] width 13 height 13
click at [535, 374] on div at bounding box center [521, 363] width 38 height 38
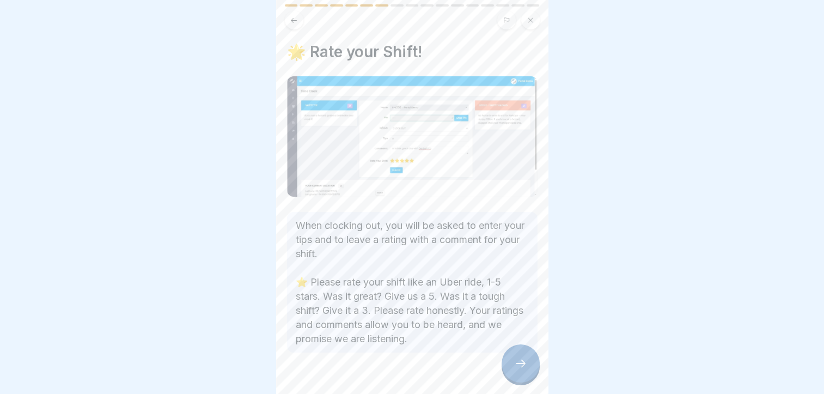
click at [535, 374] on div at bounding box center [521, 363] width 38 height 38
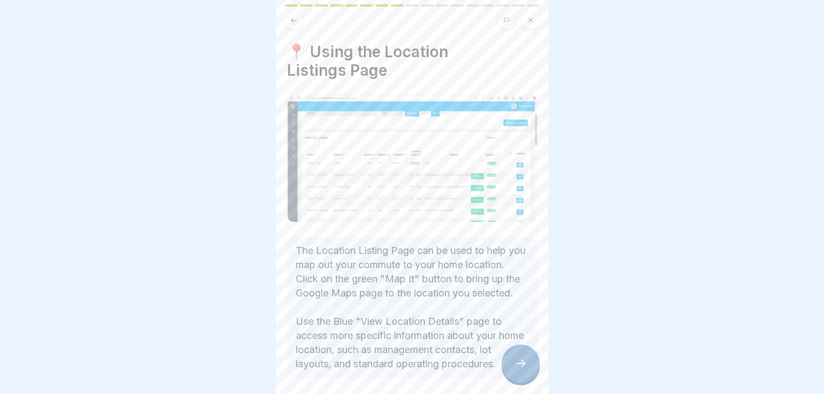
click at [535, 374] on div at bounding box center [521, 363] width 38 height 38
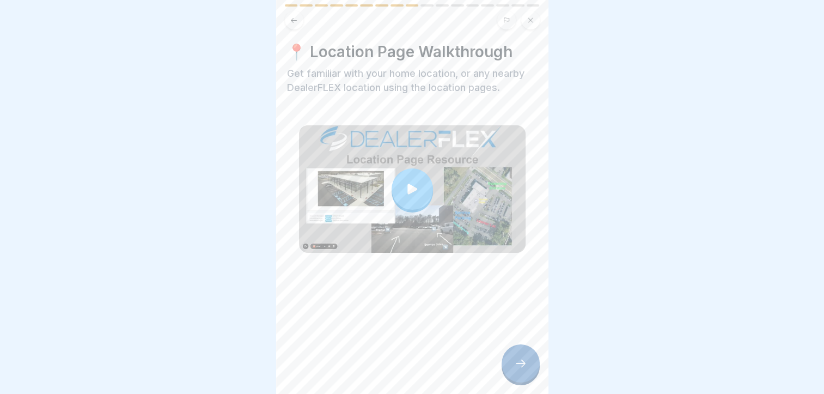
click at [535, 374] on div at bounding box center [521, 363] width 38 height 38
click at [530, 362] on div at bounding box center [521, 363] width 38 height 38
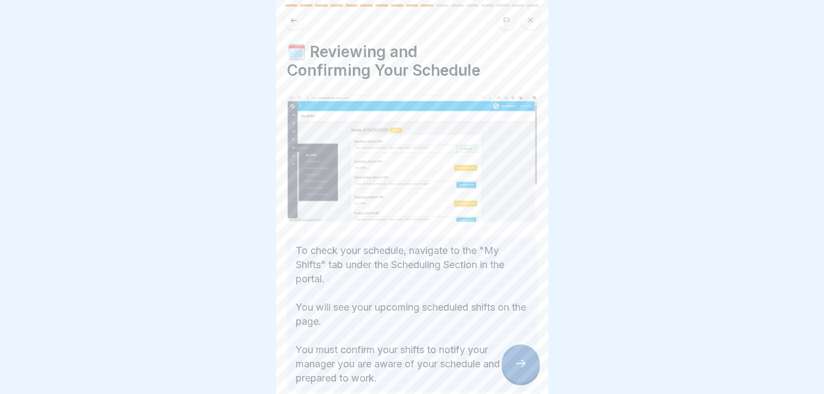
click at [530, 362] on div at bounding box center [521, 363] width 38 height 38
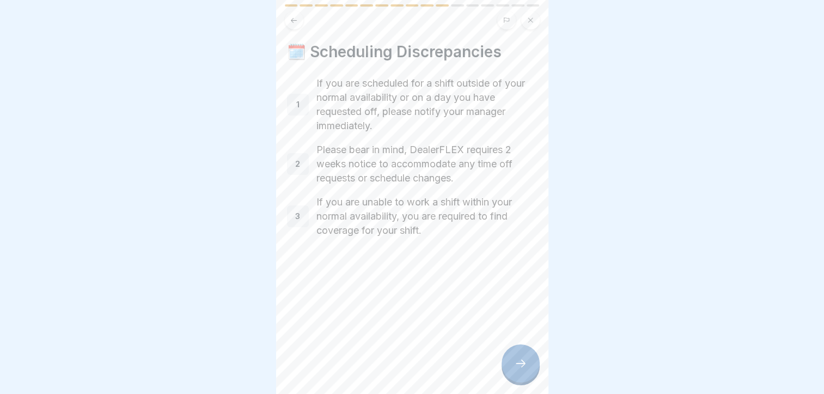
click at [530, 362] on div at bounding box center [521, 363] width 38 height 38
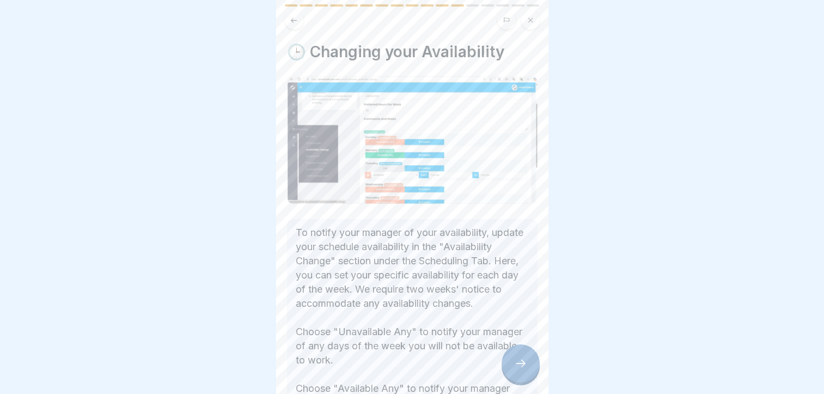
click at [530, 362] on div at bounding box center [521, 363] width 38 height 38
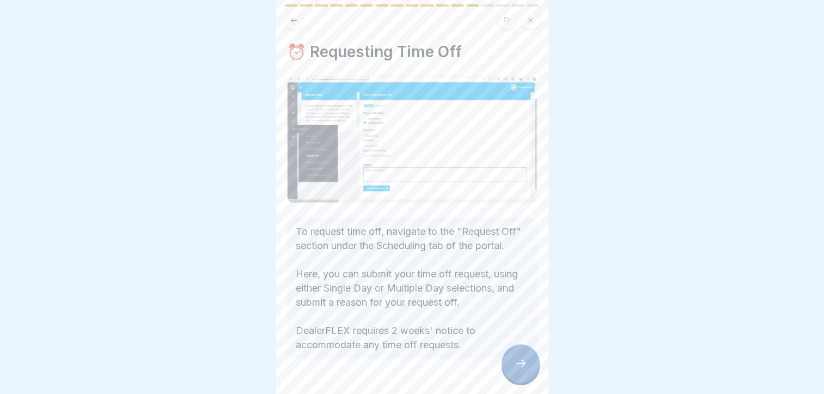
click at [530, 362] on div at bounding box center [521, 363] width 38 height 38
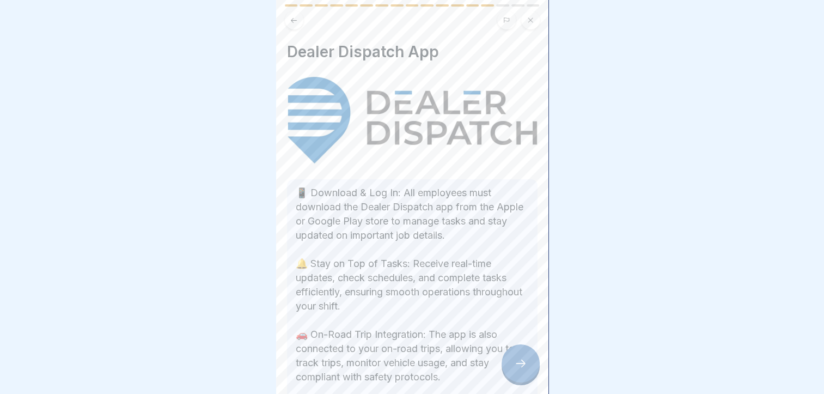
click at [530, 362] on div at bounding box center [521, 363] width 38 height 38
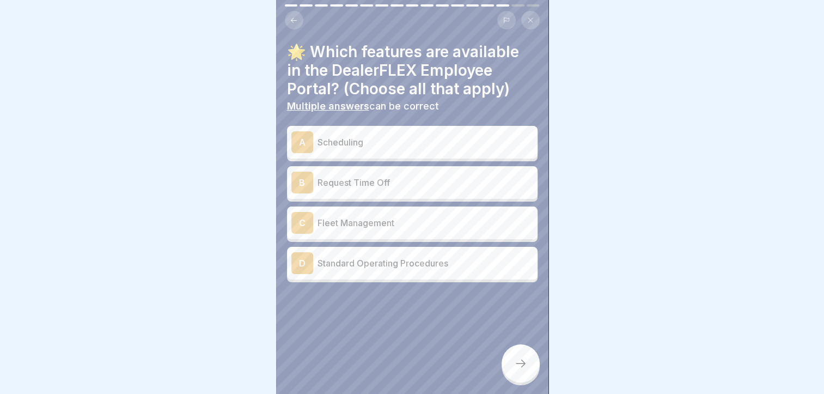
click at [375, 149] on div "A Scheduling" at bounding box center [412, 142] width 242 height 22
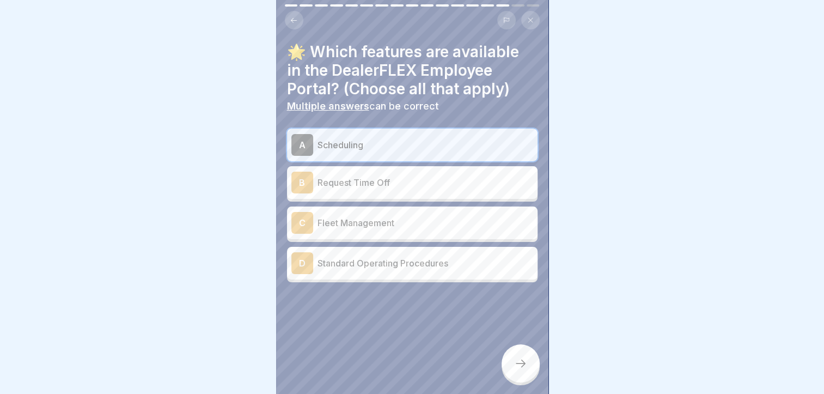
click at [375, 149] on p "Scheduling" at bounding box center [426, 144] width 216 height 13
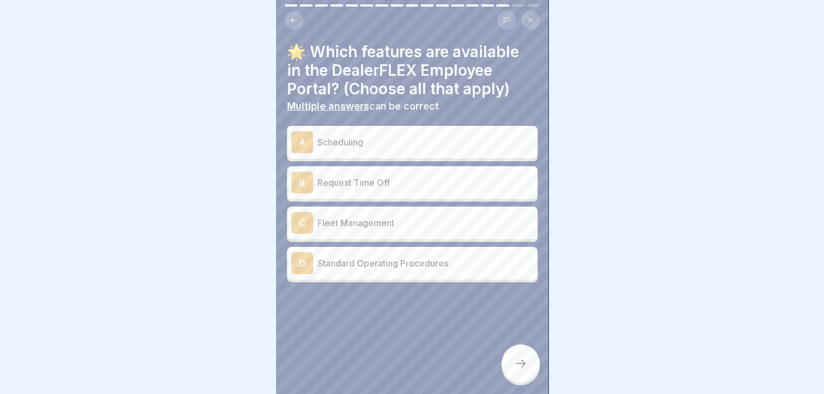
click at [372, 144] on p "Scheduling" at bounding box center [426, 142] width 216 height 13
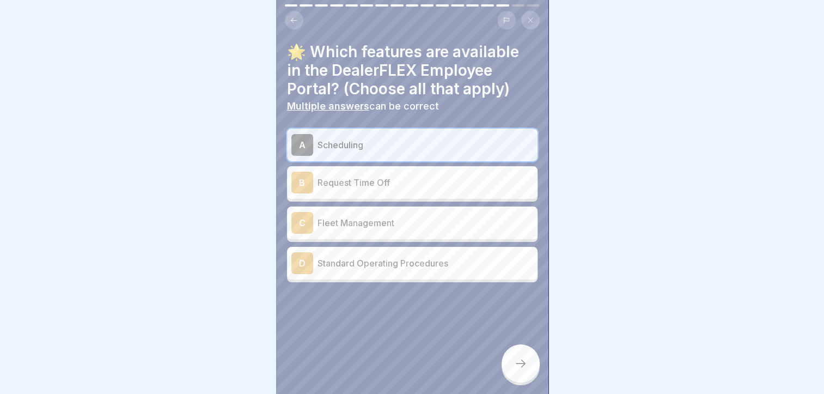
click at [366, 184] on p "Request Time Off" at bounding box center [426, 182] width 216 height 13
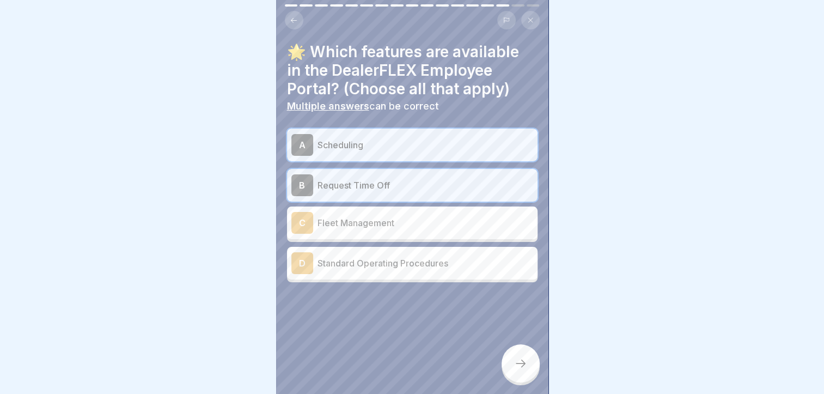
click at [352, 272] on div "D Standard Operating Procedures" at bounding box center [412, 263] width 242 height 22
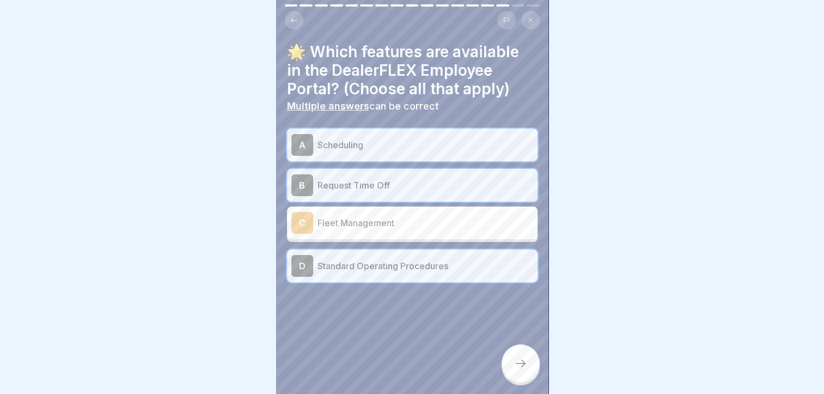
click at [521, 366] on div at bounding box center [521, 363] width 38 height 38
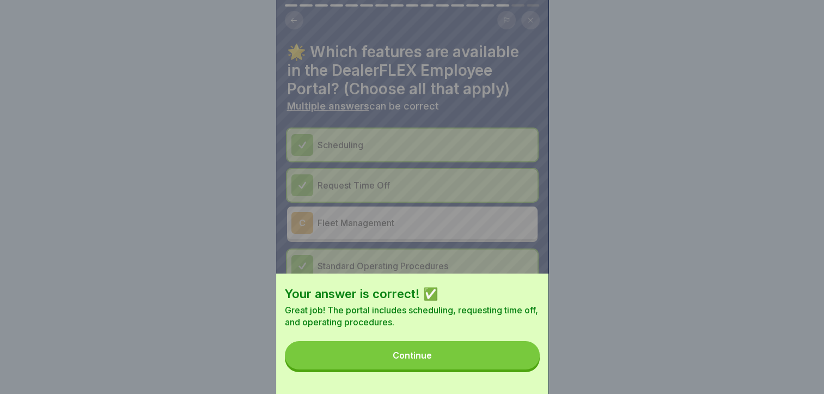
click at [521, 366] on button "Continue" at bounding box center [412, 355] width 255 height 28
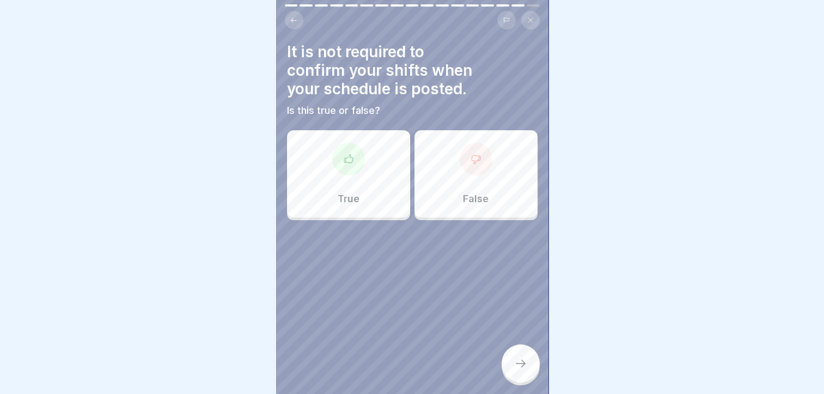
click at [481, 173] on div "False" at bounding box center [476, 173] width 123 height 87
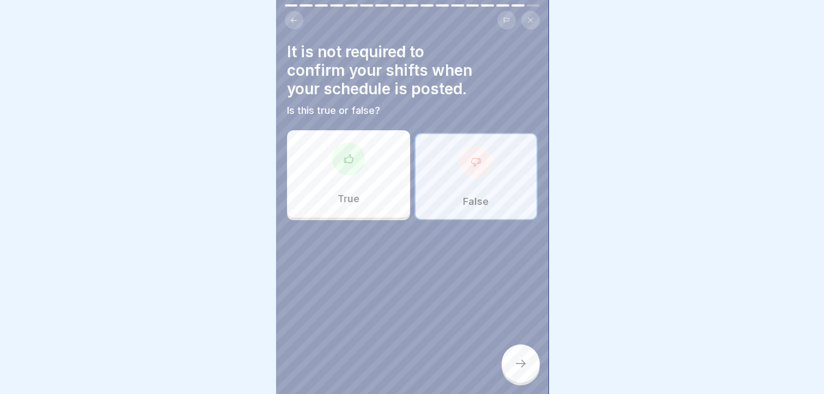
click at [477, 173] on div at bounding box center [476, 161] width 33 height 33
click at [521, 381] on div at bounding box center [521, 363] width 38 height 38
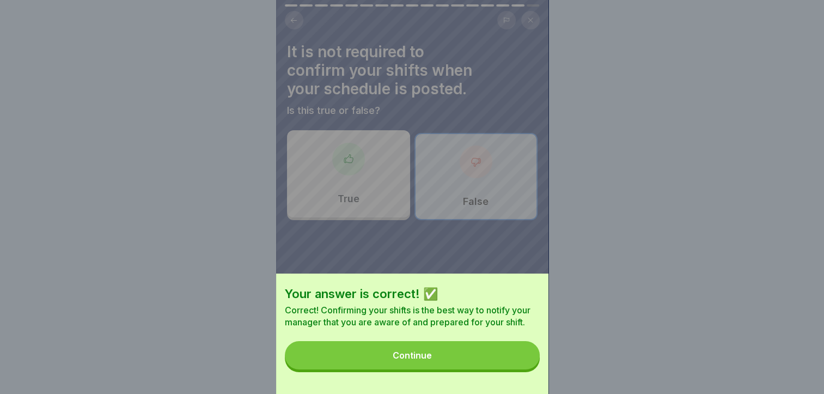
click at [511, 369] on button "Continue" at bounding box center [412, 355] width 255 height 28
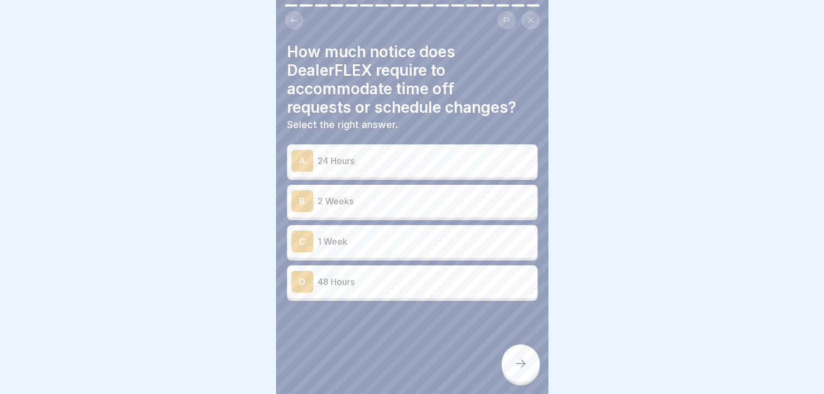
click at [477, 203] on p "2 Weeks" at bounding box center [426, 201] width 216 height 13
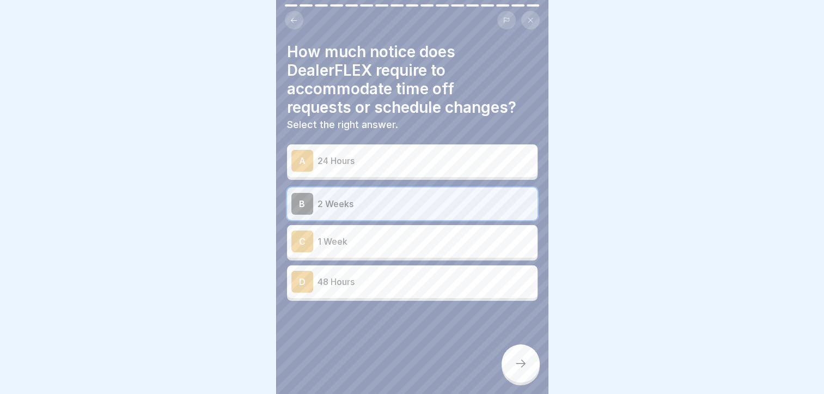
click at [514, 379] on div at bounding box center [521, 363] width 38 height 38
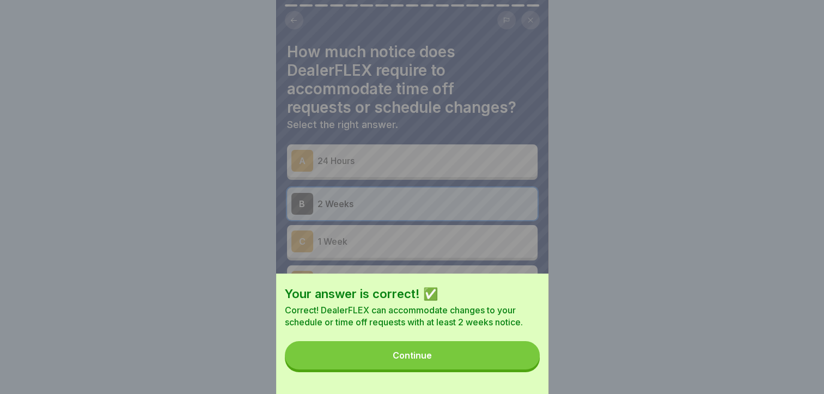
click at [512, 369] on button "Continue" at bounding box center [412, 355] width 255 height 28
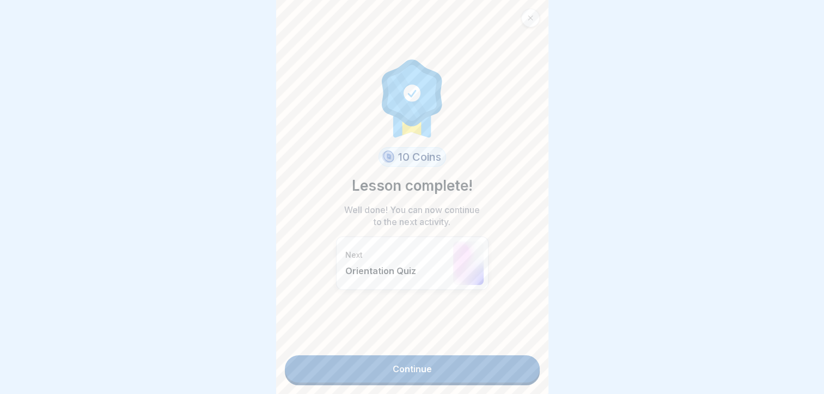
click at [512, 370] on link "Continue" at bounding box center [412, 368] width 255 height 27
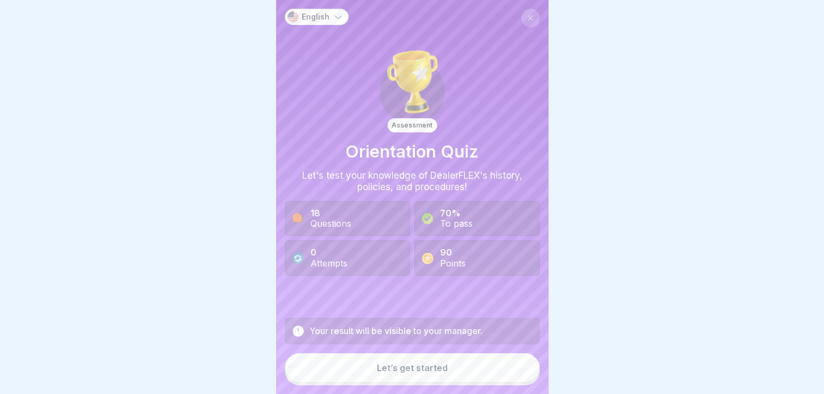
click at [512, 370] on button "Let’s get started" at bounding box center [412, 367] width 255 height 29
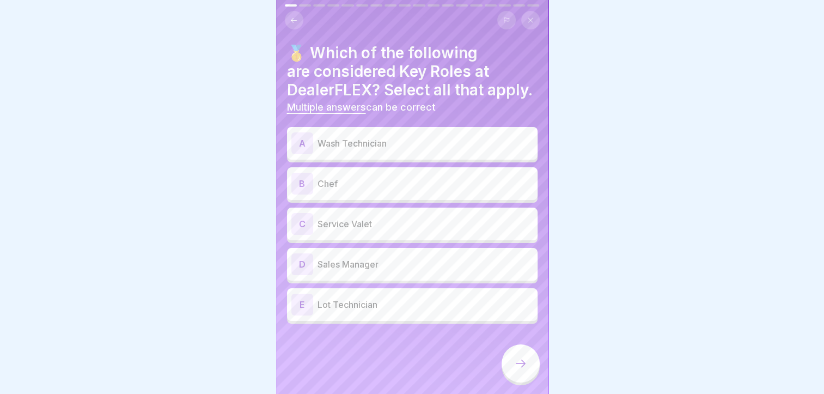
click at [375, 230] on p "Service Valet" at bounding box center [426, 223] width 216 height 13
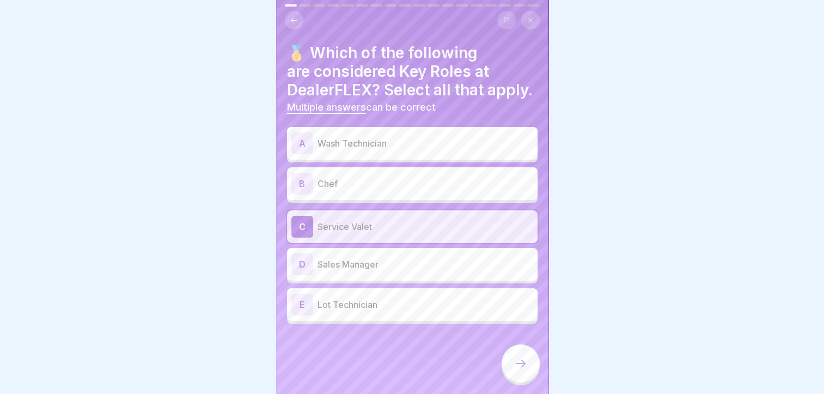
click at [386, 148] on div "A Wash Technician" at bounding box center [412, 143] width 251 height 33
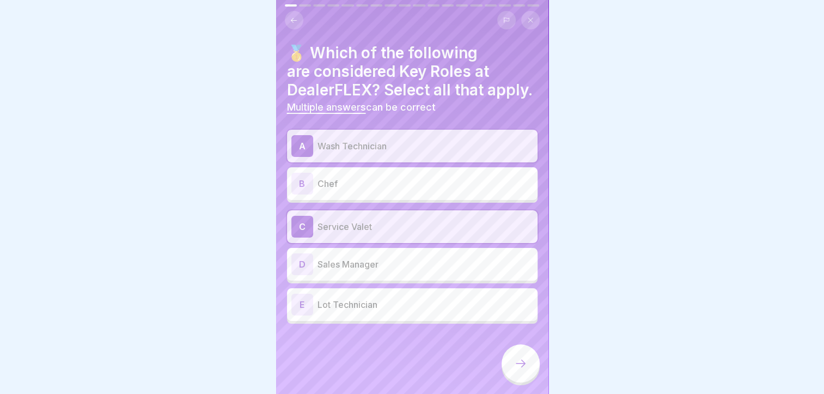
click at [357, 275] on div "D Sales Manager" at bounding box center [412, 264] width 242 height 22
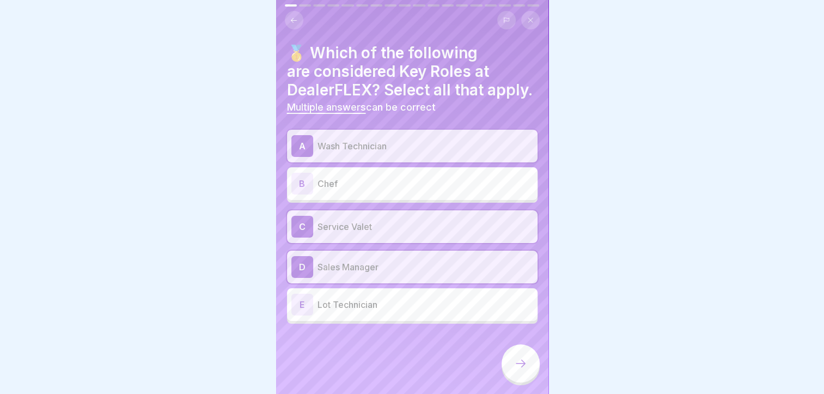
click at [363, 313] on div "E Lot Technician" at bounding box center [412, 305] width 242 height 22
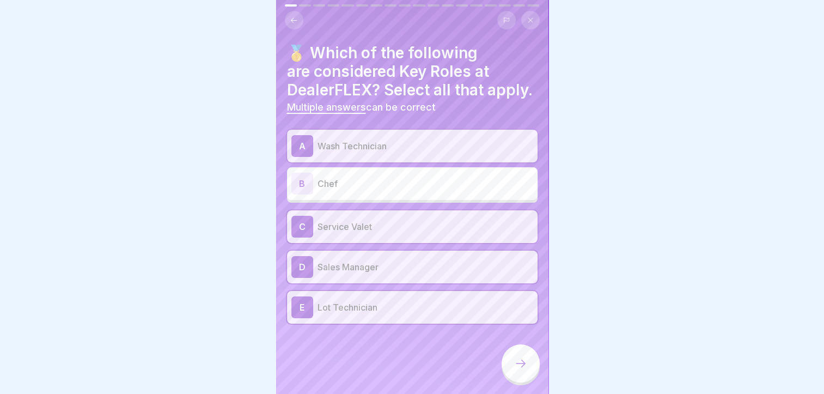
click at [519, 366] on div at bounding box center [521, 363] width 38 height 38
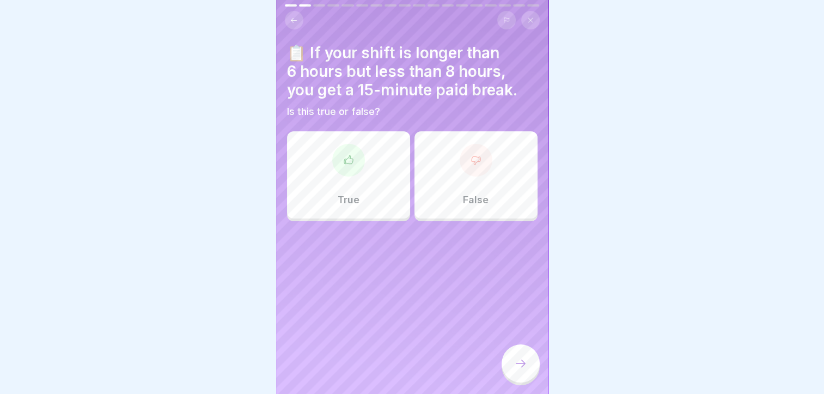
click at [344, 186] on div "True" at bounding box center [348, 174] width 123 height 87
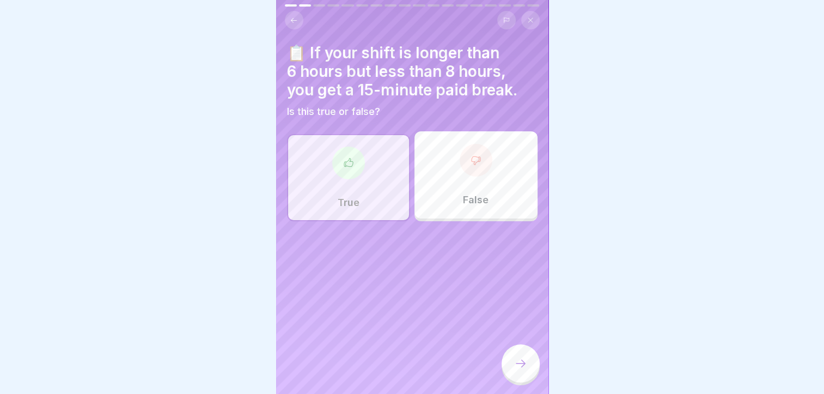
click at [517, 364] on div at bounding box center [521, 363] width 38 height 38
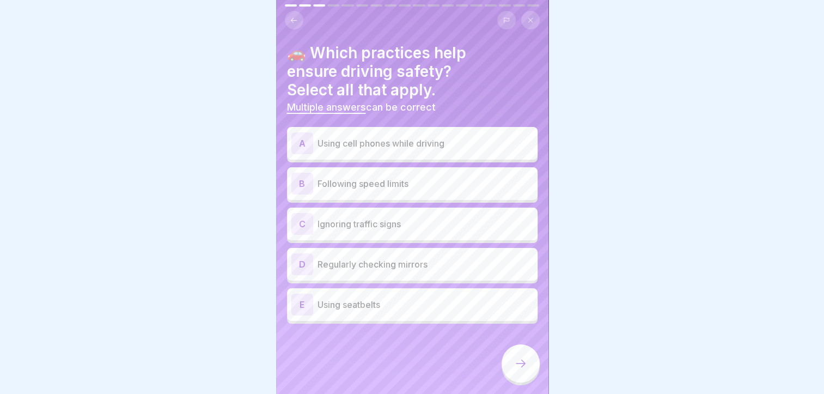
click at [391, 192] on div "B Following speed limits" at bounding box center [412, 184] width 242 height 22
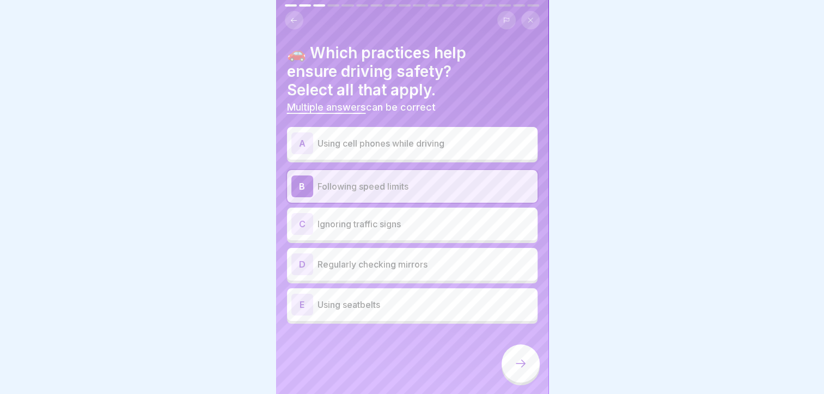
click at [395, 264] on p "Regularly checking mirrors" at bounding box center [426, 264] width 216 height 13
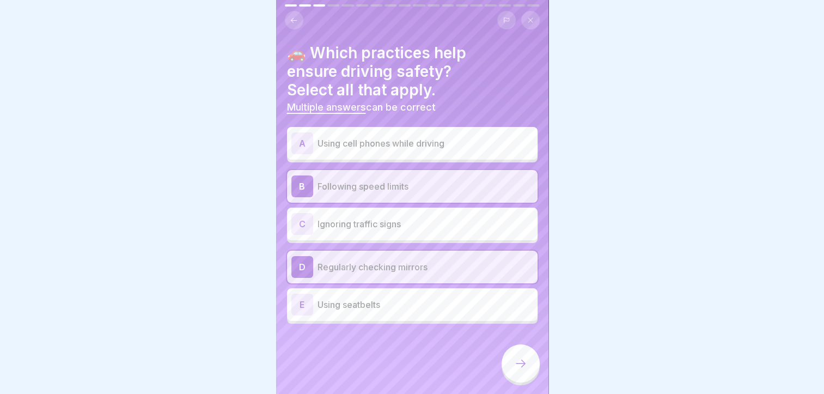
click at [406, 309] on p "Using seatbelts" at bounding box center [426, 304] width 216 height 13
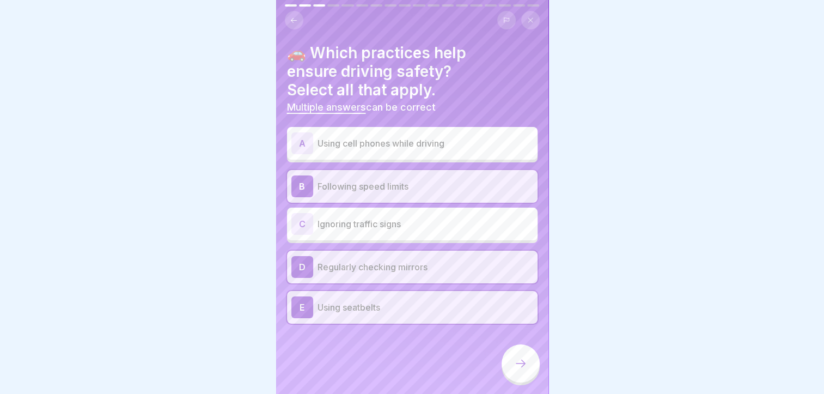
click at [519, 366] on div at bounding box center [521, 363] width 38 height 38
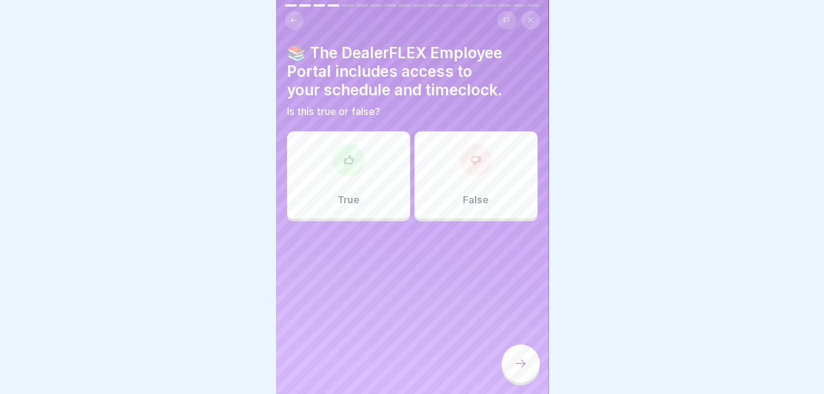
click at [373, 185] on div "True" at bounding box center [348, 174] width 123 height 87
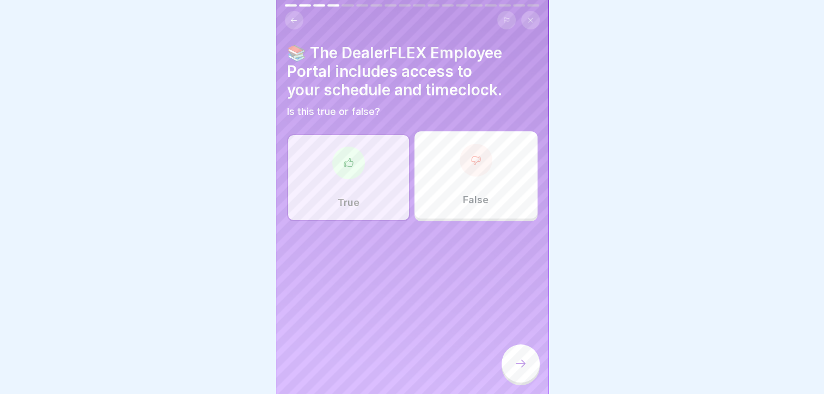
click at [526, 370] on icon at bounding box center [520, 363] width 13 height 13
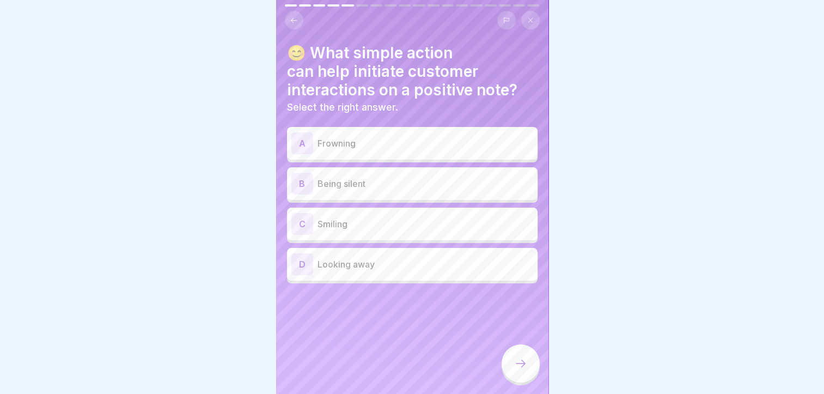
click at [402, 216] on div "C Smiling" at bounding box center [412, 224] width 242 height 22
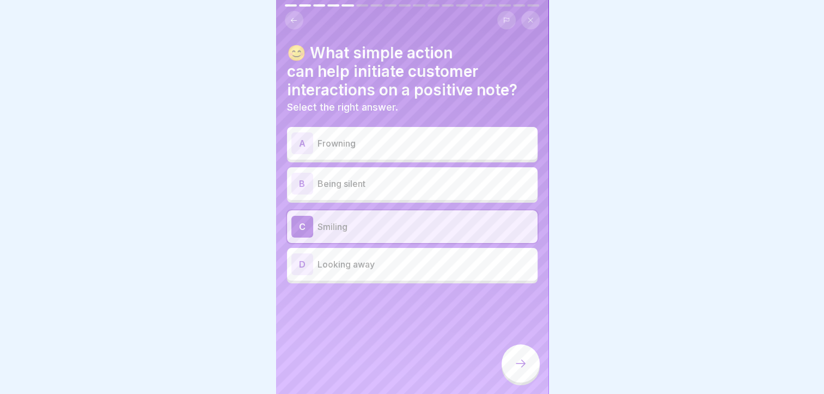
click at [534, 367] on div at bounding box center [521, 363] width 38 height 38
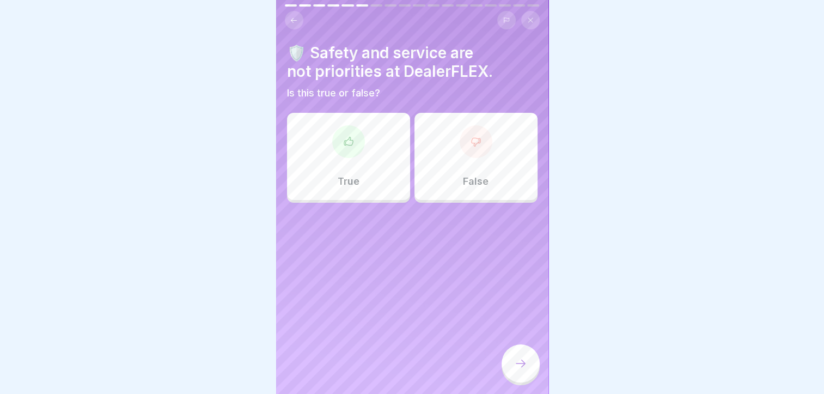
click at [460, 160] on div "False" at bounding box center [476, 156] width 123 height 87
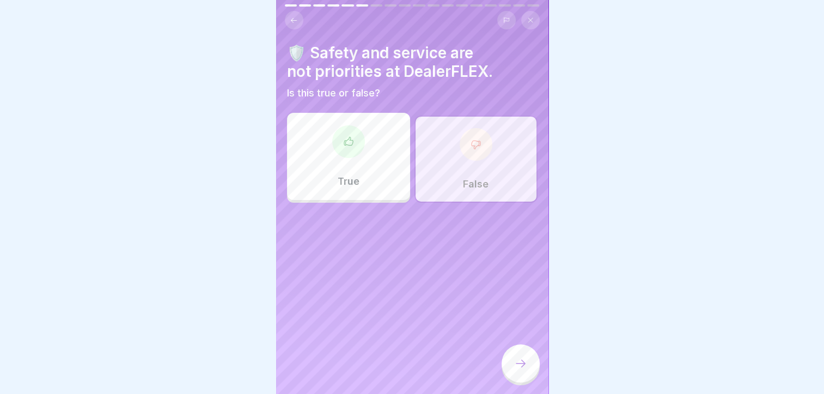
click at [519, 370] on icon at bounding box center [520, 363] width 13 height 13
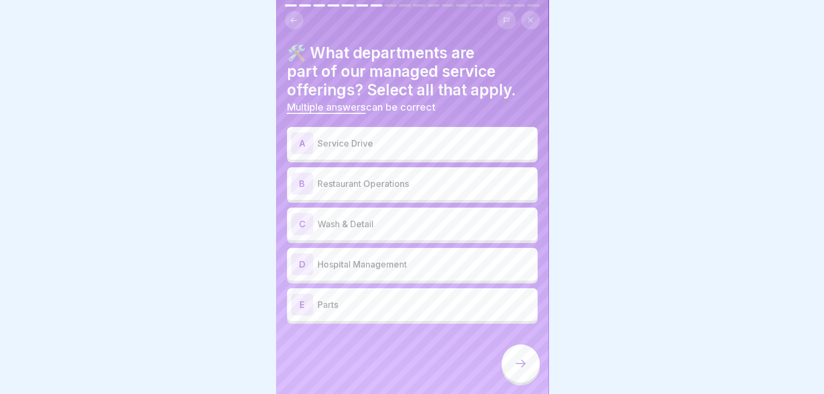
click at [403, 137] on p "Service Drive" at bounding box center [426, 143] width 216 height 13
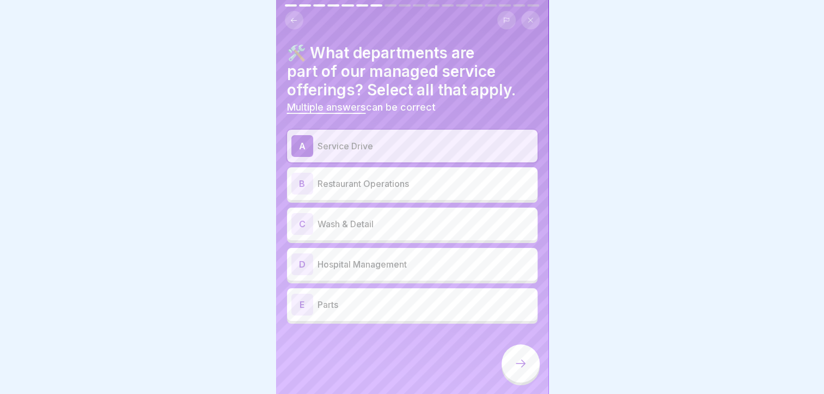
click at [368, 231] on div "C Wash & Detail" at bounding box center [412, 224] width 242 height 22
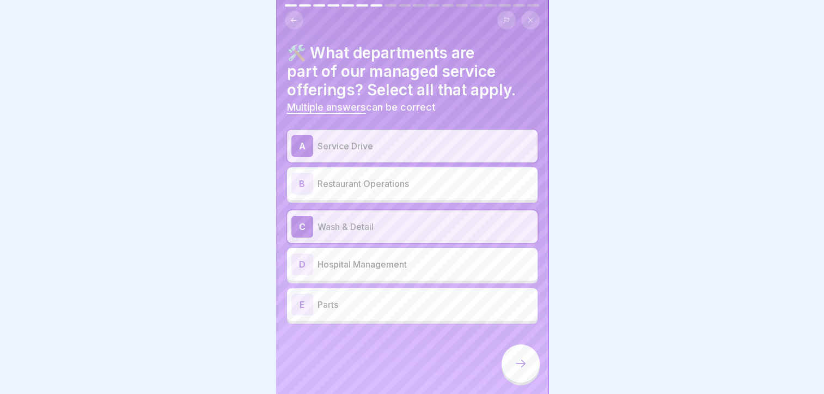
click at [353, 309] on p "Parts" at bounding box center [426, 304] width 216 height 13
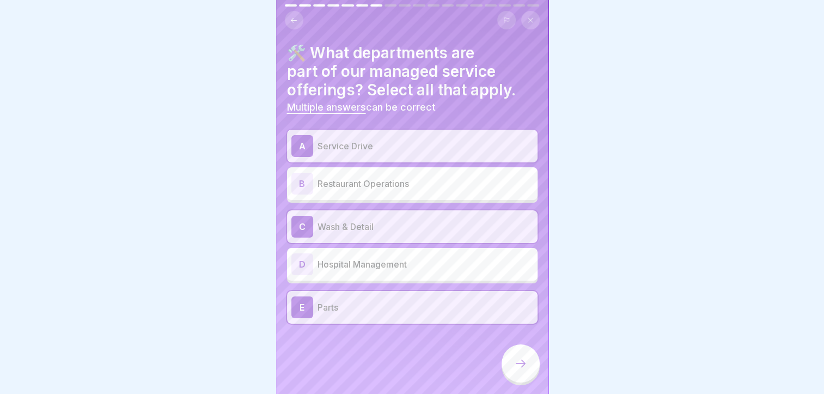
click at [519, 370] on icon at bounding box center [520, 363] width 13 height 13
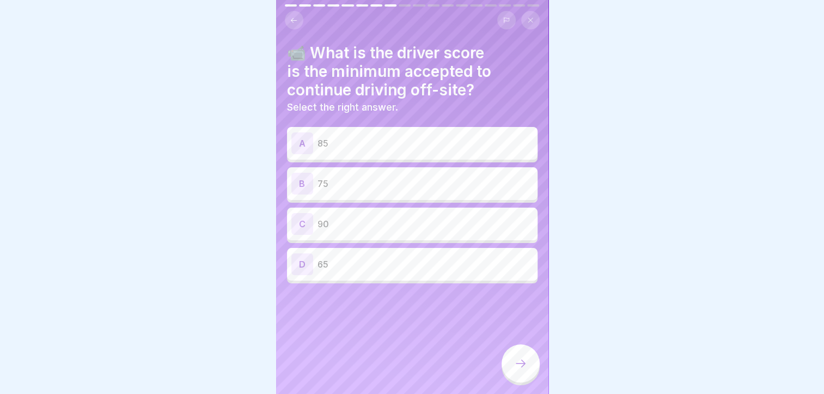
click at [397, 137] on p "85" at bounding box center [426, 143] width 216 height 13
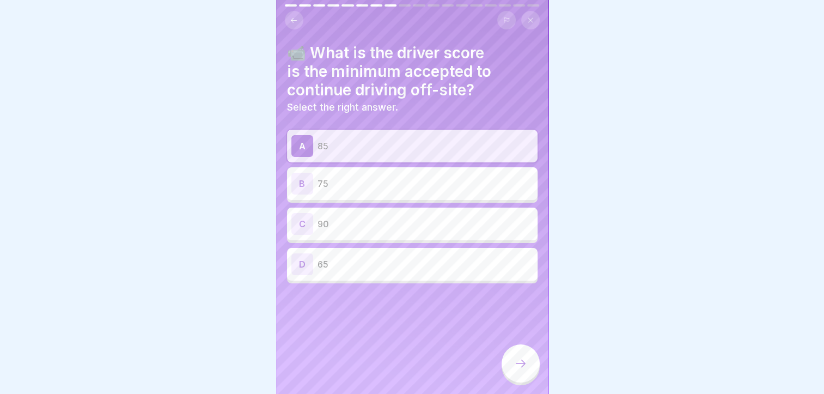
click at [515, 368] on icon at bounding box center [520, 363] width 13 height 13
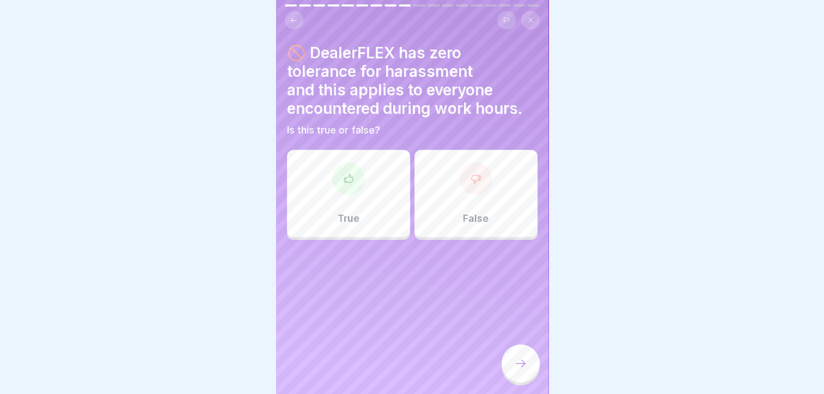
click at [365, 170] on div "True" at bounding box center [348, 193] width 123 height 87
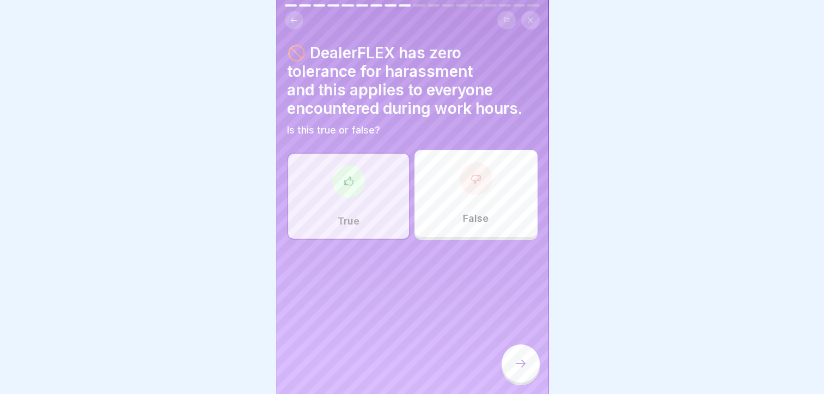
click at [526, 381] on div at bounding box center [521, 363] width 38 height 38
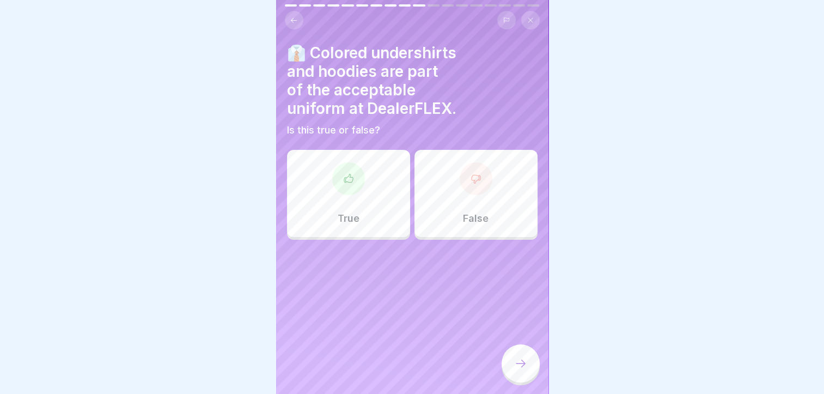
click at [515, 370] on icon at bounding box center [520, 363] width 13 height 13
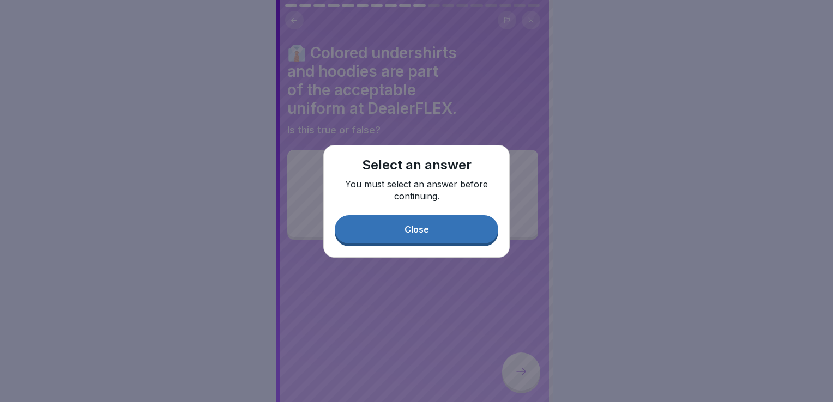
click at [439, 219] on button "Close" at bounding box center [416, 229] width 163 height 28
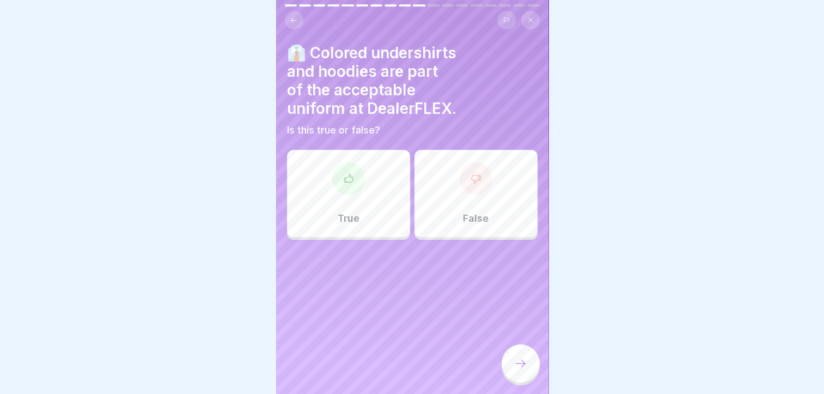
click at [469, 169] on div at bounding box center [476, 178] width 33 height 33
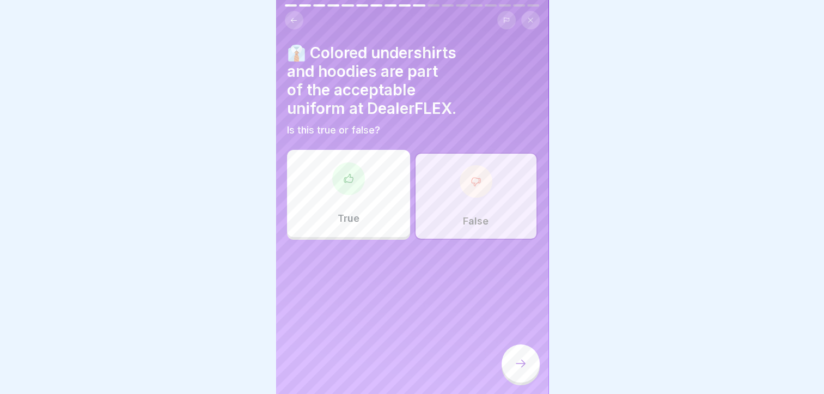
click at [519, 366] on div at bounding box center [521, 363] width 38 height 38
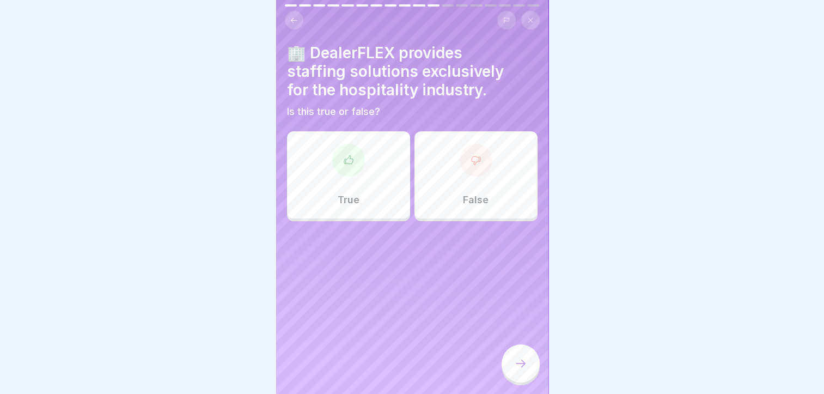
click at [294, 16] on icon at bounding box center [294, 20] width 8 height 8
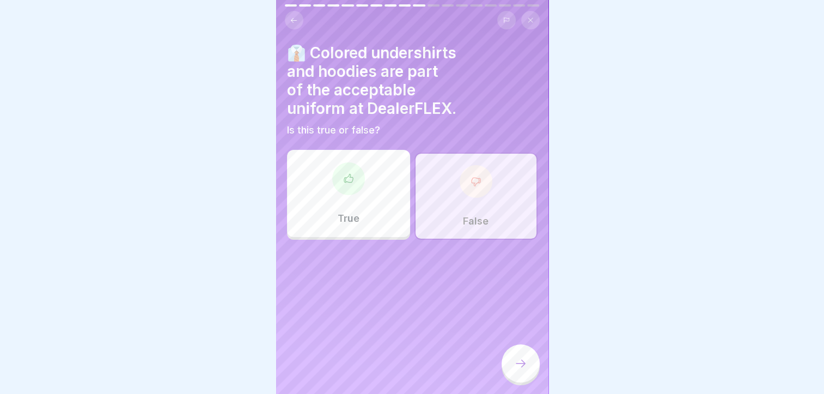
click at [296, 23] on icon at bounding box center [294, 20] width 8 height 8
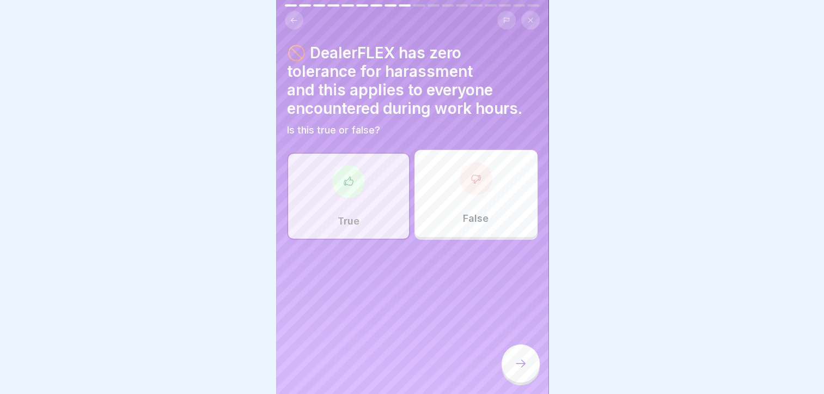
click at [519, 370] on icon at bounding box center [520, 363] width 13 height 13
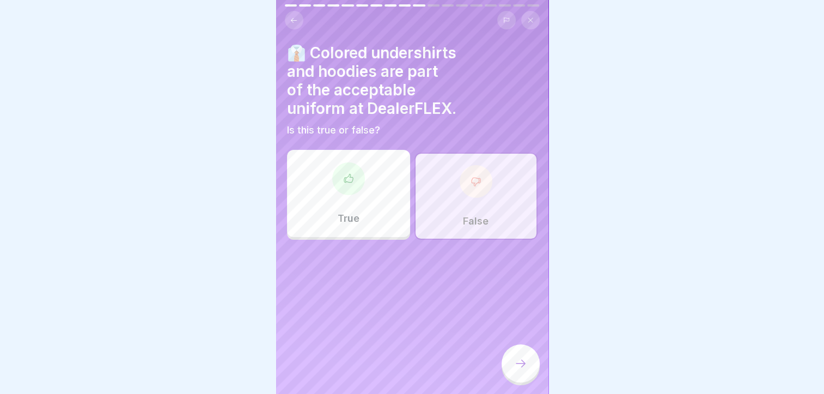
click at [440, 189] on div "False" at bounding box center [476, 196] width 123 height 87
click at [478, 184] on div at bounding box center [476, 181] width 33 height 33
click at [520, 380] on div at bounding box center [521, 363] width 38 height 38
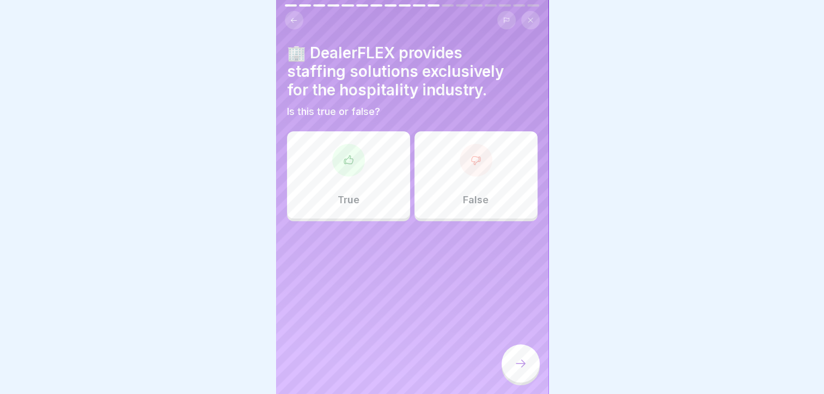
click at [442, 184] on div "False" at bounding box center [476, 174] width 123 height 87
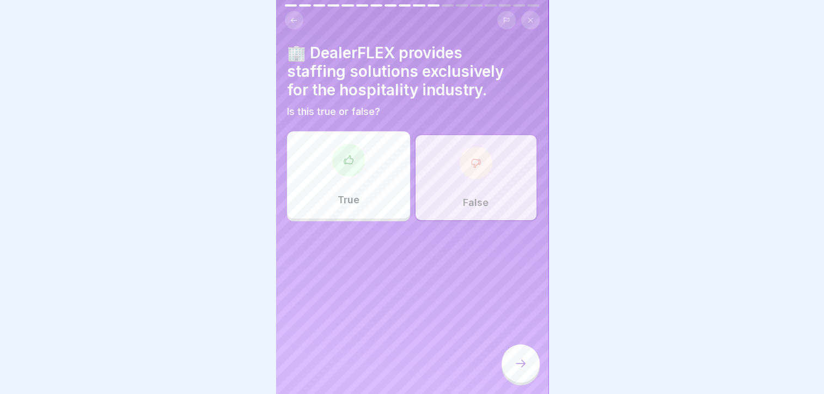
click at [520, 382] on div at bounding box center [521, 363] width 38 height 38
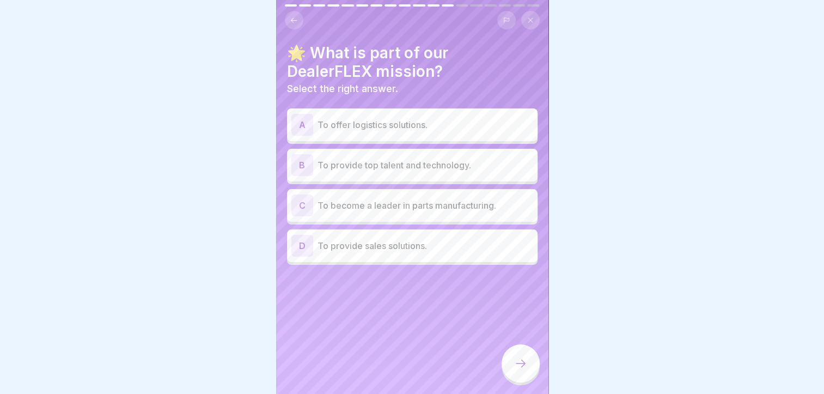
click at [421, 175] on div "B To provide top talent and technology." at bounding box center [412, 165] width 242 height 22
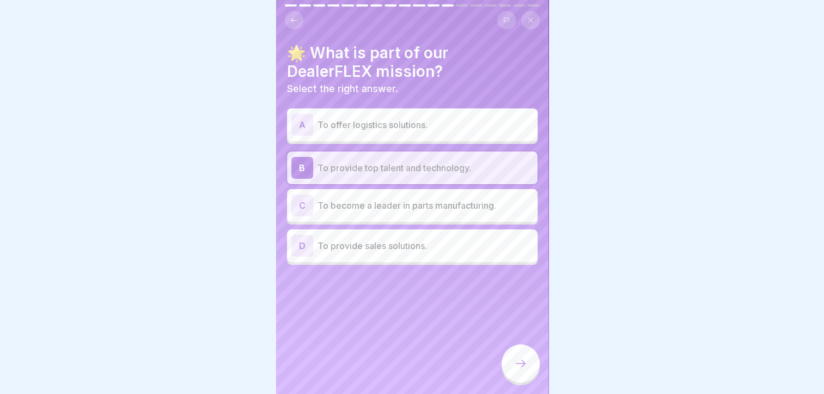
click at [525, 369] on icon at bounding box center [520, 363] width 13 height 13
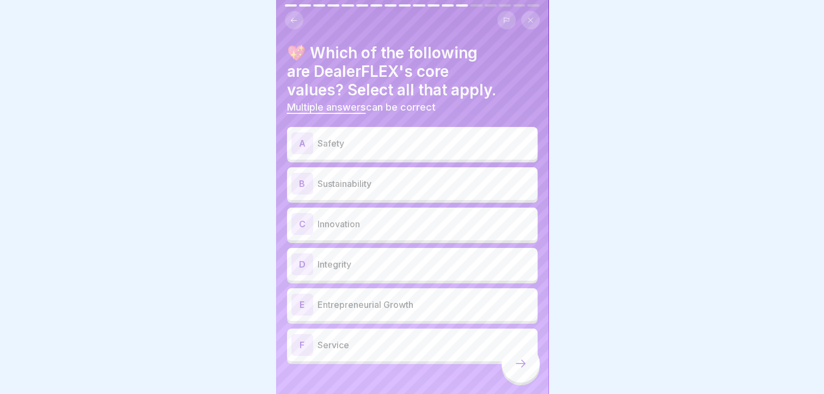
click at [427, 138] on p "Safety" at bounding box center [426, 143] width 216 height 13
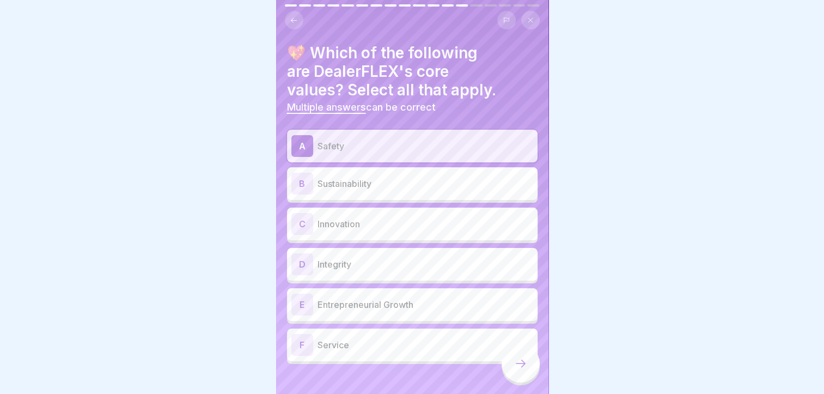
click at [396, 302] on div "A Safety B Sustainability C Innovation D Integrity E Entrepreneurial Growth F S…" at bounding box center [412, 247] width 251 height 234
click at [396, 302] on p "Entrepreneurial Growth" at bounding box center [426, 304] width 216 height 13
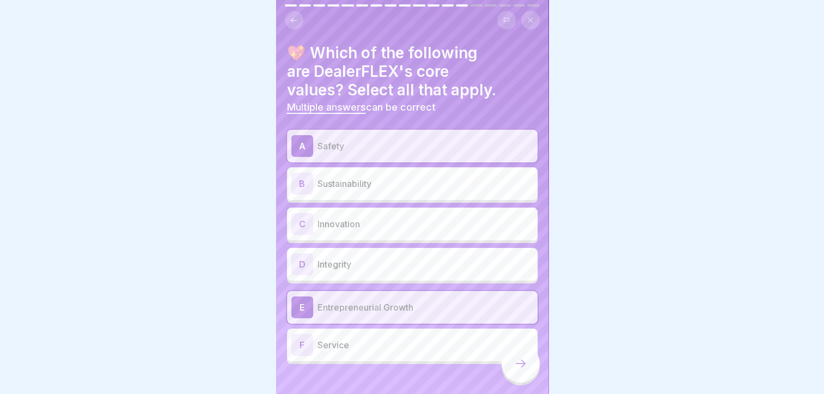
click at [379, 252] on div "D Integrity" at bounding box center [412, 264] width 251 height 33
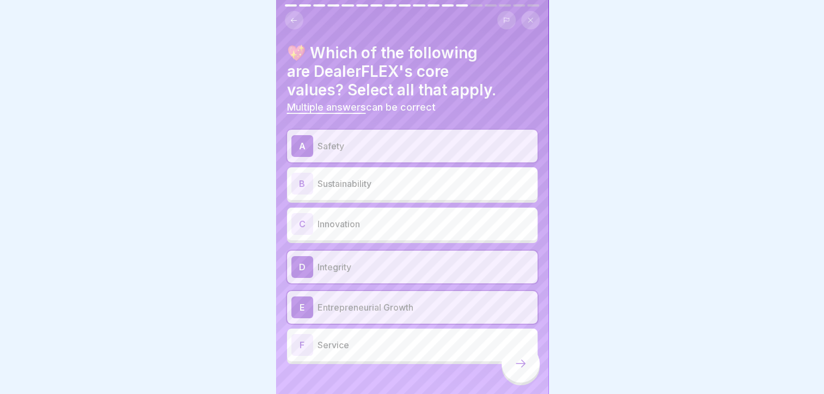
click at [379, 228] on p "Innovation" at bounding box center [426, 223] width 216 height 13
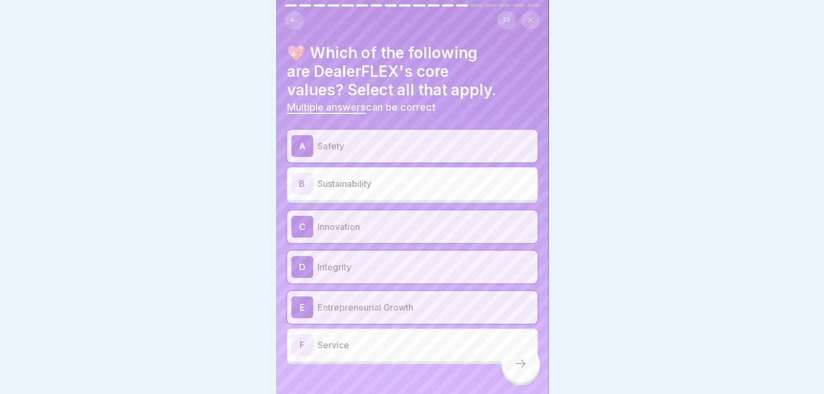
click at [379, 193] on div "B Sustainability" at bounding box center [412, 184] width 242 height 22
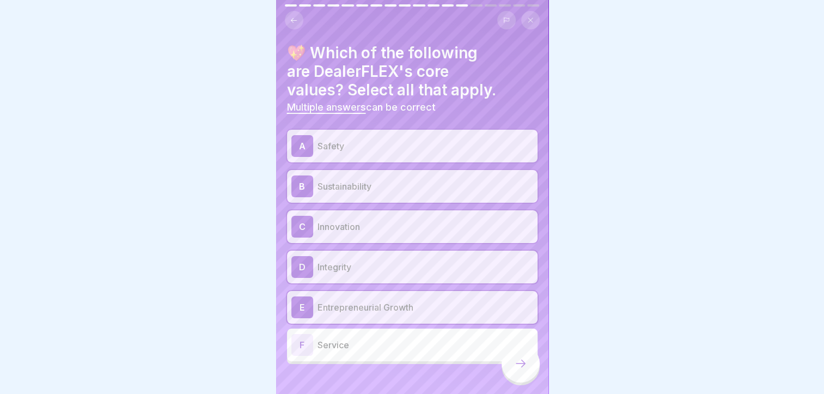
click at [414, 337] on div "F Service" at bounding box center [412, 345] width 242 height 22
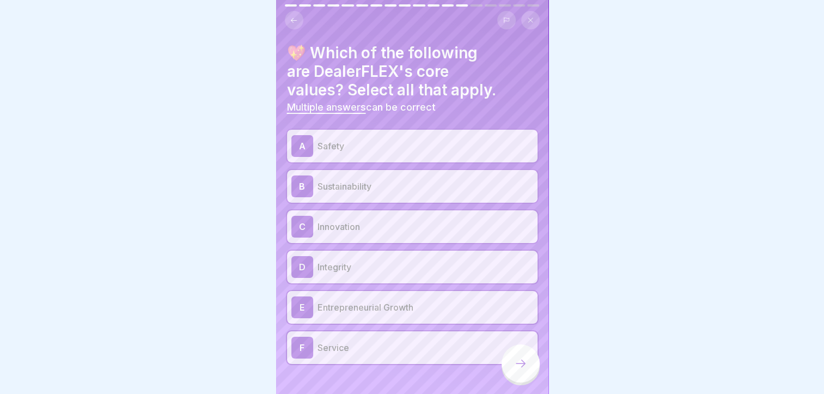
click at [512, 378] on div at bounding box center [521, 363] width 38 height 38
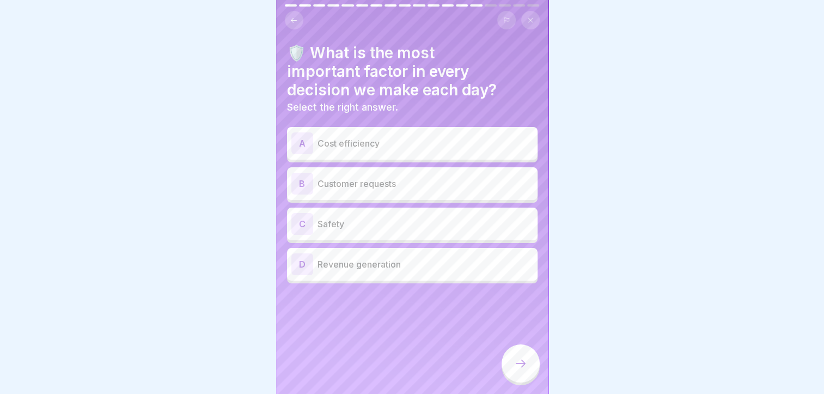
click at [402, 231] on div "C Safety" at bounding box center [412, 224] width 242 height 22
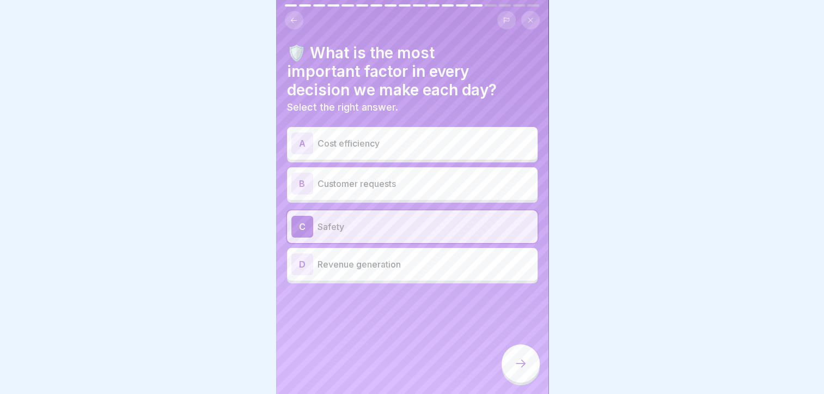
click at [517, 370] on icon at bounding box center [520, 363] width 13 height 13
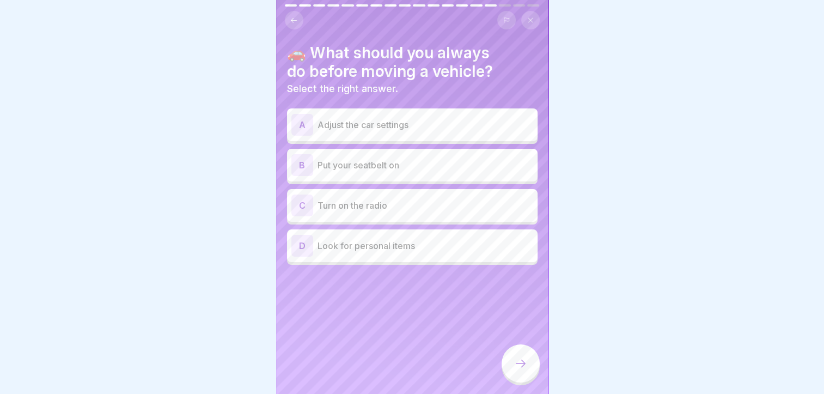
click at [490, 169] on p "Put your seatbelt on" at bounding box center [426, 165] width 216 height 13
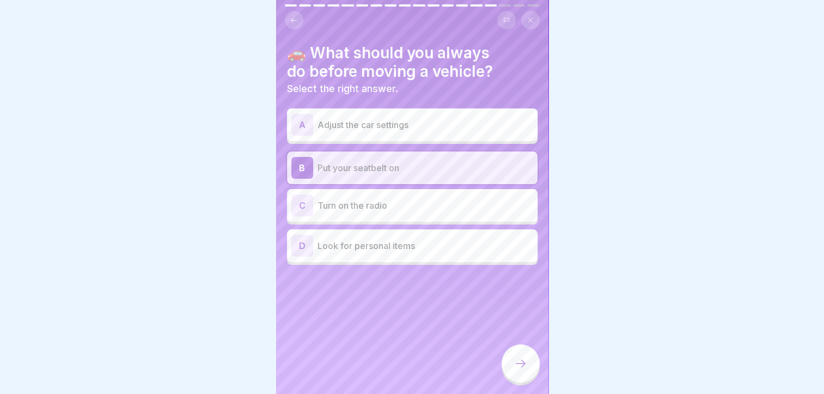
click at [518, 369] on icon at bounding box center [520, 363] width 13 height 13
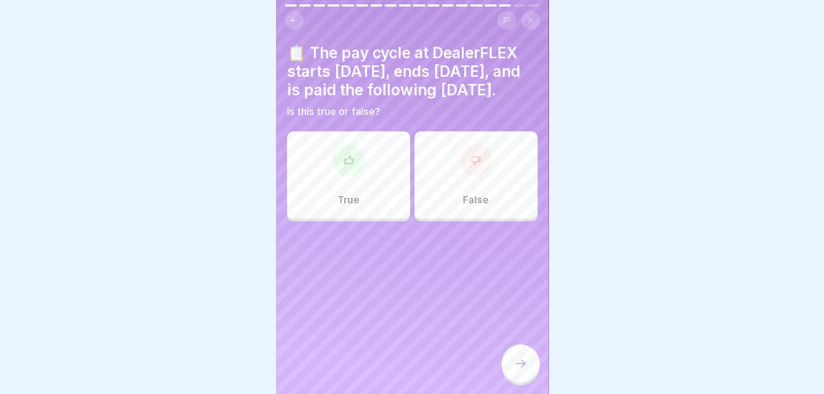
click at [373, 218] on div "True" at bounding box center [348, 174] width 123 height 87
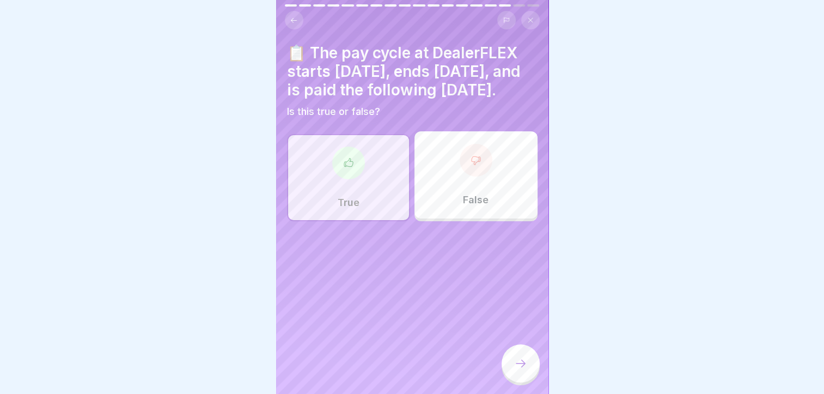
click at [532, 369] on div at bounding box center [521, 363] width 38 height 38
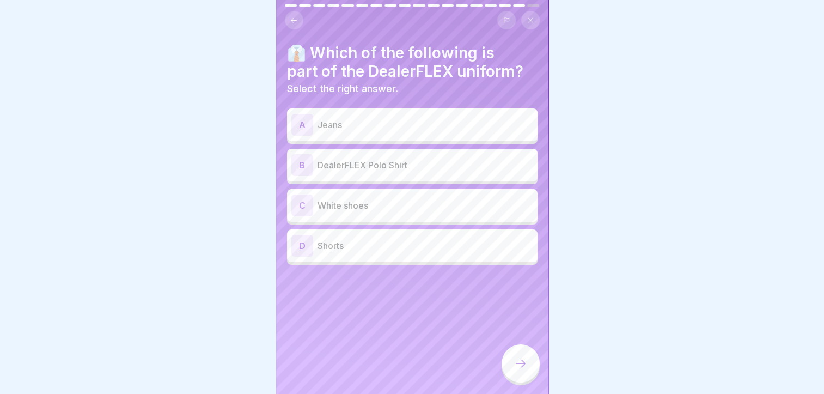
click at [388, 157] on div "B DealerFLEX Polo Shirt" at bounding box center [412, 165] width 242 height 22
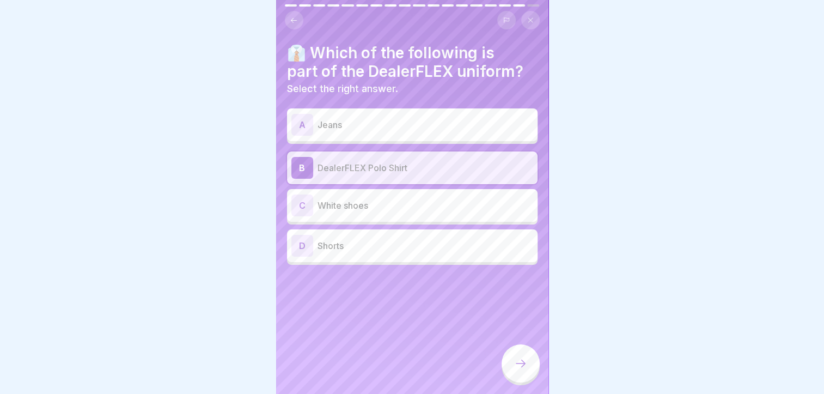
click at [525, 361] on div at bounding box center [521, 363] width 38 height 38
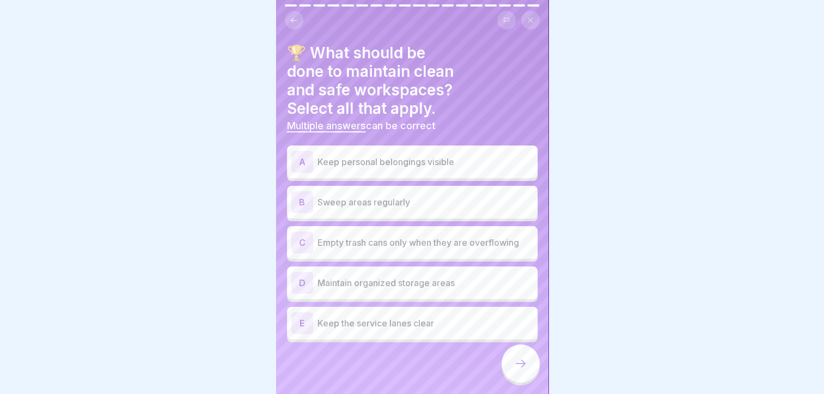
click at [351, 208] on p "Sweep areas regularly" at bounding box center [426, 202] width 216 height 13
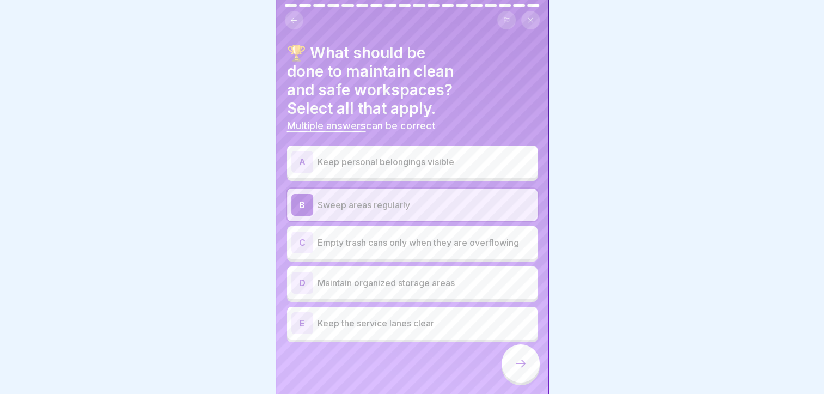
click at [361, 272] on div "D Maintain organized storage areas" at bounding box center [412, 283] width 242 height 22
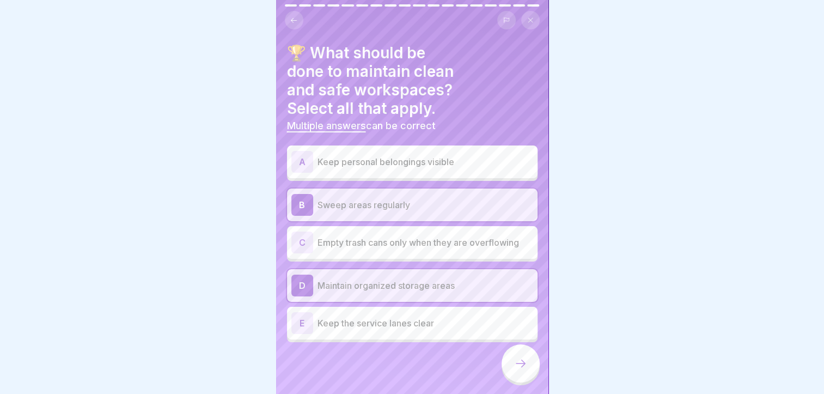
click at [378, 321] on p "Keep the service lanes clear" at bounding box center [426, 323] width 216 height 13
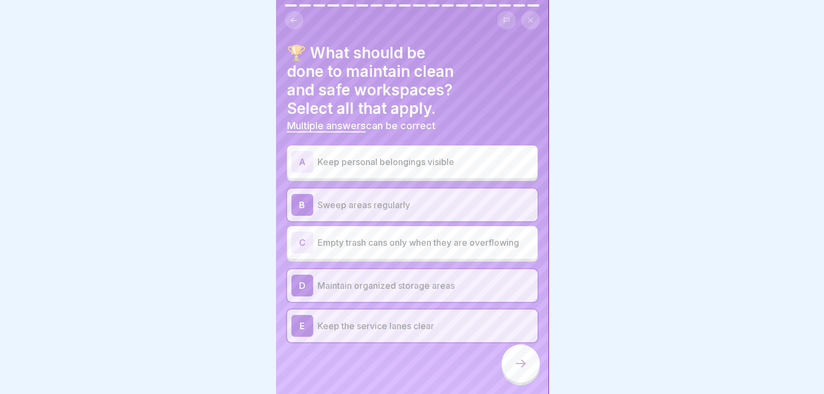
click at [511, 369] on div at bounding box center [521, 363] width 38 height 38
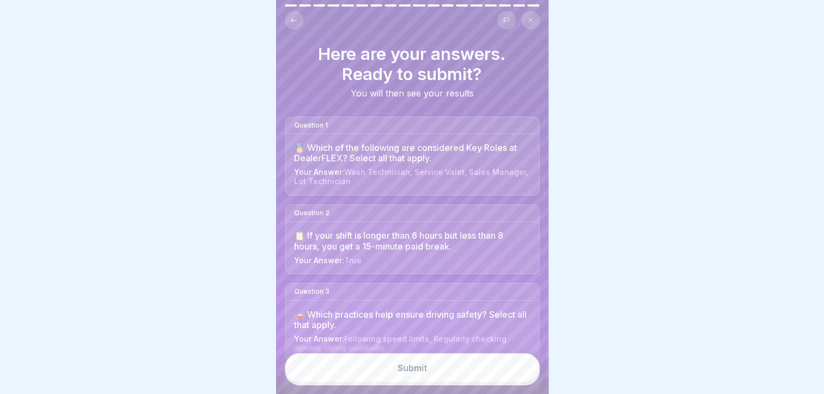
click at [485, 371] on button "Submit" at bounding box center [412, 367] width 255 height 29
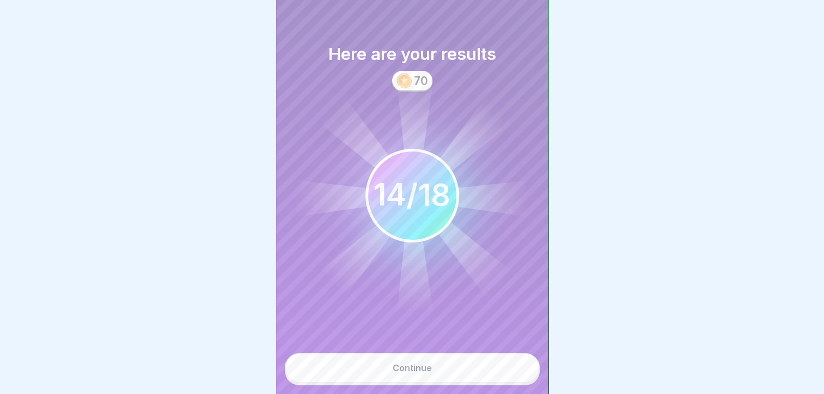
click at [485, 371] on button "Continue" at bounding box center [412, 367] width 255 height 29
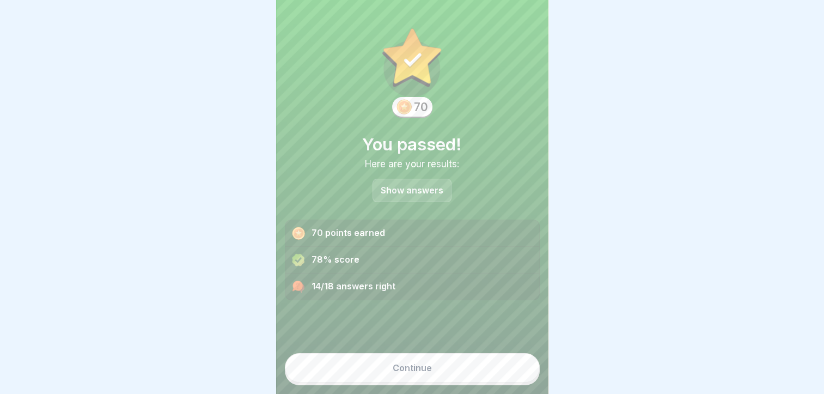
click at [485, 371] on button "Continue" at bounding box center [412, 367] width 255 height 29
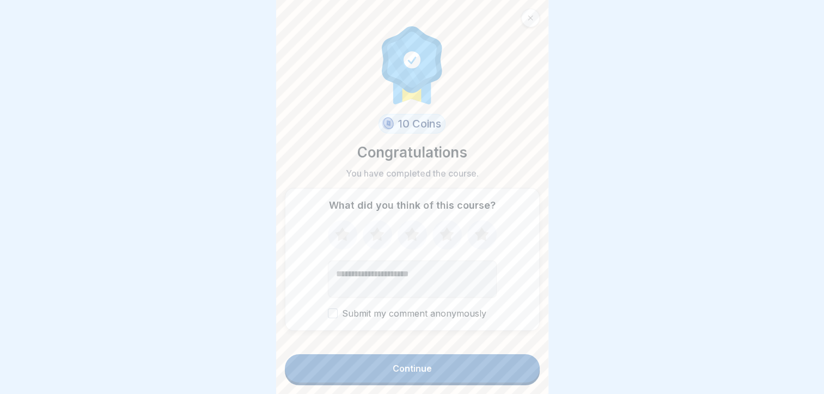
click at [485, 371] on button "Continue" at bounding box center [412, 368] width 255 height 28
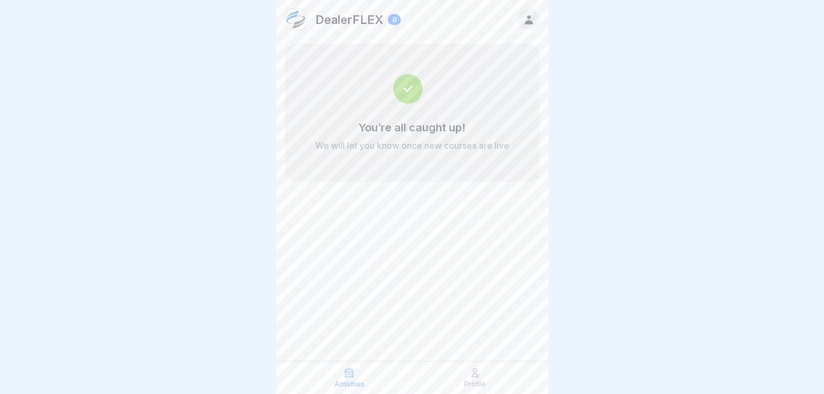
click at [526, 16] on icon at bounding box center [529, 20] width 12 height 12
